Goal: Information Seeking & Learning: Learn about a topic

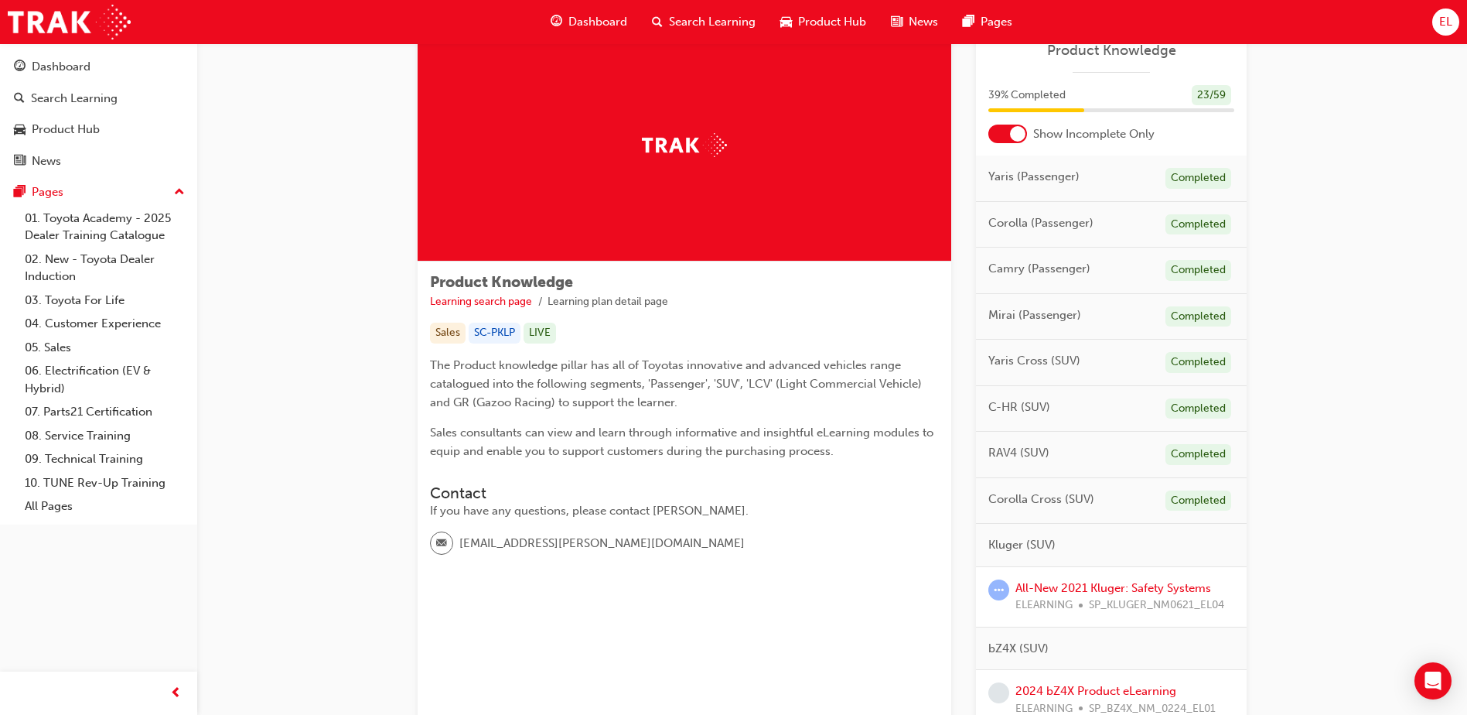
scroll to position [77, 0]
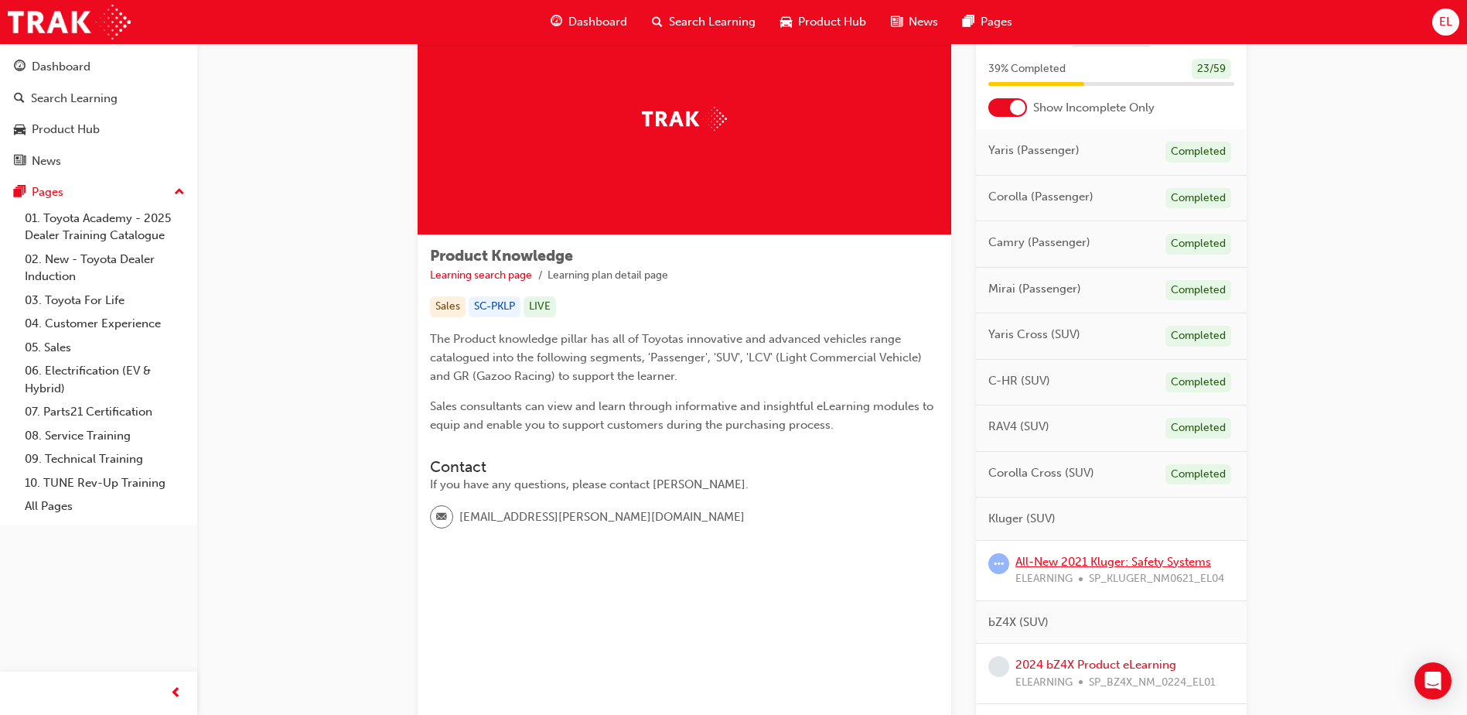
click at [1110, 565] on link "All-New 2021 Kluger: Safety Systems" at bounding box center [1114, 562] width 196 height 14
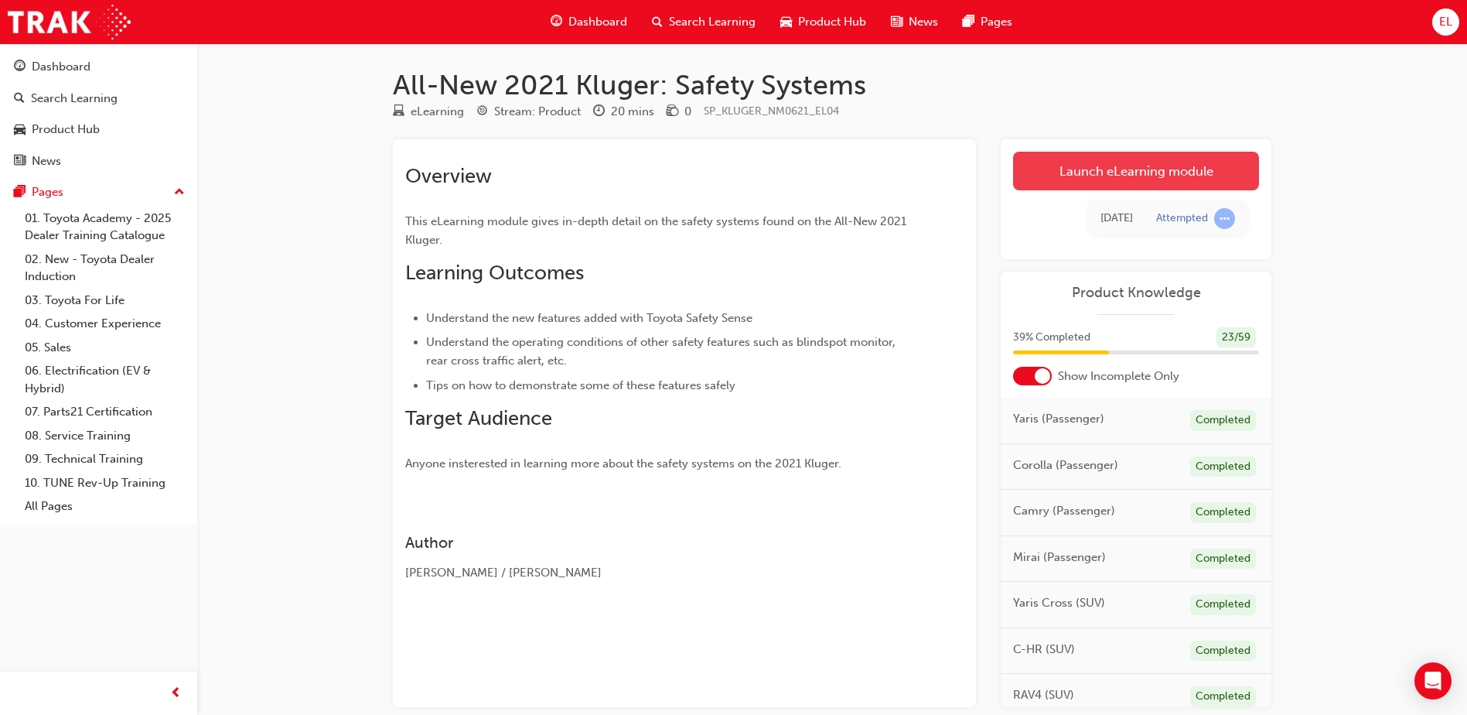
click at [1132, 170] on link "Launch eLearning module" at bounding box center [1136, 171] width 246 height 39
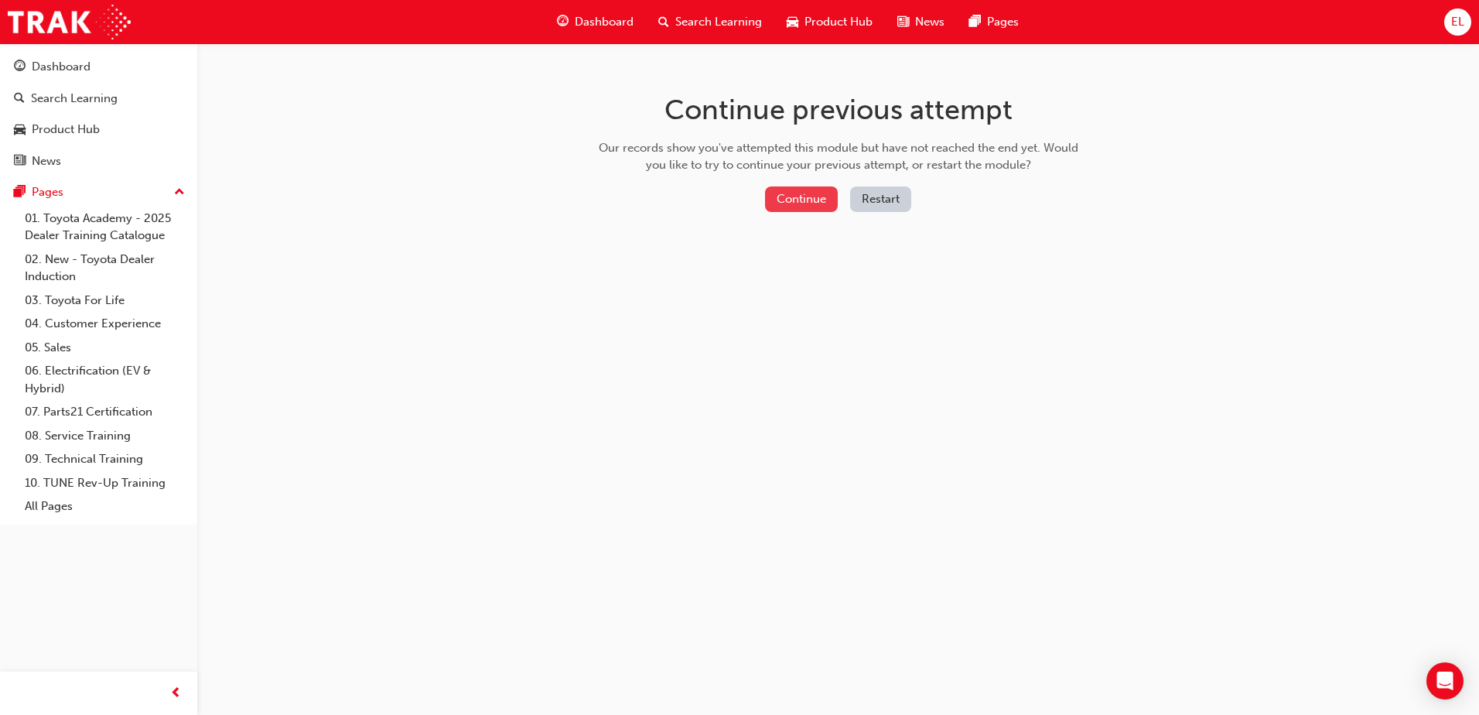
click at [795, 205] on button "Continue" at bounding box center [801, 199] width 73 height 26
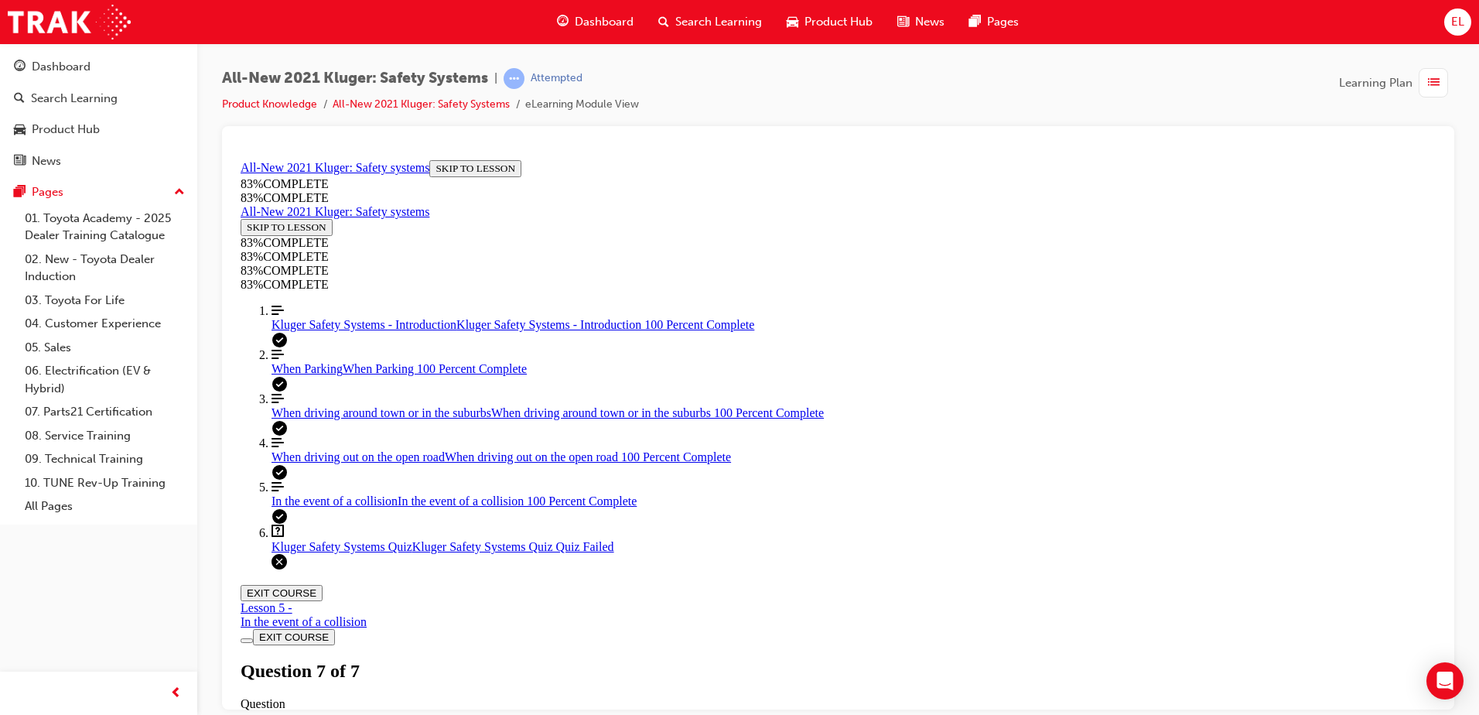
scroll to position [53, 0]
click at [315, 330] on span "Kluger Safety Systems - Introduction" at bounding box center [364, 323] width 185 height 13
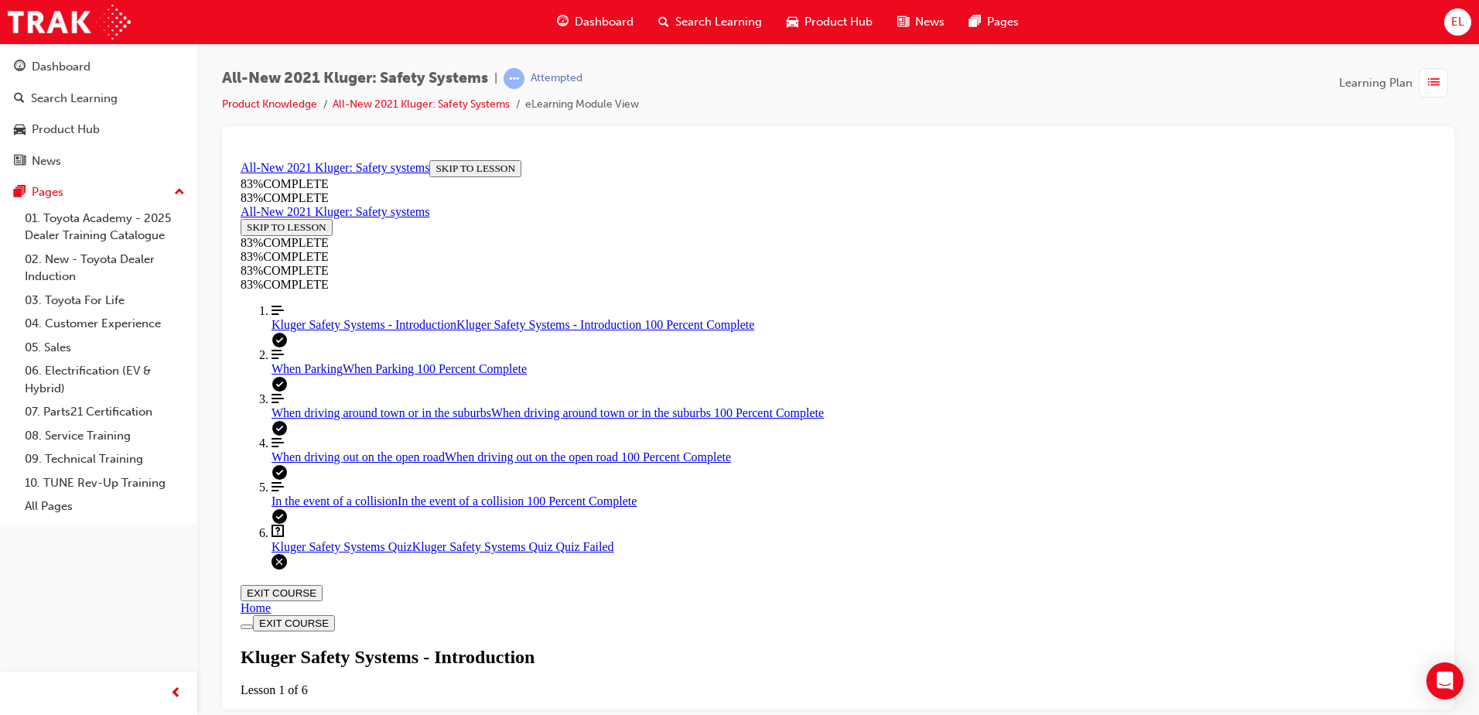
scroll to position [517, 0]
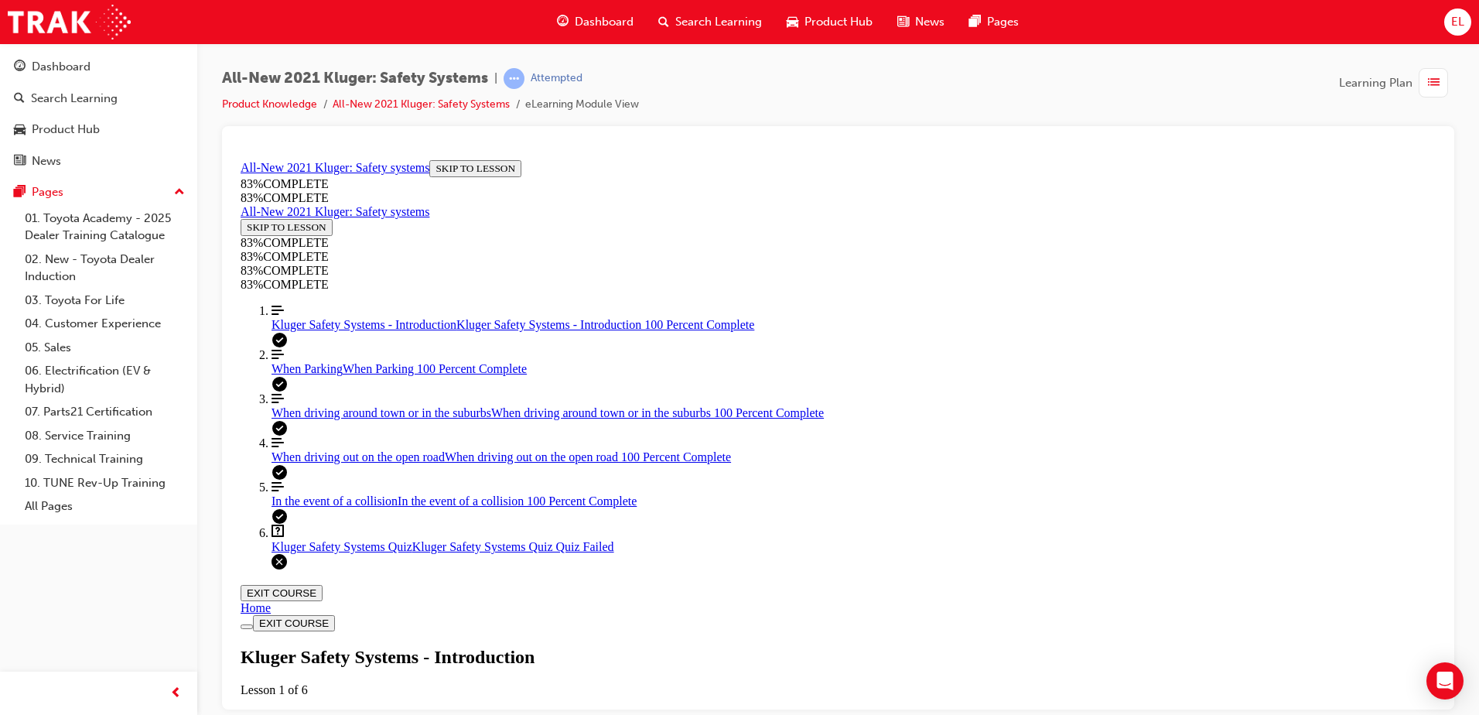
scroll to position [2142, 0]
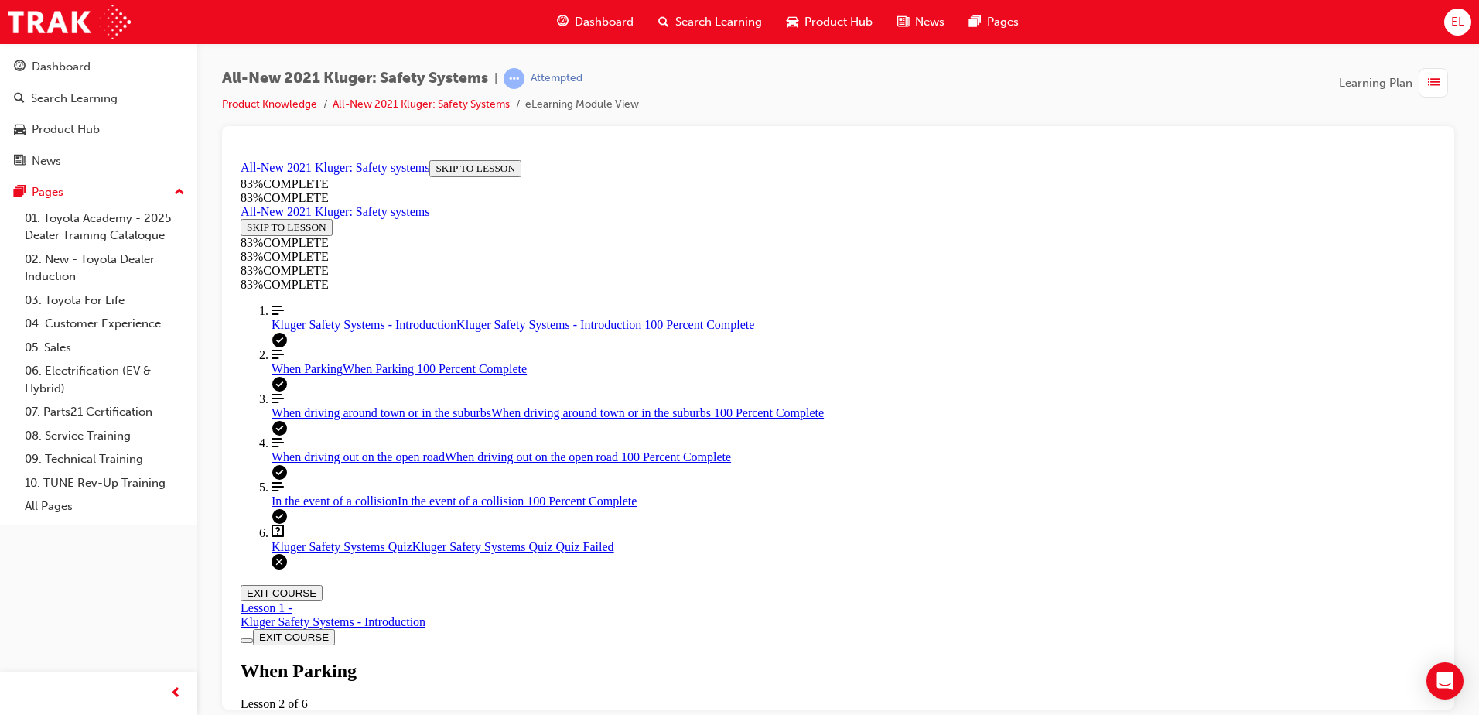
scroll to position [3225, 0]
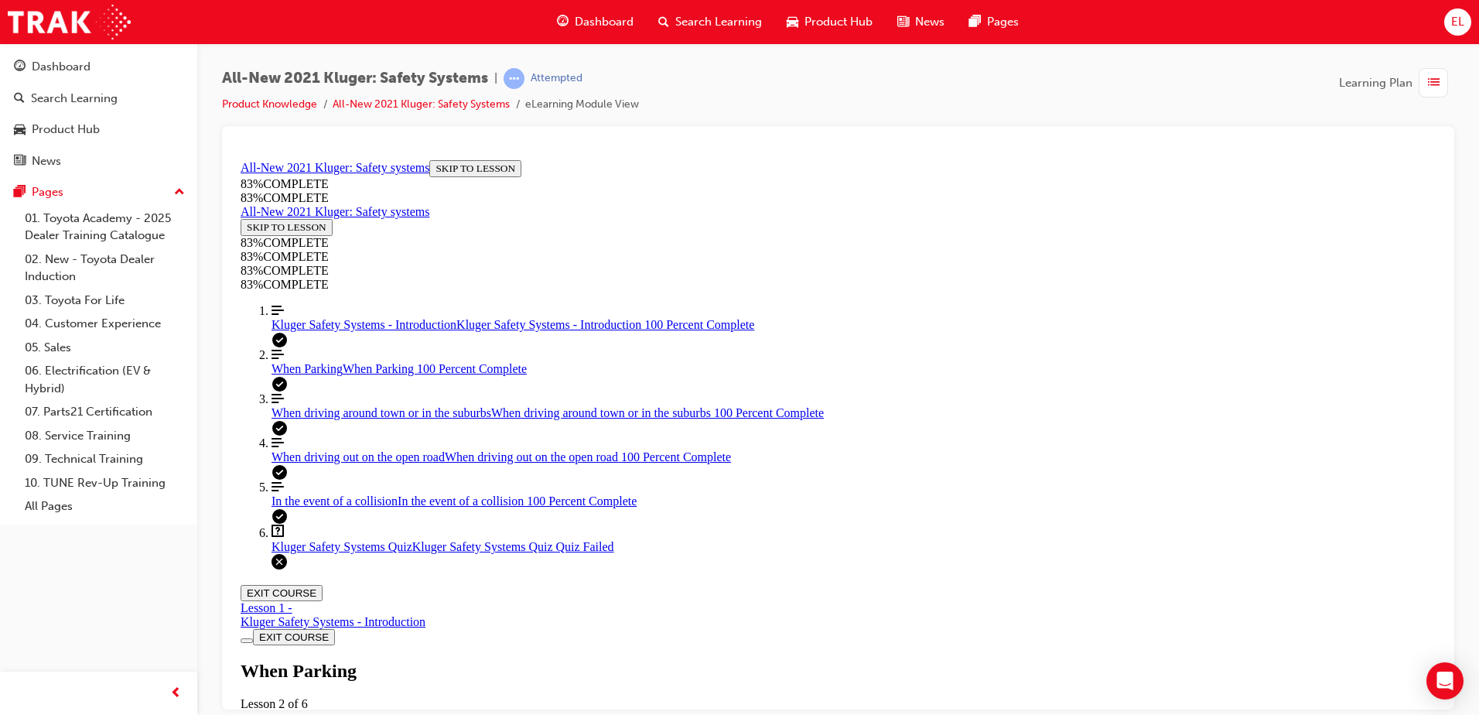
scroll to position [5673, 0]
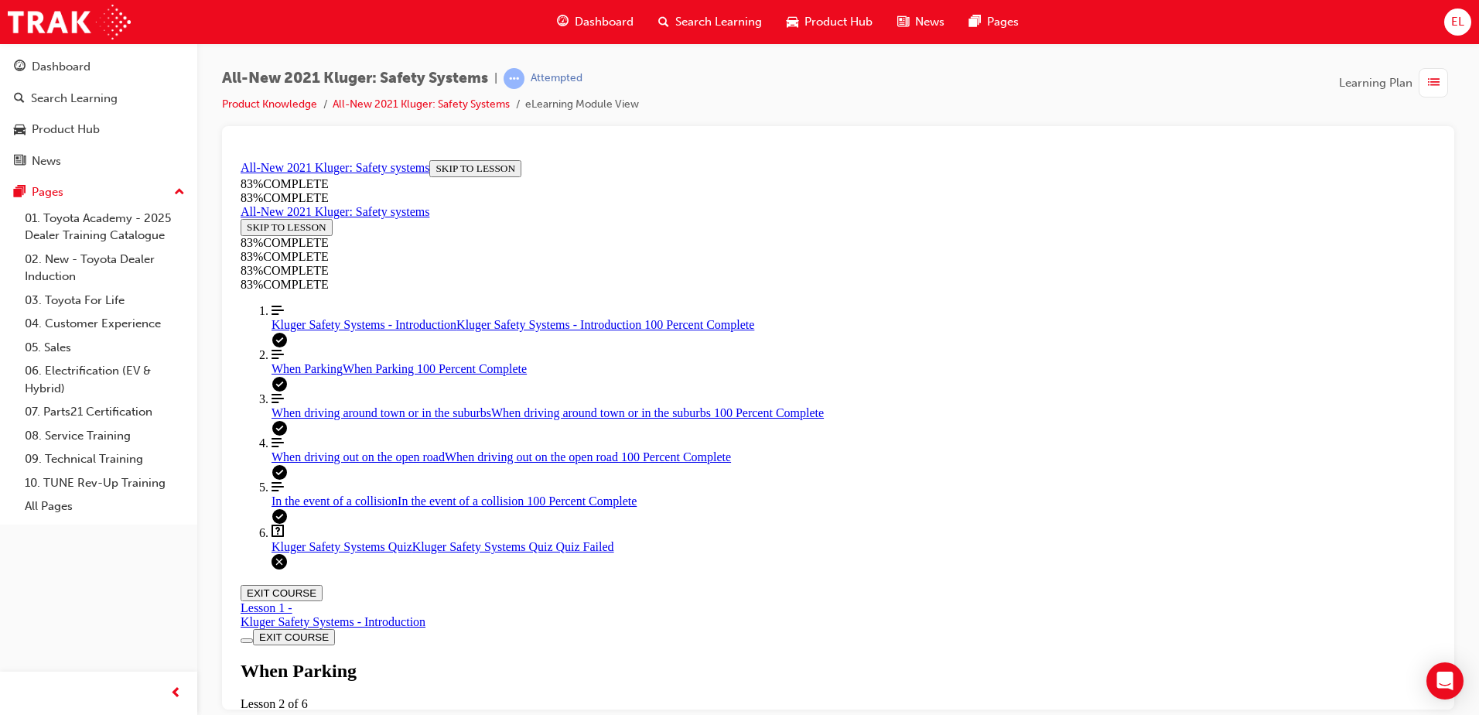
click at [319, 552] on span "Kluger Safety Systems Quiz" at bounding box center [342, 545] width 141 height 13
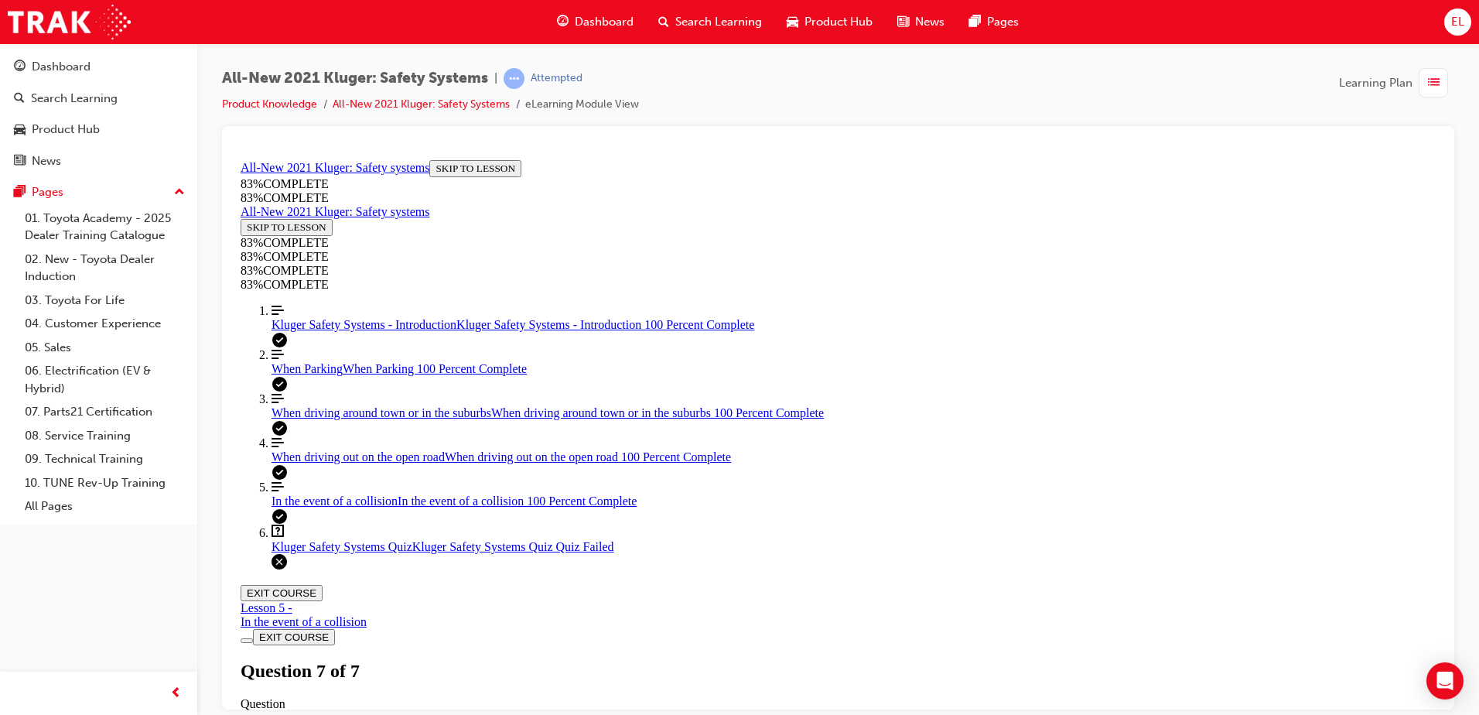
scroll to position [241, 0]
click at [722, 657] on div "Kluger Safety Systems Quiz Lesson 6 of 6 Now that you've gone through the Kluge…" at bounding box center [838, 710] width 1195 height 106
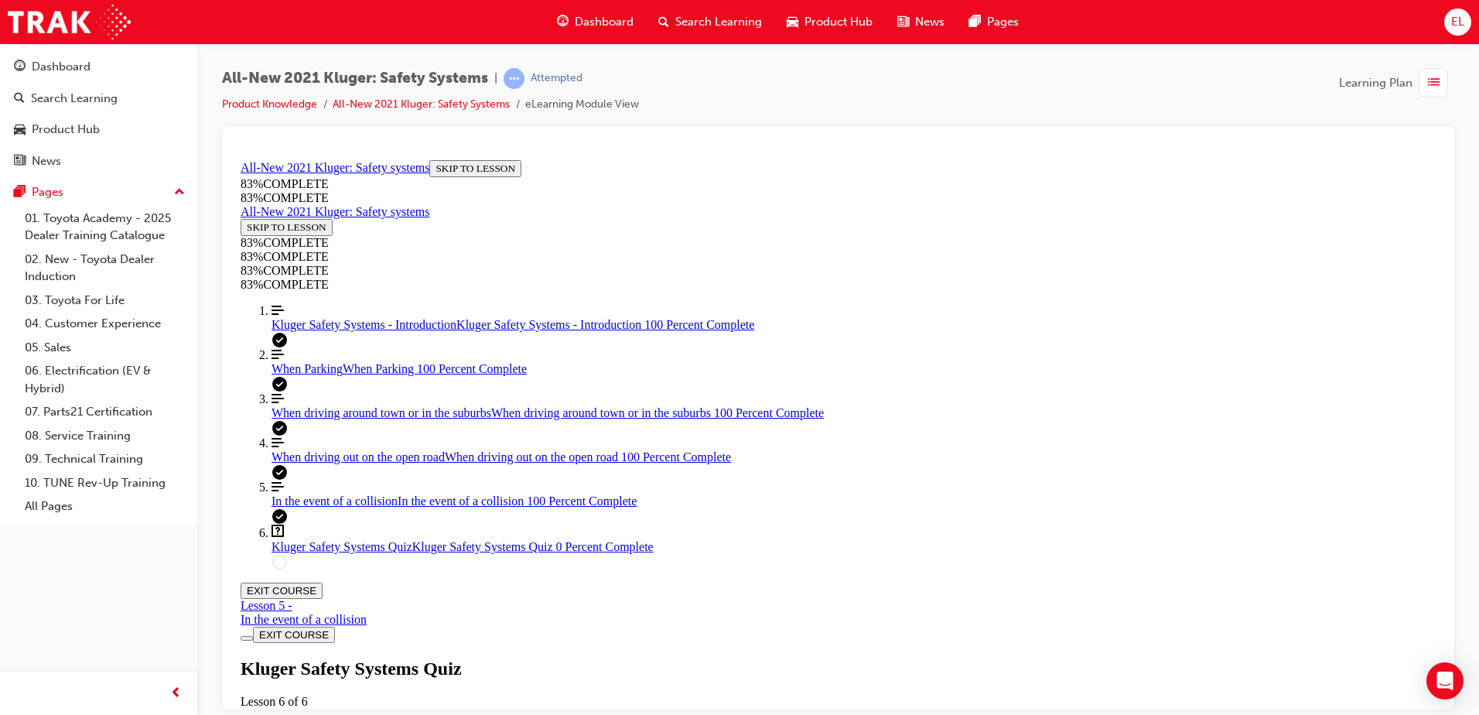
scroll to position [211, 0]
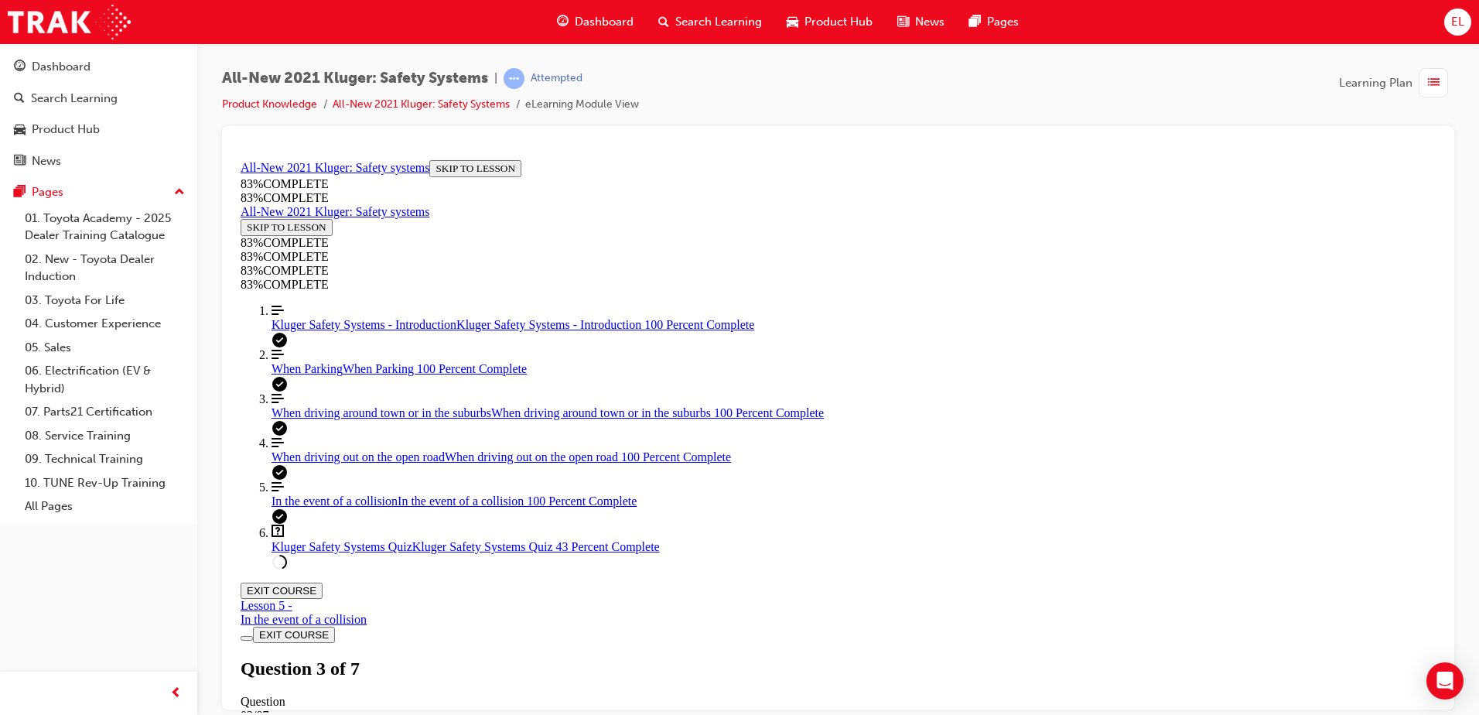
drag, startPoint x: 914, startPoint y: 347, endPoint x: 937, endPoint y: 408, distance: 65.6
drag, startPoint x: 863, startPoint y: 510, endPoint x: 998, endPoint y: 404, distance: 171.3
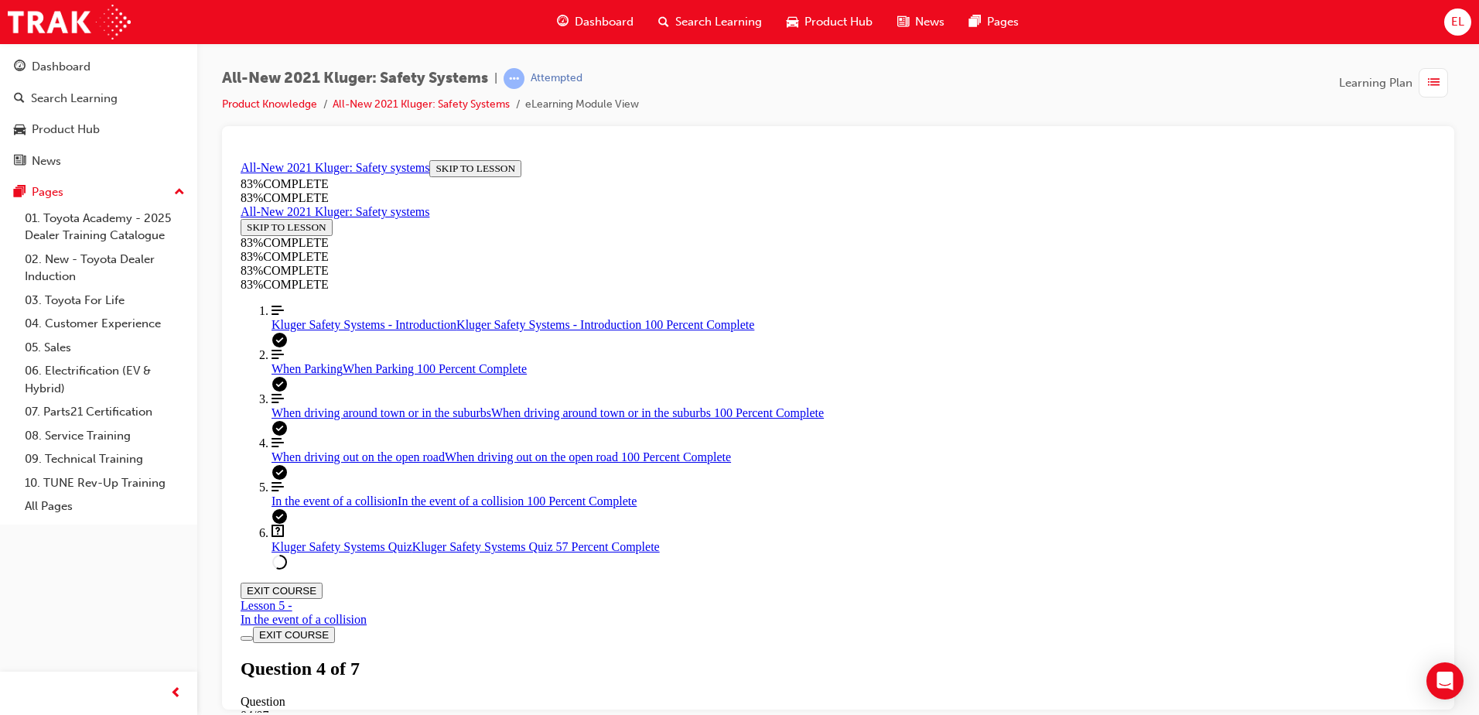
drag, startPoint x: 819, startPoint y: 527, endPoint x: 1038, endPoint y: 317, distance: 303.1
drag, startPoint x: 806, startPoint y: 510, endPoint x: 1057, endPoint y: 500, distance: 250.8
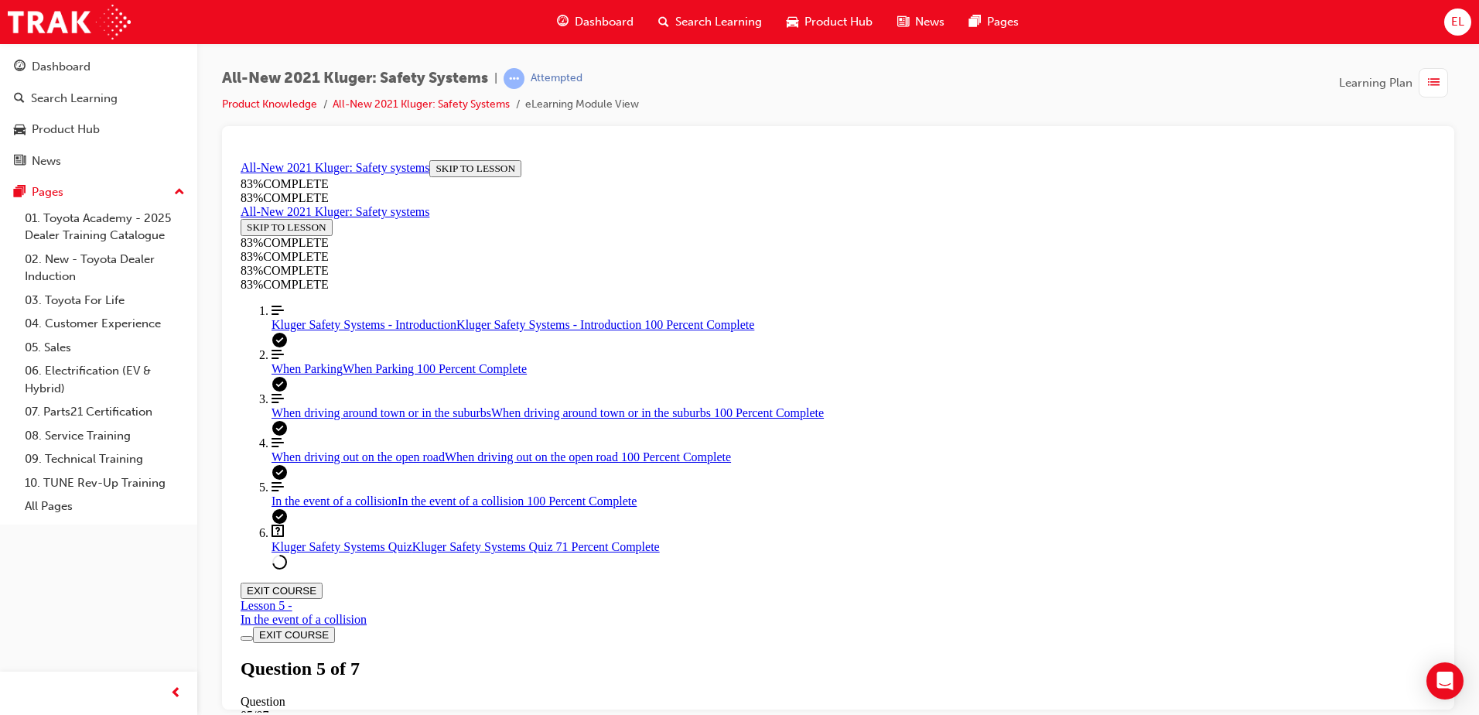
scroll to position [366, 0]
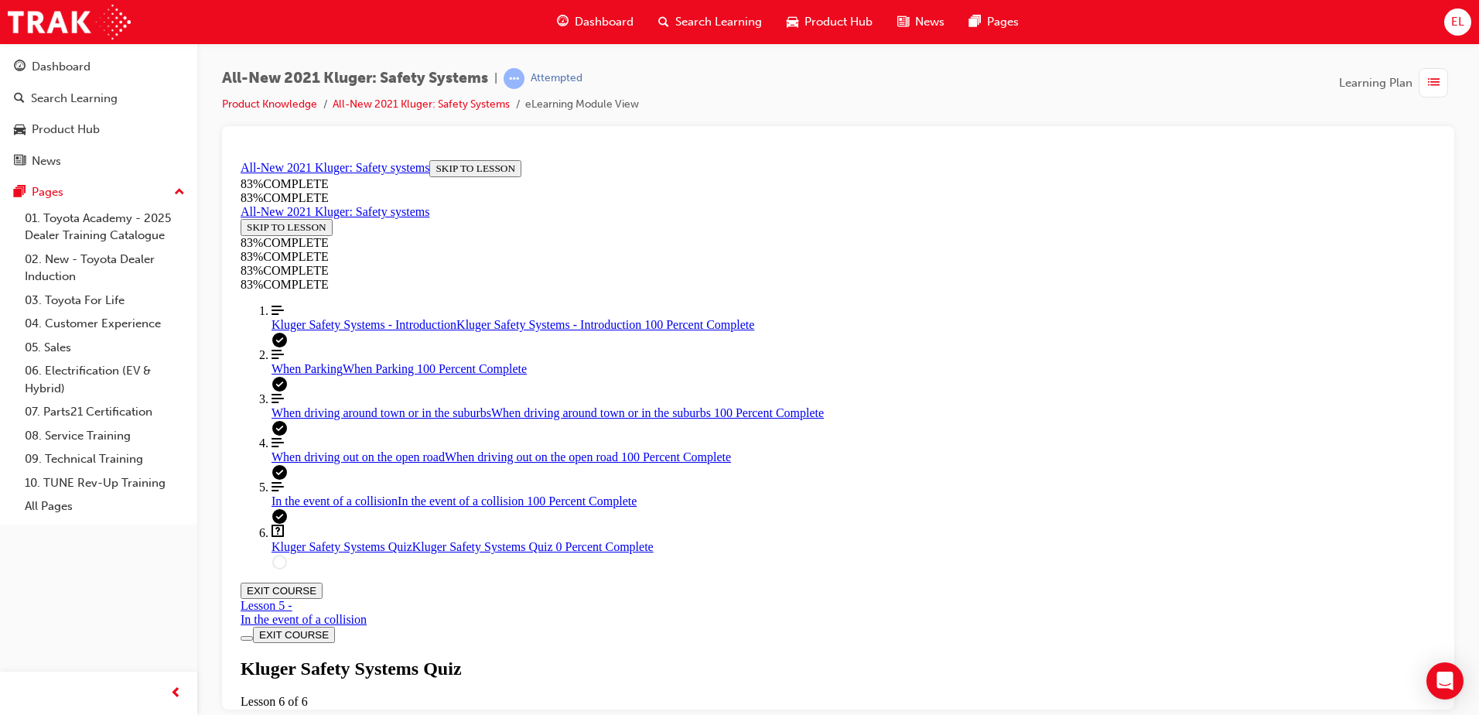
click at [351, 375] on link "Align left Three vertical lines aligned to the left When Parking When Parking 1…" at bounding box center [854, 361] width 1164 height 28
click at [313, 553] on link "Question box Question mark inside of a square Kluger Safety Systems Quiz Kluger…" at bounding box center [854, 538] width 1164 height 29
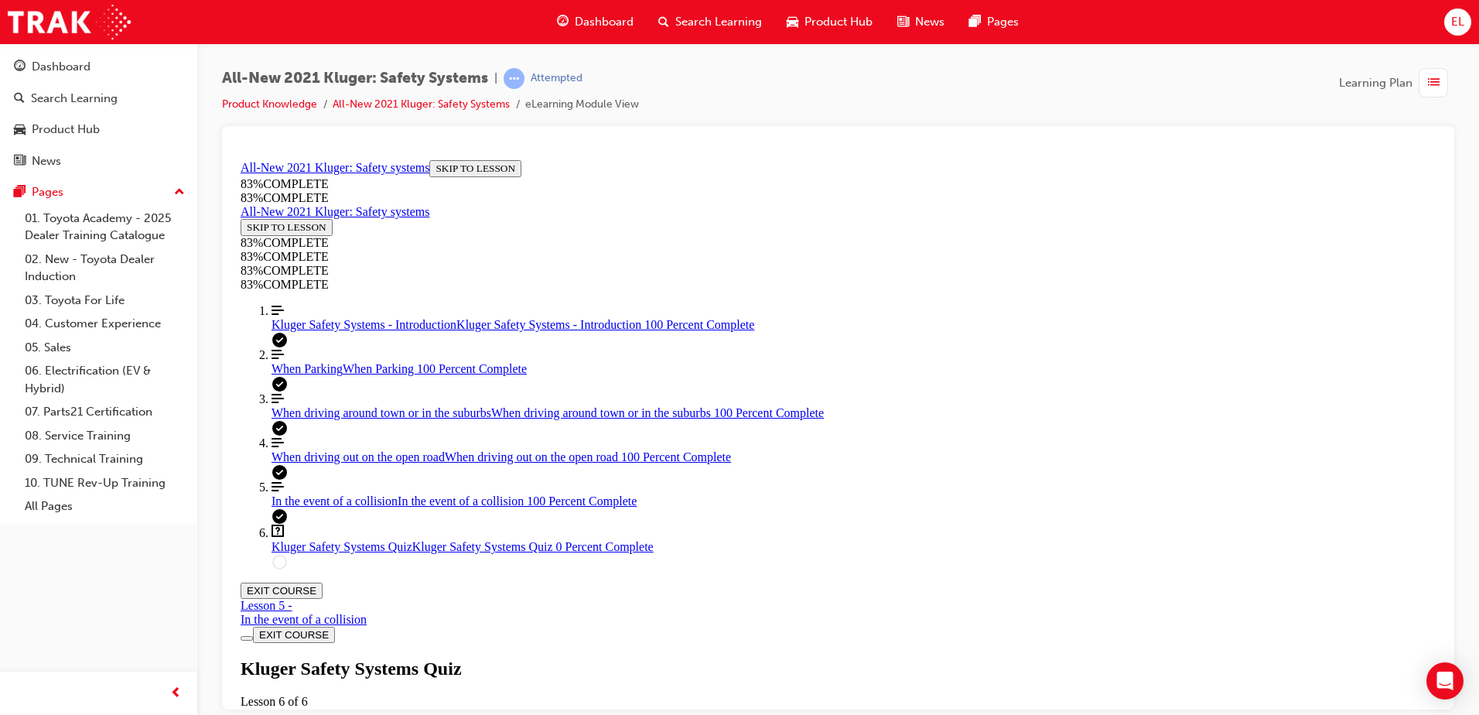
scroll to position [289, 0]
click at [336, 419] on link "Align left Three vertical lines aligned to the left When driving around town or…" at bounding box center [854, 405] width 1164 height 28
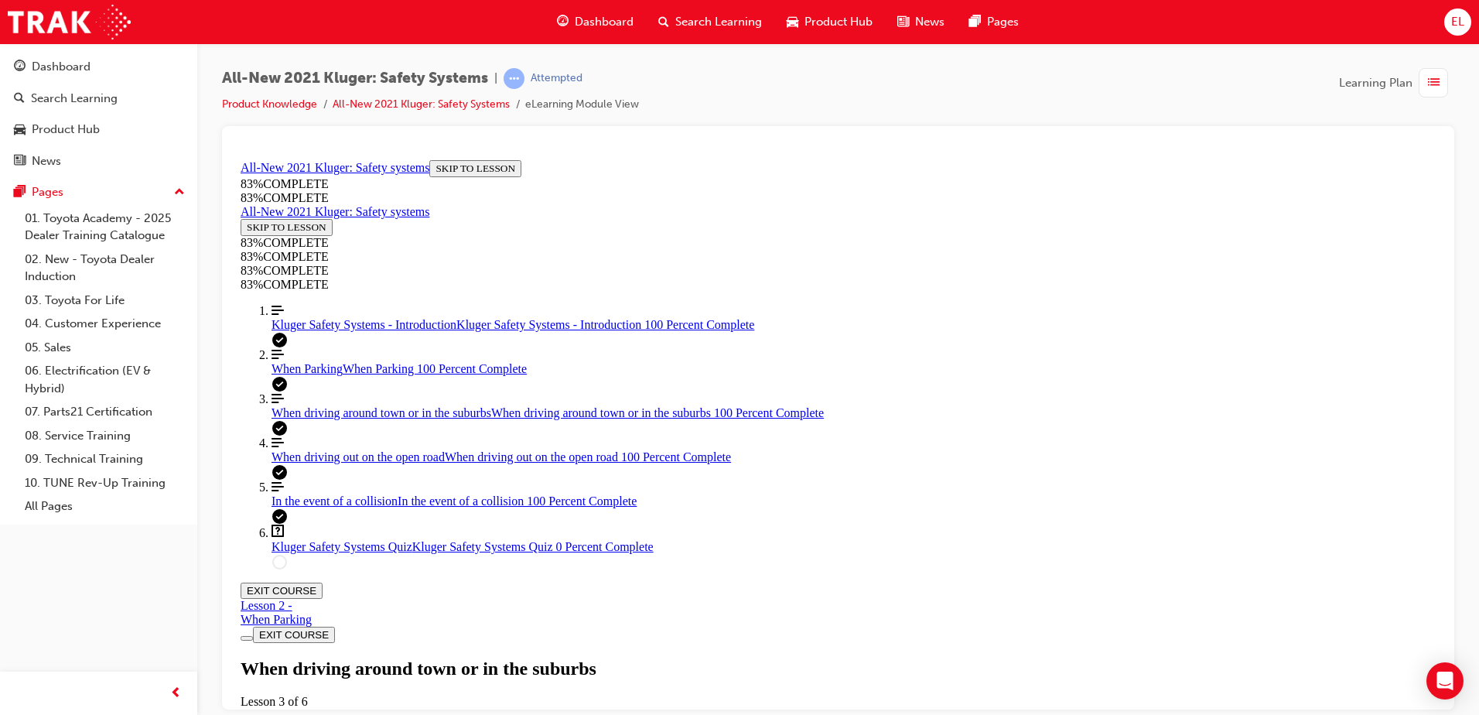
click at [297, 553] on link "Question box Question mark inside of a square Kluger Safety Systems Quiz Kluger…" at bounding box center [854, 538] width 1164 height 29
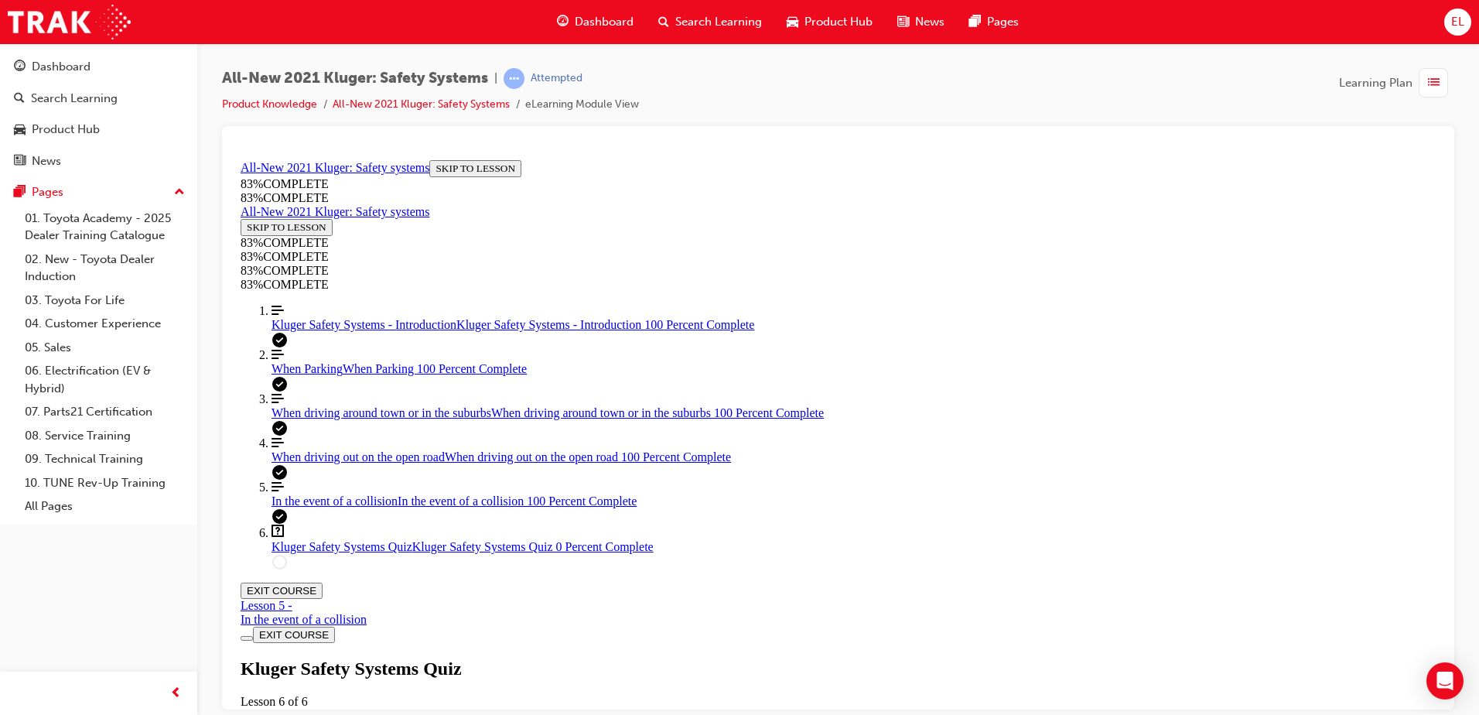
click at [351, 331] on div "Kluger Safety Systems - Introduction Kluger Safety Systems - Introduction 100 P…" at bounding box center [854, 324] width 1164 height 14
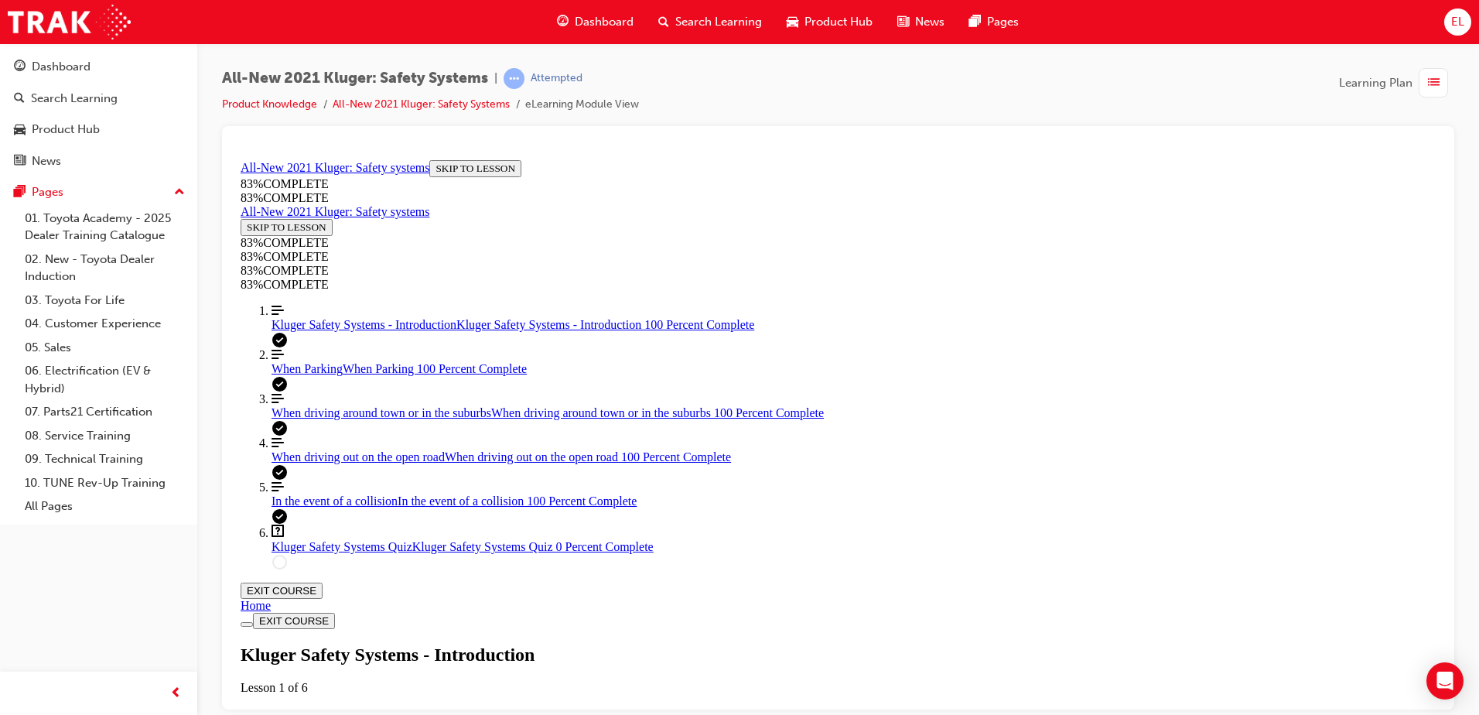
scroll to position [1948, 0]
drag, startPoint x: 1173, startPoint y: 866, endPoint x: 934, endPoint y: 689, distance: 297.5
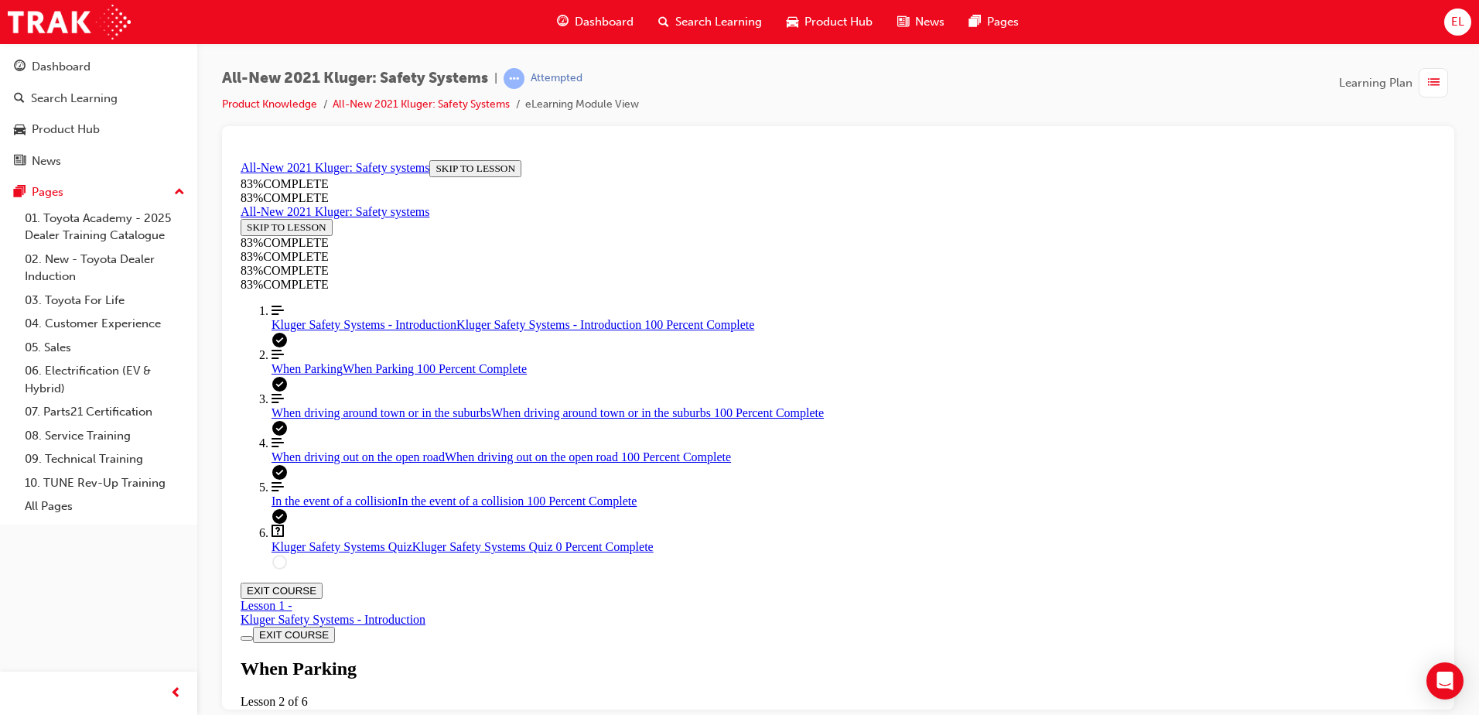
scroll to position [3302, 0]
drag, startPoint x: 932, startPoint y: 330, endPoint x: 1064, endPoint y: 317, distance: 132.2
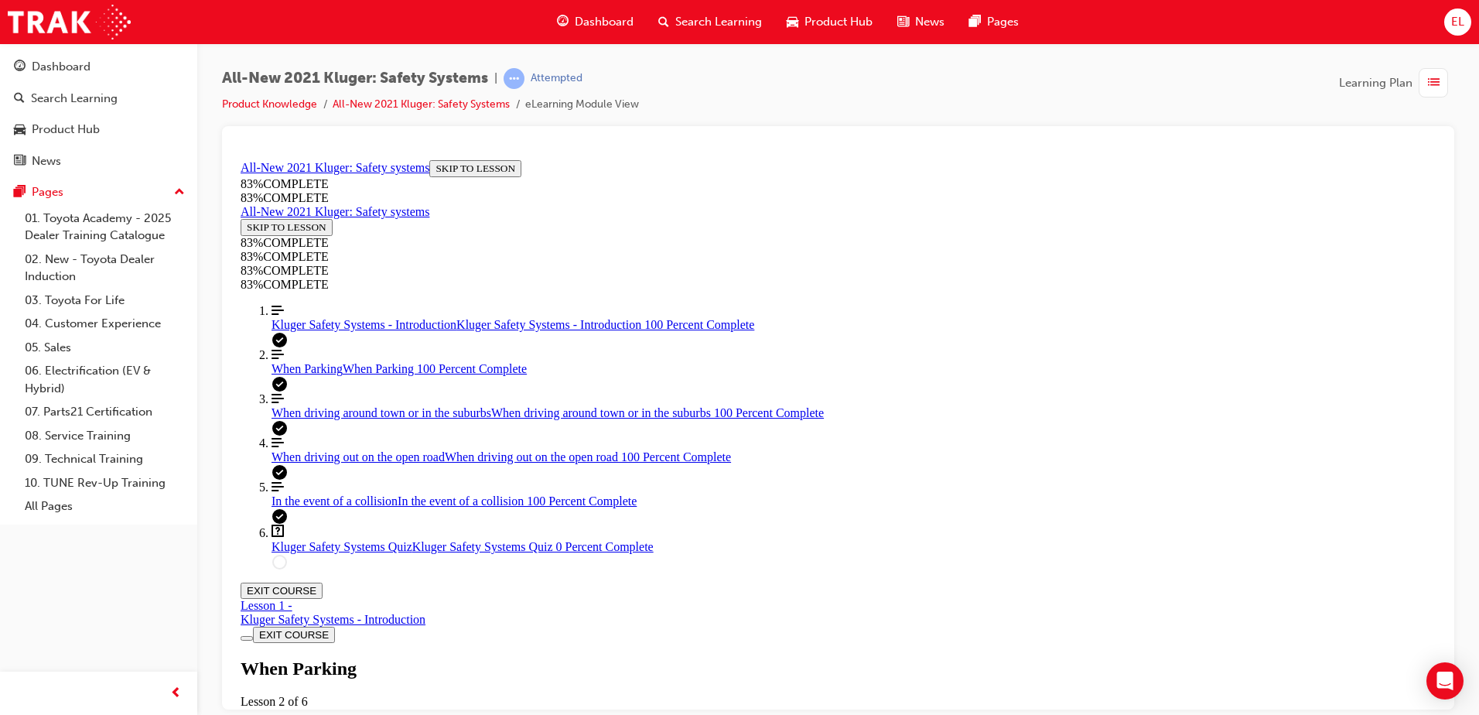
click at [354, 507] on span "In the event of a collision" at bounding box center [335, 500] width 126 height 13
click at [327, 463] on span "When driving out on the open road" at bounding box center [358, 455] width 173 height 13
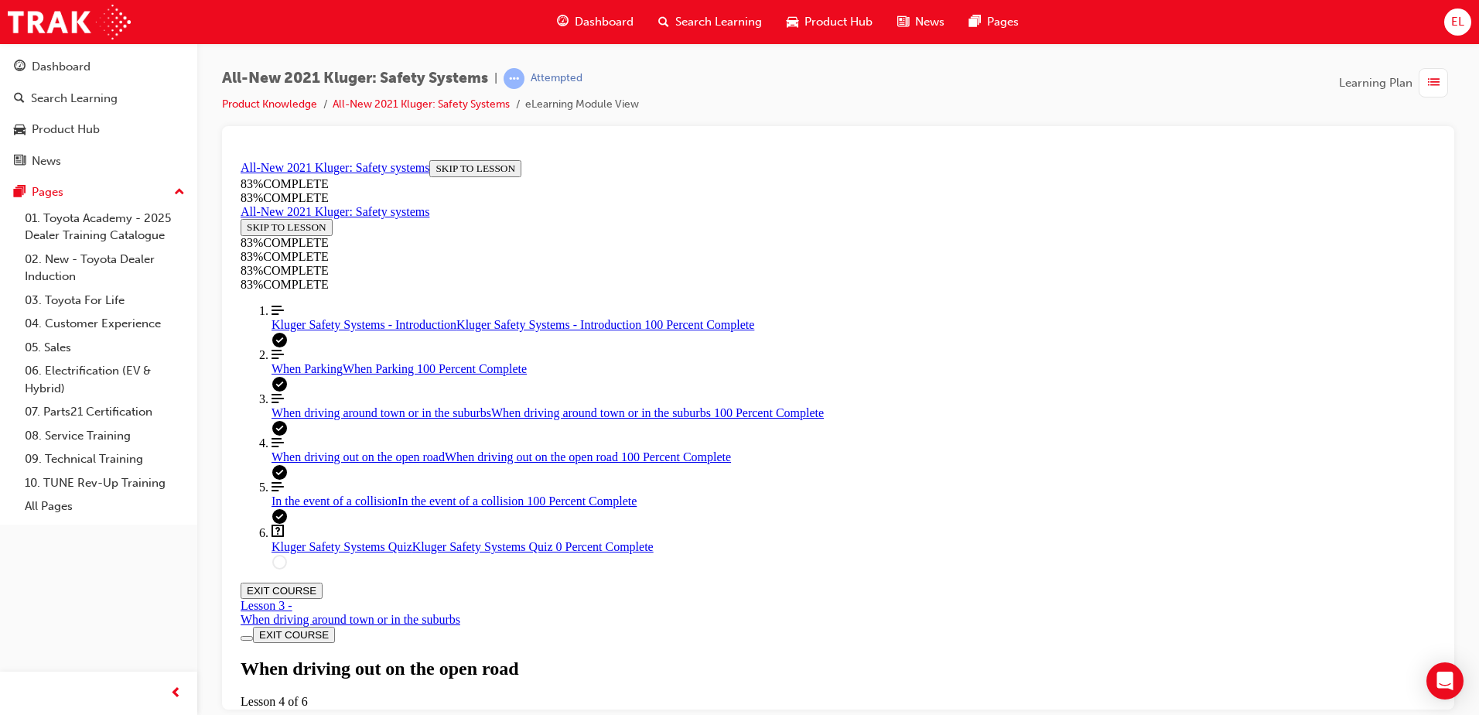
scroll to position [3014, 0]
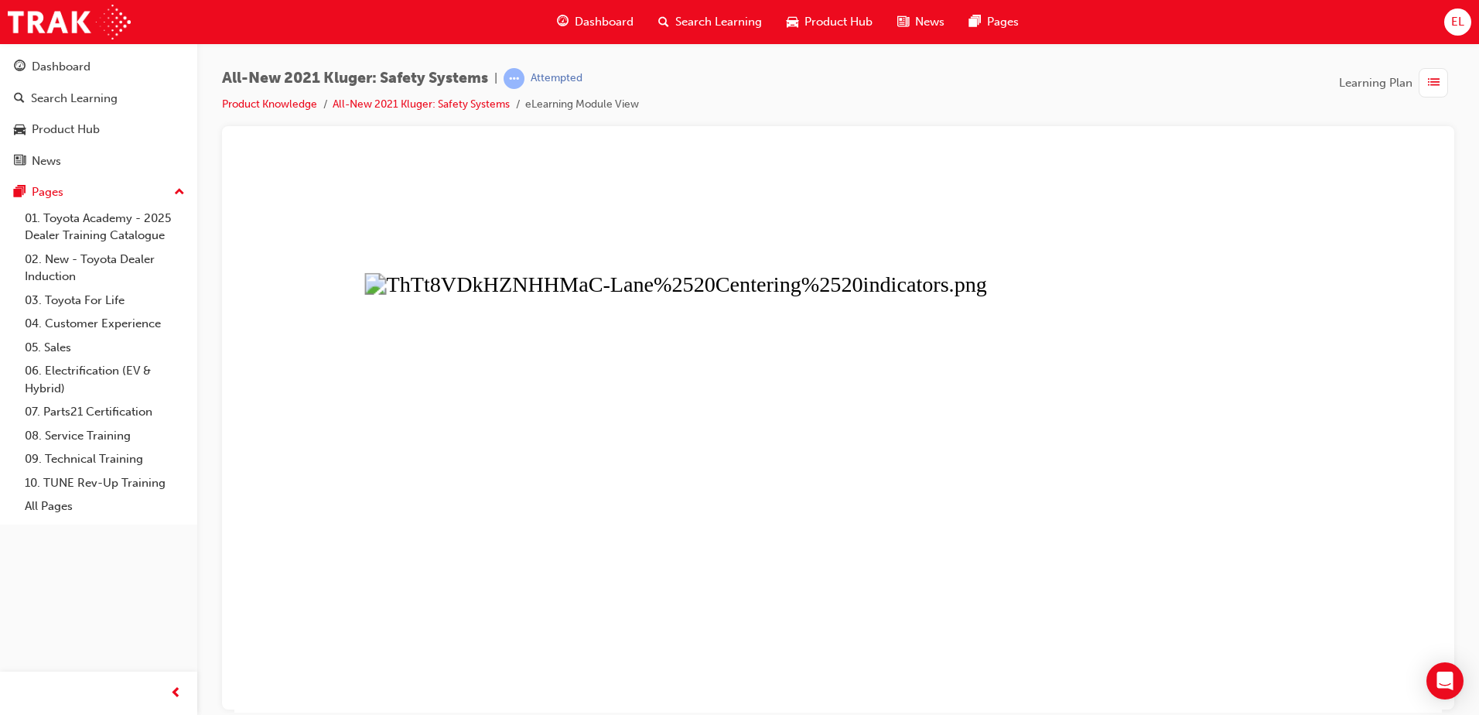
click at [1222, 98] on div "All-New 2021 Kluger: Safety Systems | Attempted Product Knowledge All-New 2021 …" at bounding box center [838, 97] width 1232 height 58
click at [1190, 203] on button "Unzoom image" at bounding box center [837, 432] width 1207 height 558
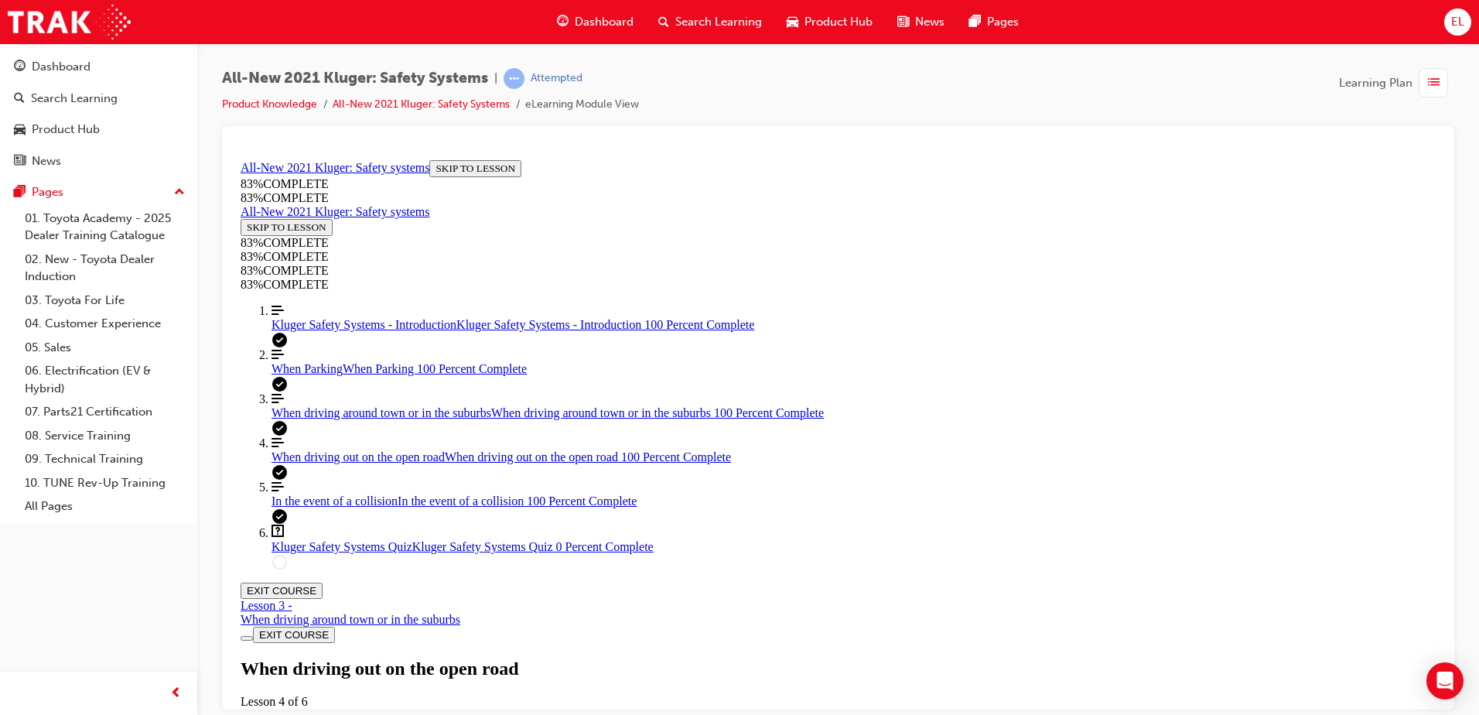
drag, startPoint x: 796, startPoint y: 391, endPoint x: 987, endPoint y: 412, distance: 192.2
drag, startPoint x: 987, startPoint y: 412, endPoint x: 947, endPoint y: 401, distance: 41.7
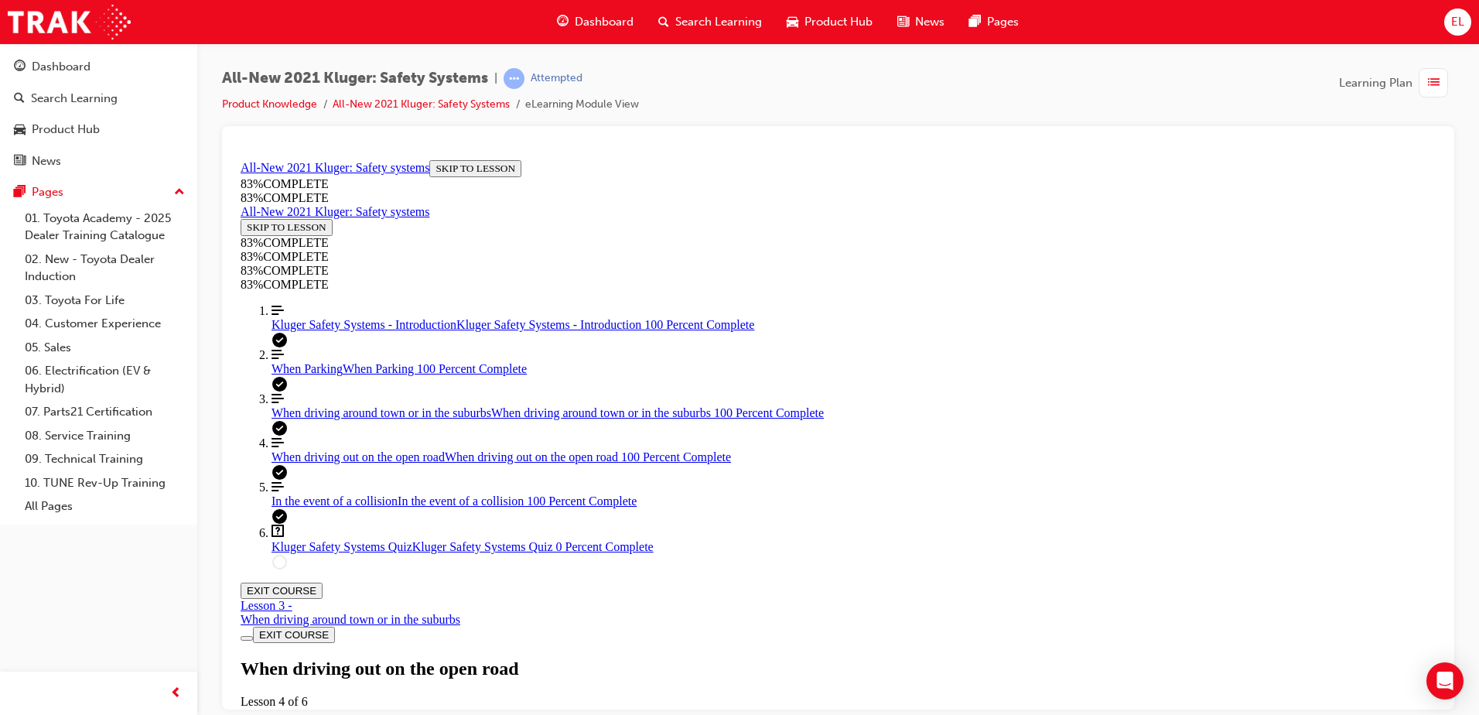
click at [355, 553] on link "Question box Question mark inside of a square Kluger Safety Systems Quiz Kluger…" at bounding box center [854, 538] width 1164 height 29
drag, startPoint x: 883, startPoint y: 579, endPoint x: 907, endPoint y: 605, distance: 35.0
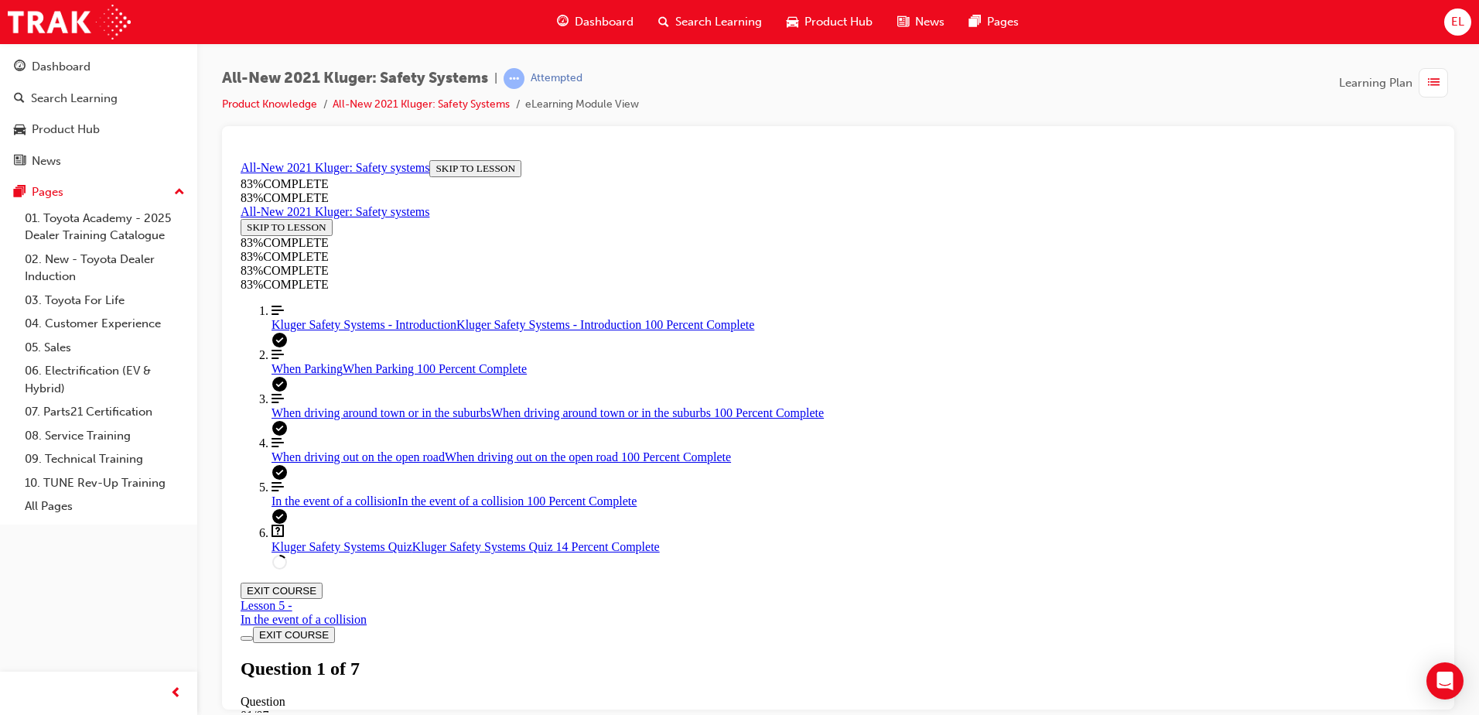
scroll to position [208, 0]
drag, startPoint x: 777, startPoint y: 440, endPoint x: 1006, endPoint y: 436, distance: 229.0
drag, startPoint x: 814, startPoint y: 528, endPoint x: 1060, endPoint y: 541, distance: 246.4
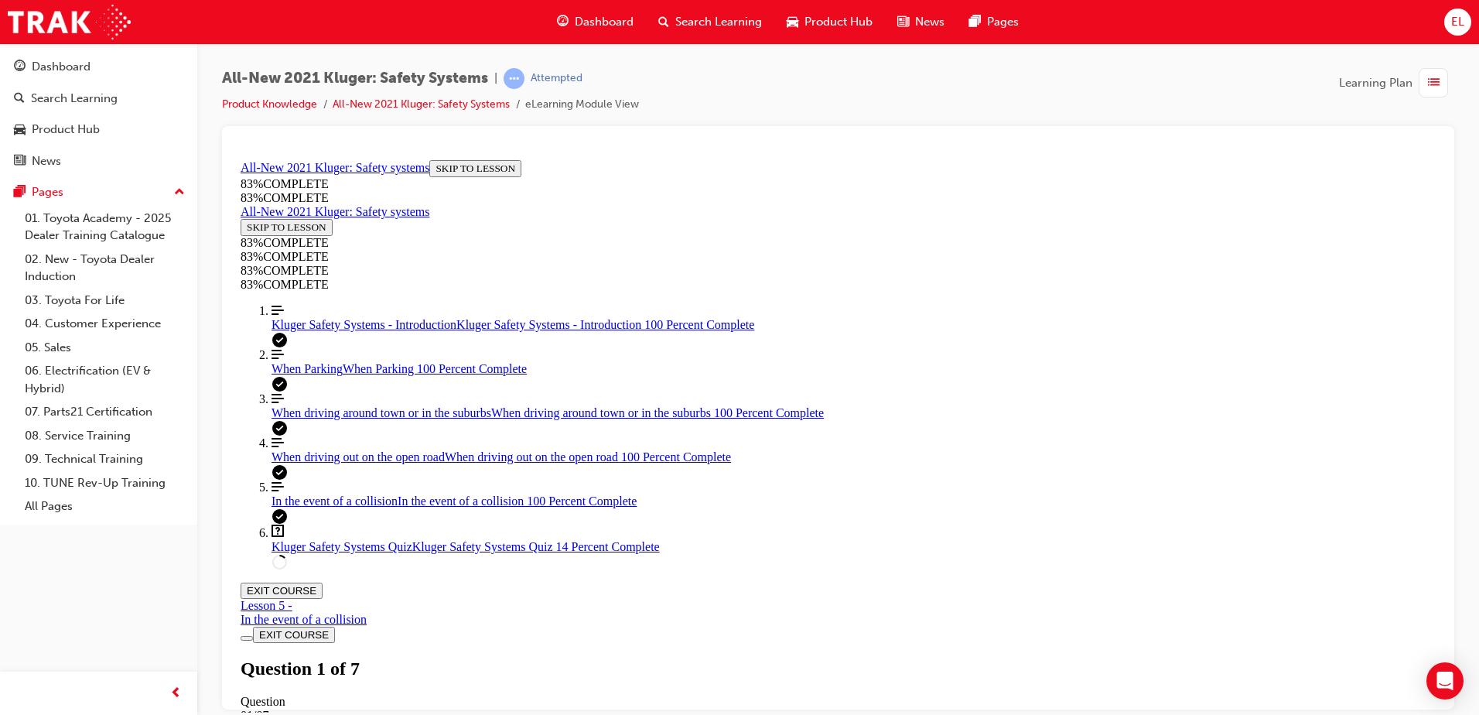
drag, startPoint x: 879, startPoint y: 339, endPoint x: 1094, endPoint y: 307, distance: 217.4
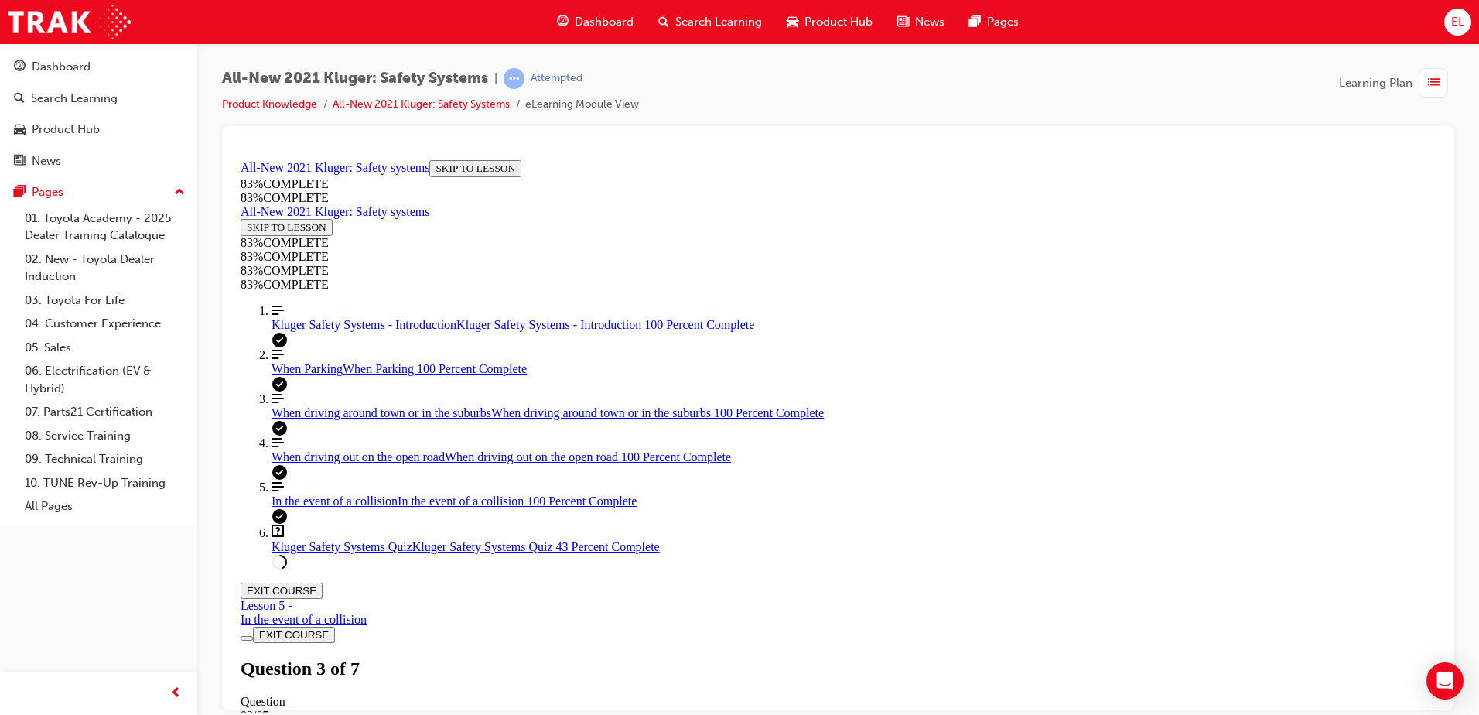
scroll to position [56, 0]
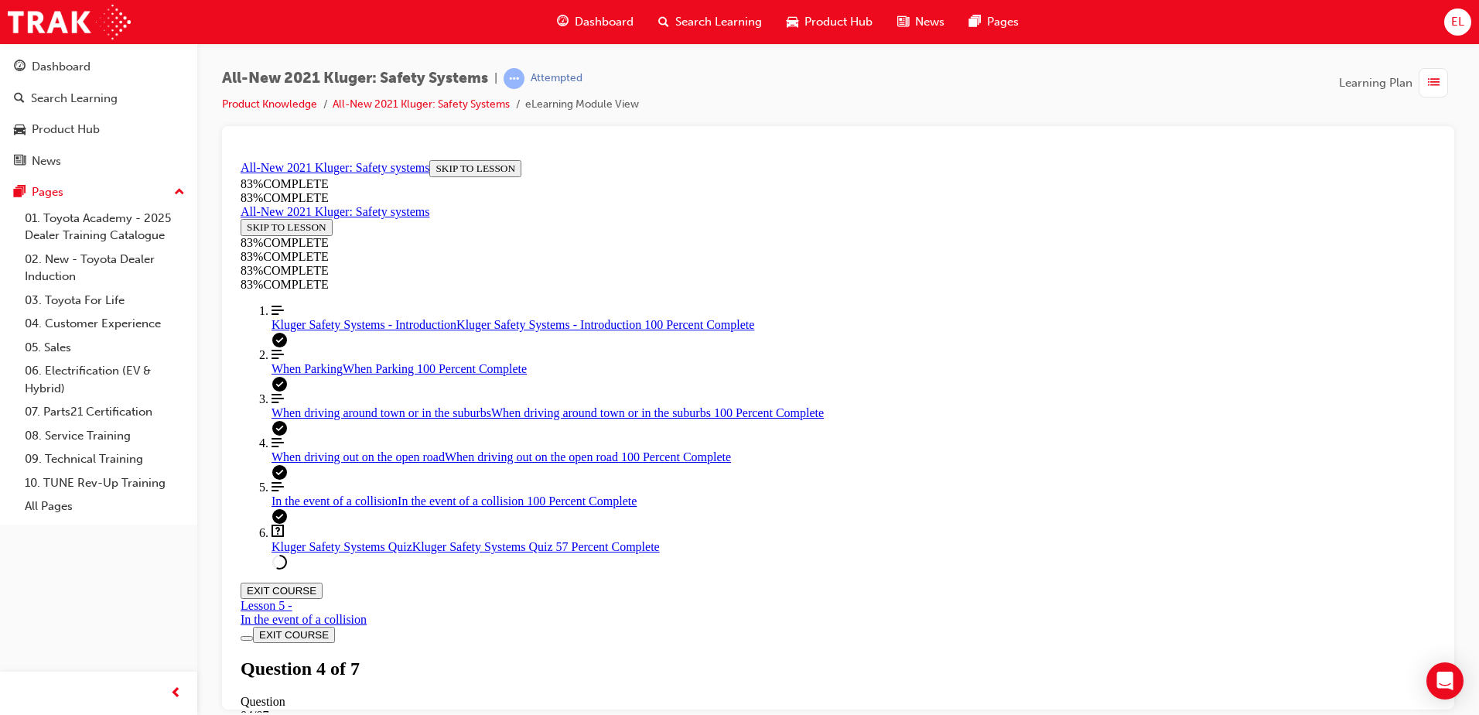
drag, startPoint x: 911, startPoint y: 664, endPoint x: 940, endPoint y: 642, distance: 36.4
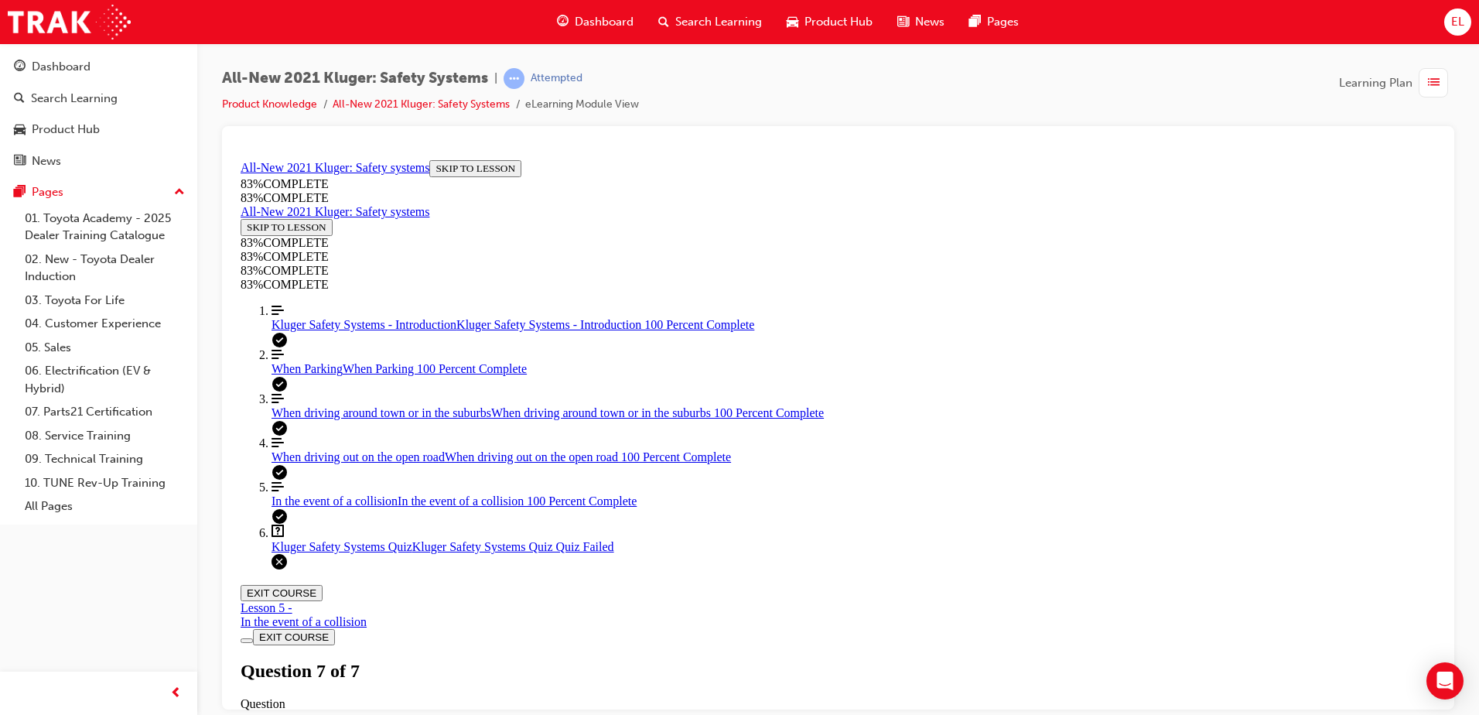
click at [707, 657] on div "Kluger Safety Systems Quiz Lesson 6 of 6 Now that you've gone through the Kluge…" at bounding box center [838, 710] width 1195 height 106
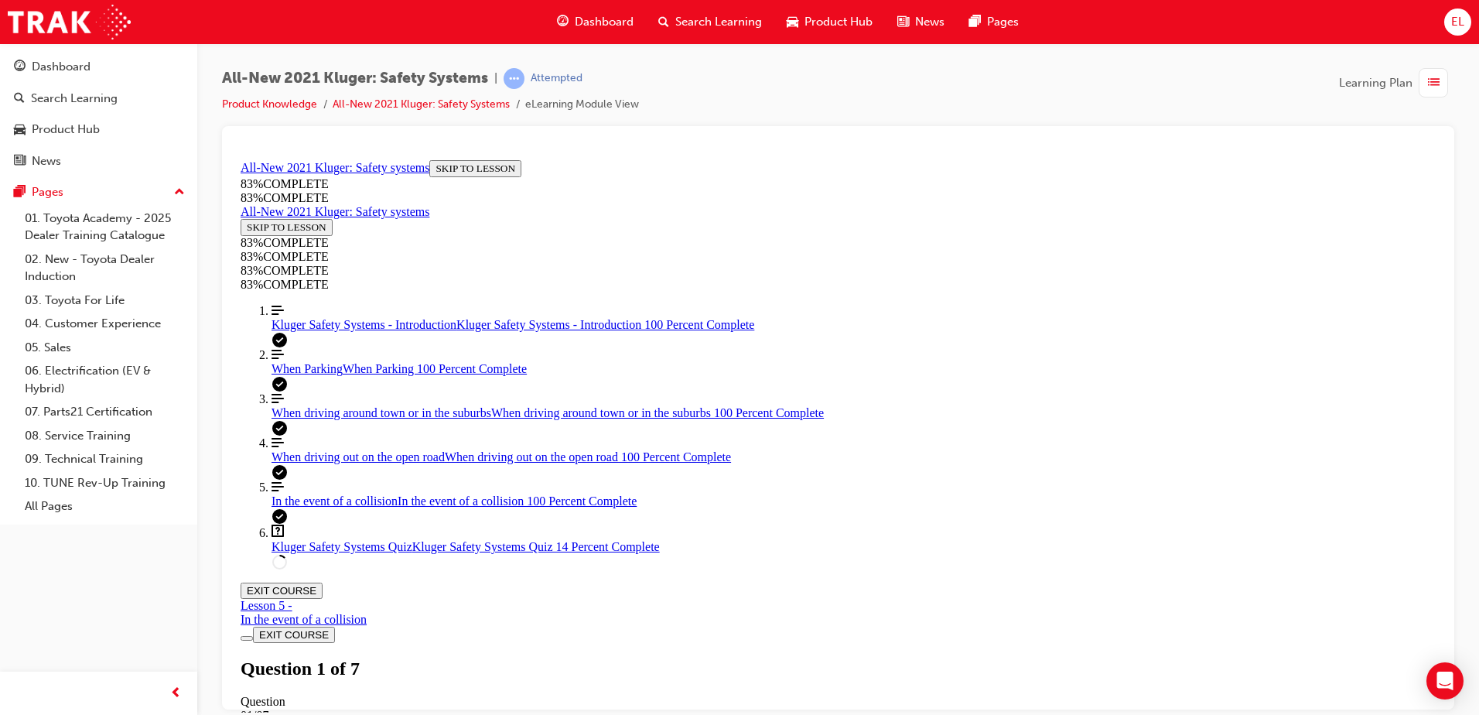
scroll to position [56, 0]
drag, startPoint x: 826, startPoint y: 497, endPoint x: 1040, endPoint y: 572, distance: 227.3
drag, startPoint x: 815, startPoint y: 496, endPoint x: 1040, endPoint y: 462, distance: 227.7
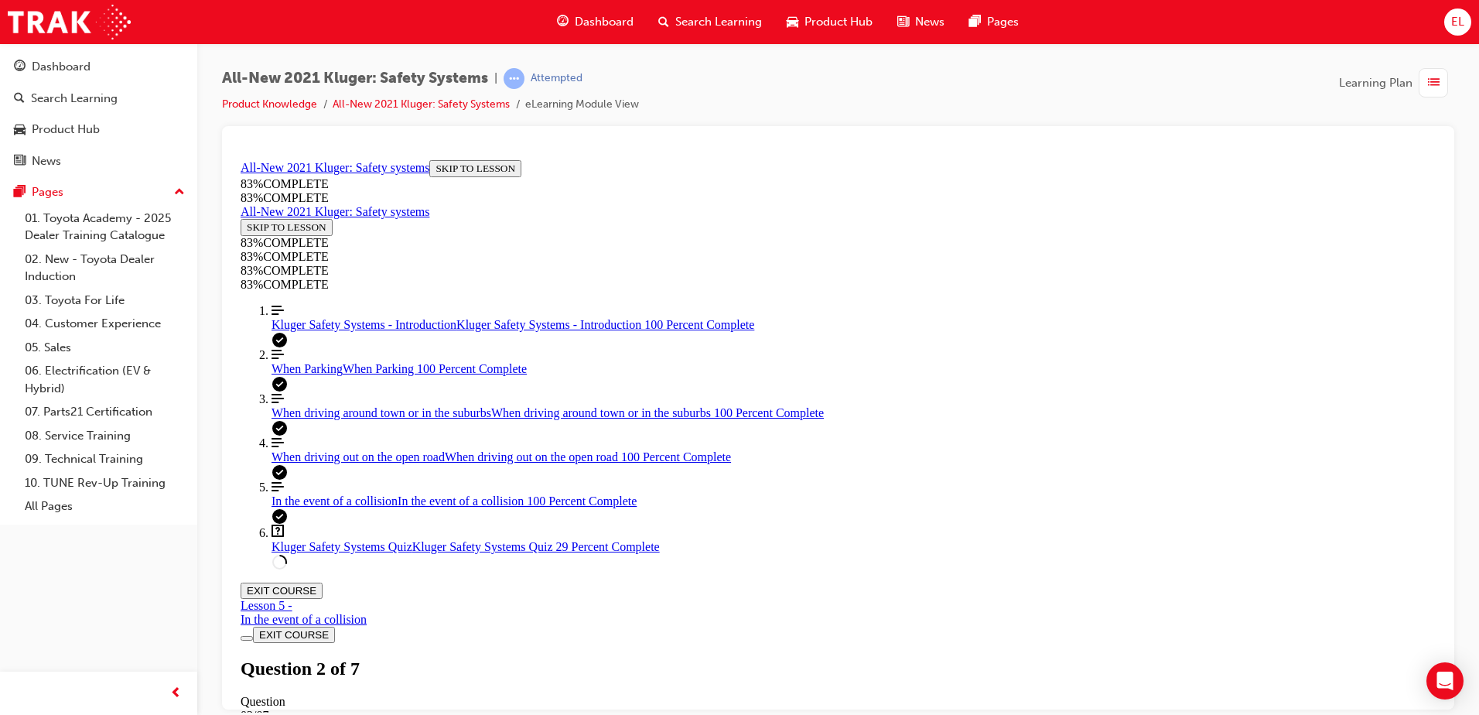
drag, startPoint x: 814, startPoint y: 513, endPoint x: 1133, endPoint y: 494, distance: 320.0
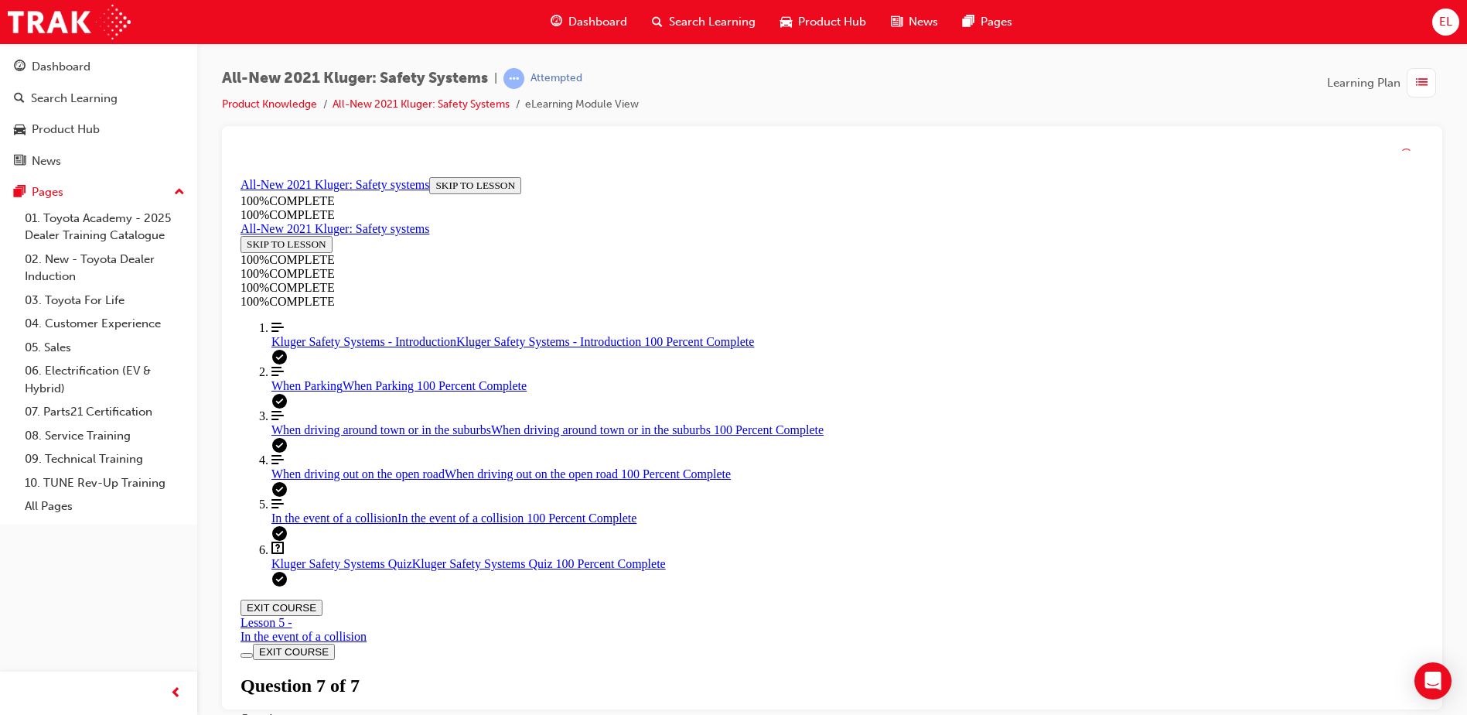
scroll to position [241, 0]
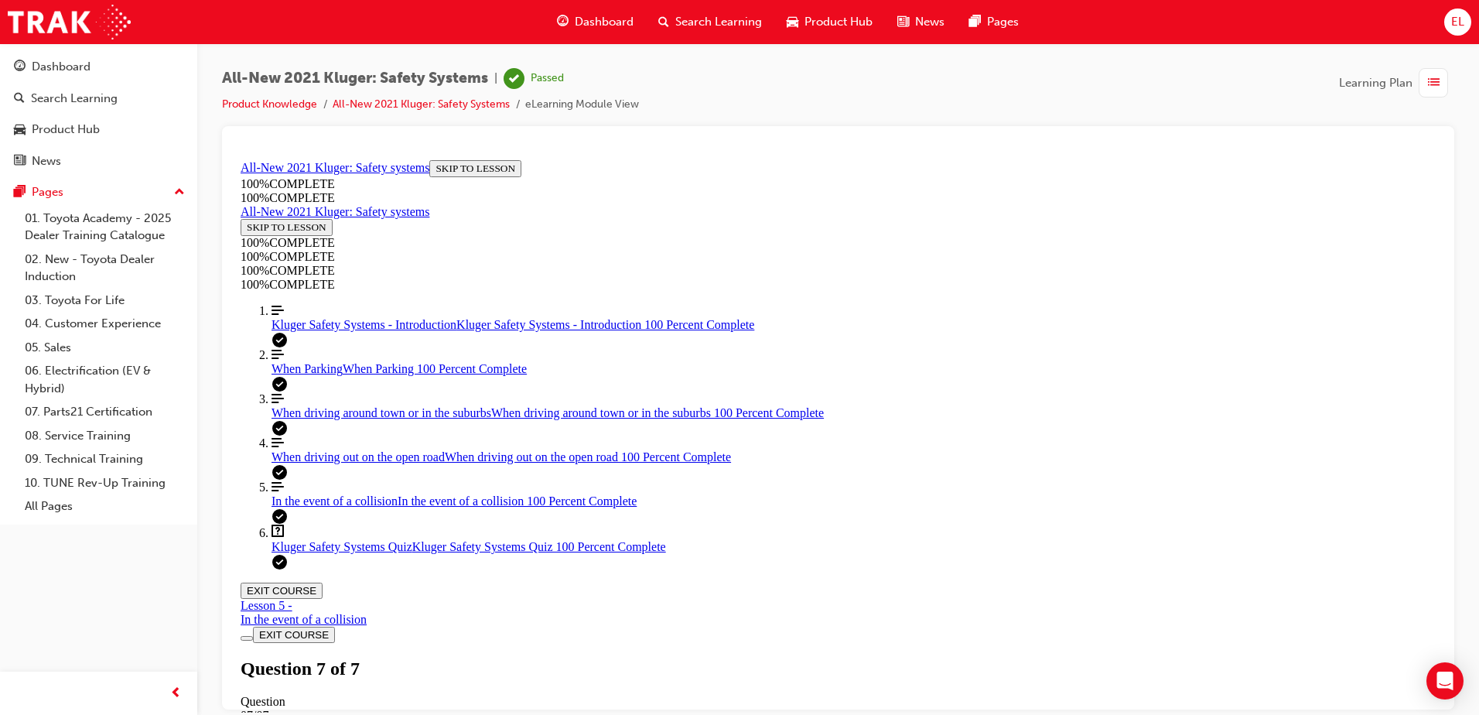
click at [610, 20] on span "Dashboard" at bounding box center [604, 22] width 59 height 18
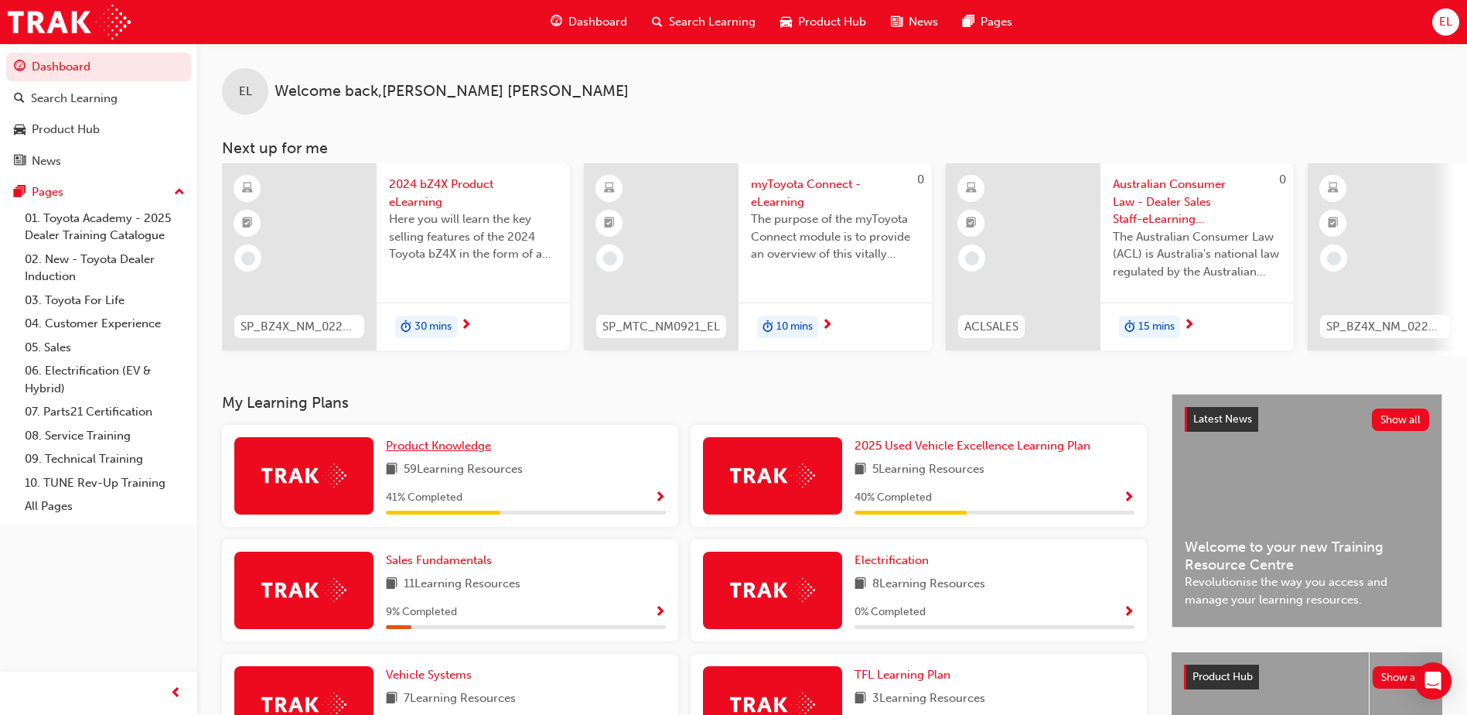
click at [487, 452] on span "Product Knowledge" at bounding box center [438, 446] width 105 height 14
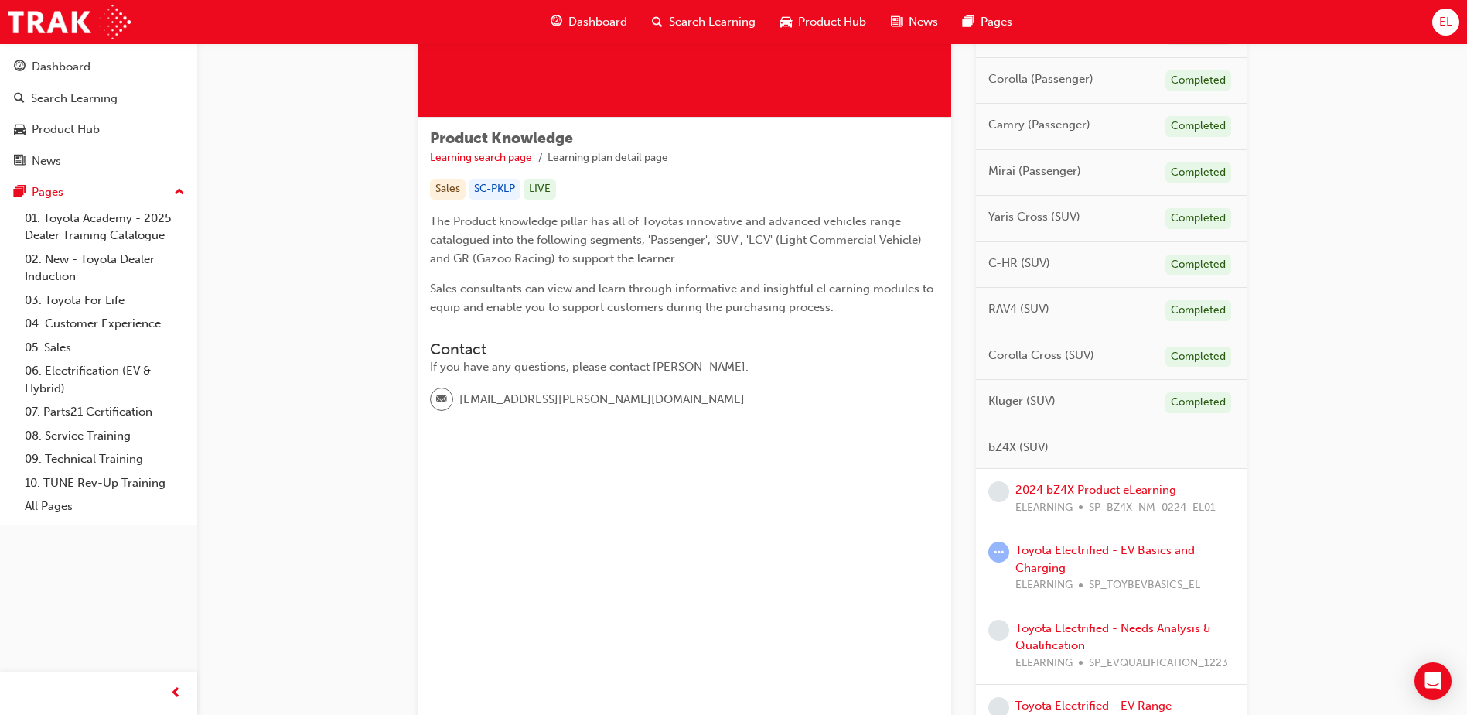
scroll to position [155, 0]
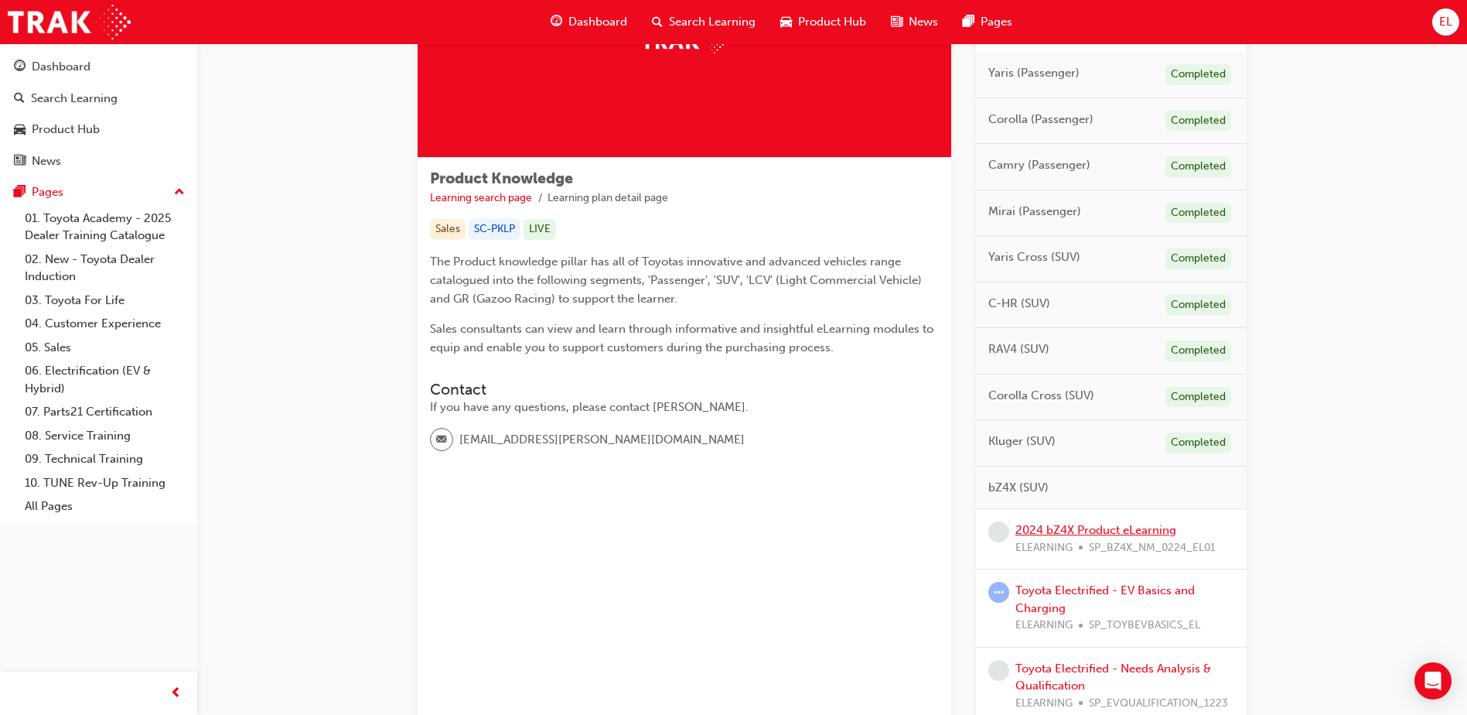
click at [1091, 532] on link "2024 bZ4X Product eLearning" at bounding box center [1096, 530] width 161 height 14
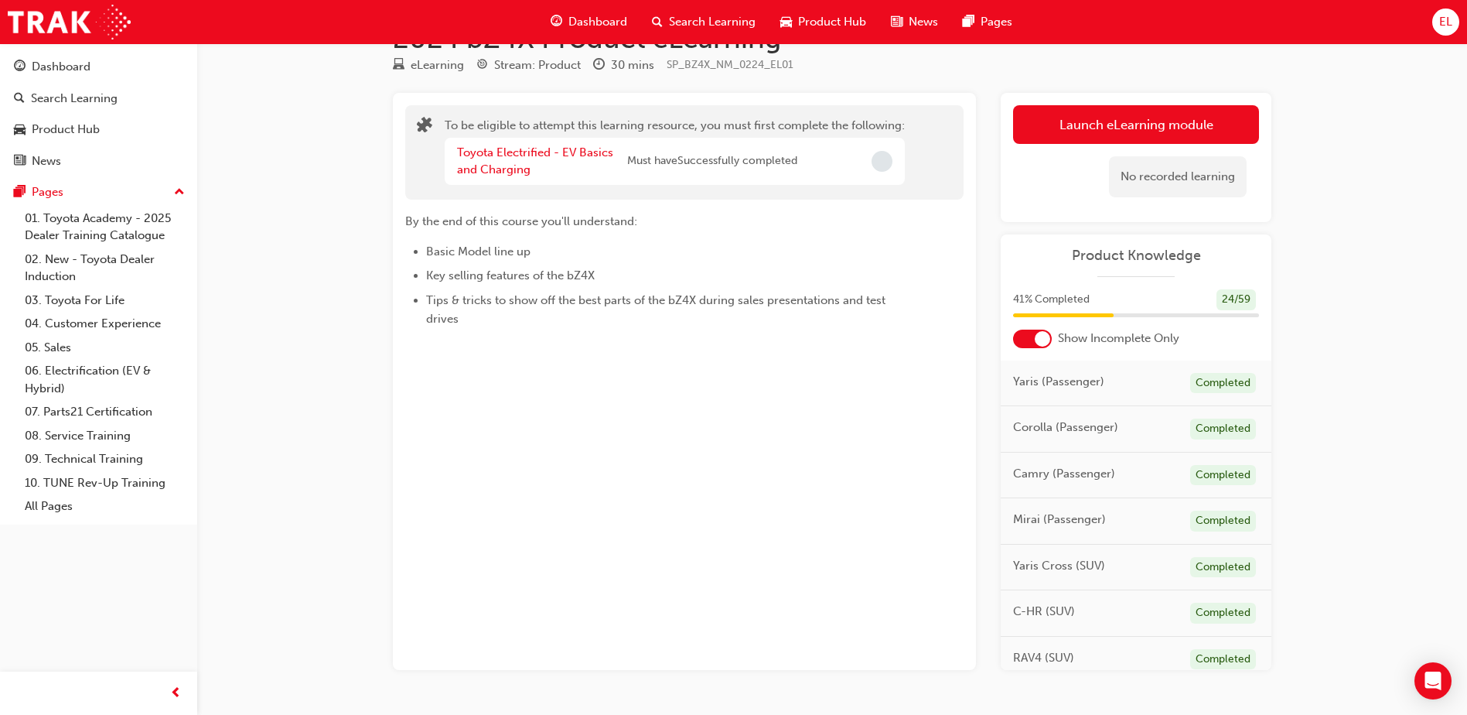
scroll to position [90, 0]
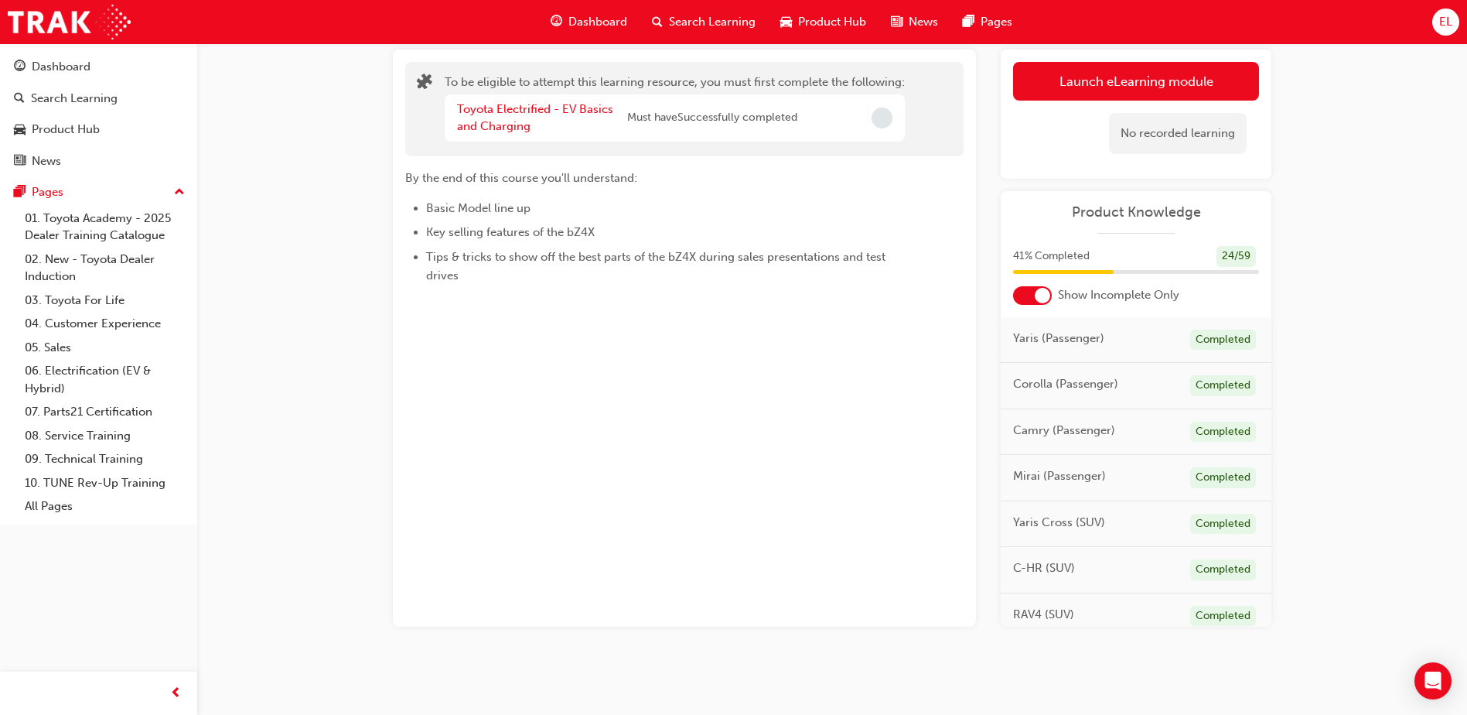
click at [1159, 108] on div "No recorded learning" at bounding box center [1136, 134] width 246 height 66
click at [1173, 80] on button "Launch eLearning module" at bounding box center [1136, 81] width 246 height 39
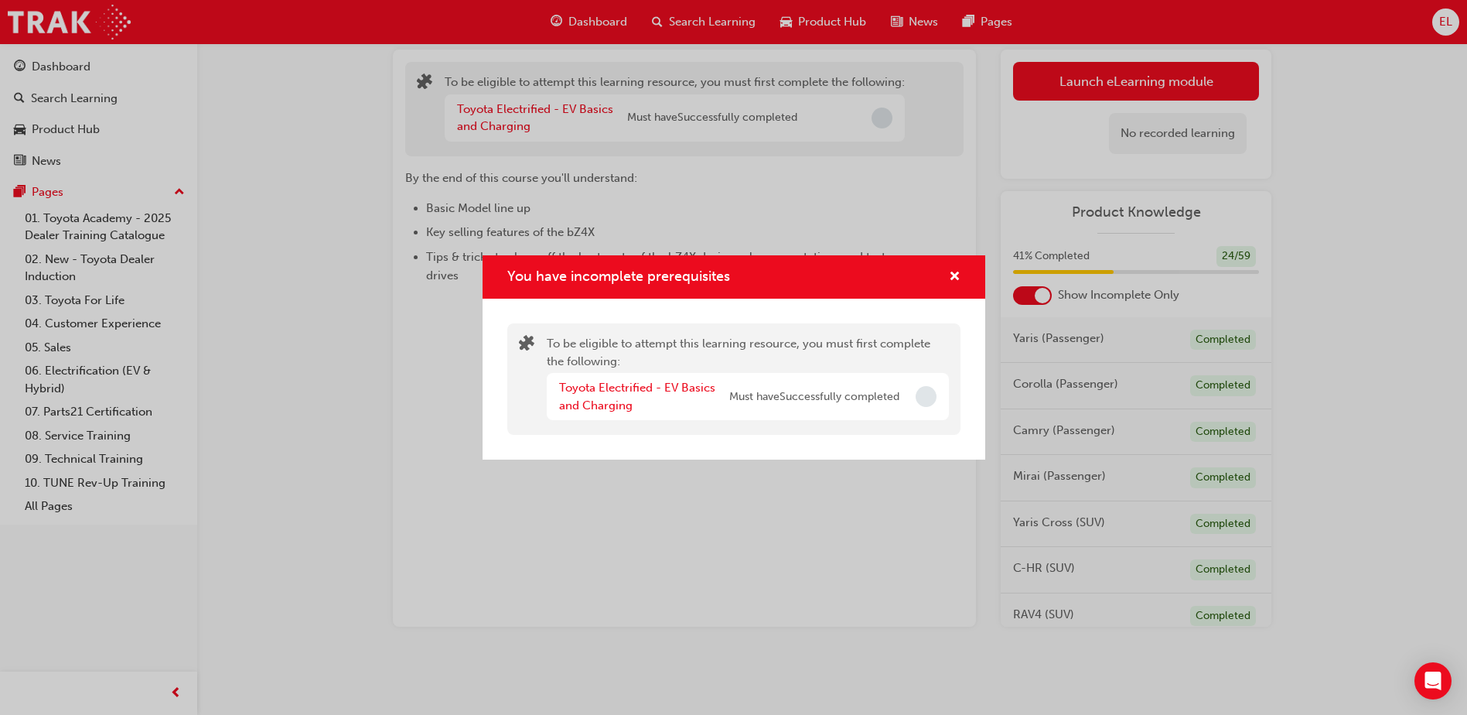
click at [961, 274] on div "You have incomplete prerequisites" at bounding box center [734, 277] width 503 height 44
click at [941, 275] on div "You have incomplete prerequisites" at bounding box center [949, 277] width 24 height 19
click at [949, 284] on button "You have incomplete prerequisites" at bounding box center [955, 277] width 12 height 19
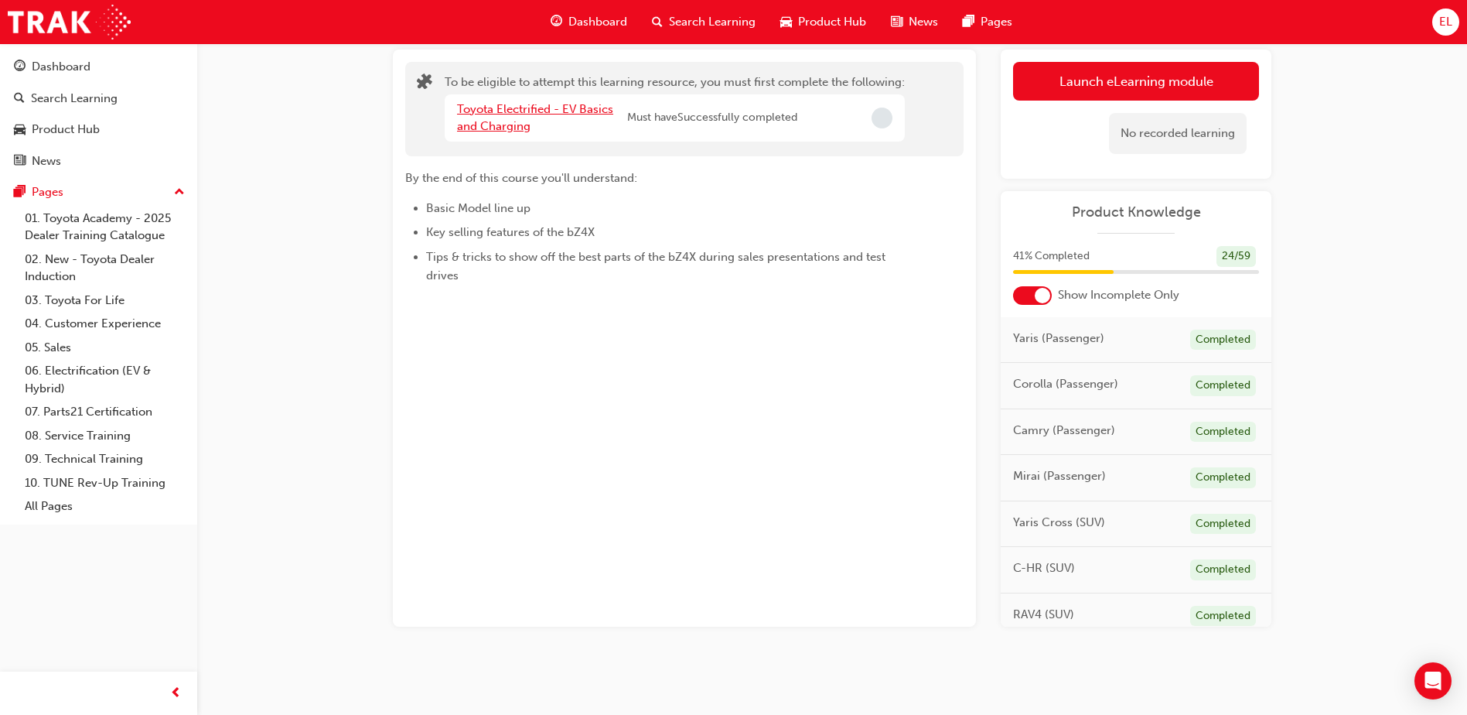
click at [553, 108] on link "Toyota Electrified - EV Basics and Charging" at bounding box center [535, 118] width 156 height 32
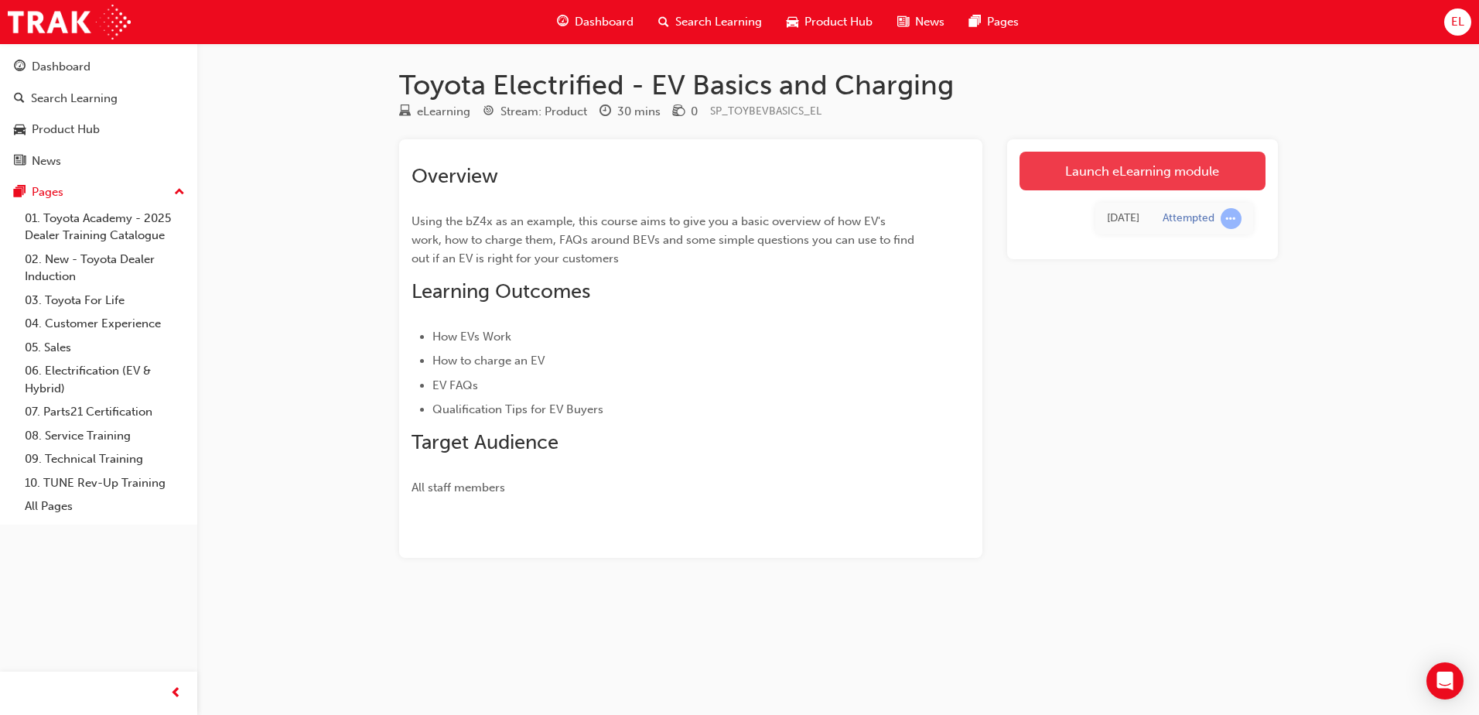
click at [1139, 186] on link "Launch eLearning module" at bounding box center [1142, 171] width 246 height 39
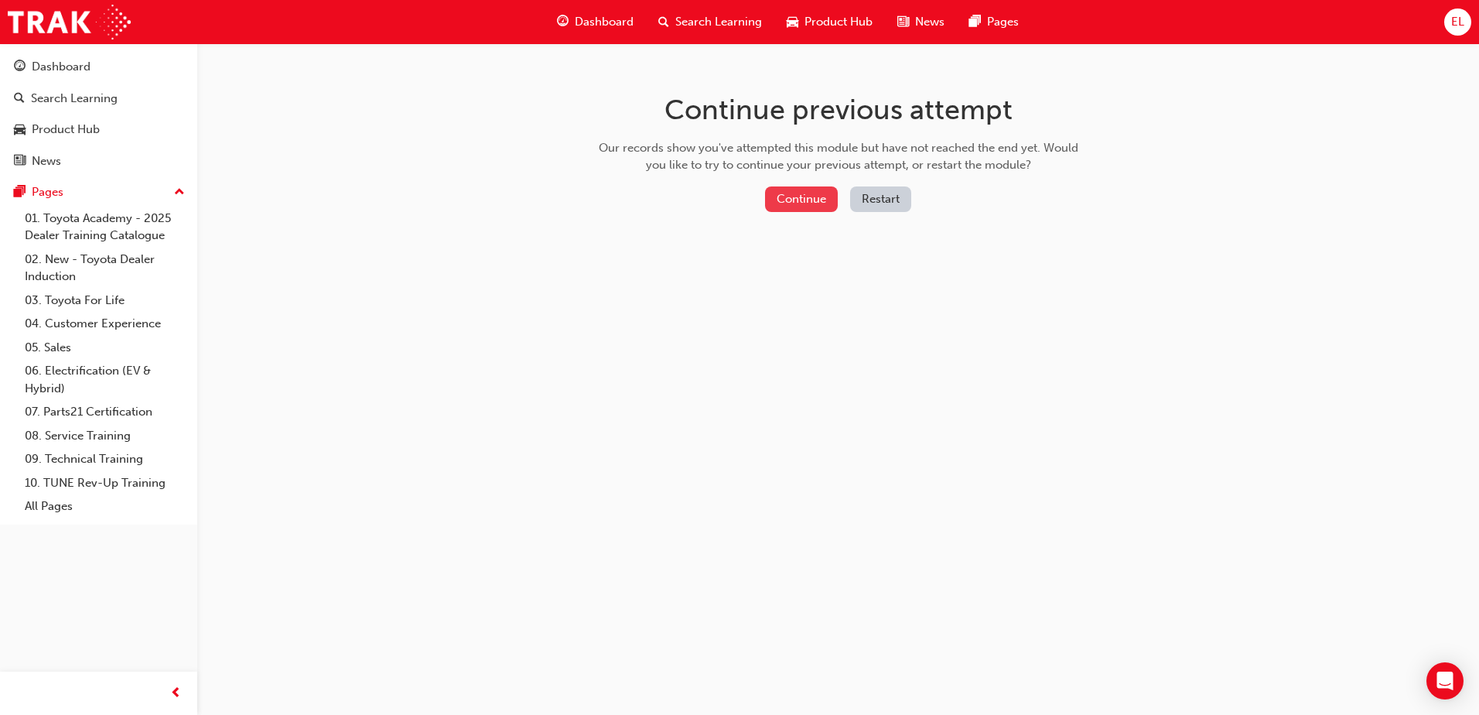
click at [789, 196] on button "Continue" at bounding box center [801, 199] width 73 height 26
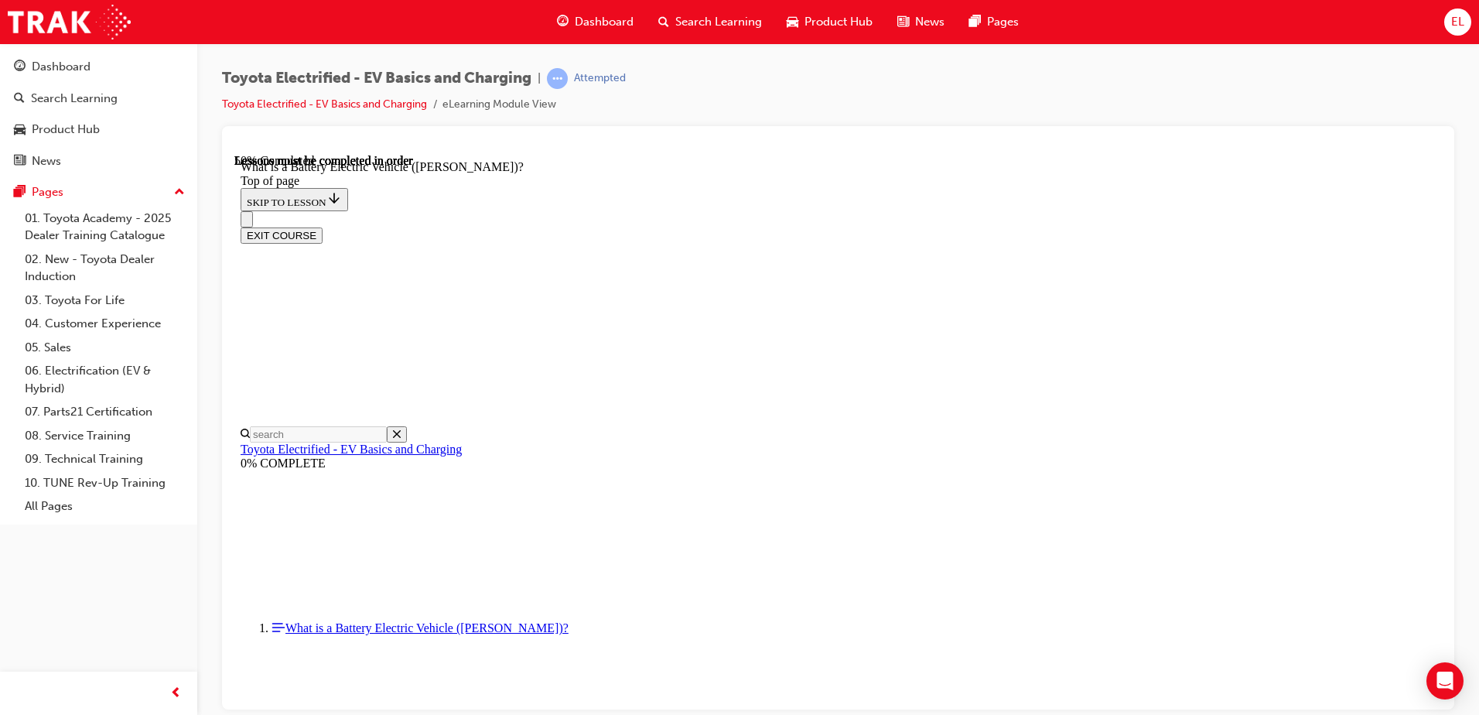
scroll to position [1518, 0]
drag, startPoint x: 534, startPoint y: 647, endPoint x: 555, endPoint y: 650, distance: 21.1
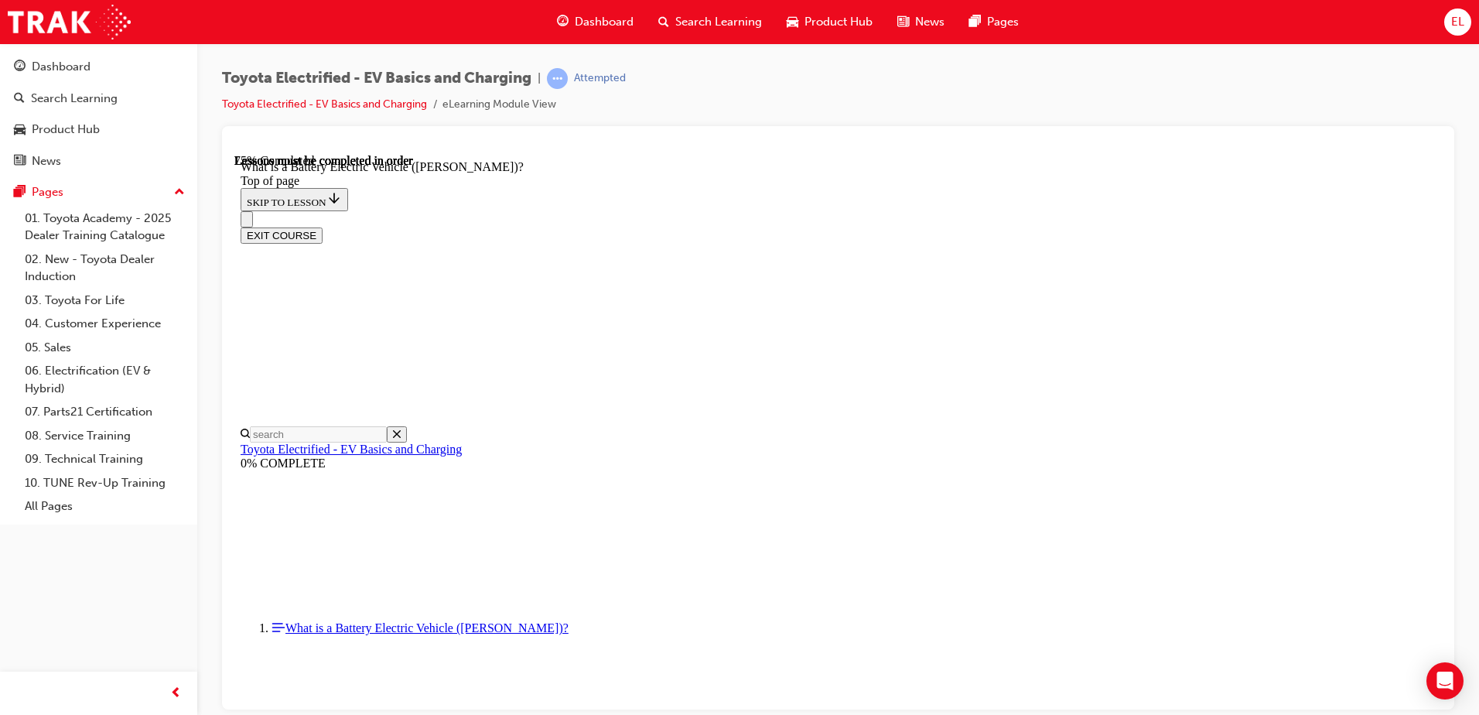
scroll to position [1713, 0]
drag, startPoint x: 1014, startPoint y: 580, endPoint x: 1006, endPoint y: 584, distance: 8.6
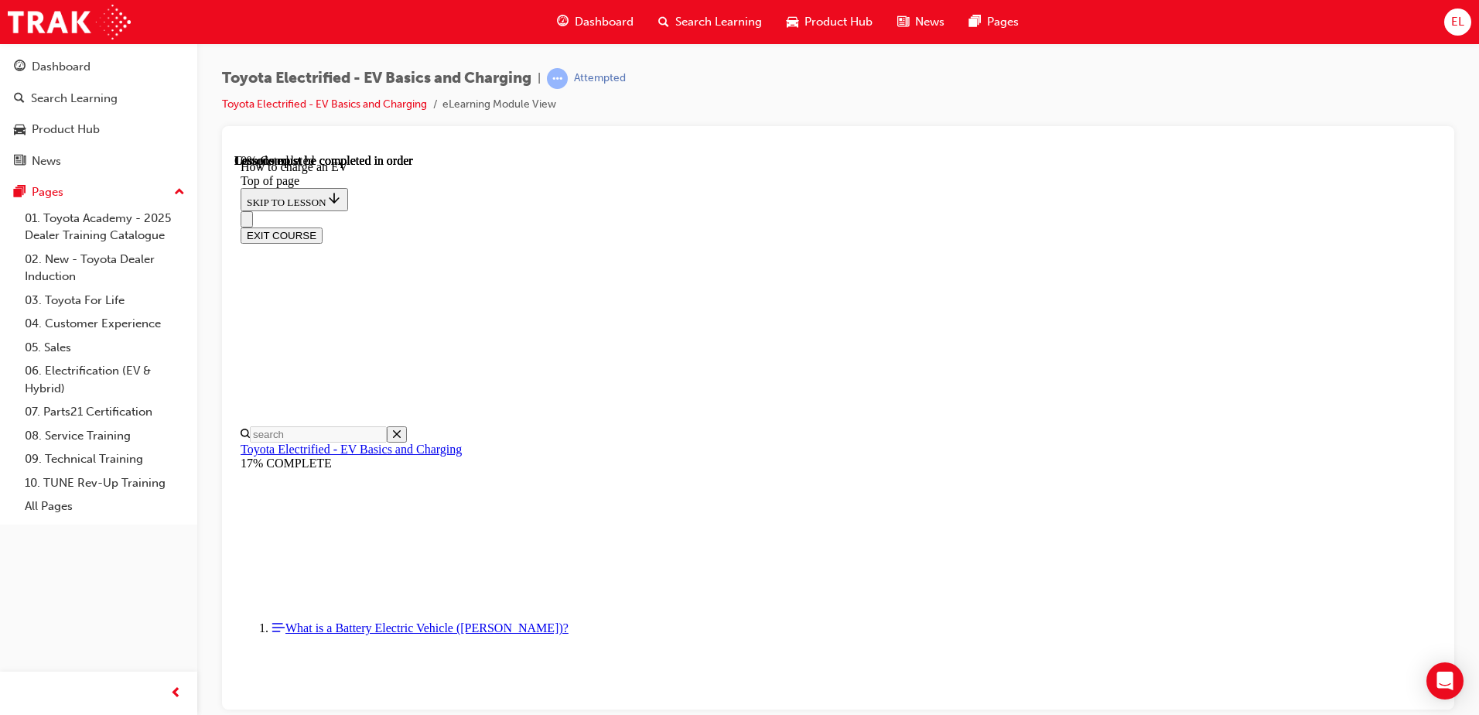
scroll to position [280, 0]
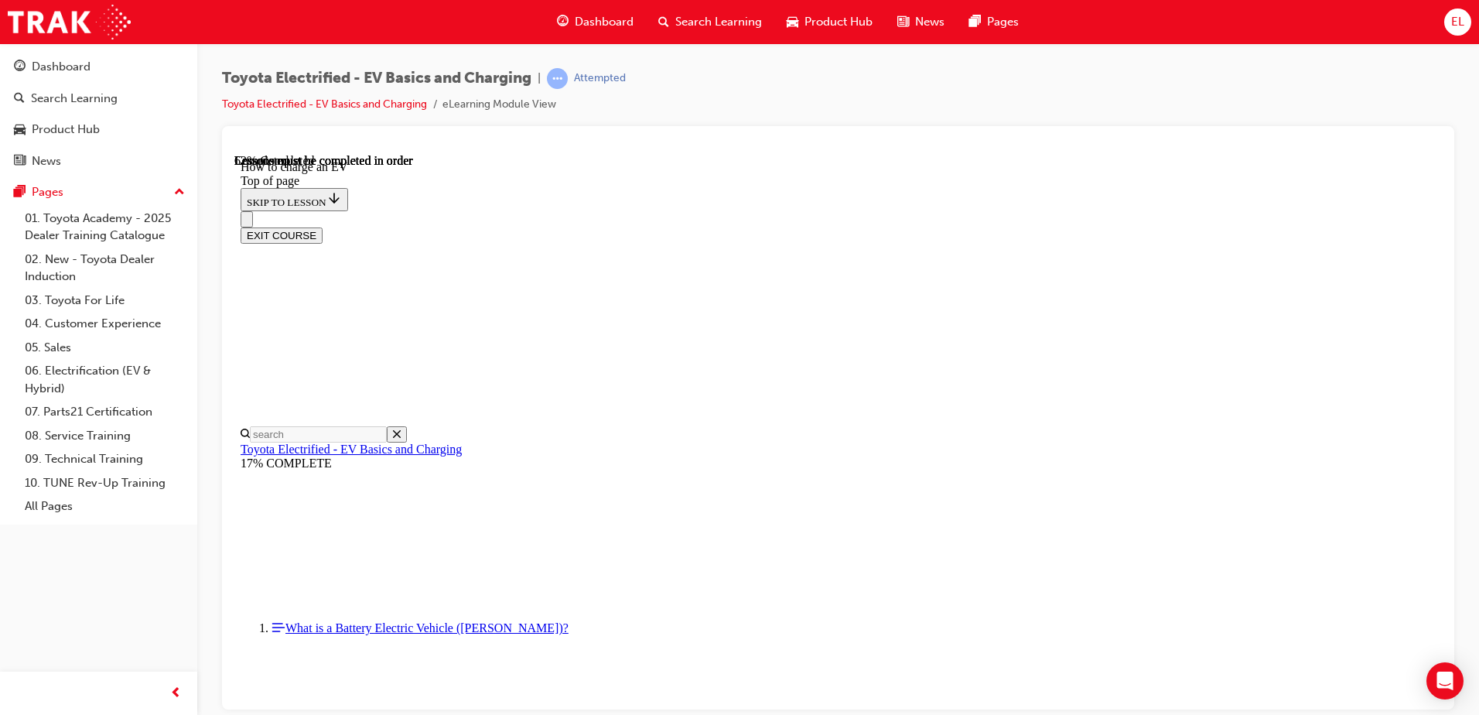
scroll to position [4226, 0]
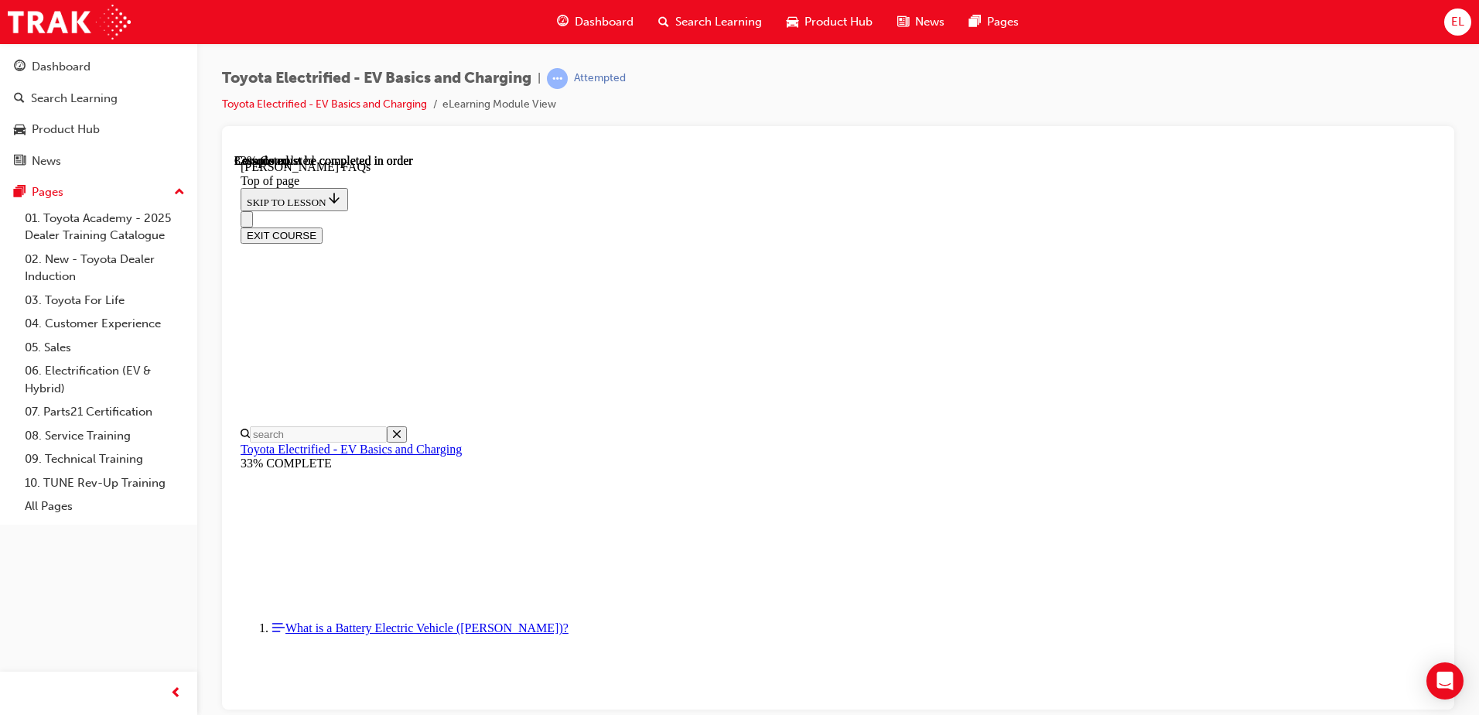
scroll to position [203, 0]
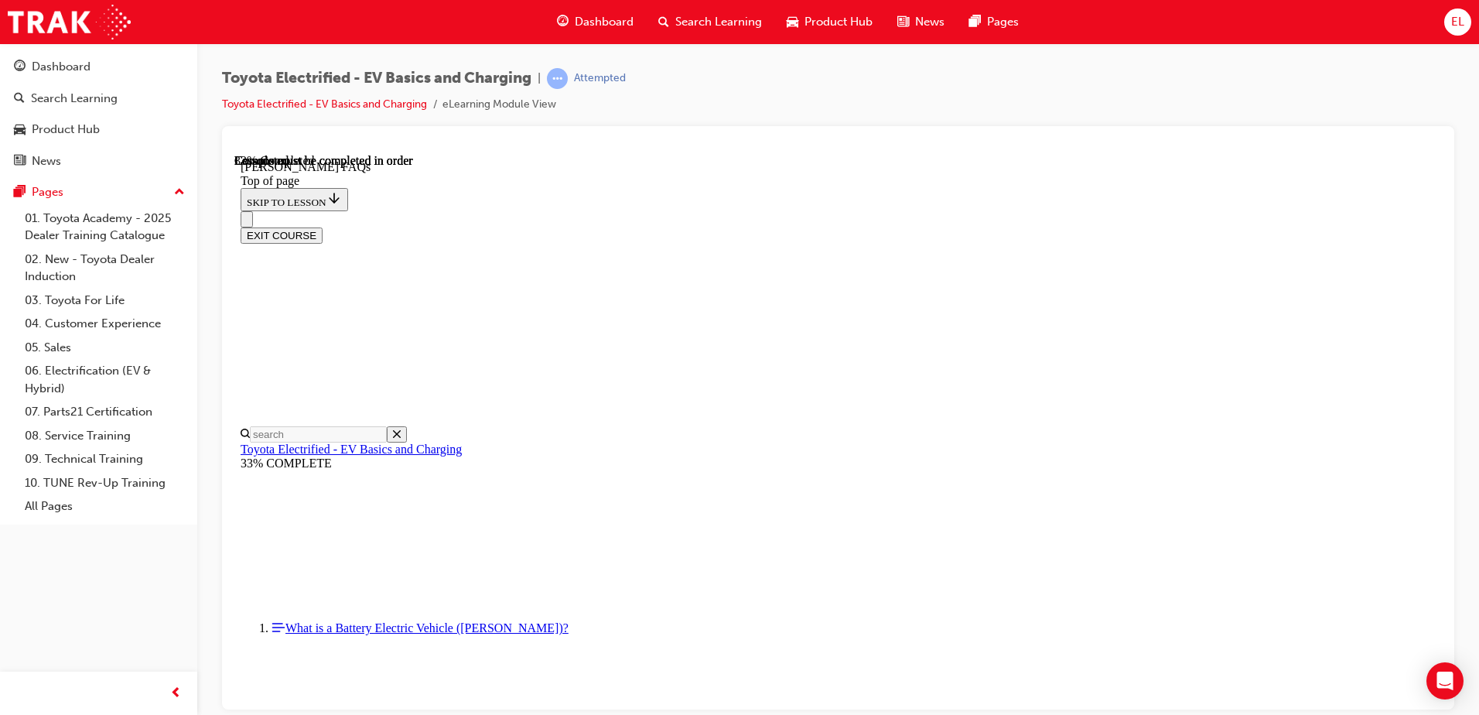
drag, startPoint x: 998, startPoint y: 582, endPoint x: 936, endPoint y: 355, distance: 235.7
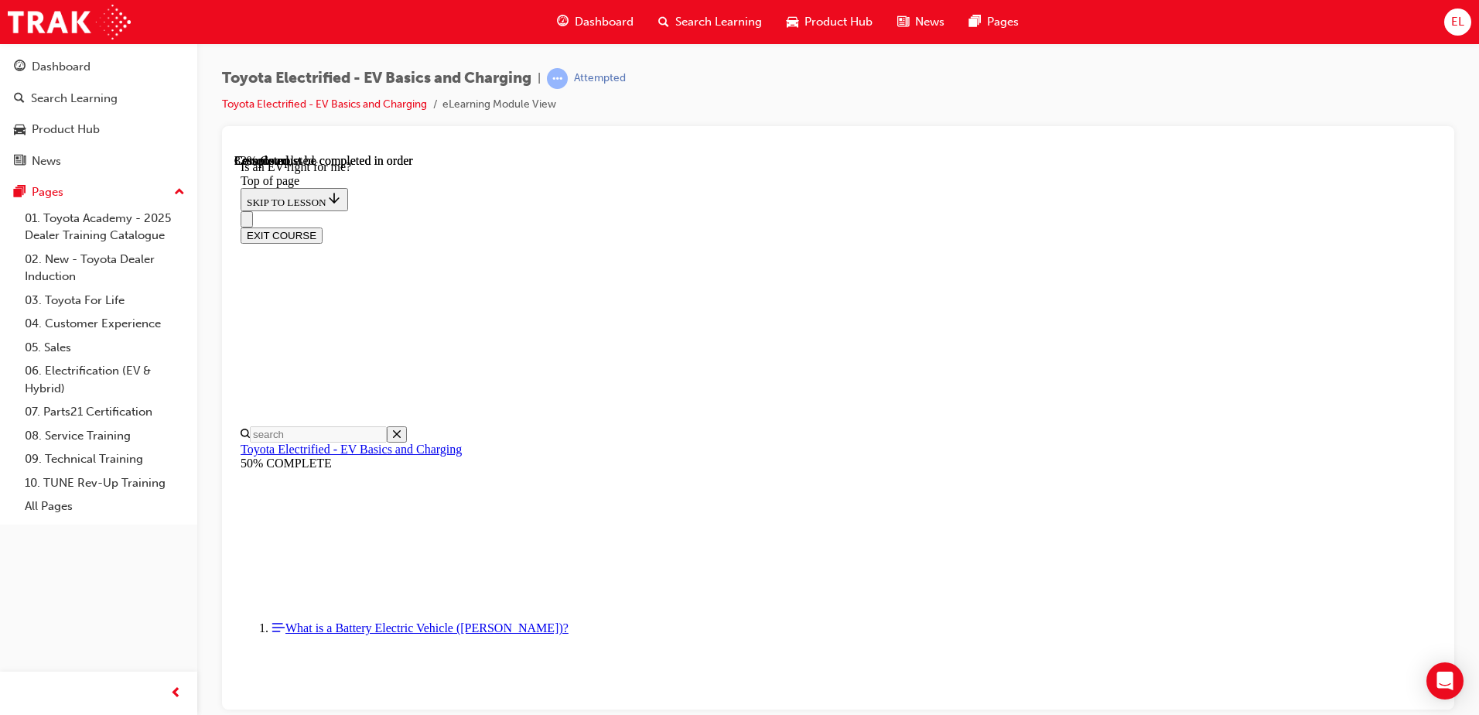
scroll to position [899, 0]
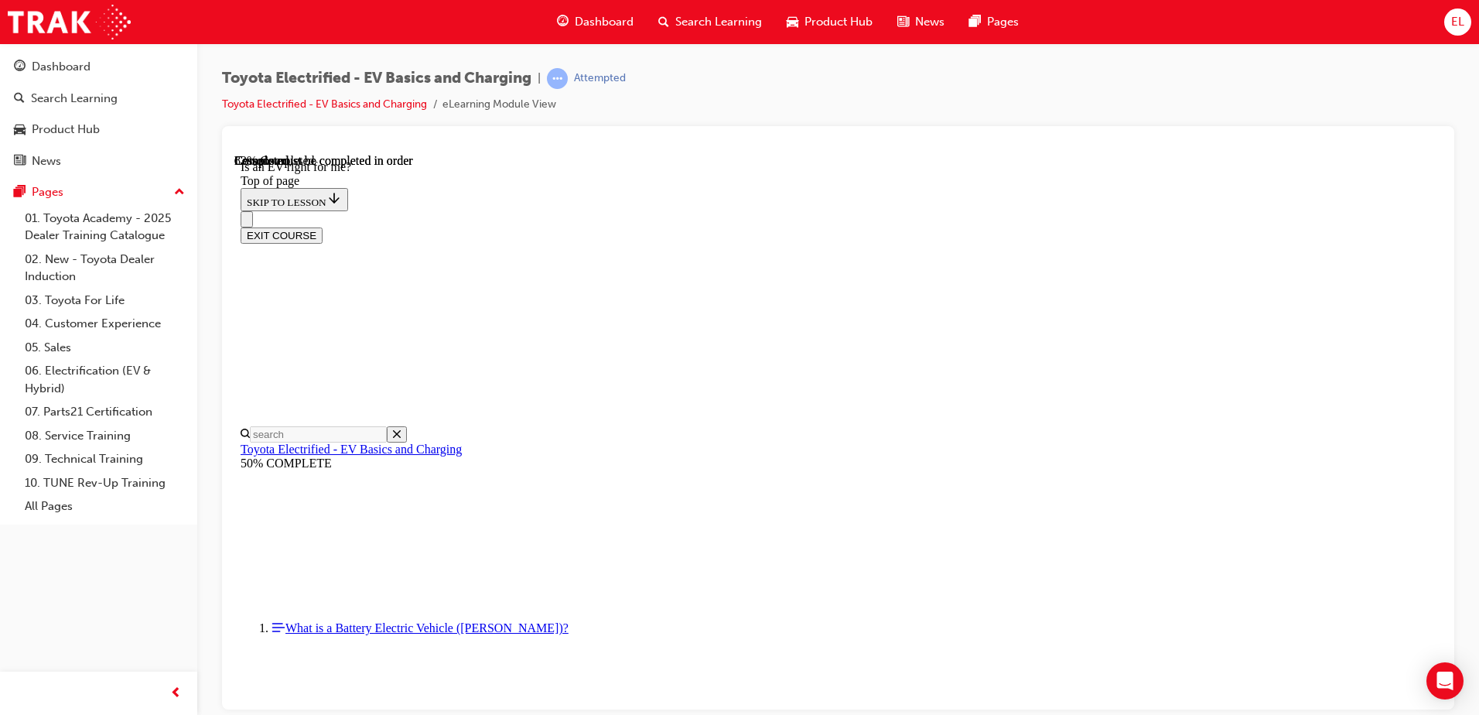
scroll to position [1931, 0]
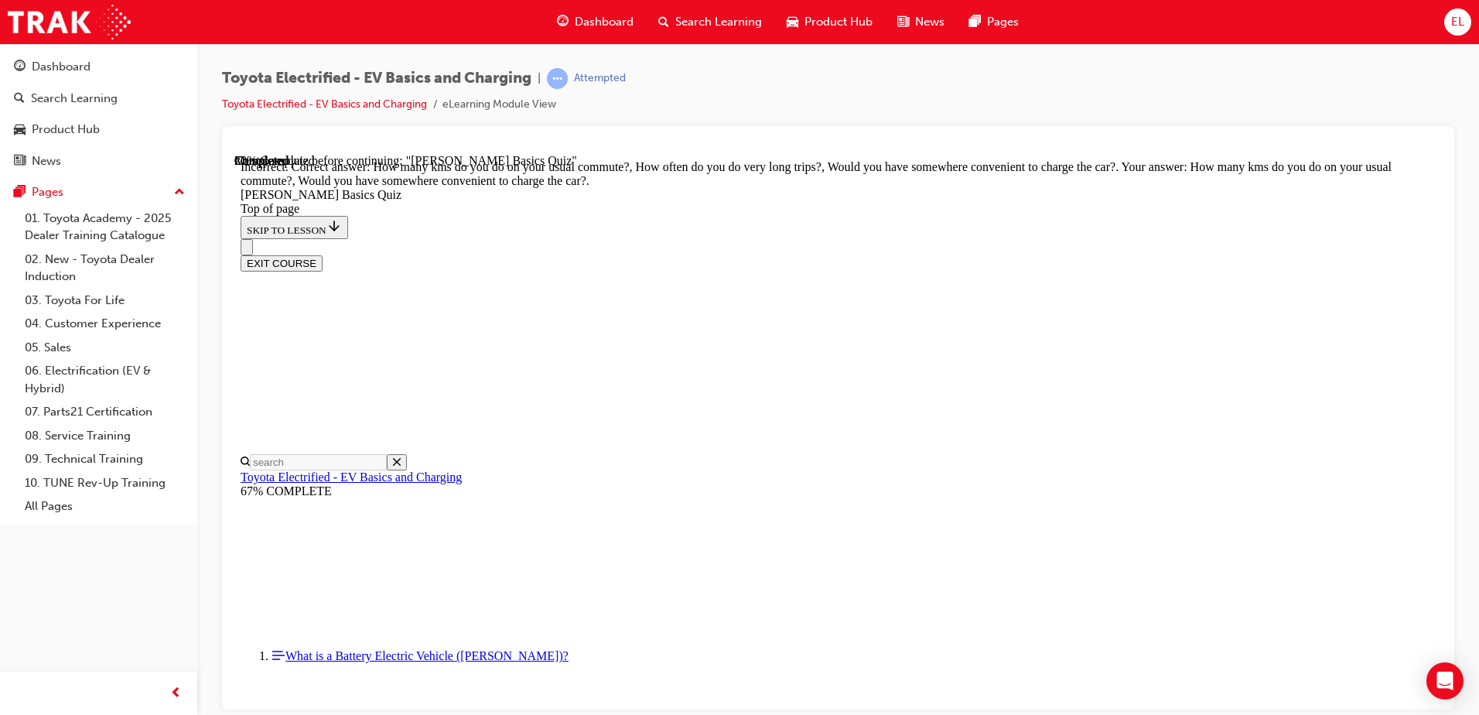
scroll to position [283, 0]
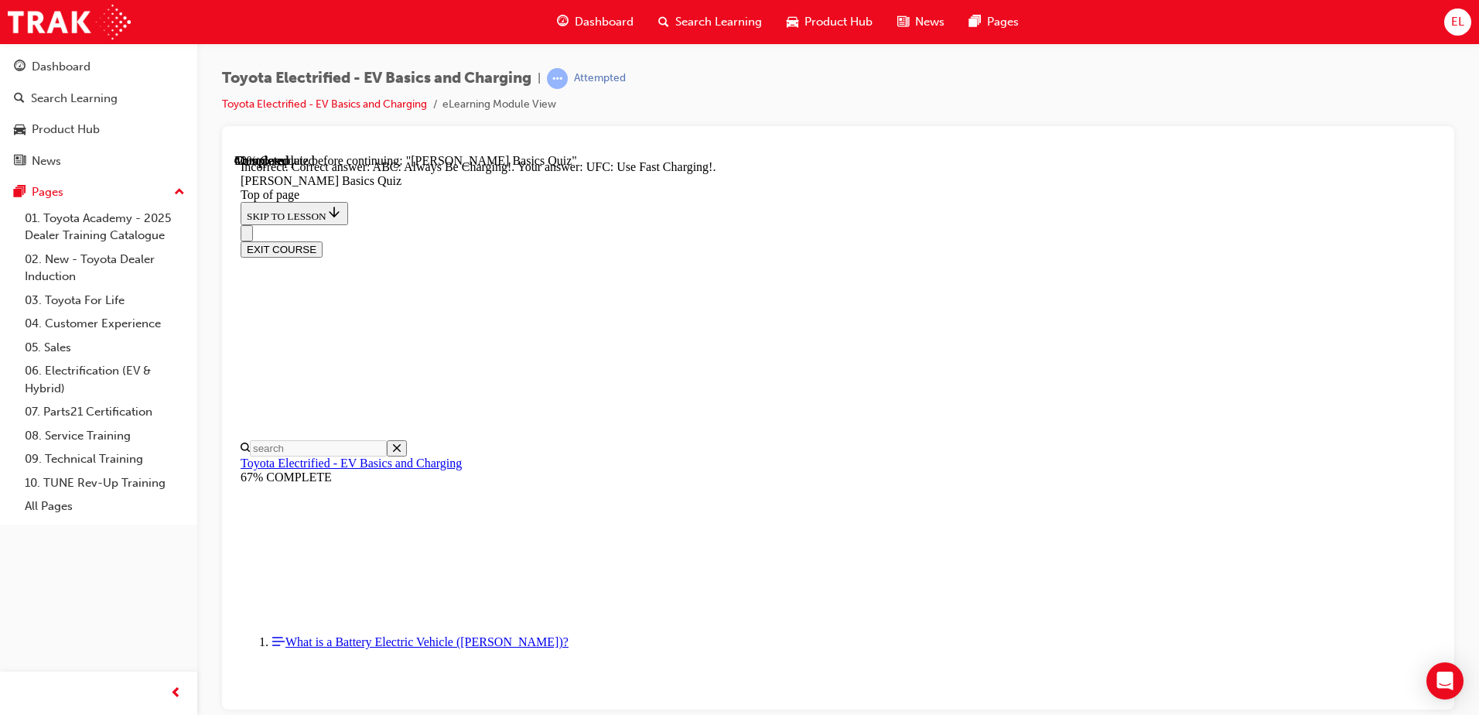
scroll to position [221, 0]
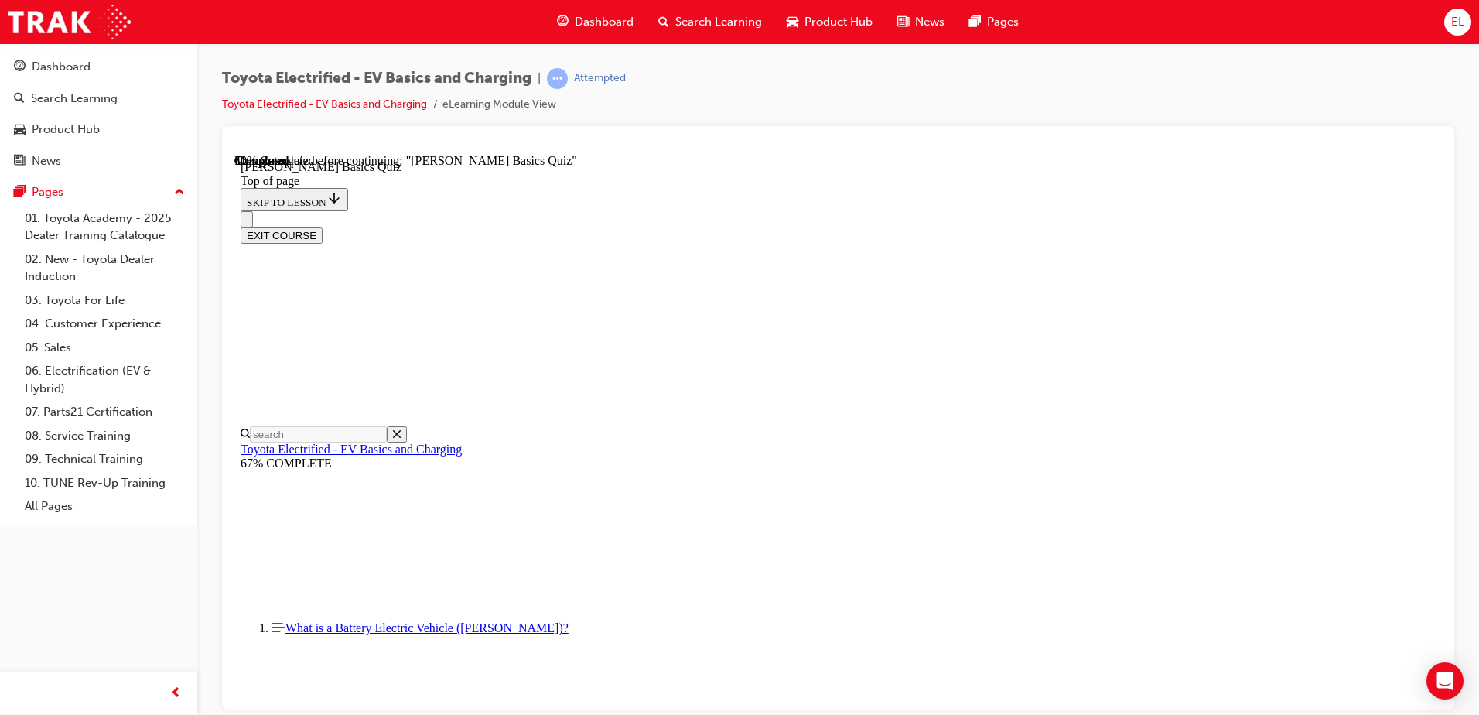
scroll to position [111, 0]
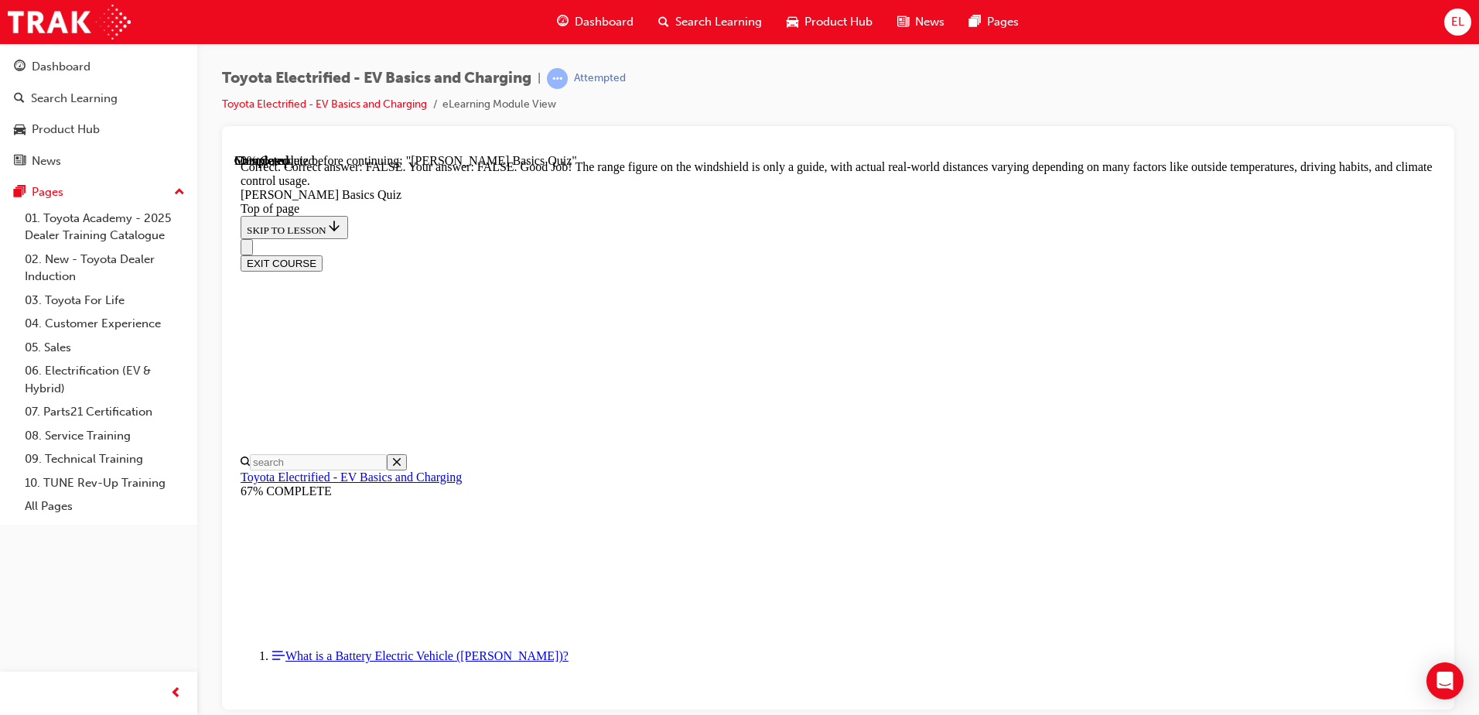
scroll to position [272, 0]
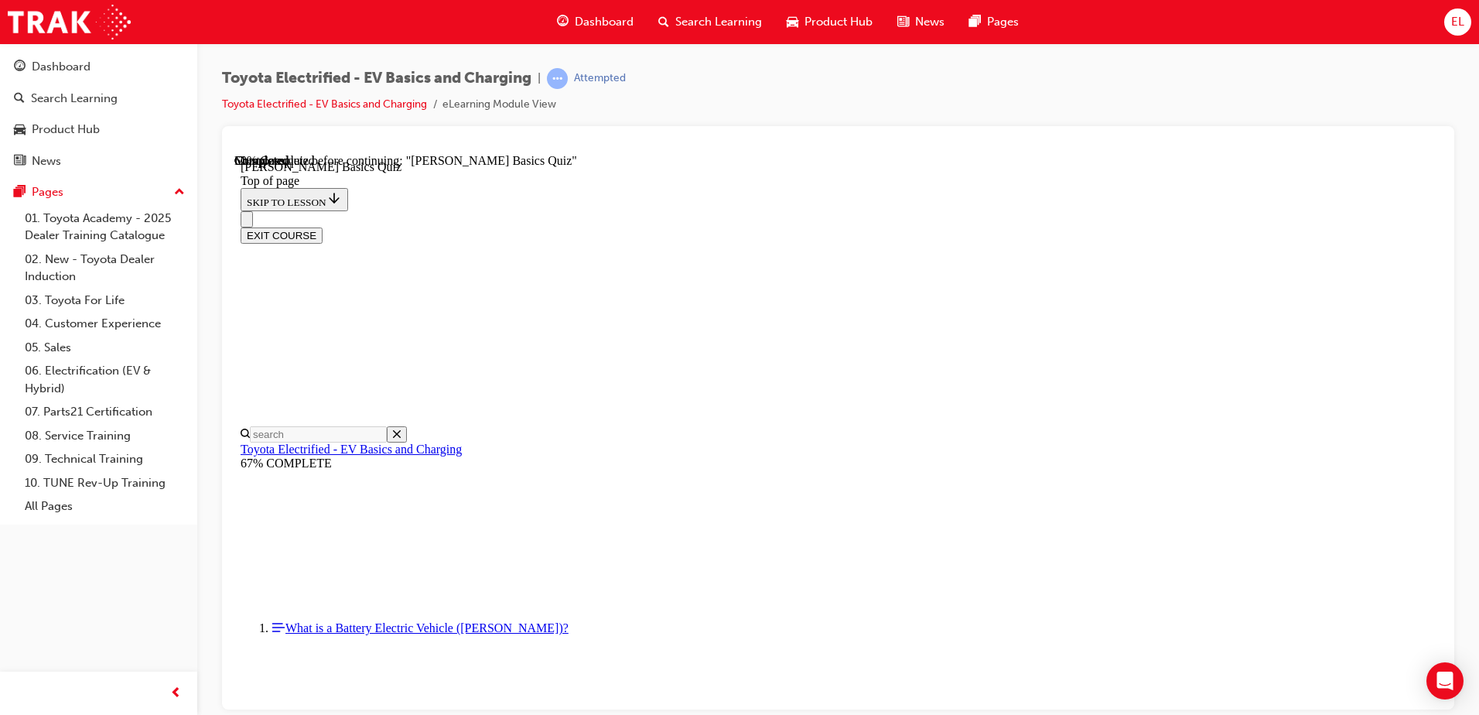
scroll to position [47, 0]
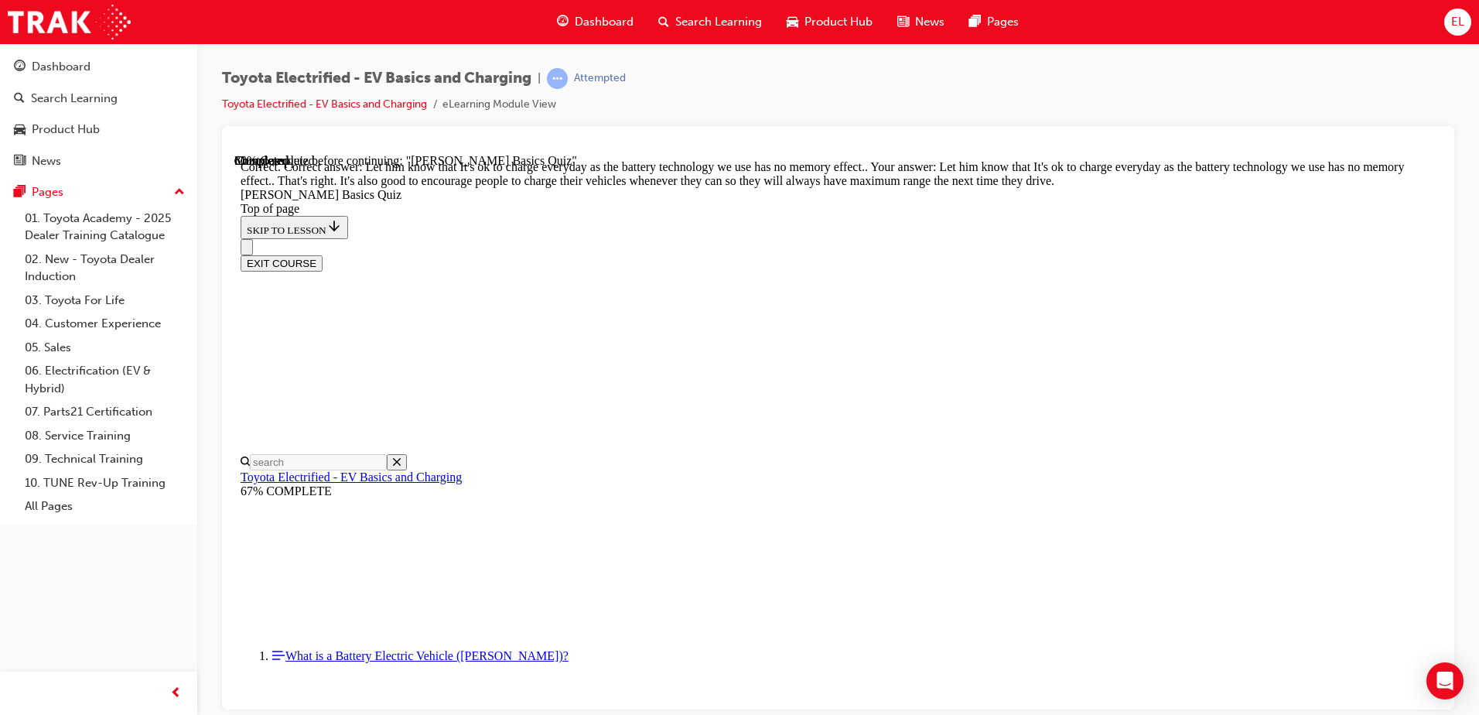
scroll to position [303, 0]
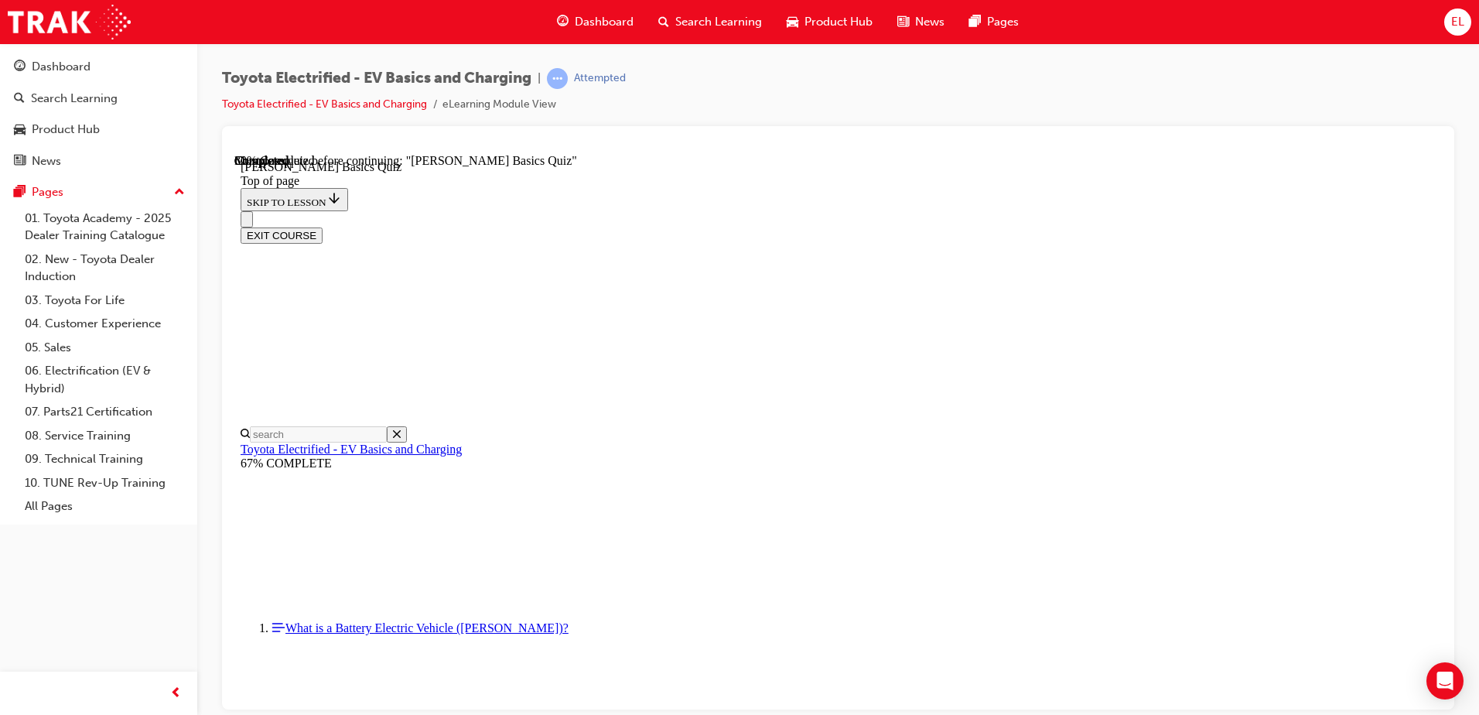
scroll to position [202, 0]
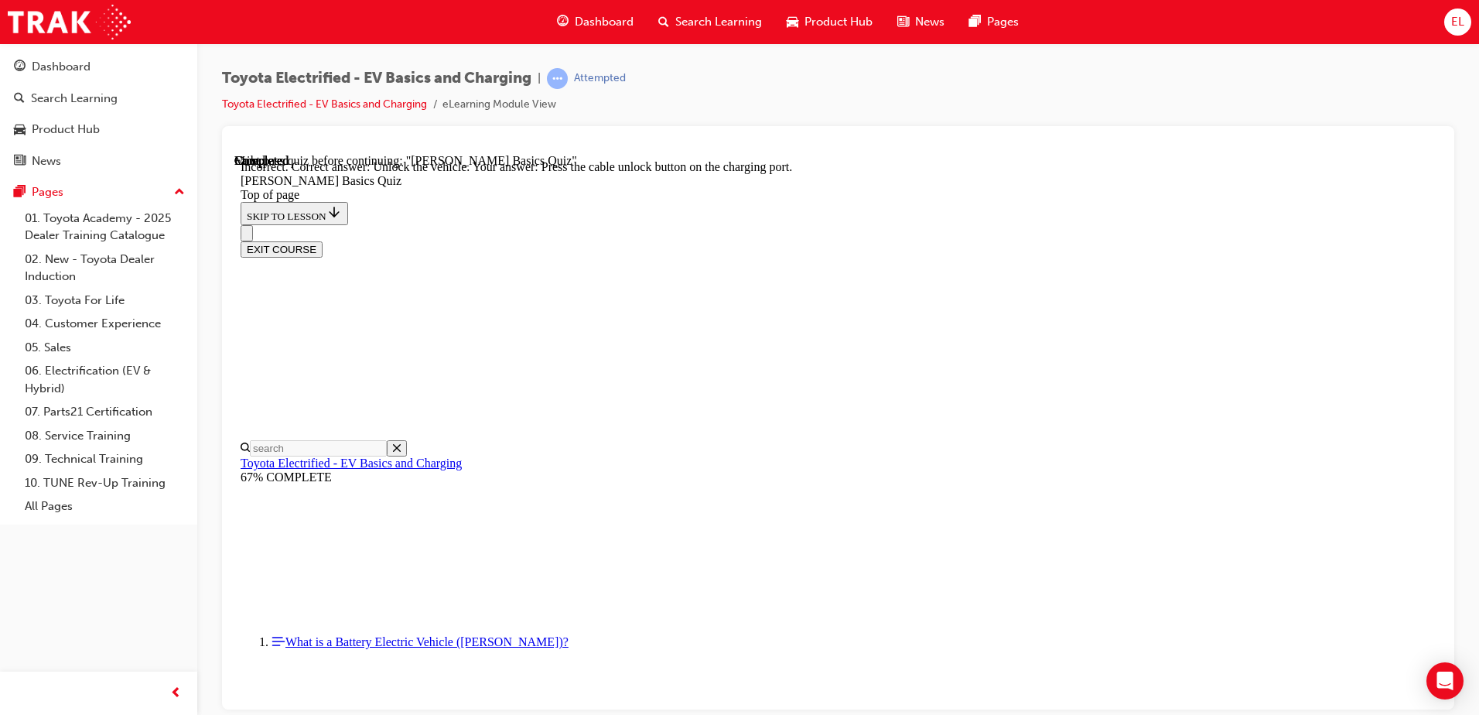
scroll to position [422, 0]
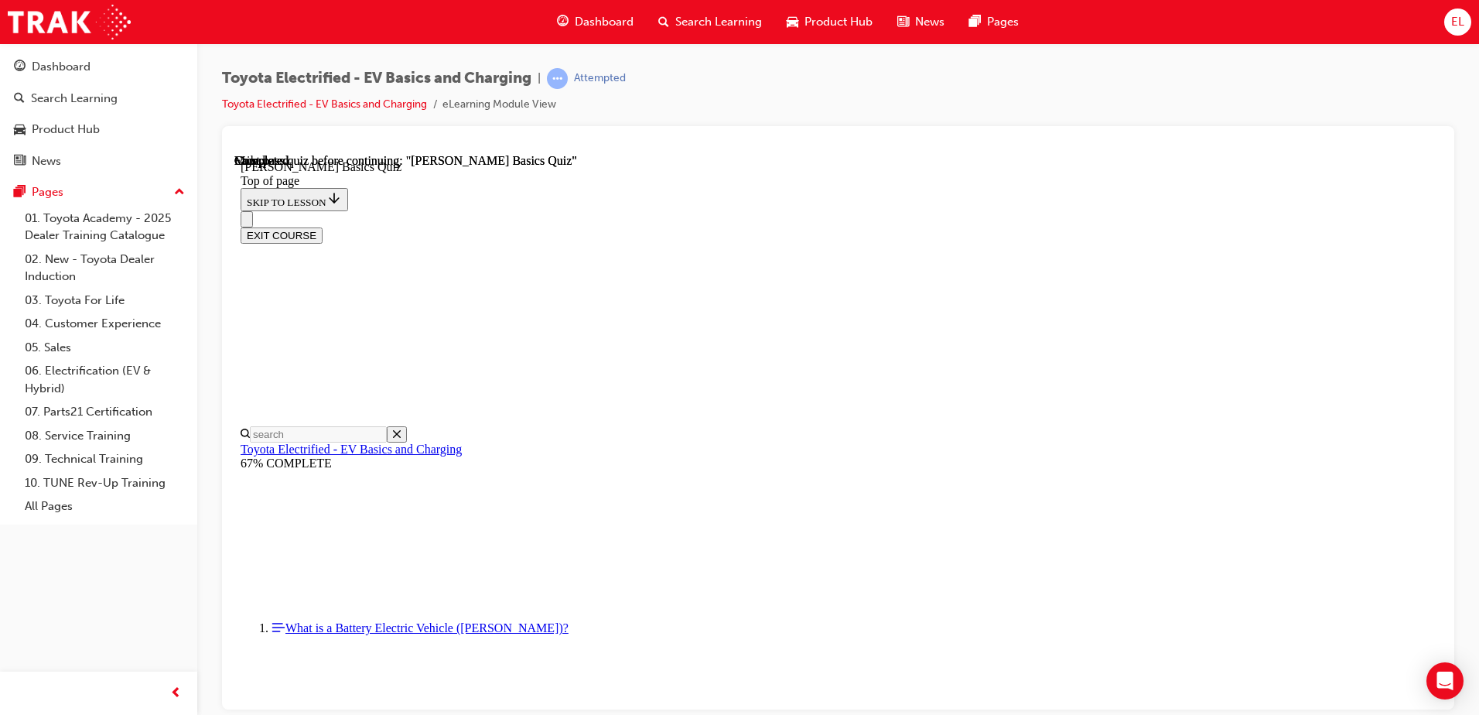
scroll to position [282, 0]
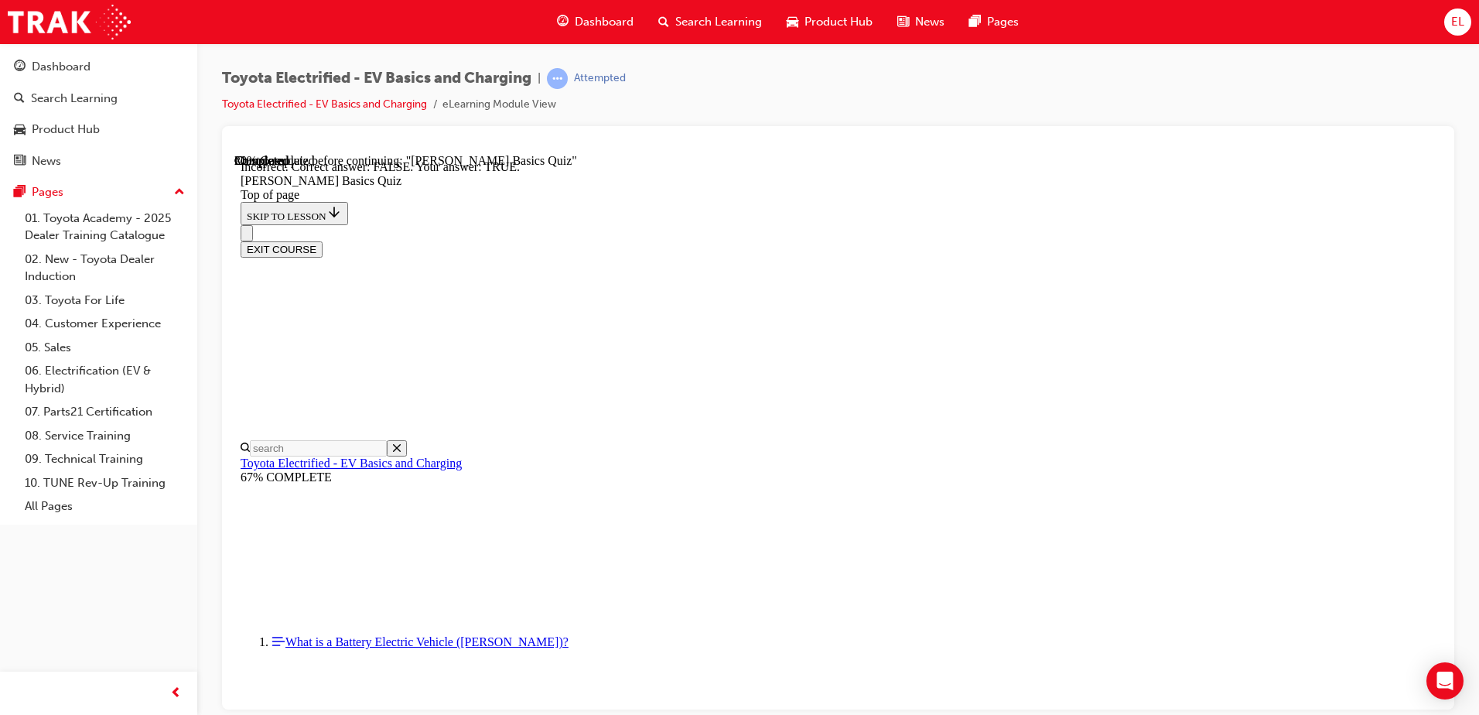
scroll to position [159, 0]
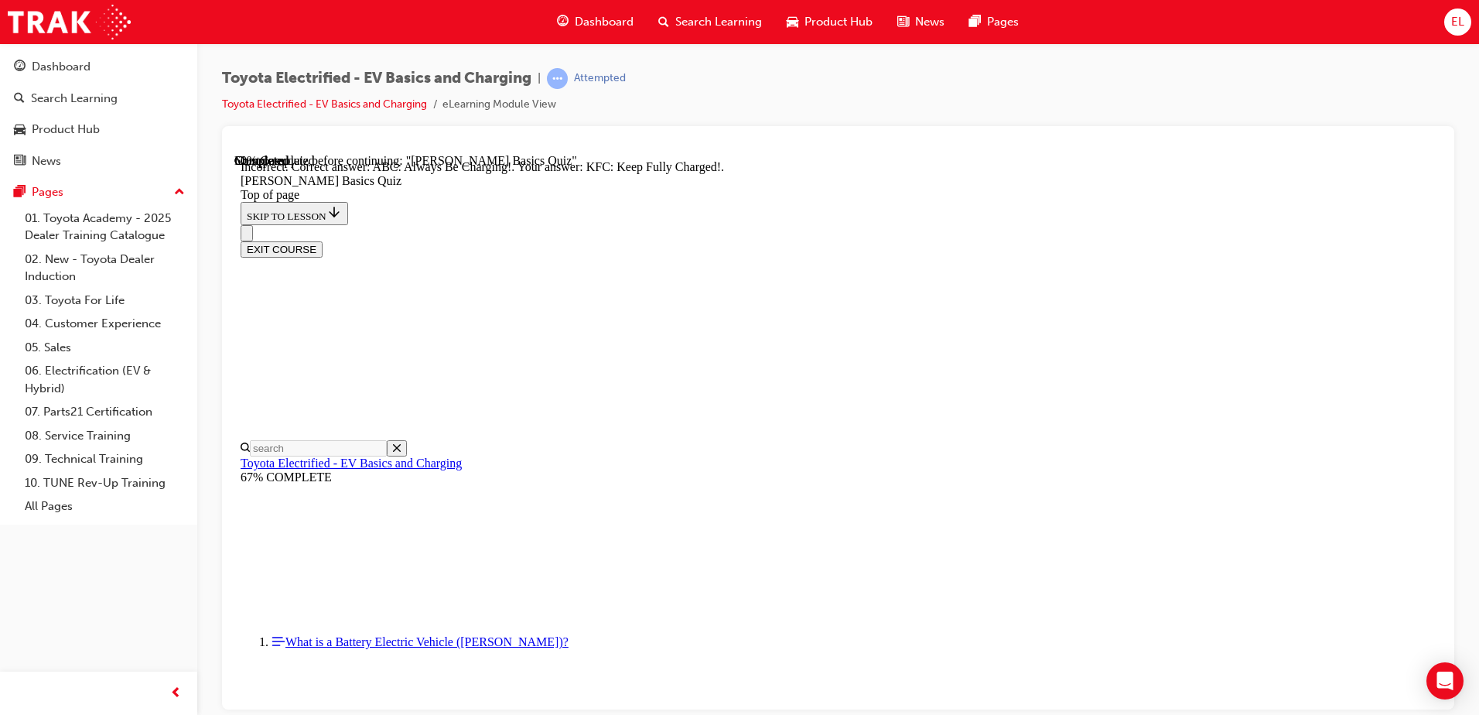
scroll to position [221, 0]
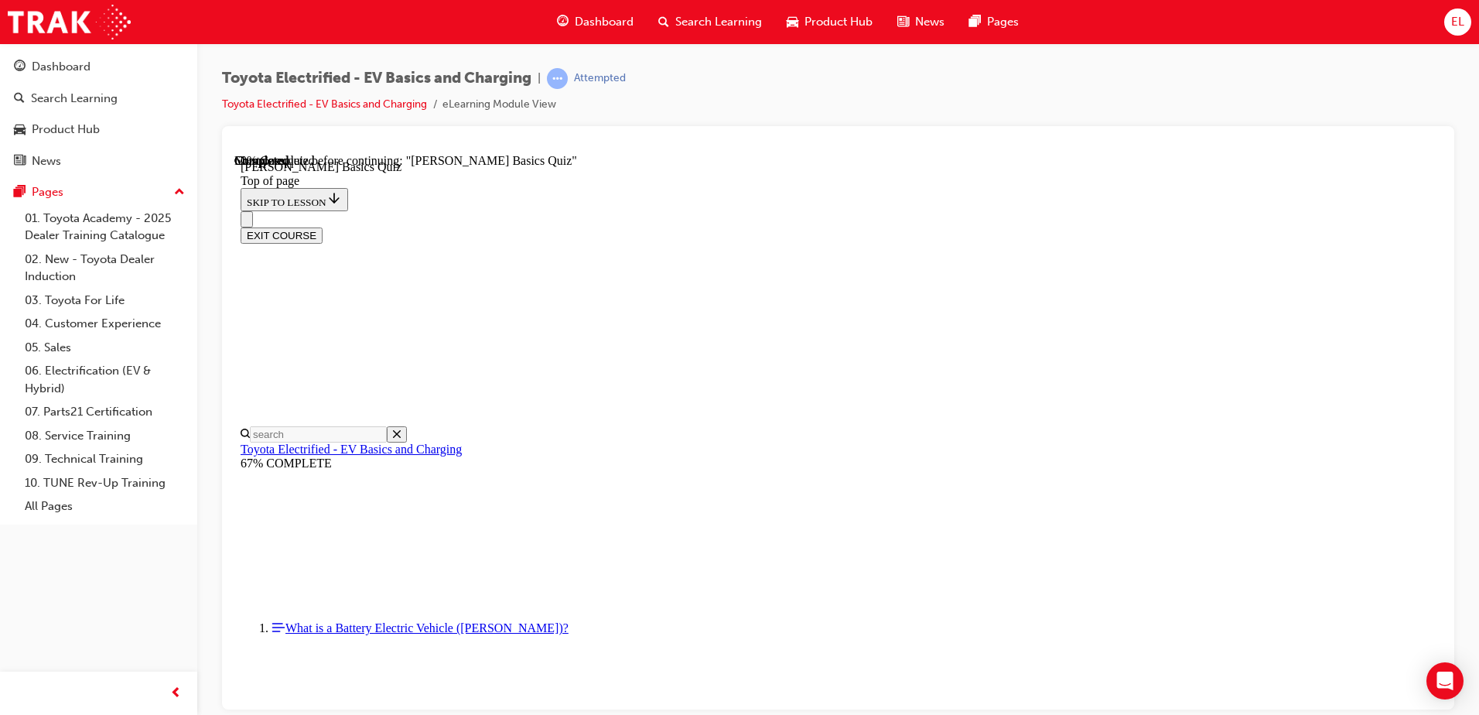
scroll to position [47, 0]
drag, startPoint x: 993, startPoint y: 414, endPoint x: 947, endPoint y: 616, distance: 207.2
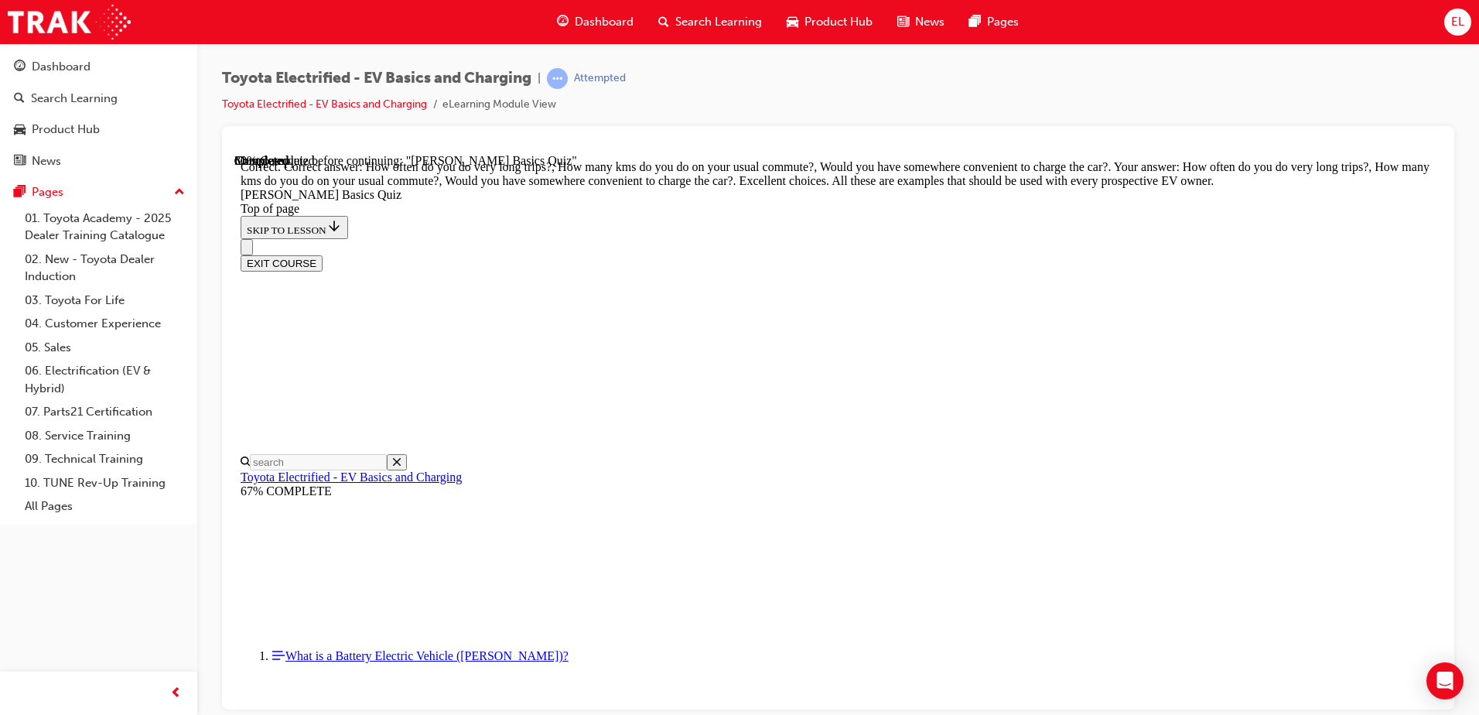
scroll to position [378, 0]
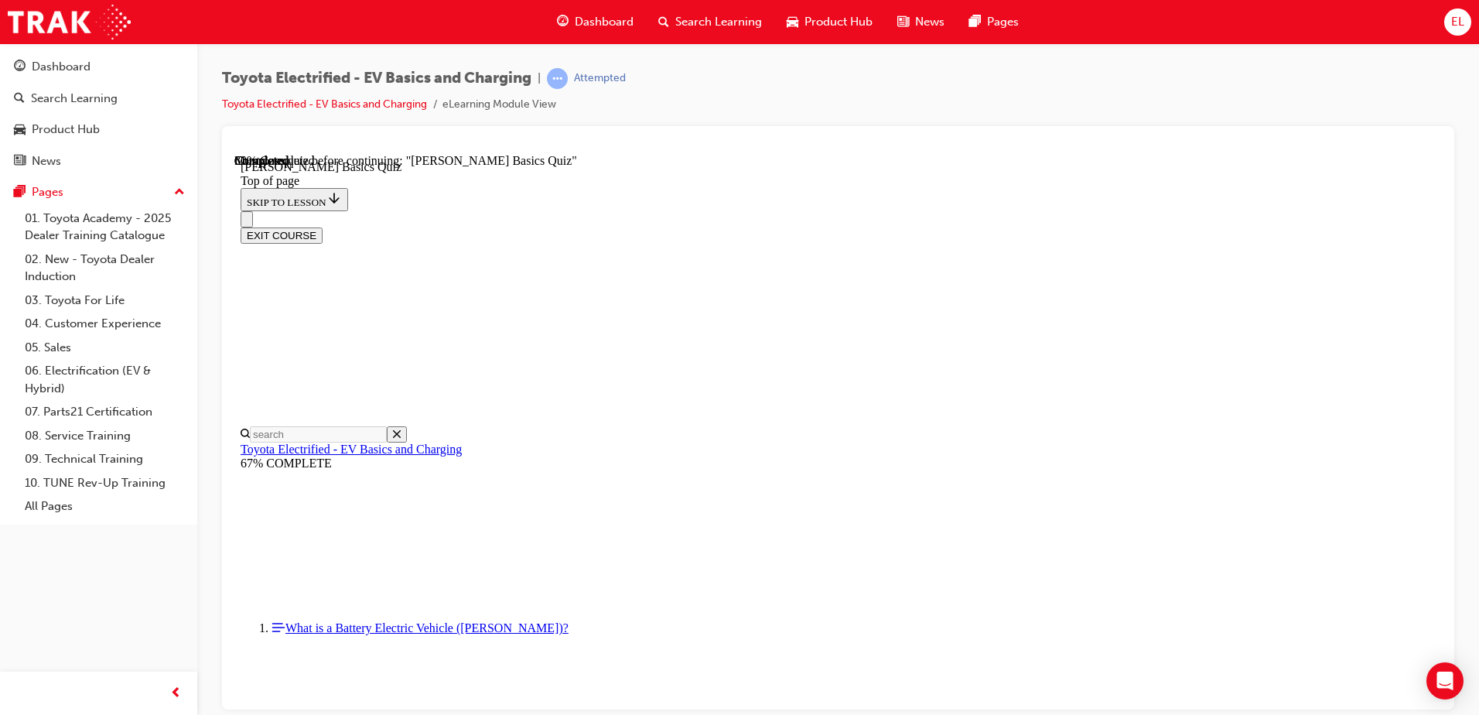
scroll to position [47, 0]
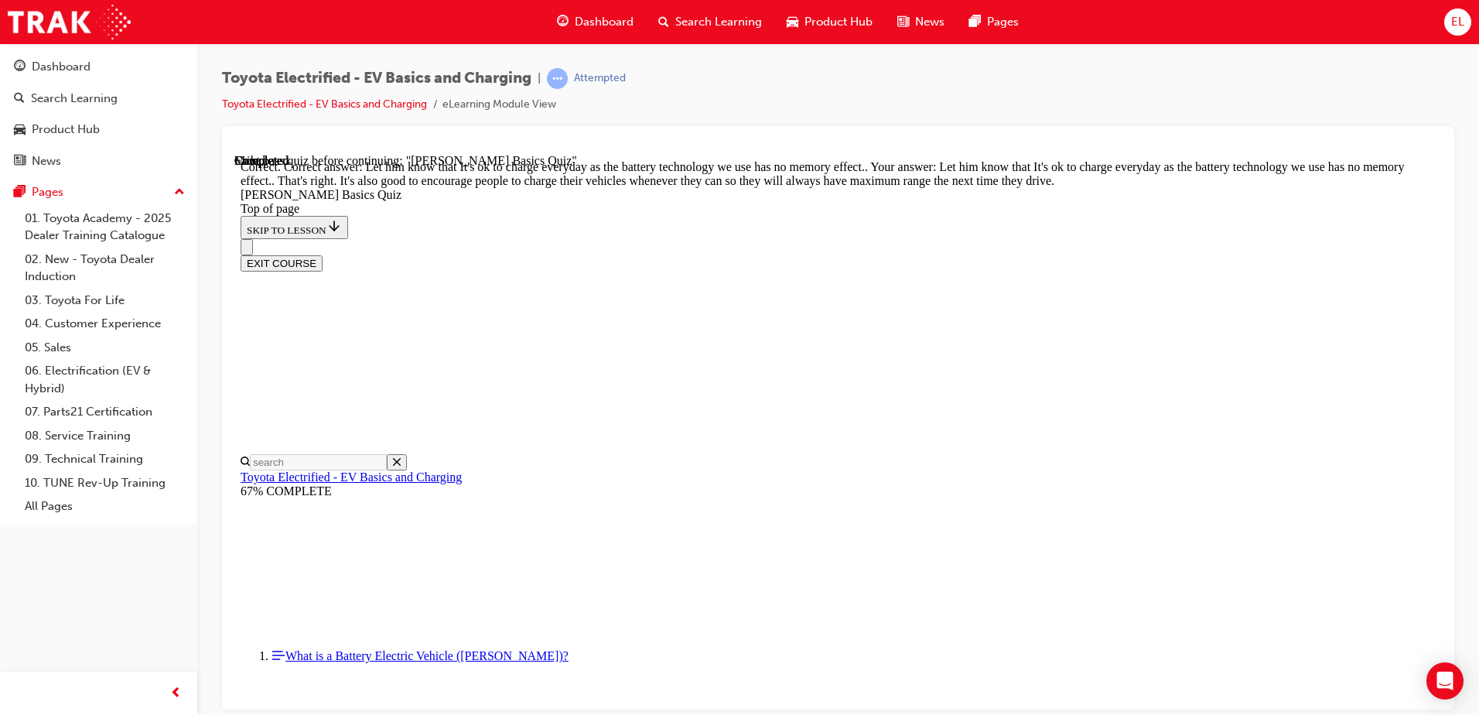
scroll to position [303, 0]
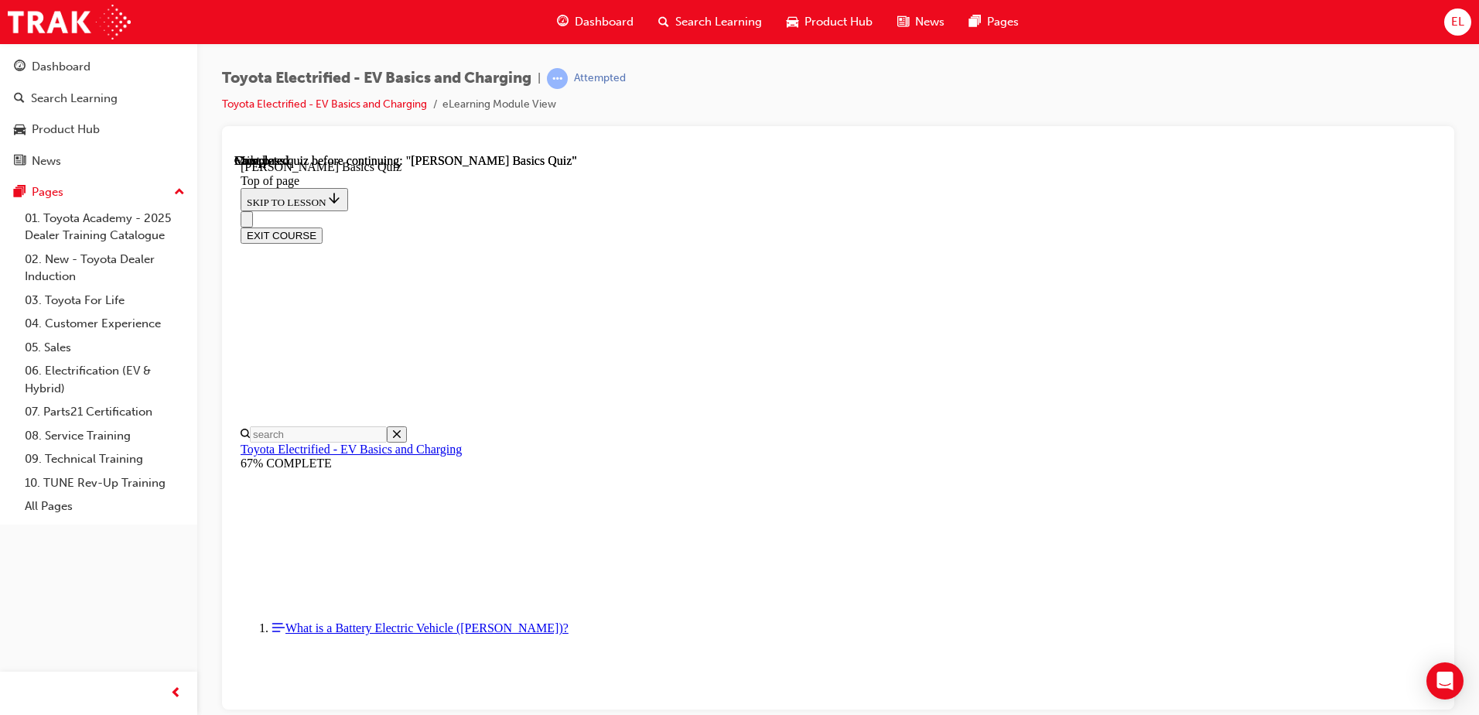
scroll to position [282, 0]
drag, startPoint x: 726, startPoint y: 520, endPoint x: 711, endPoint y: 521, distance: 15.5
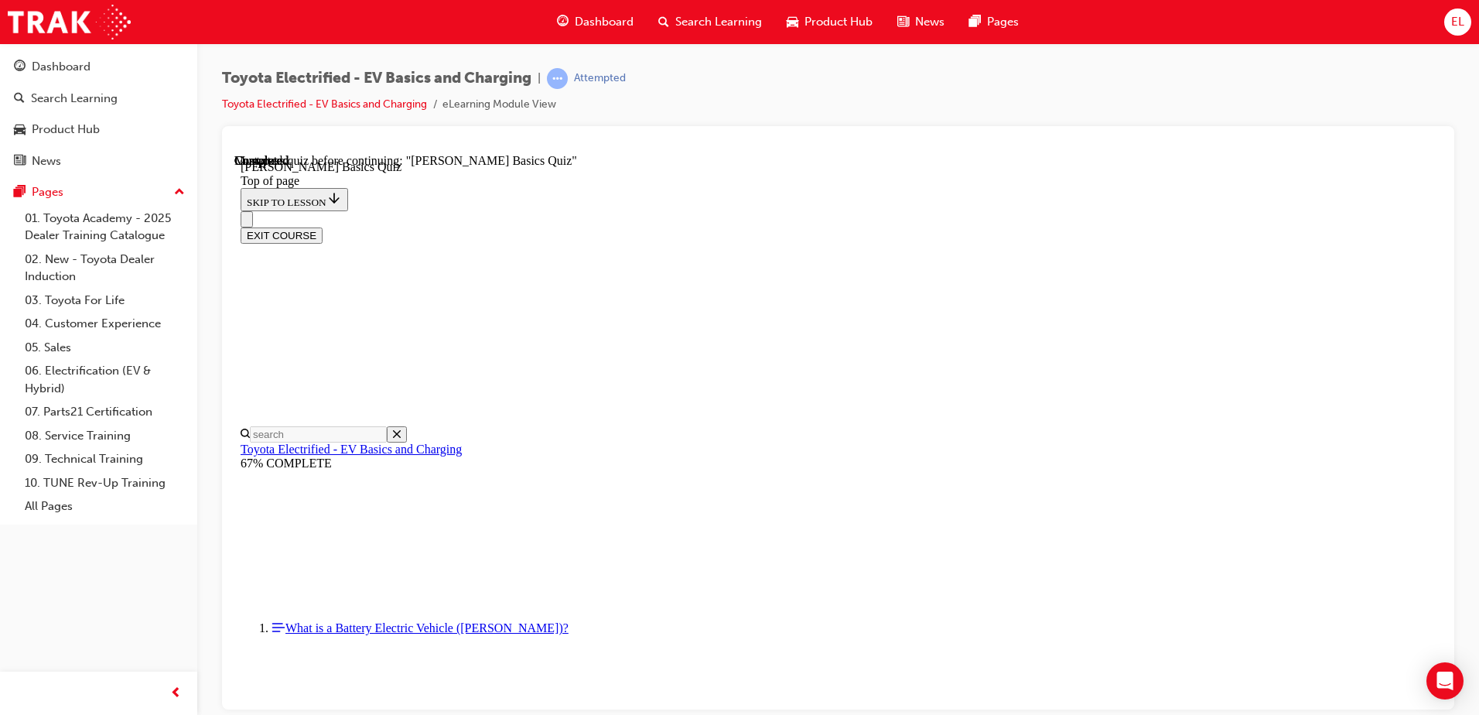
scroll to position [357, 0]
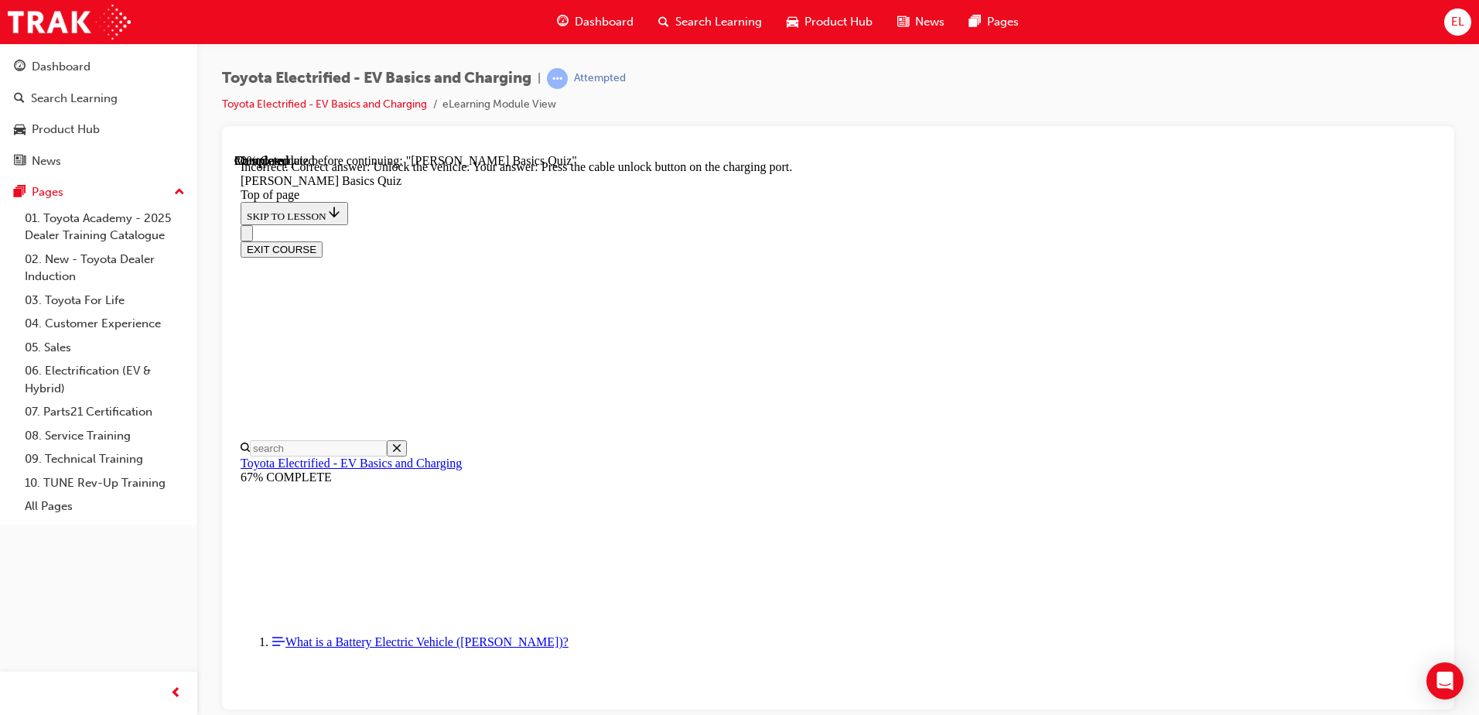
scroll to position [422, 0]
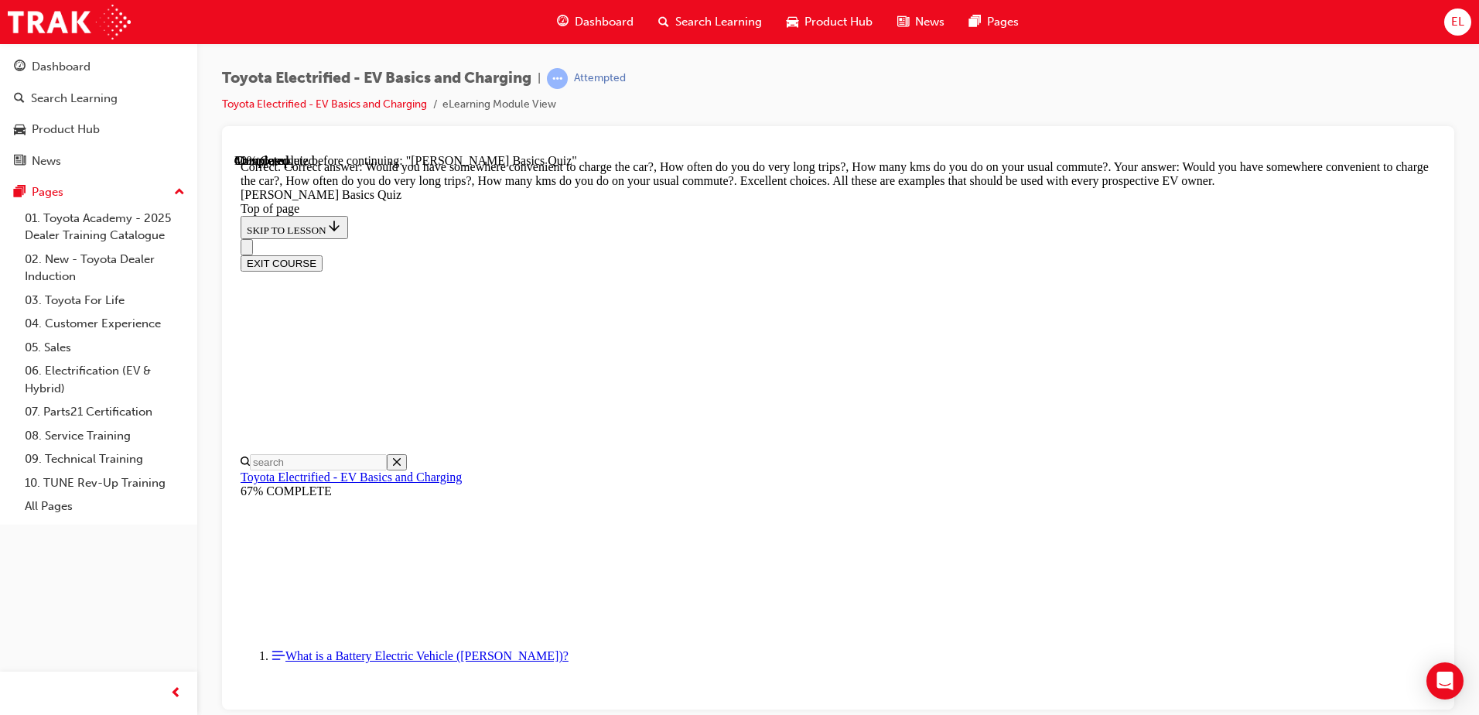
scroll to position [378, 0]
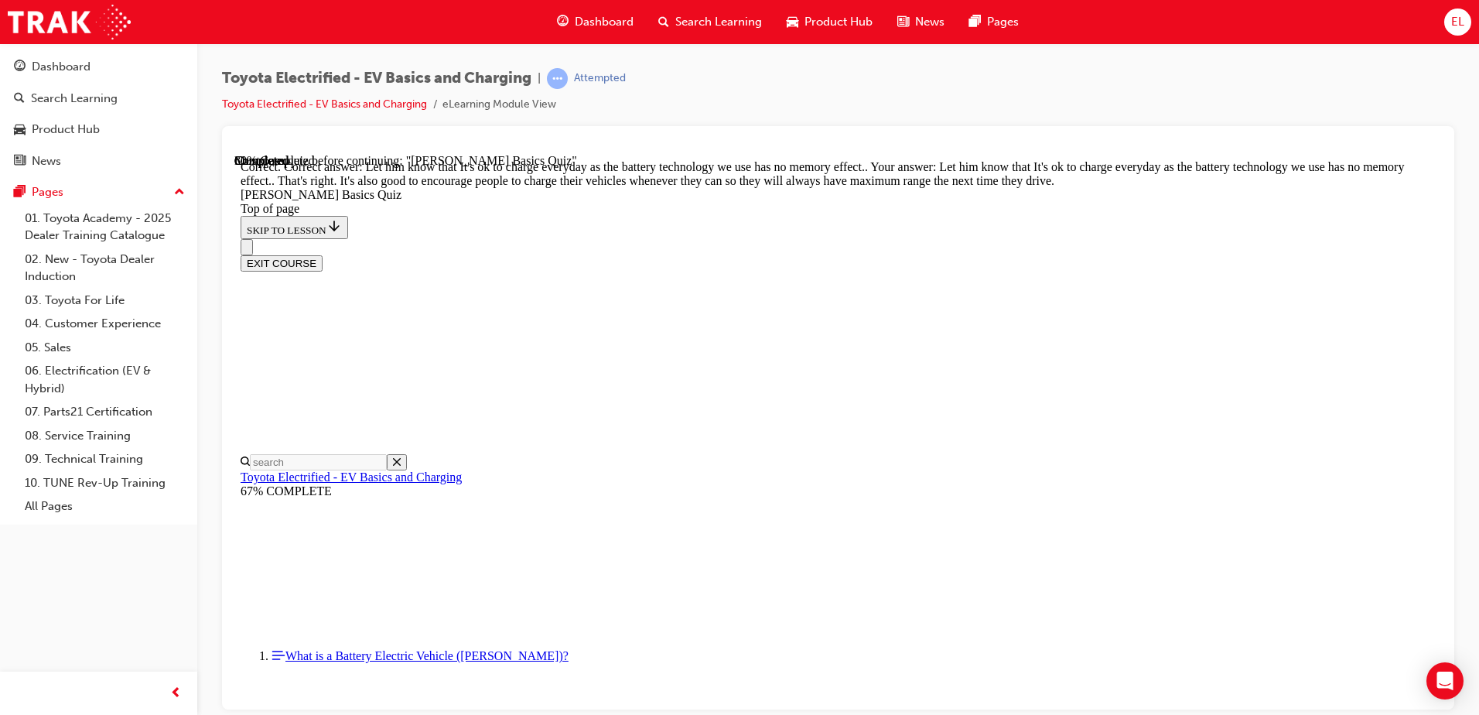
scroll to position [303, 0]
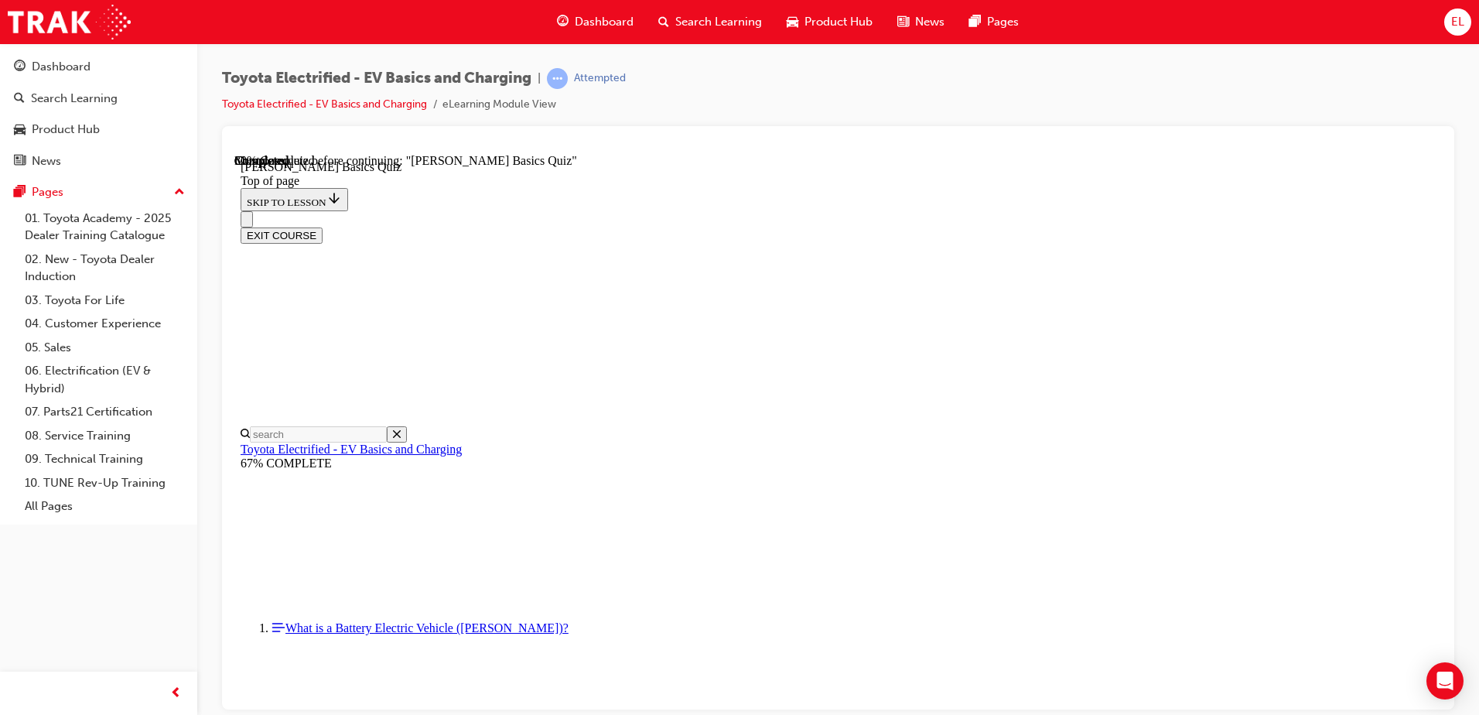
drag, startPoint x: 821, startPoint y: 473, endPoint x: 877, endPoint y: 561, distance: 103.6
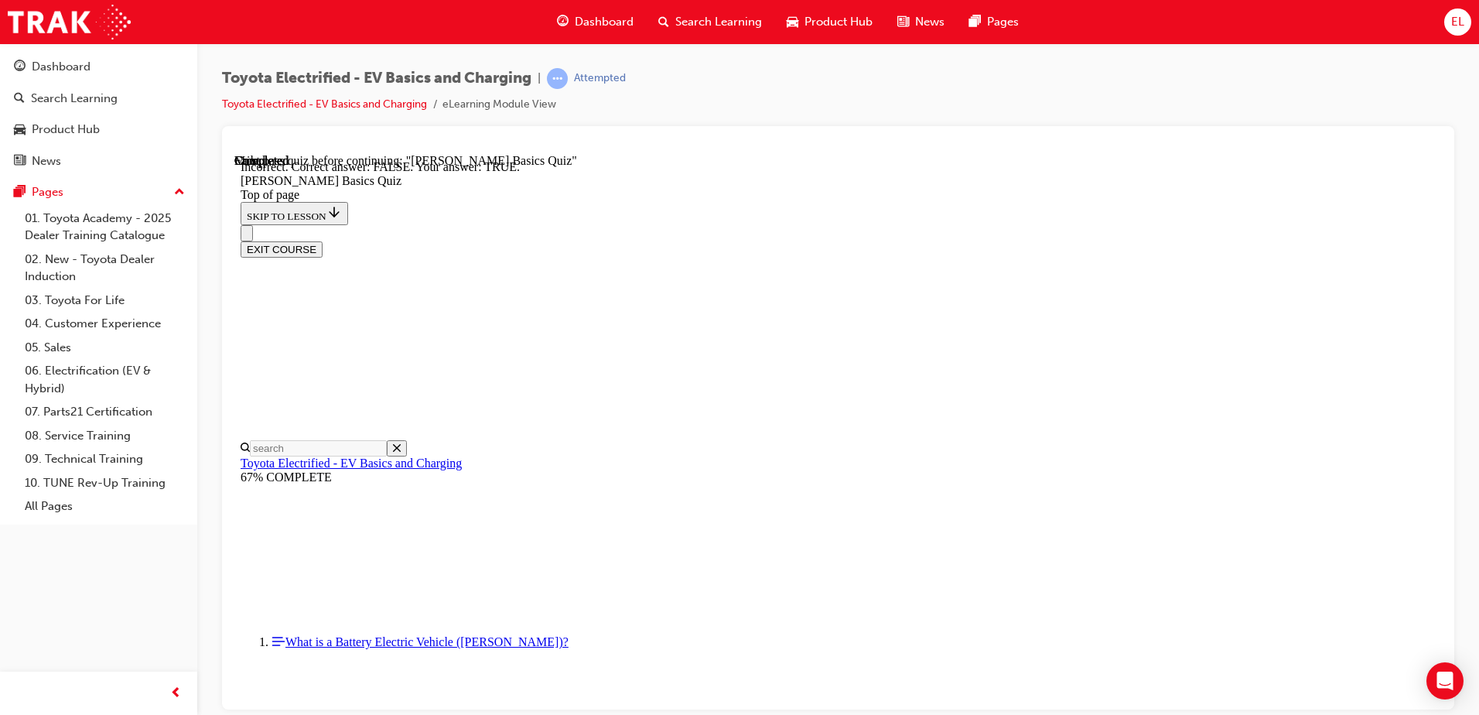
scroll to position [159, 0]
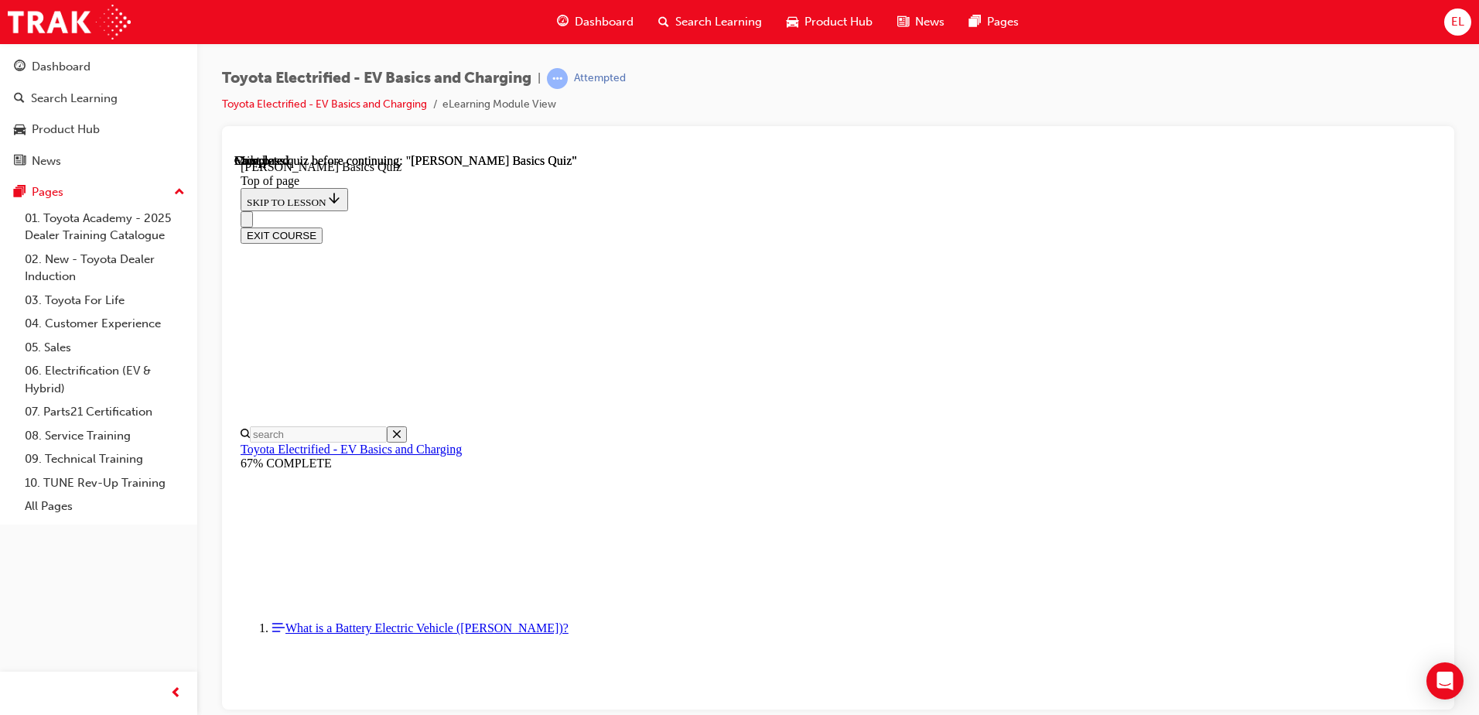
scroll to position [282, 0]
drag, startPoint x: 738, startPoint y: 532, endPoint x: 755, endPoint y: 521, distance: 20.2
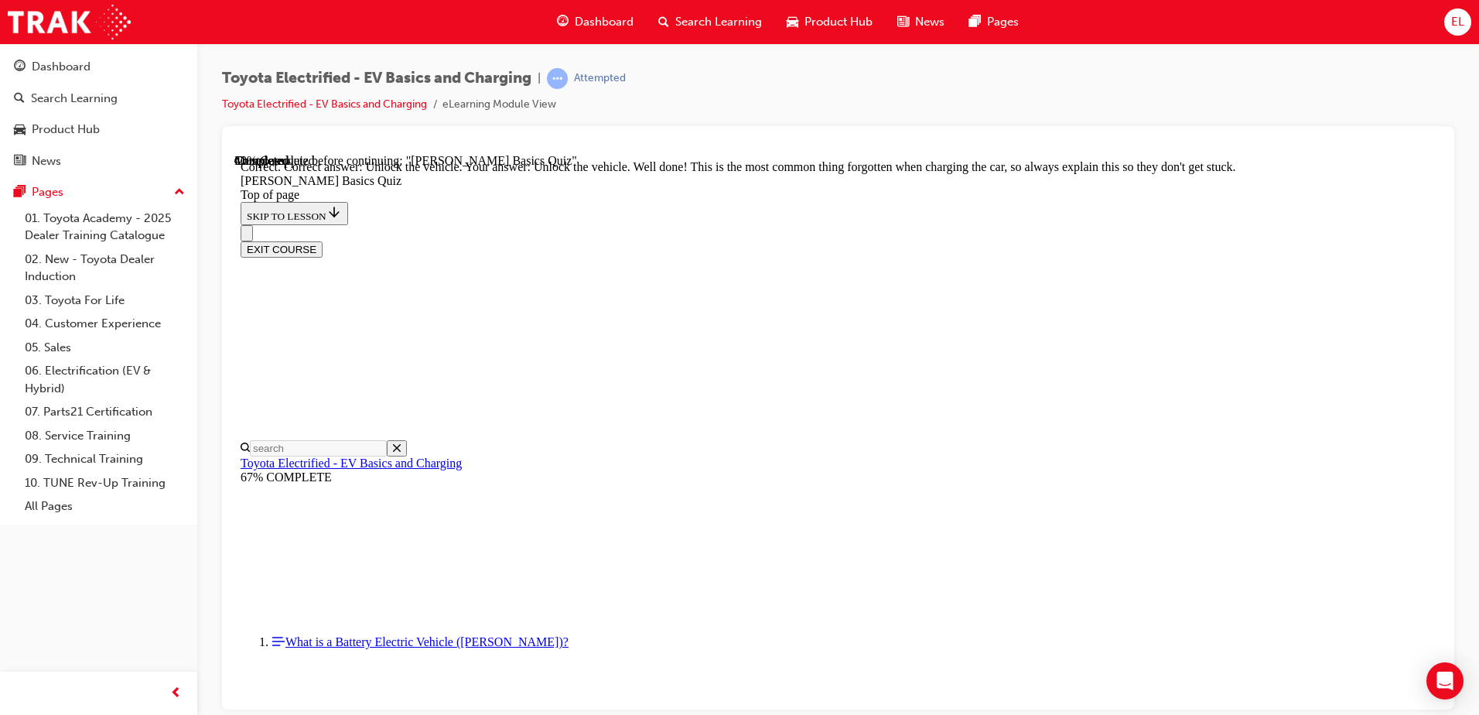
scroll to position [517, 0]
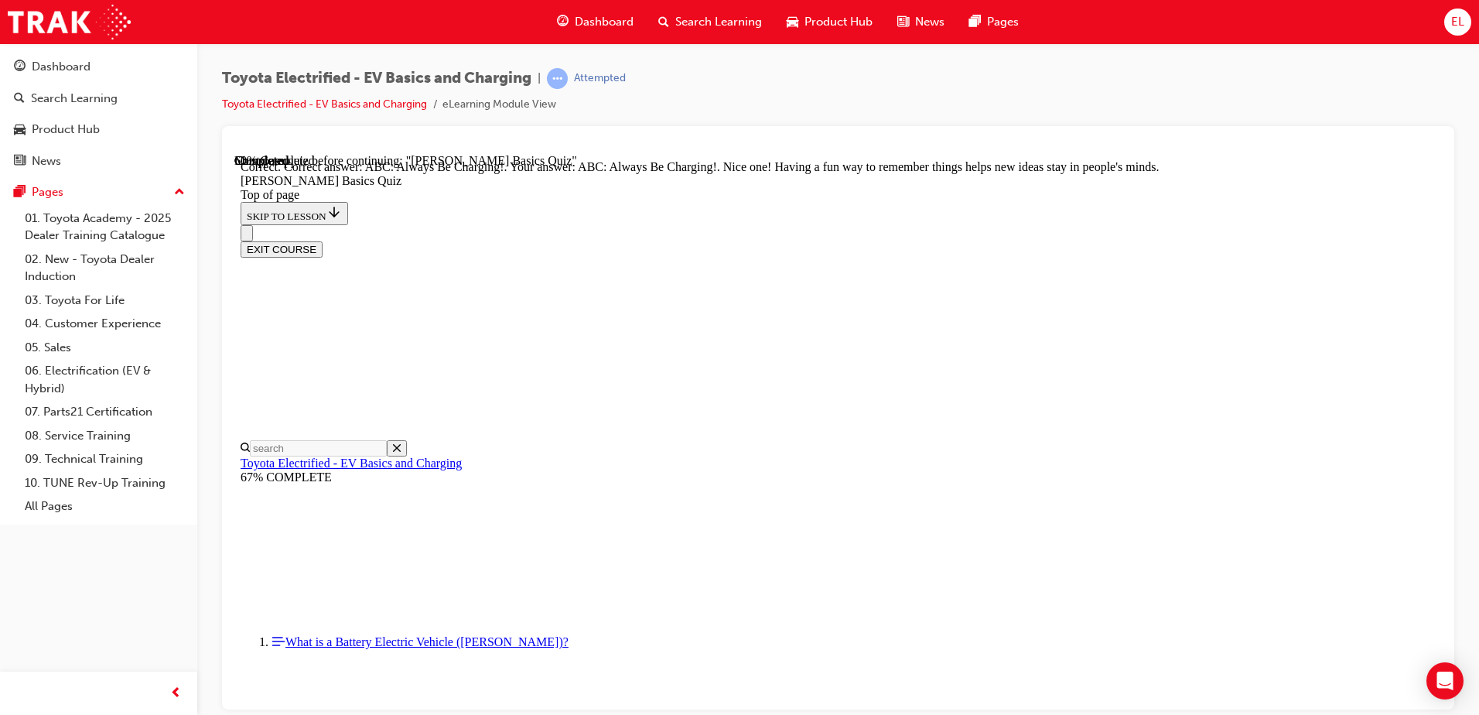
scroll to position [316, 0]
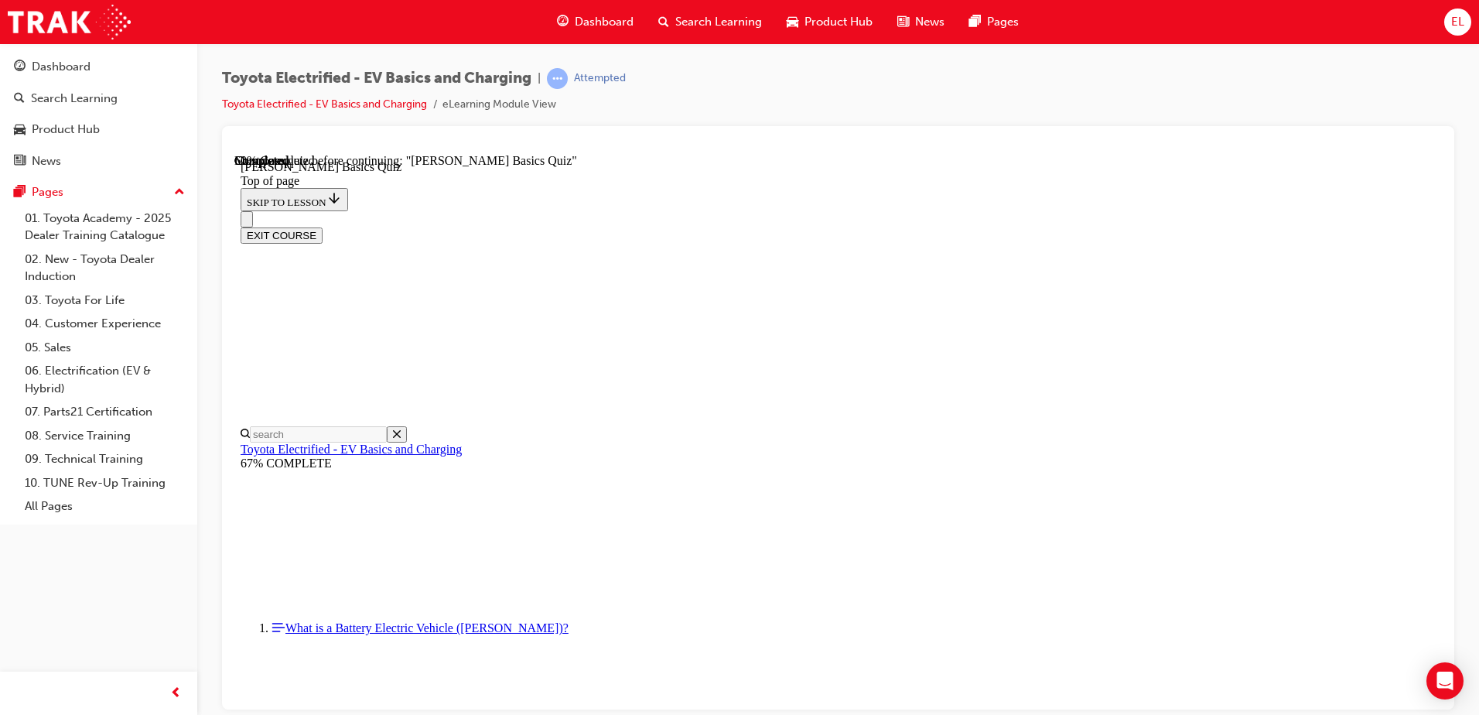
scroll to position [47, 0]
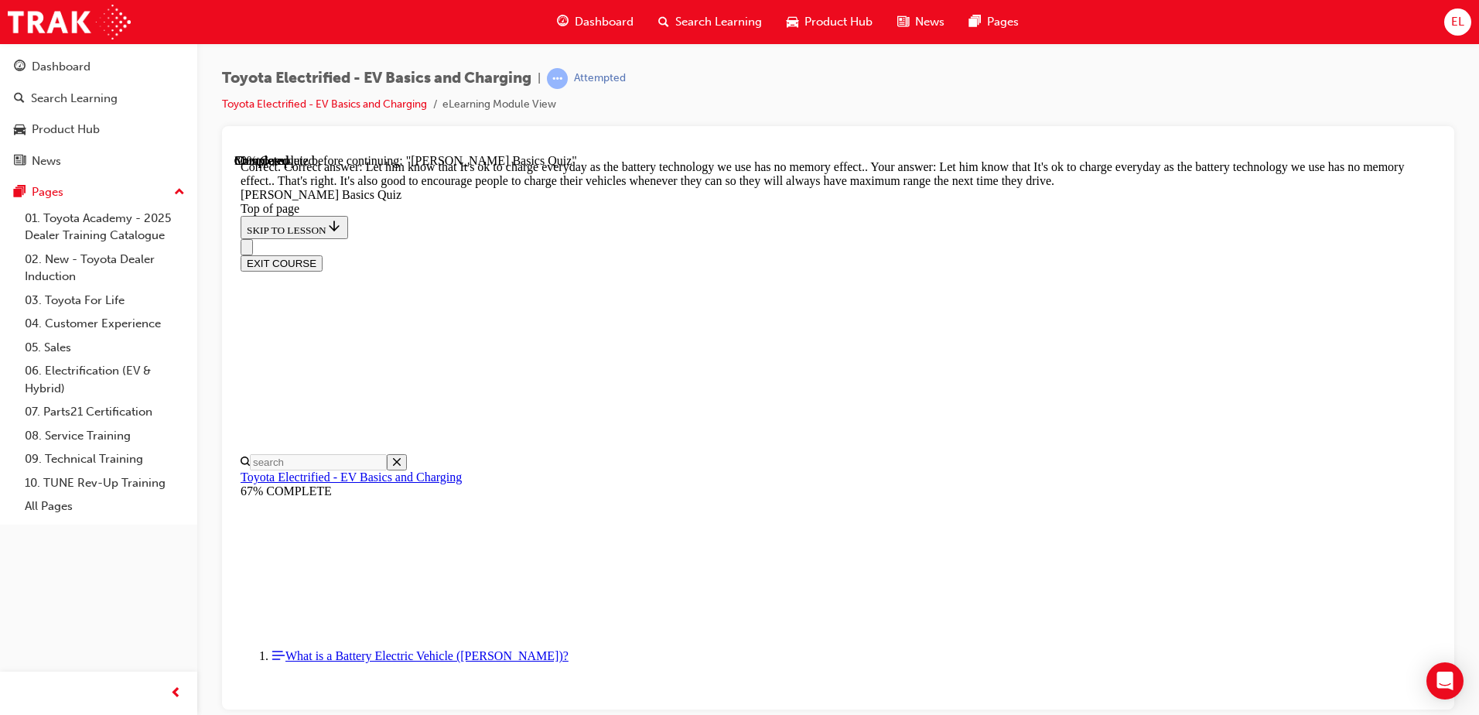
scroll to position [303, 0]
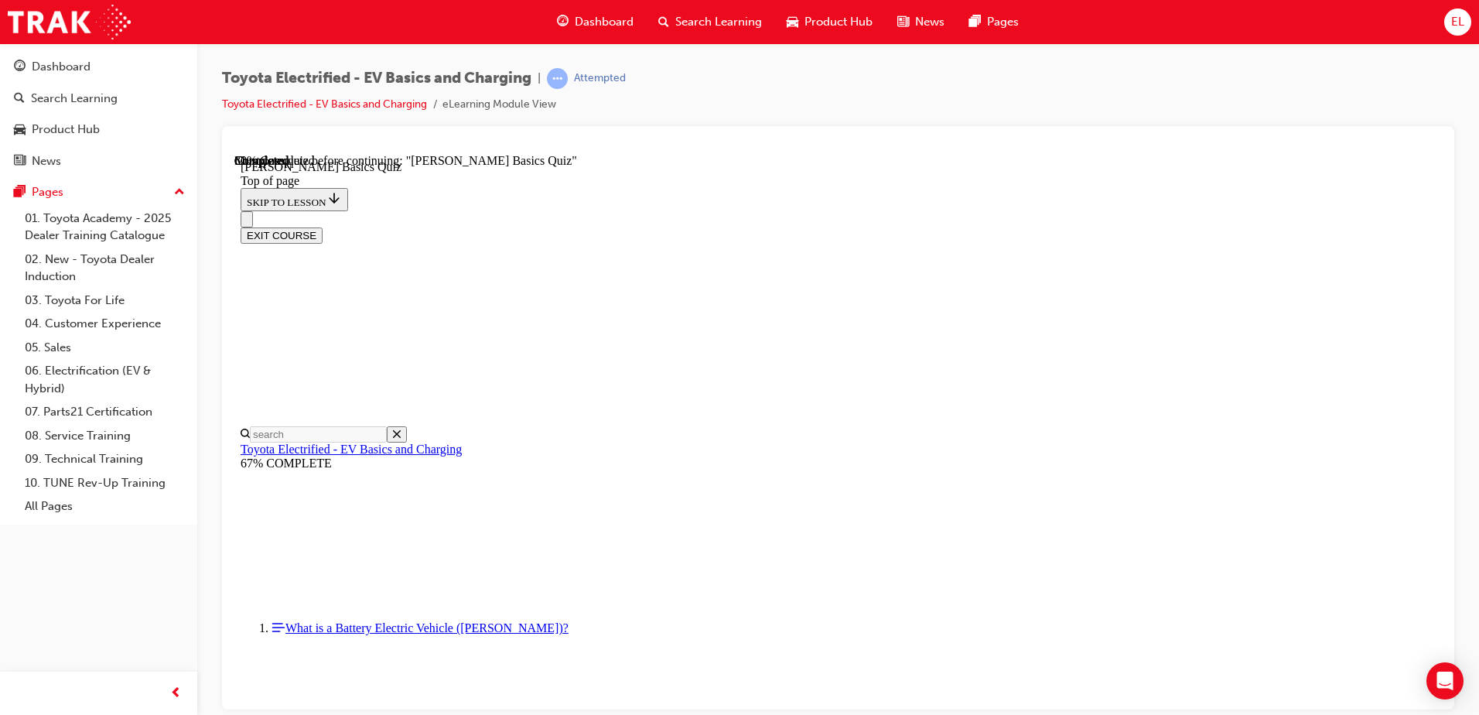
scroll to position [47, 0]
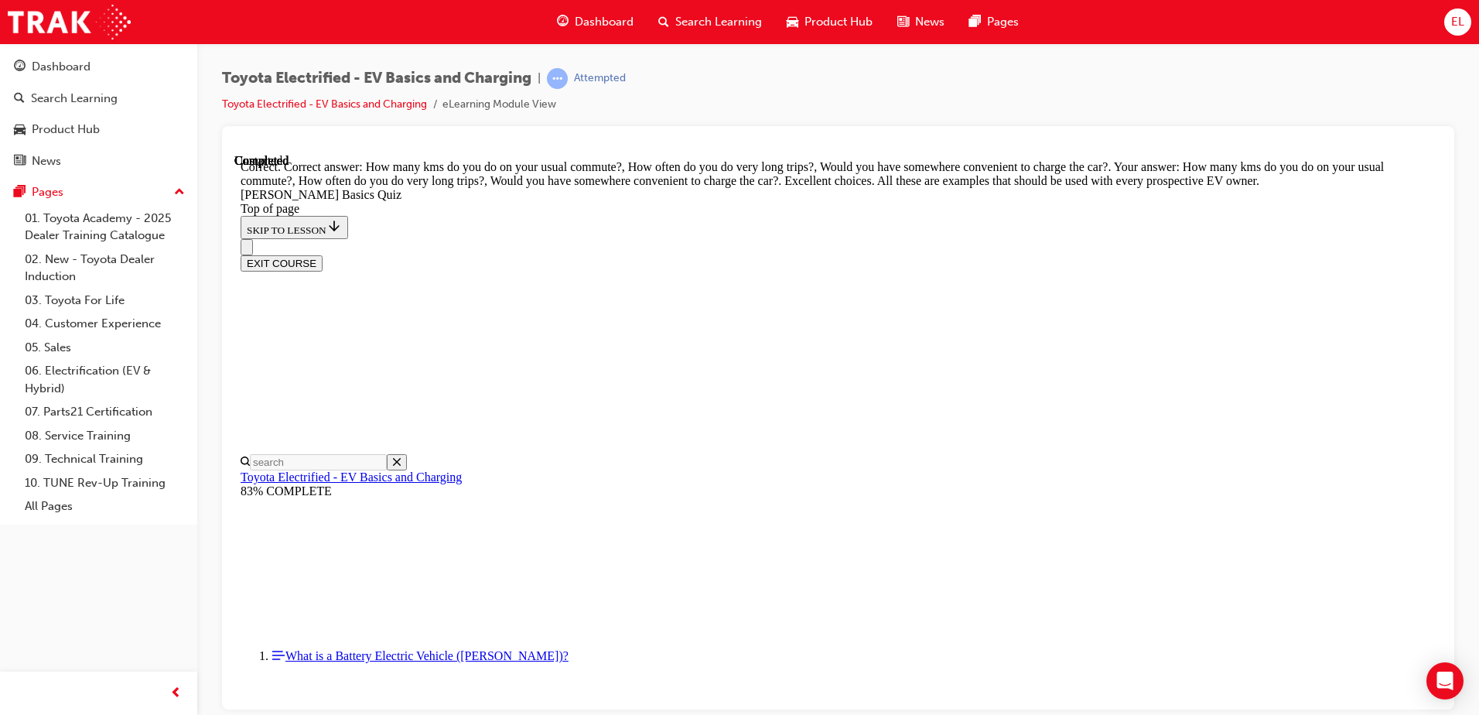
scroll to position [378, 0]
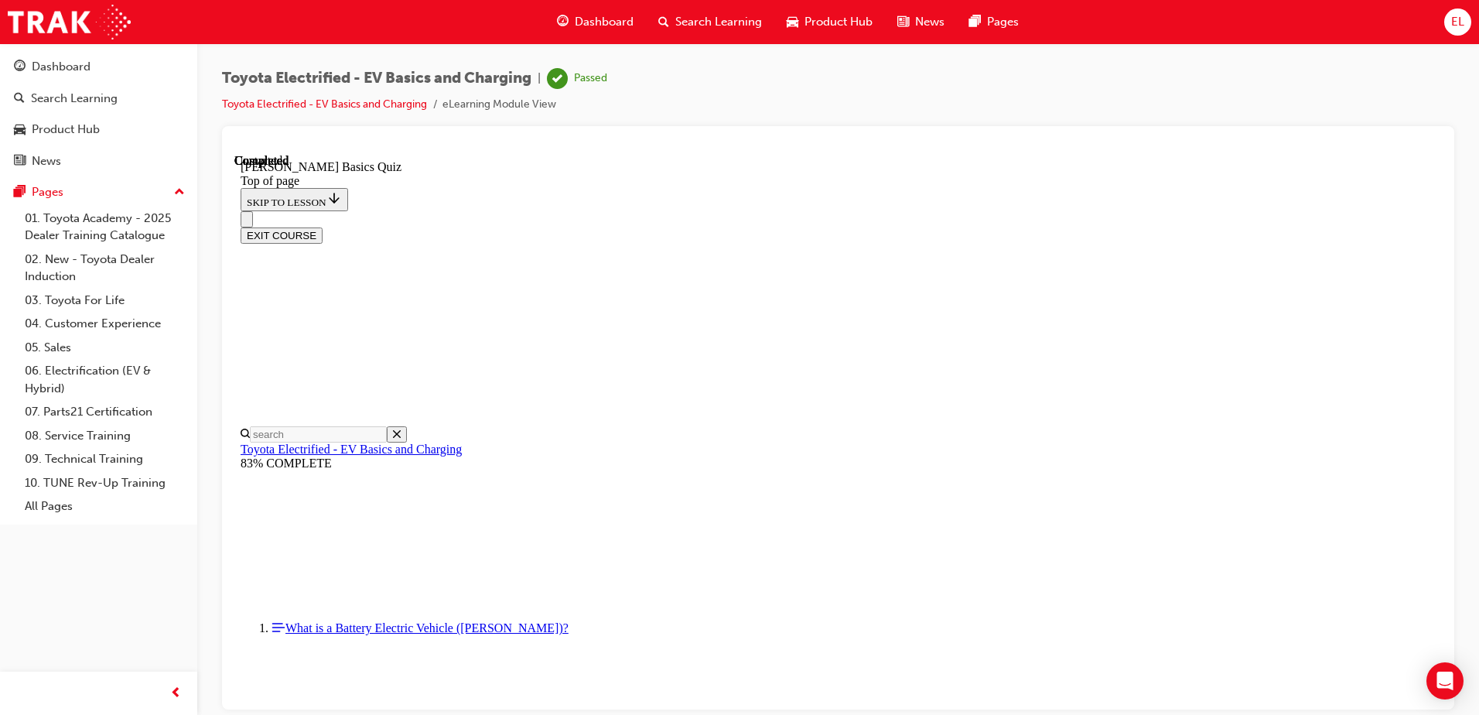
scroll to position [282, 0]
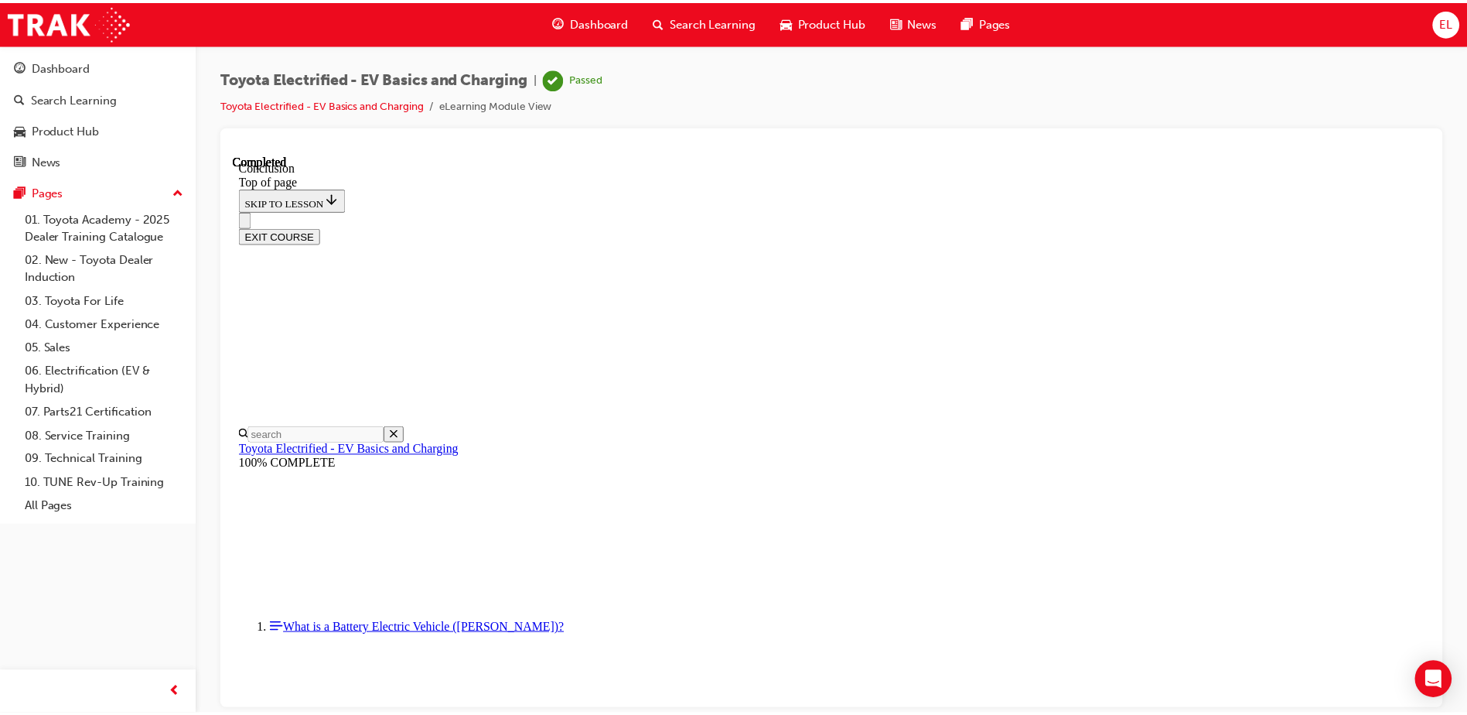
scroll to position [599, 0]
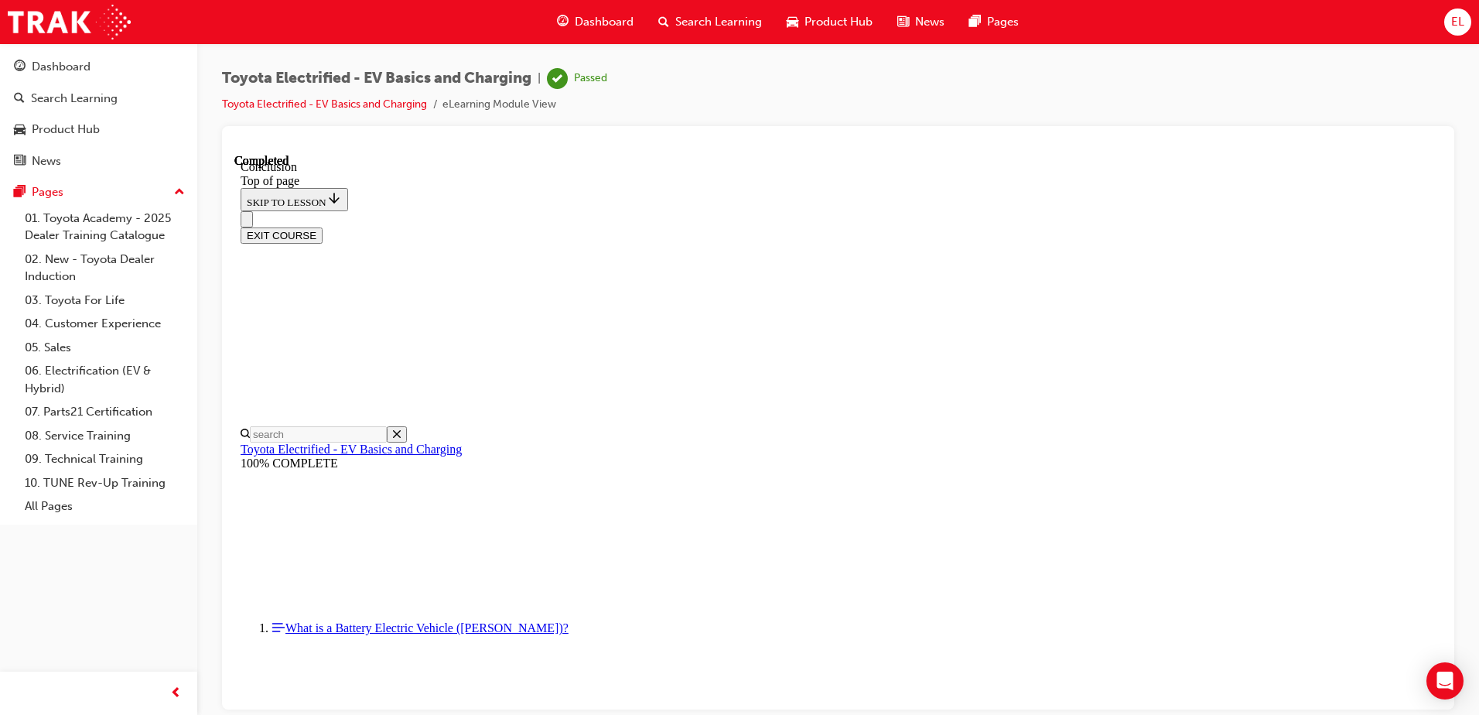
click at [601, 26] on span "Dashboard" at bounding box center [604, 22] width 59 height 18
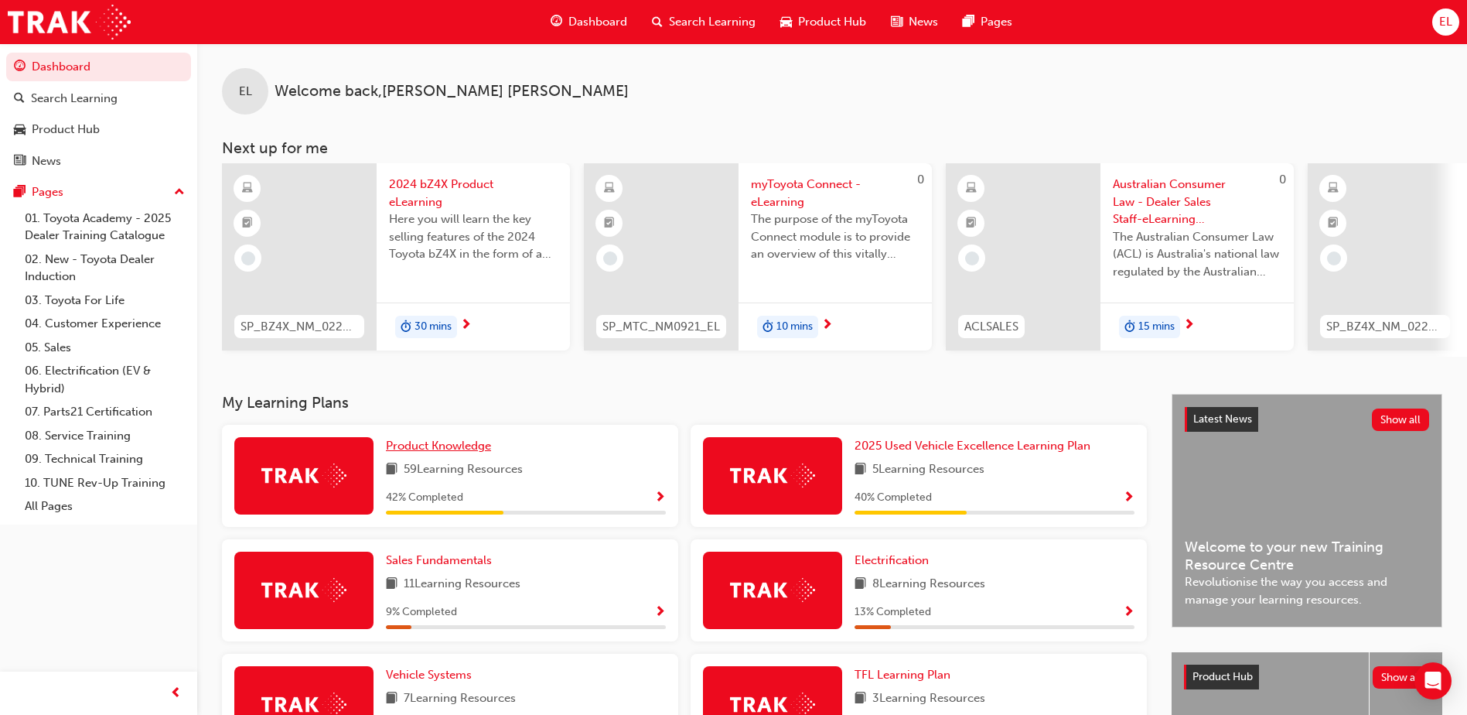
click at [449, 445] on span "Product Knowledge" at bounding box center [438, 446] width 105 height 14
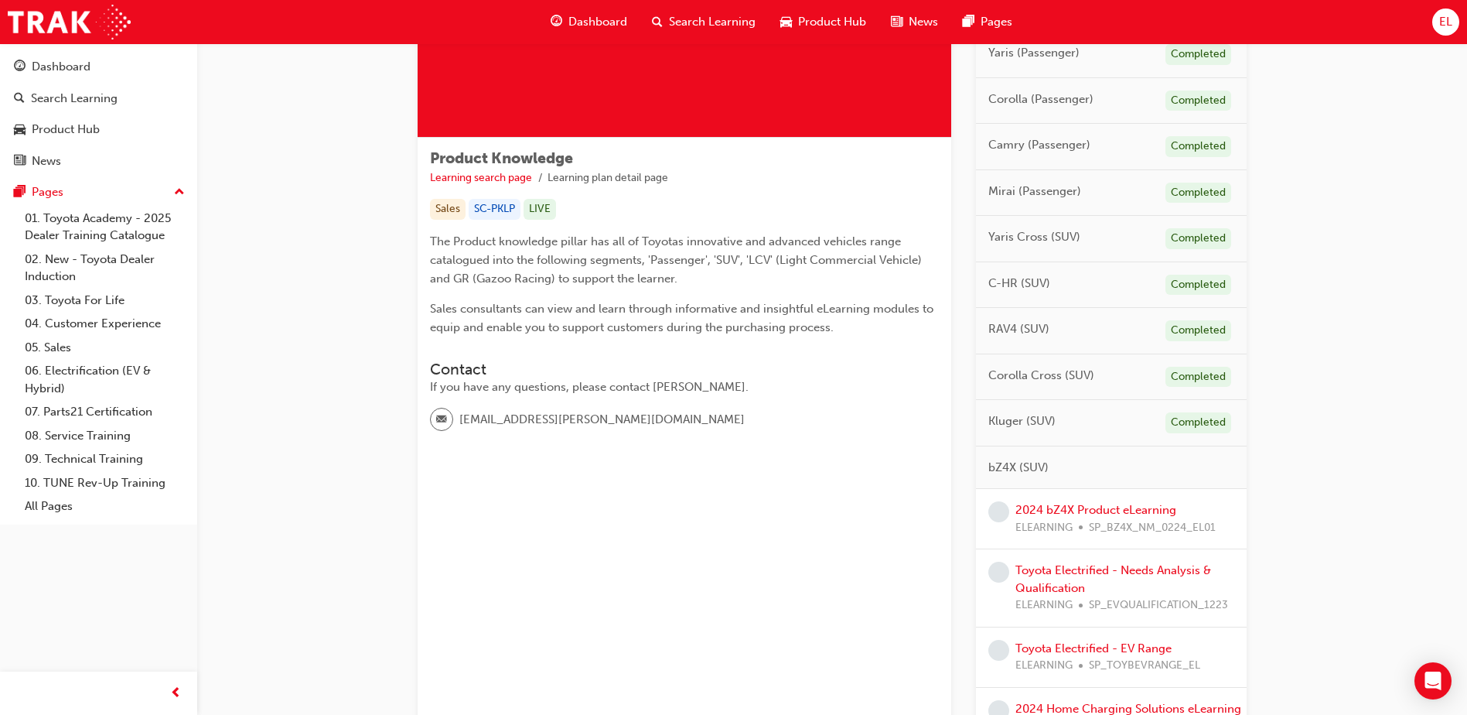
scroll to position [387, 0]
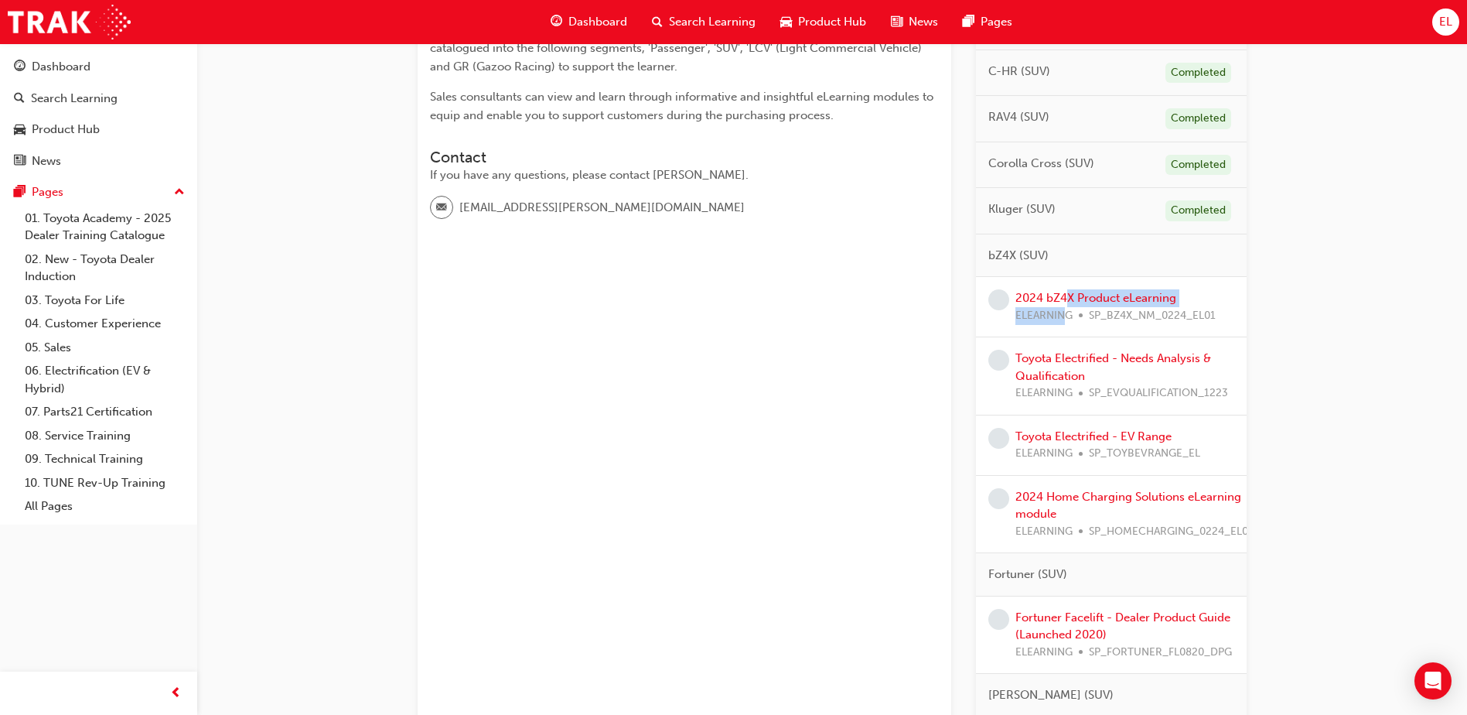
click at [1064, 312] on div "2024 bZ4X Product eLearning ELEARNING SP_BZ4X_NM_0224_EL01" at bounding box center [1116, 306] width 200 height 35
drag, startPoint x: 1064, startPoint y: 312, endPoint x: 1056, endPoint y: 293, distance: 20.4
click at [1056, 293] on link "2024 bZ4X Product eLearning" at bounding box center [1096, 298] width 161 height 14
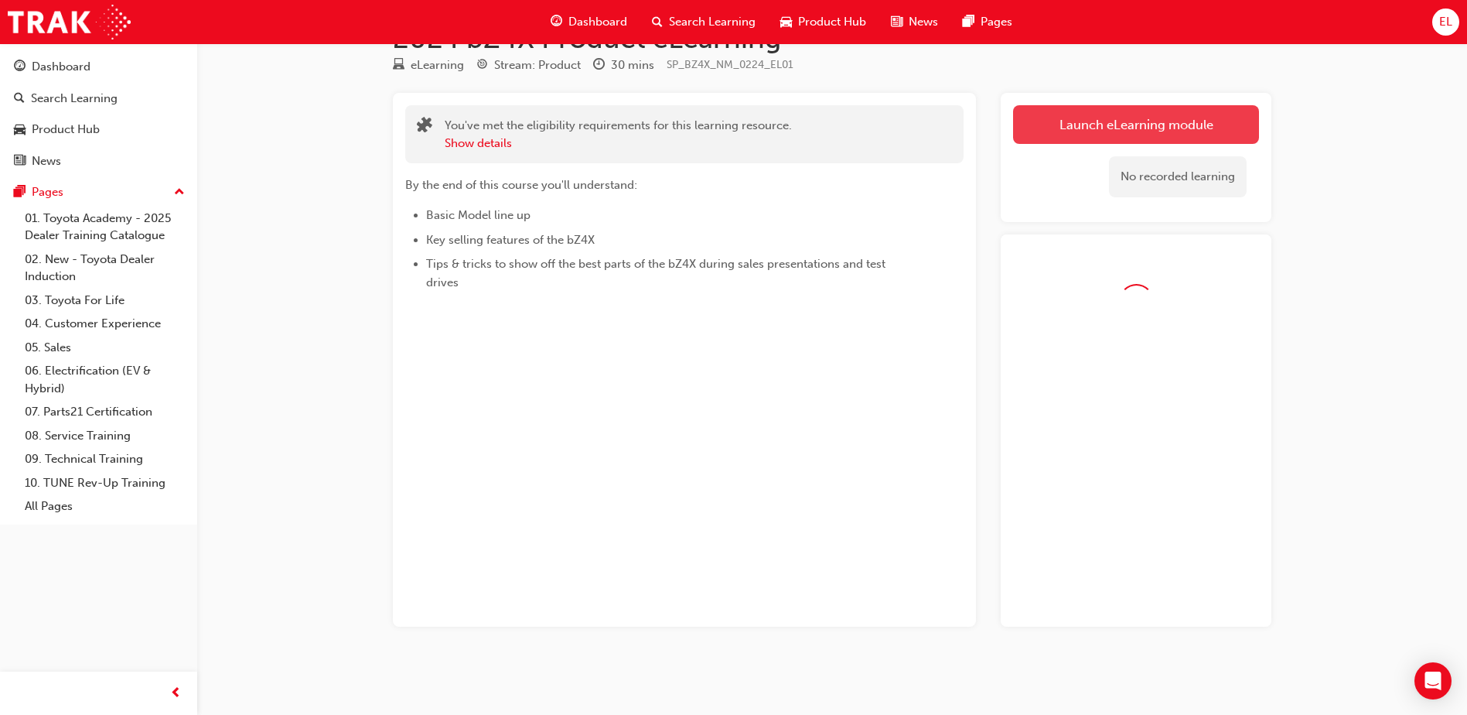
scroll to position [90, 0]
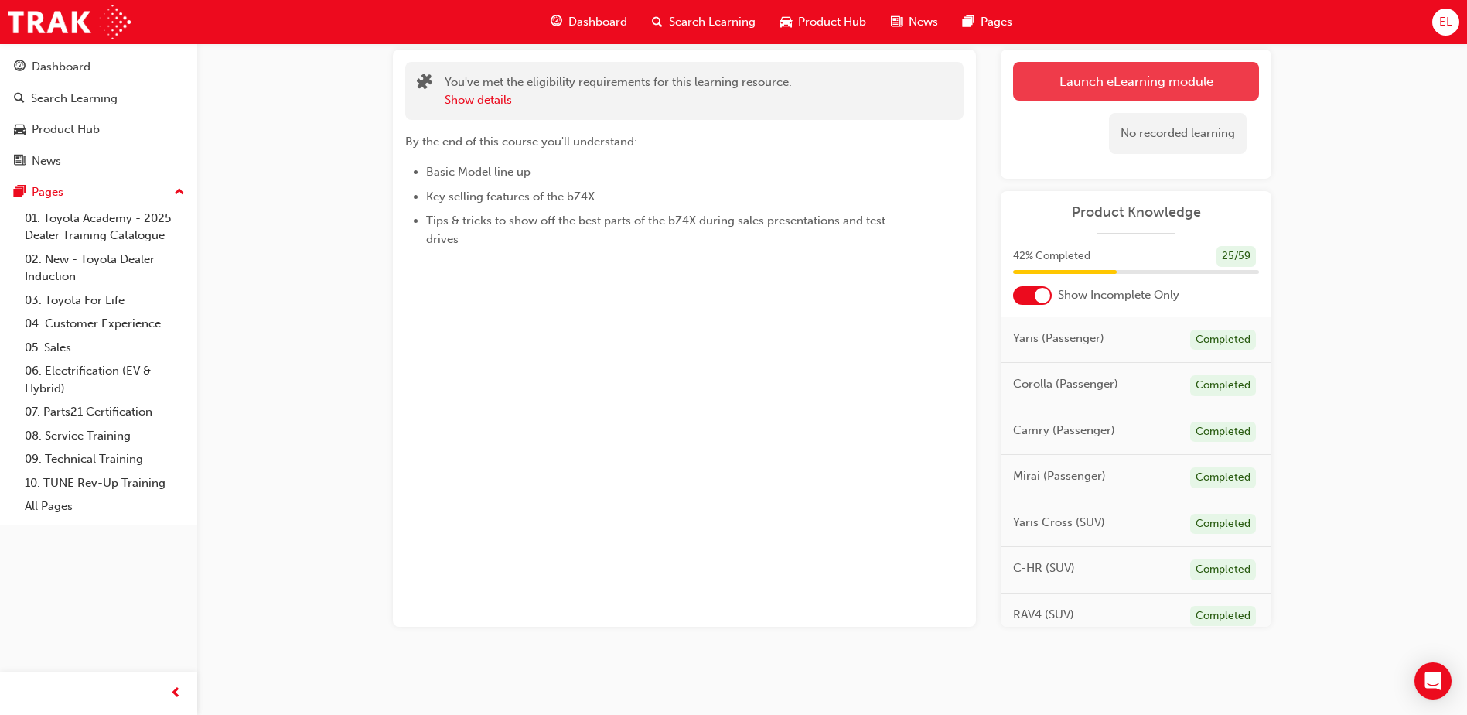
click at [1164, 130] on div "No recorded learning" at bounding box center [1178, 133] width 138 height 41
click at [1153, 77] on link "Launch eLearning module" at bounding box center [1136, 81] width 246 height 39
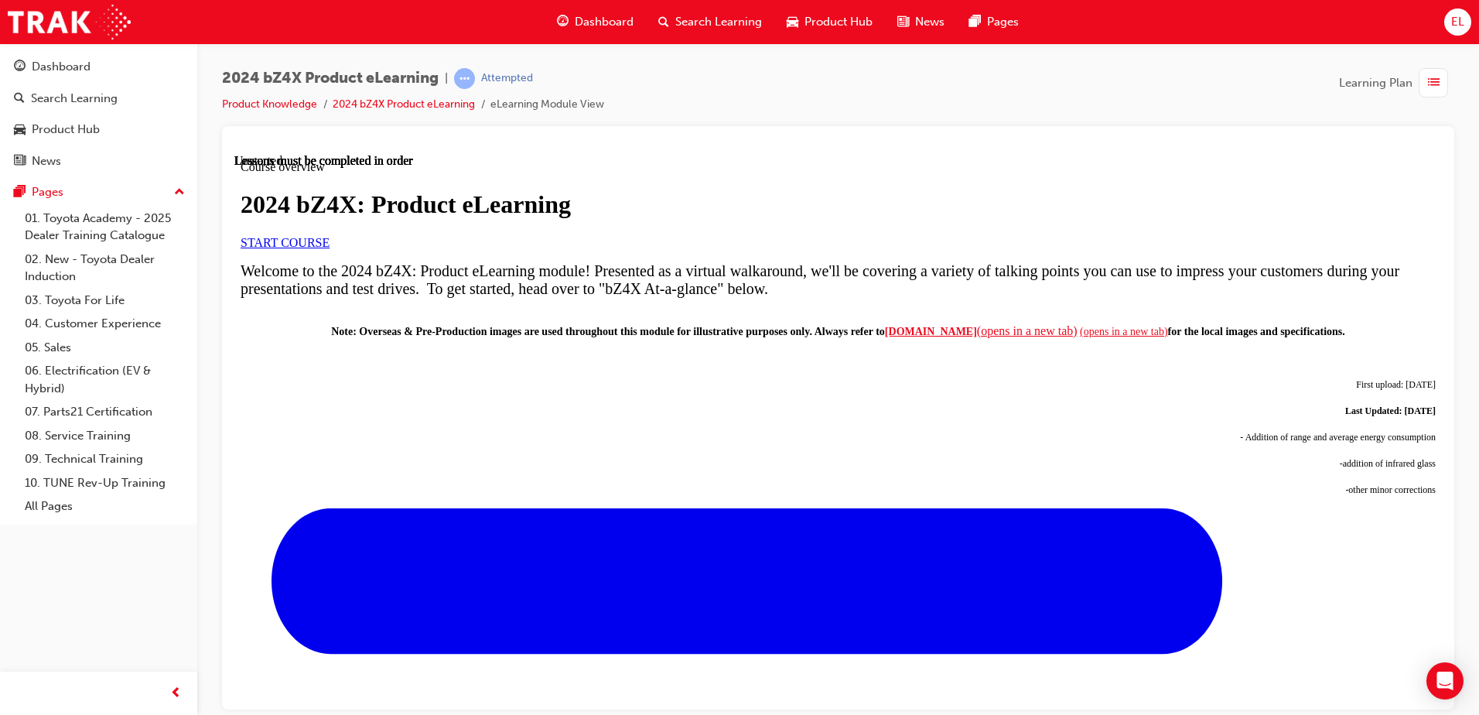
click at [330, 248] on link "START COURSE" at bounding box center [285, 241] width 89 height 13
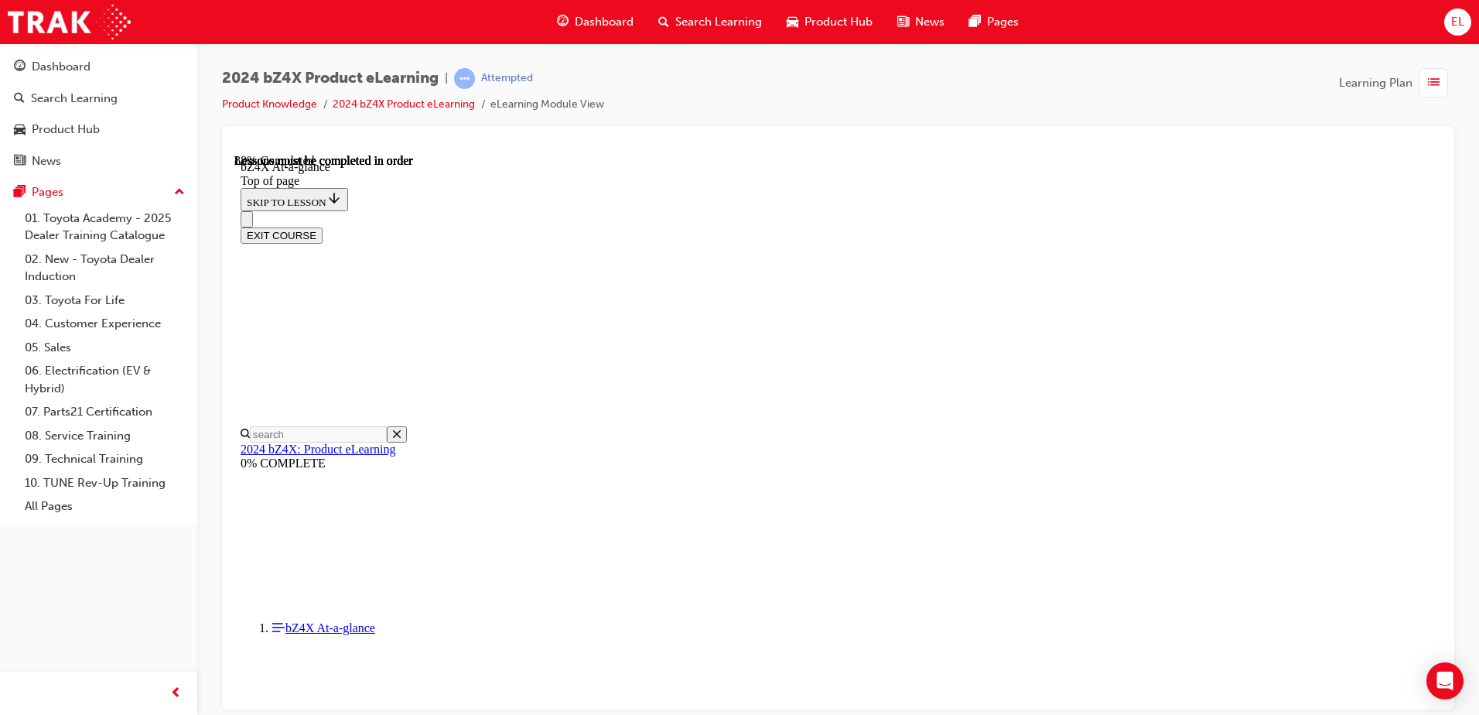
scroll to position [2280, 0]
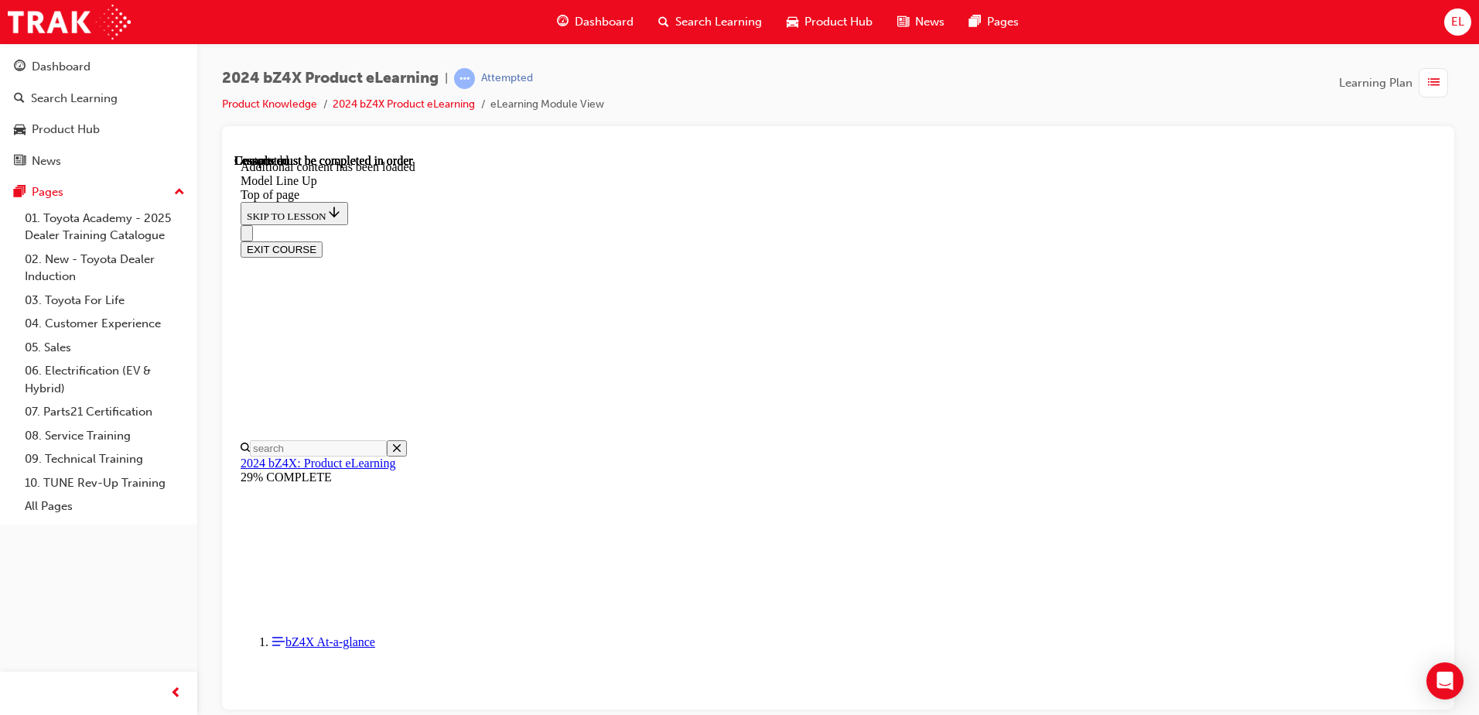
scroll to position [2980, 0]
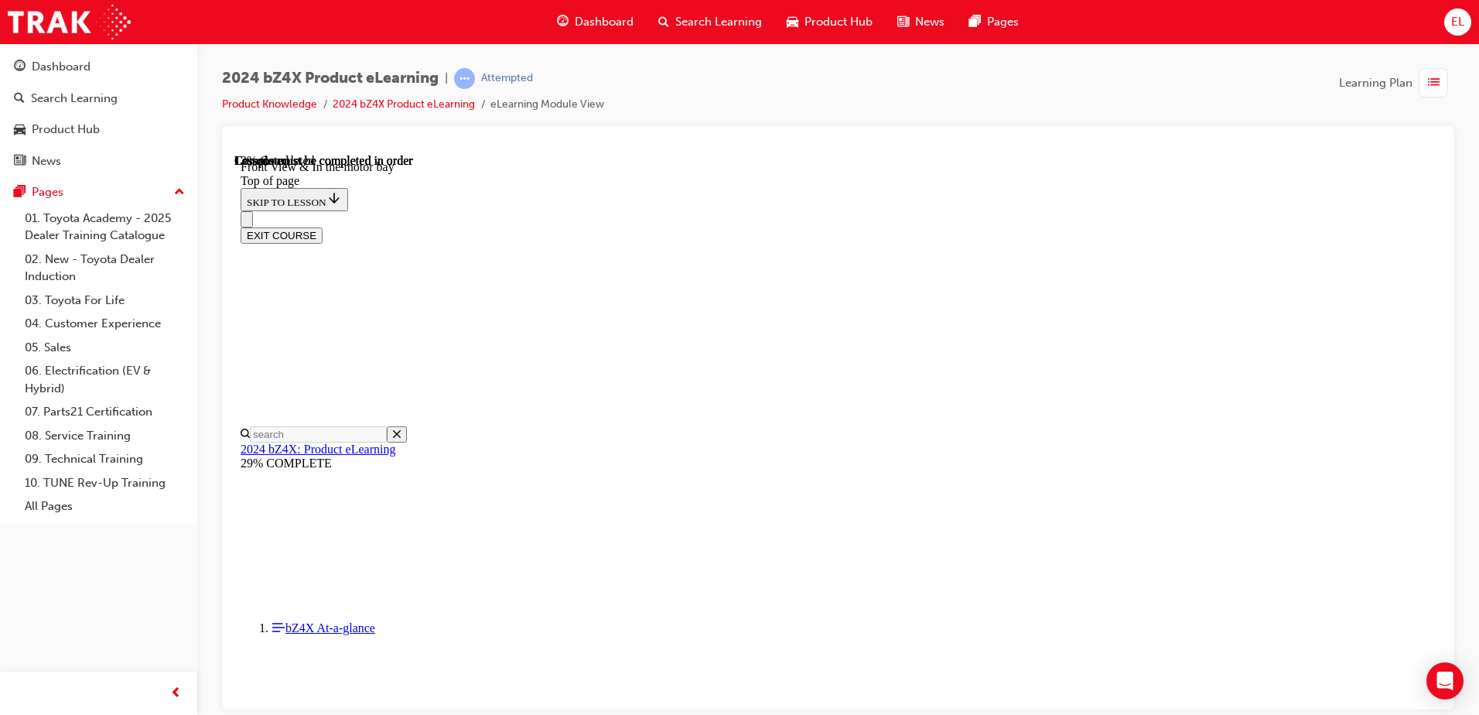
scroll to position [48, 0]
drag, startPoint x: 953, startPoint y: 581, endPoint x: 1162, endPoint y: 538, distance: 213.3
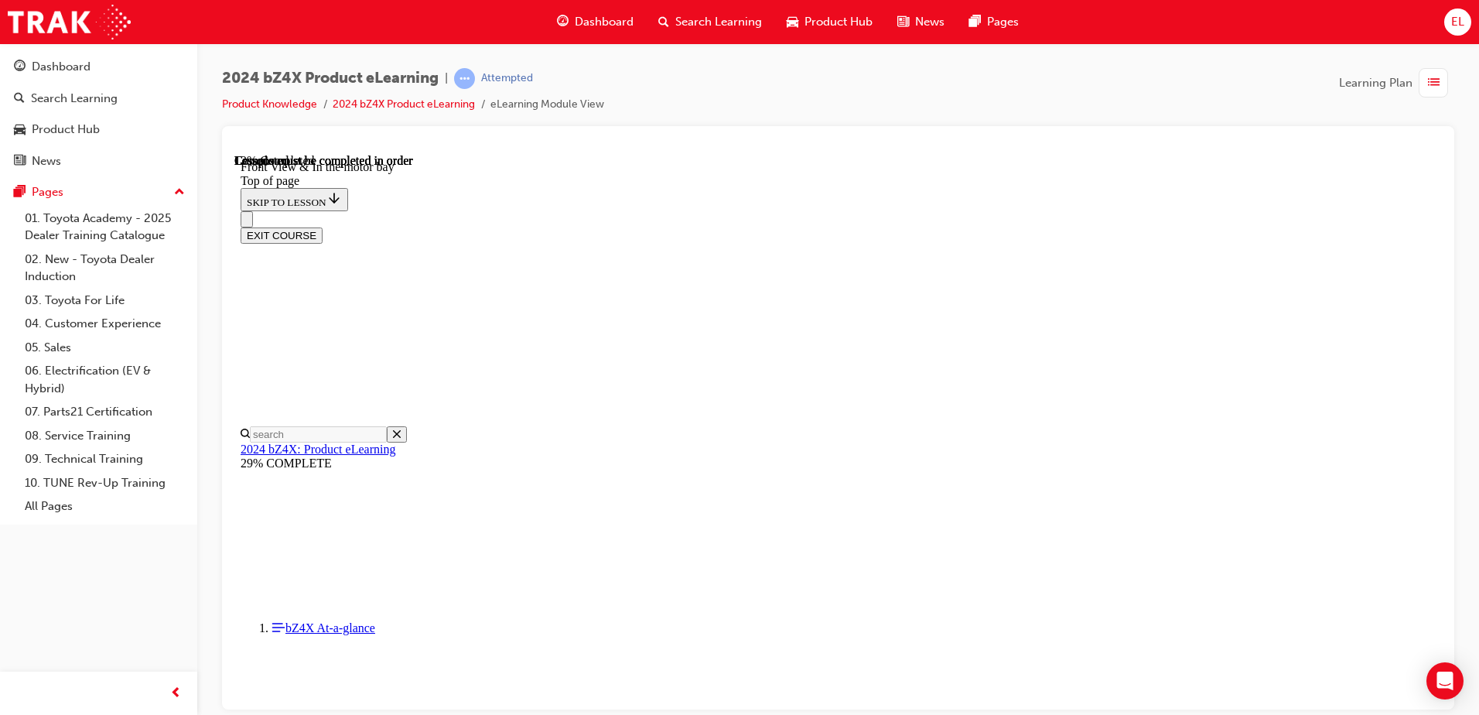
scroll to position [435, 0]
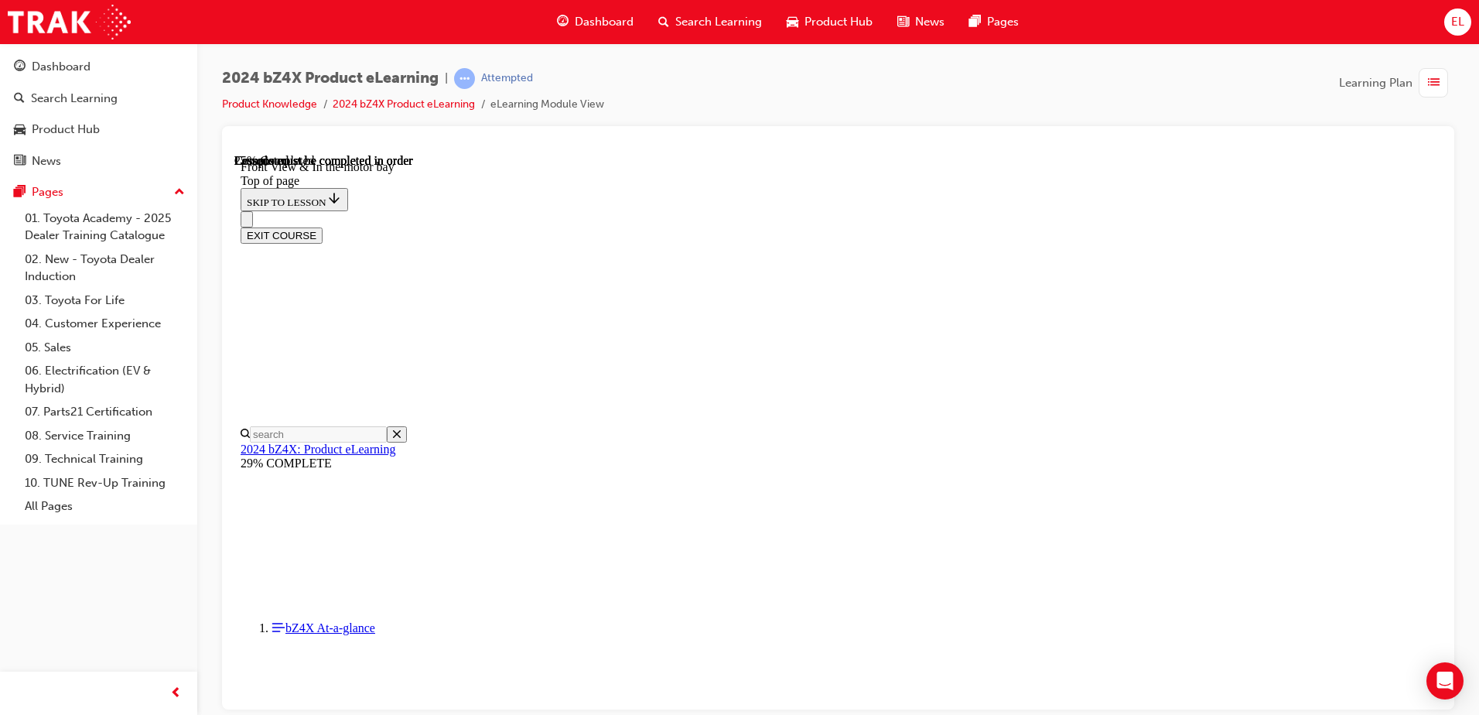
scroll to position [1208, 0]
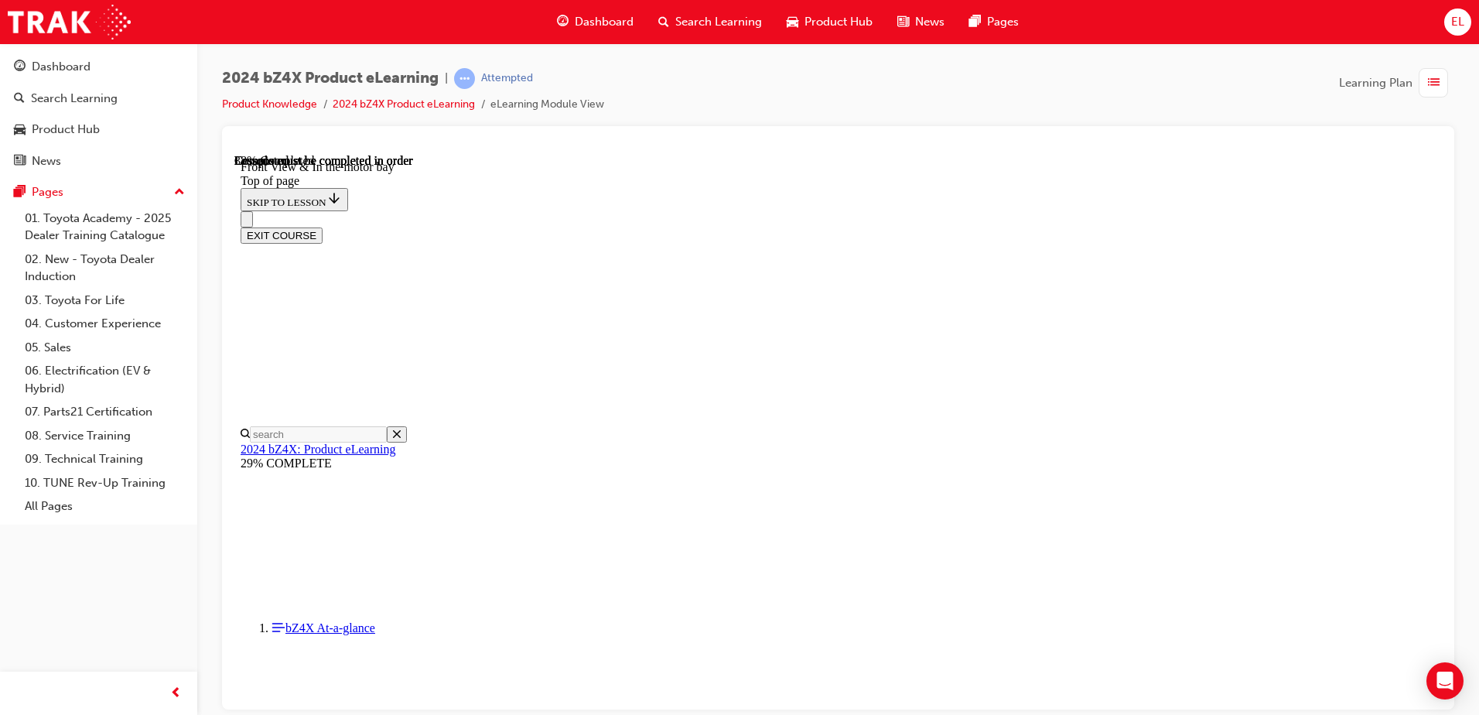
drag, startPoint x: 606, startPoint y: 620, endPoint x: 571, endPoint y: 634, distance: 37.9
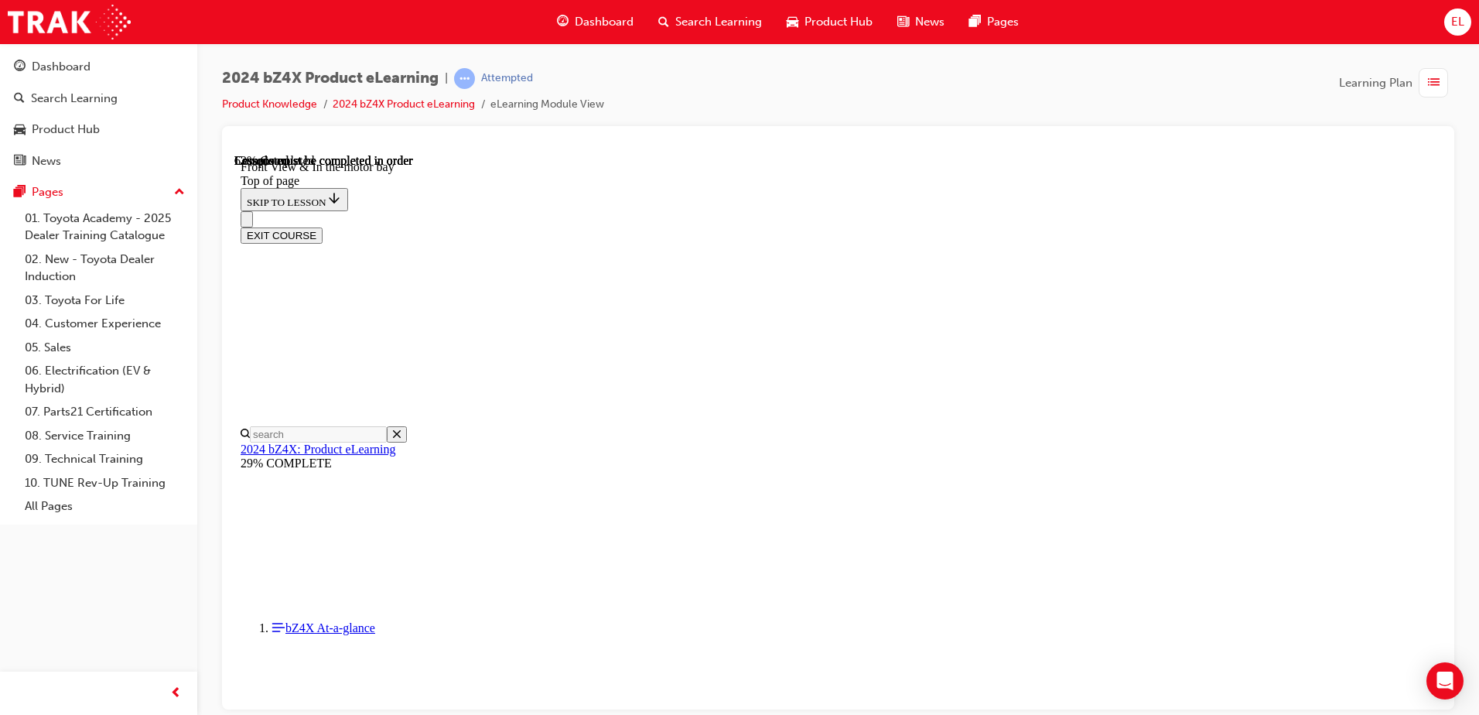
drag, startPoint x: 1185, startPoint y: 298, endPoint x: 1098, endPoint y: 333, distance: 94.1
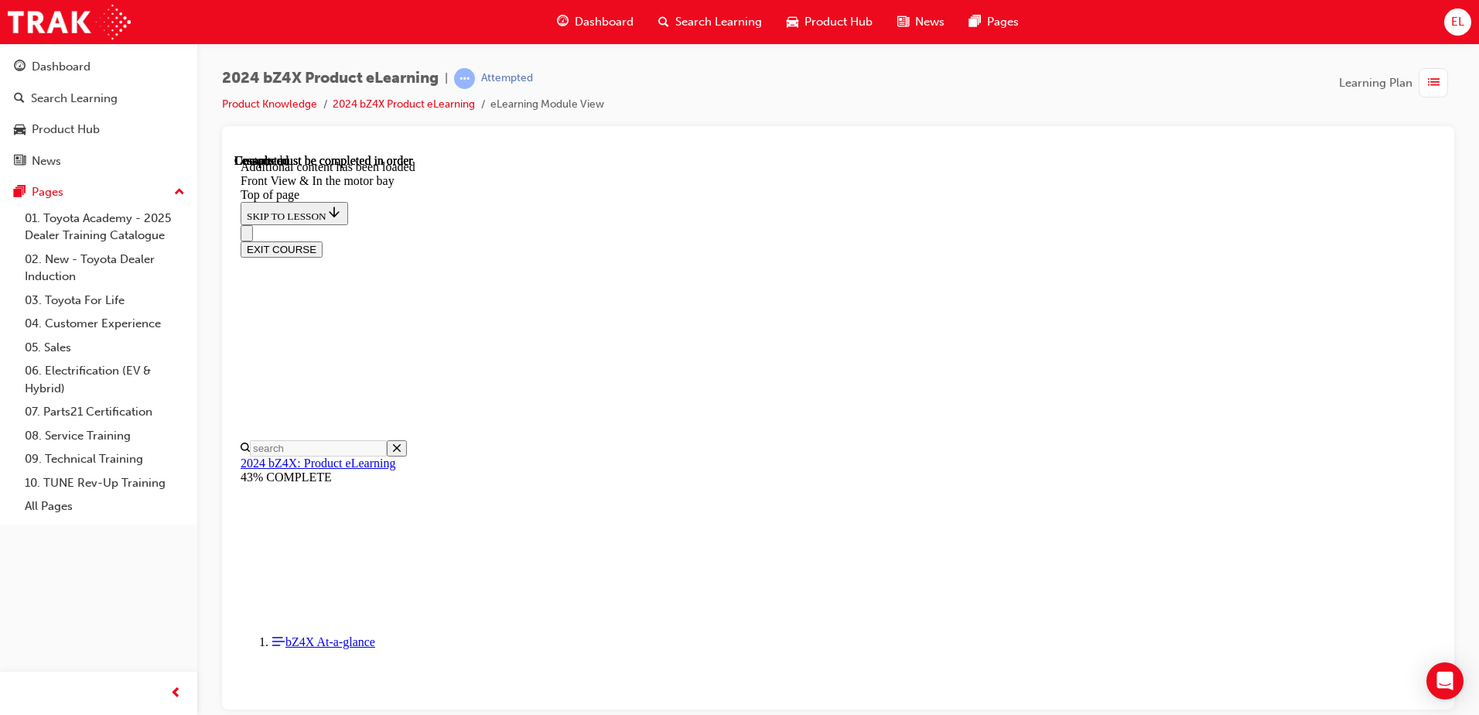
scroll to position [2690, 0]
drag, startPoint x: 833, startPoint y: 415, endPoint x: 955, endPoint y: 334, distance: 146.1
drag, startPoint x: 839, startPoint y: 410, endPoint x: 989, endPoint y: 396, distance: 150.7
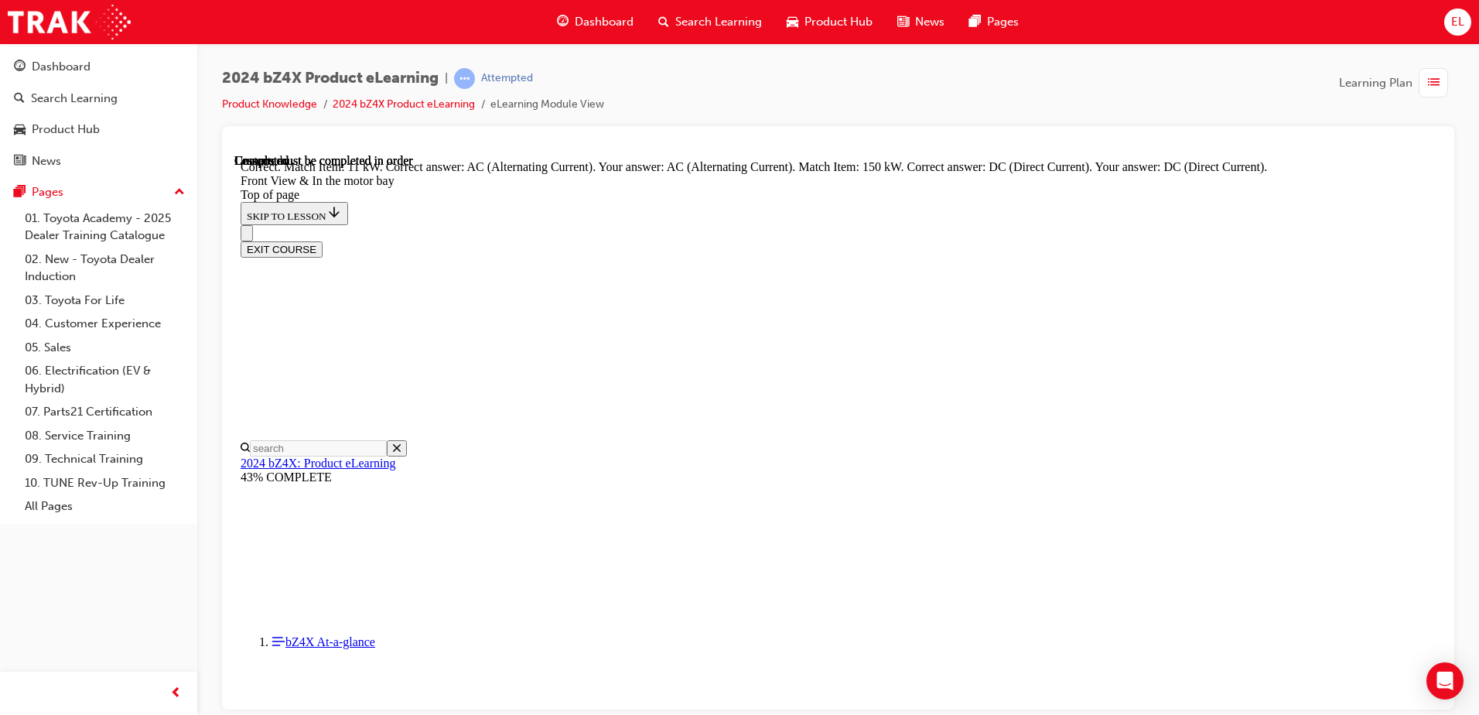
scroll to position [2792, 0]
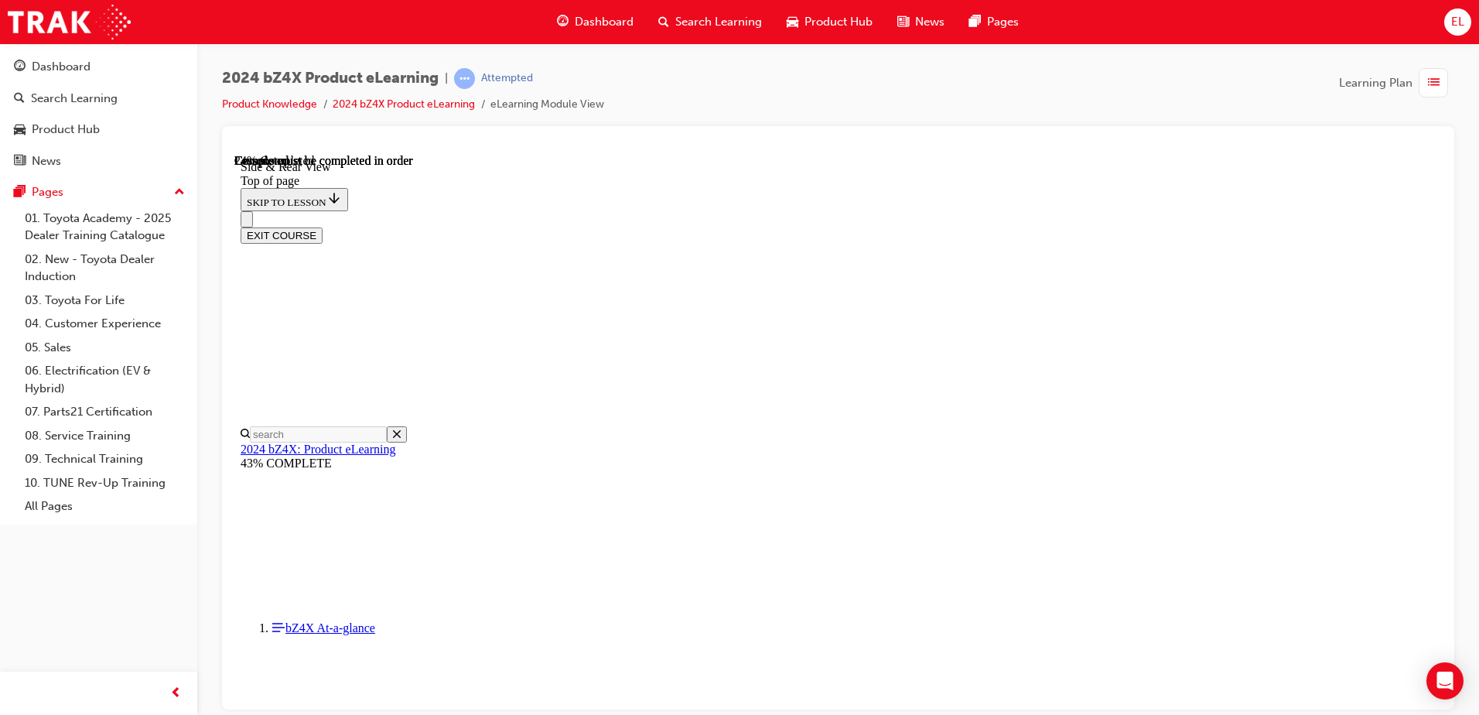
scroll to position [1363, 0]
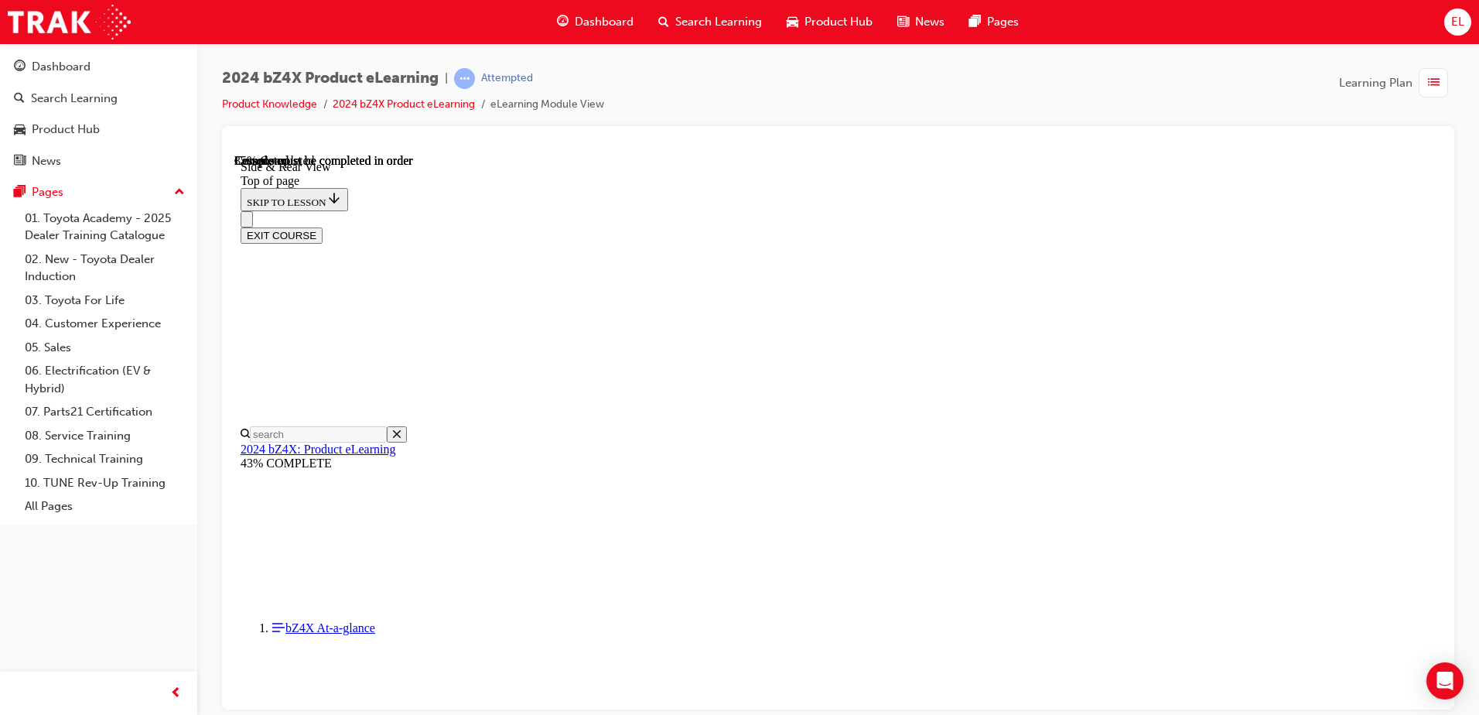
scroll to position [1649, 0]
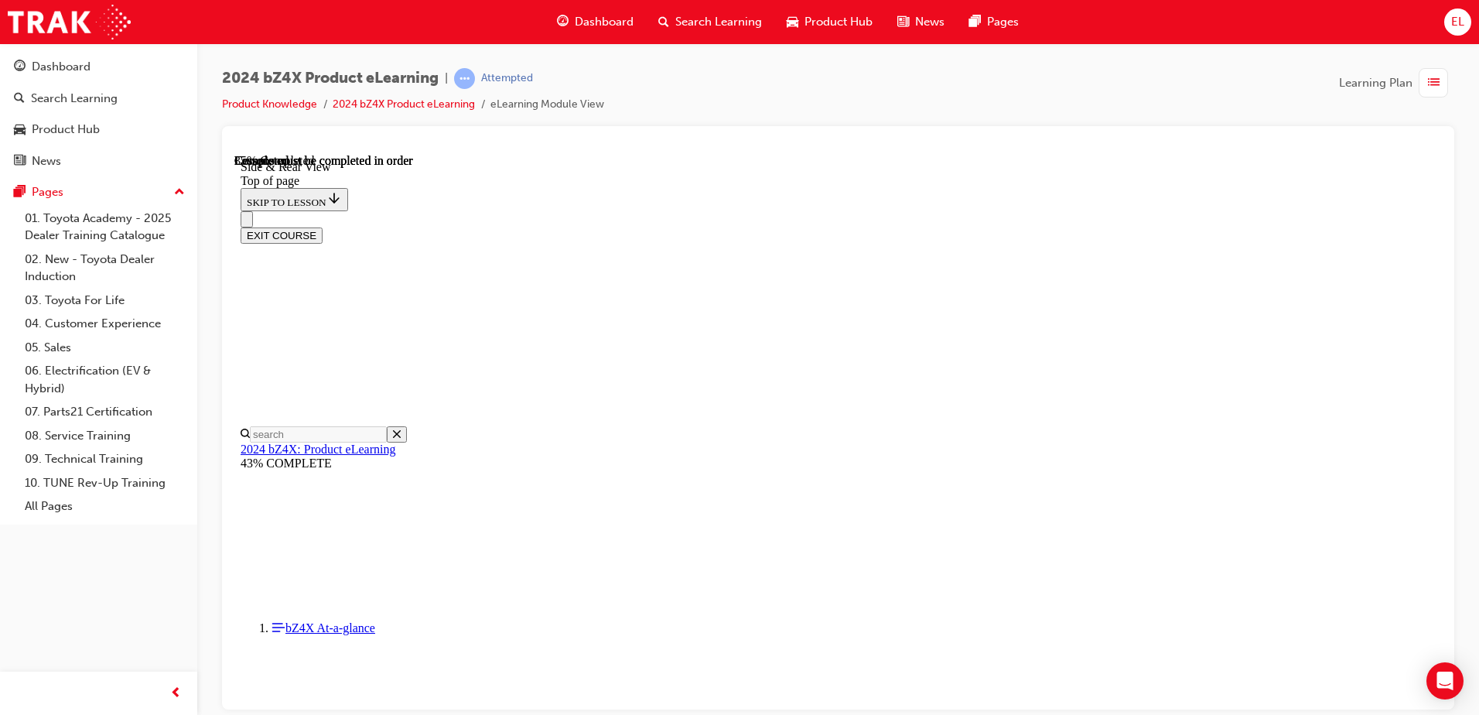
drag, startPoint x: 717, startPoint y: 574, endPoint x: 755, endPoint y: 574, distance: 37.9
drag, startPoint x: 755, startPoint y: 574, endPoint x: 723, endPoint y: 575, distance: 31.7
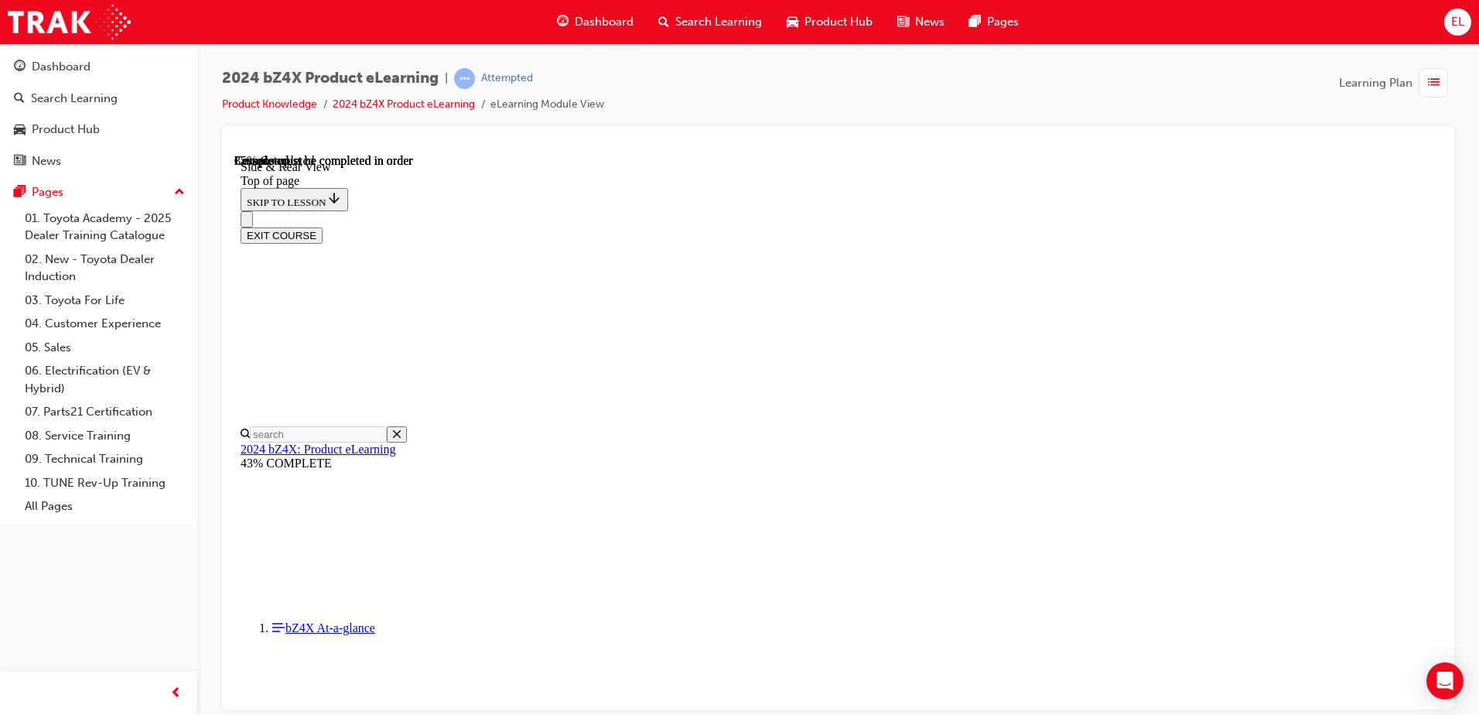
scroll to position [1108, 0]
drag, startPoint x: 761, startPoint y: 567, endPoint x: 772, endPoint y: 562, distance: 12.1
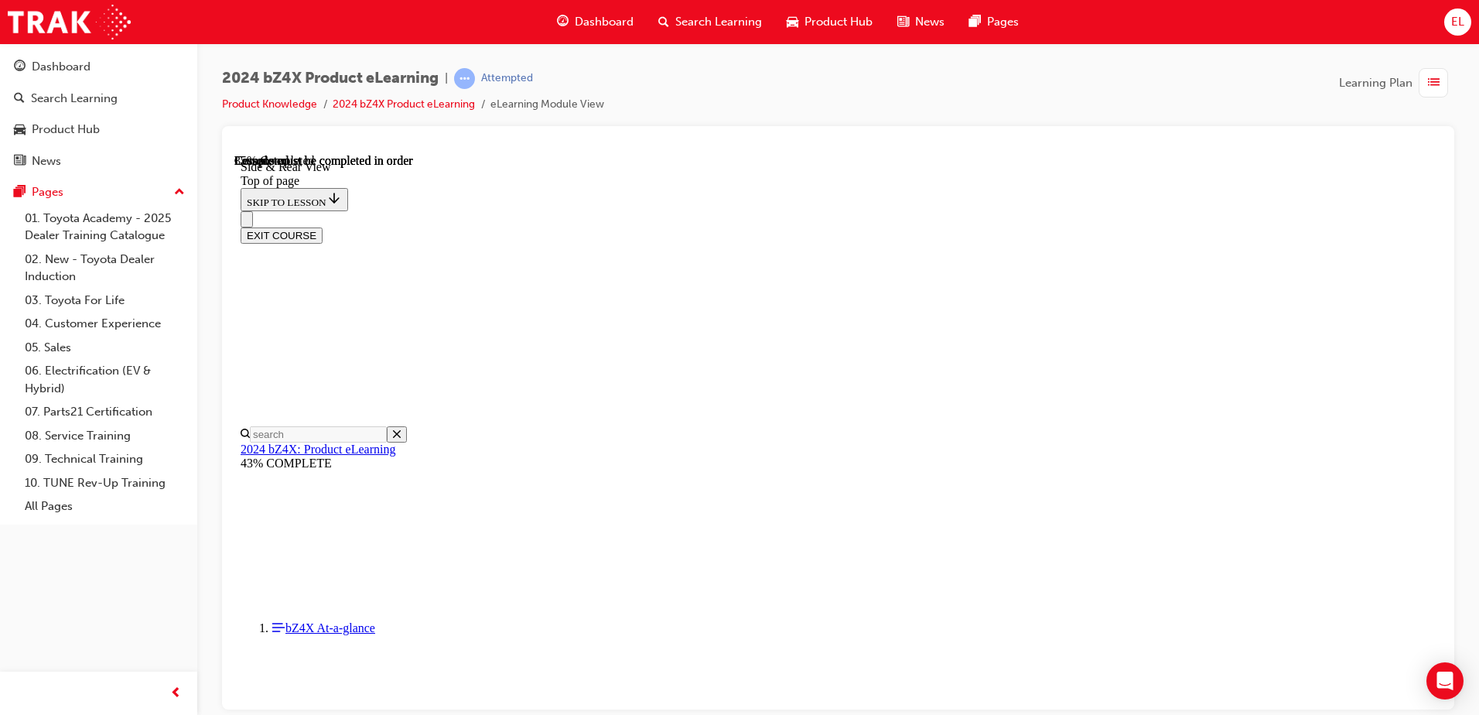
drag, startPoint x: 882, startPoint y: 610, endPoint x: 876, endPoint y: 598, distance: 13.5
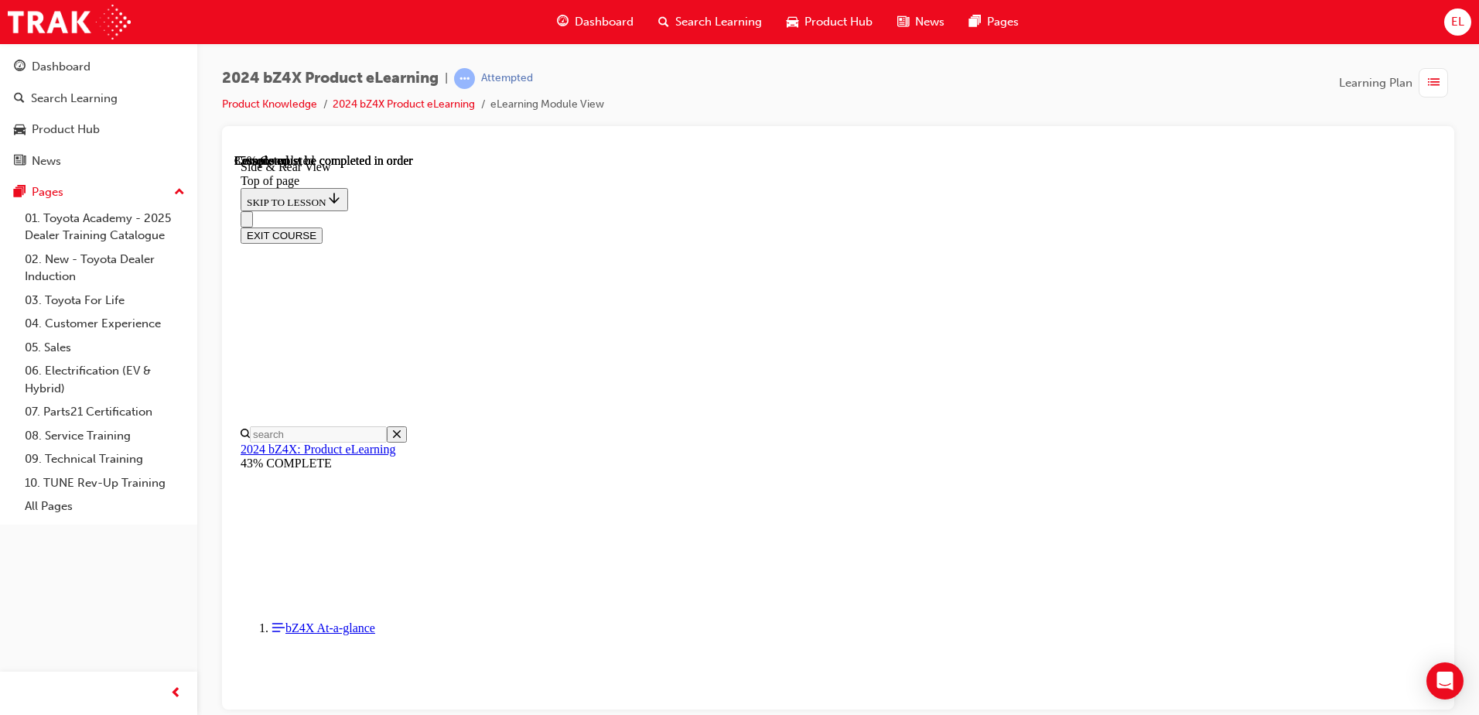
drag, startPoint x: 1096, startPoint y: 309, endPoint x: 1088, endPoint y: 317, distance: 12.0
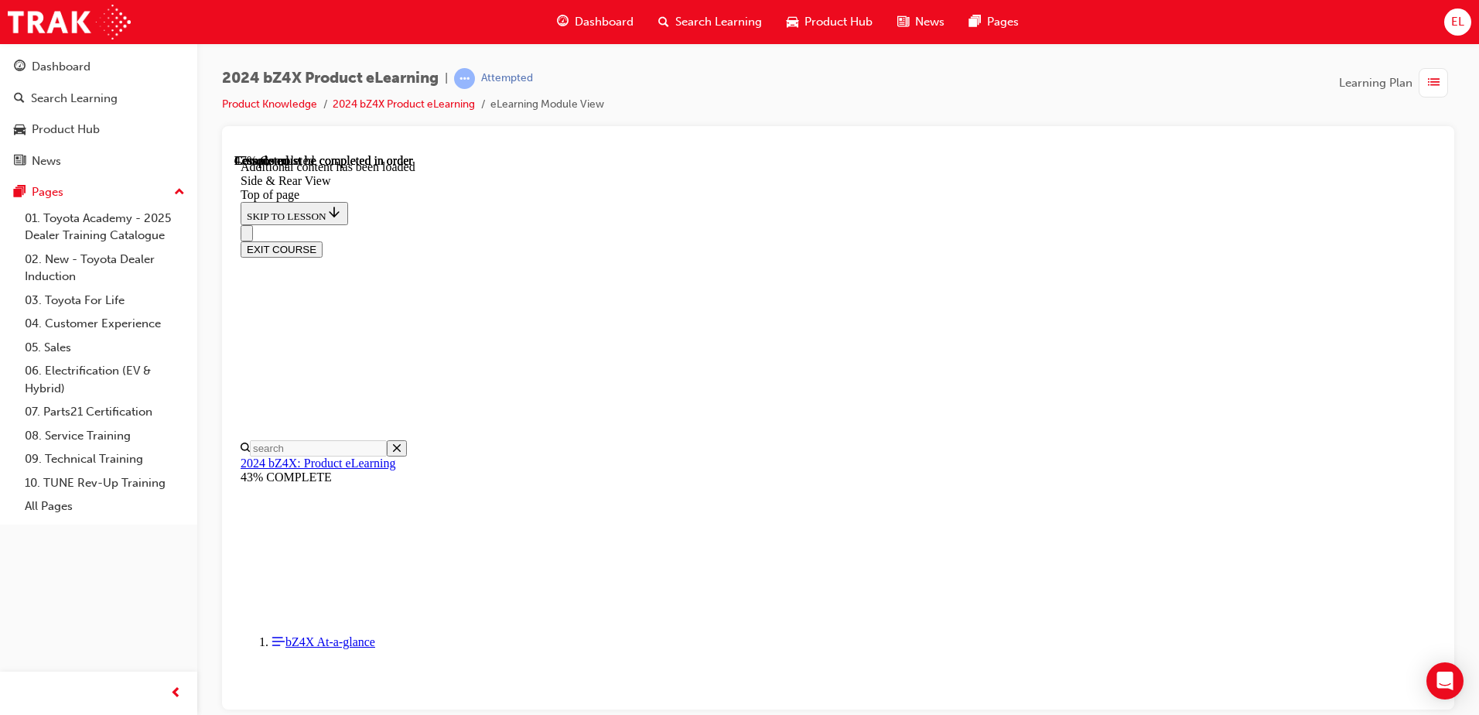
scroll to position [2660, 0]
drag, startPoint x: 961, startPoint y: 298, endPoint x: 973, endPoint y: 477, distance: 179.9
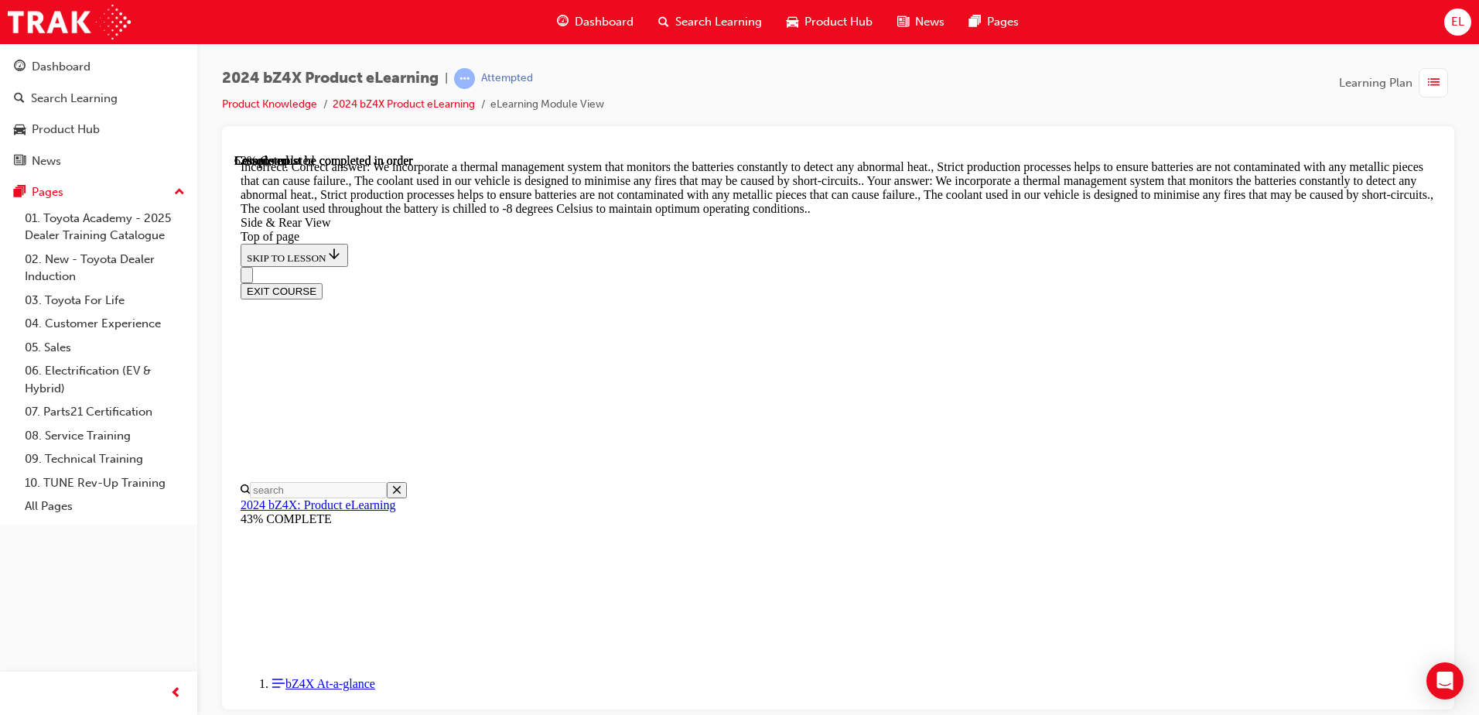
scroll to position [2694, 0]
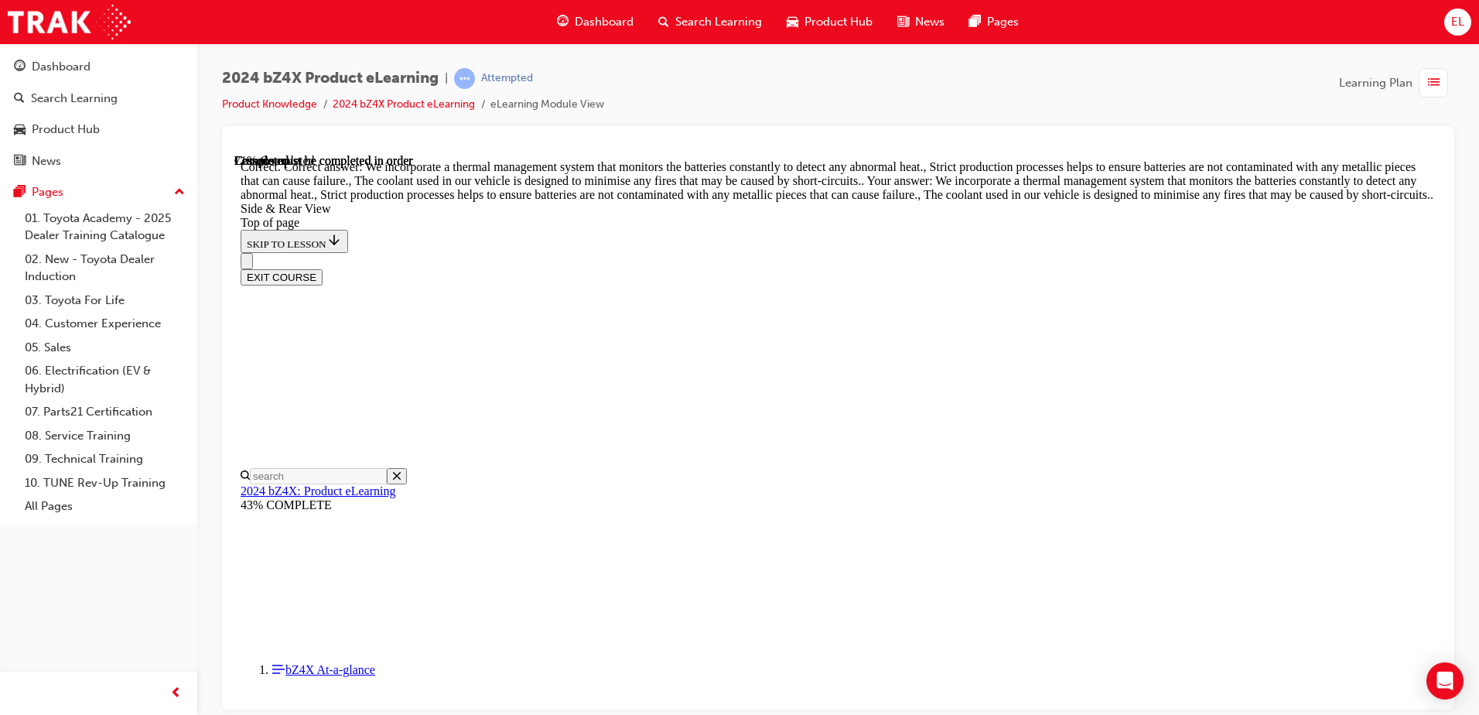
scroll to position [3932, 0]
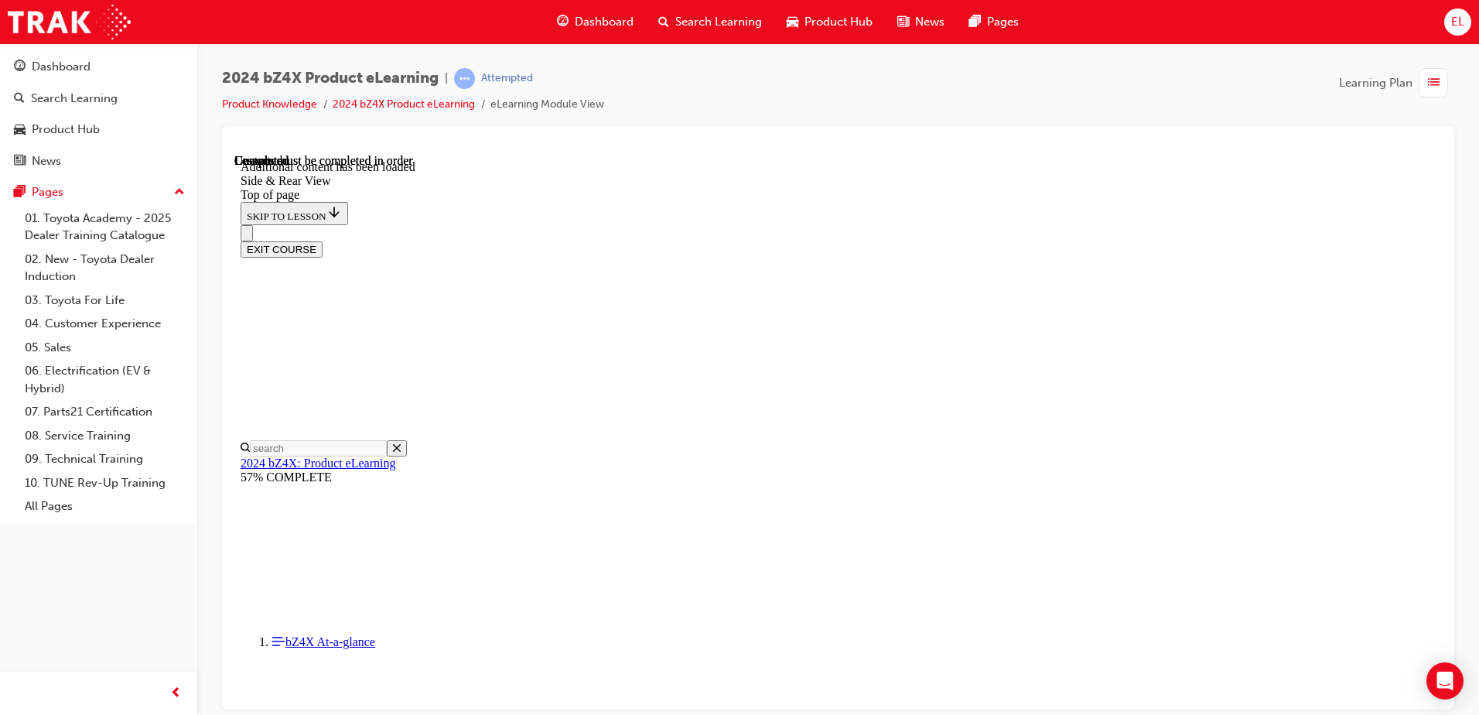
scroll to position [5093, 0]
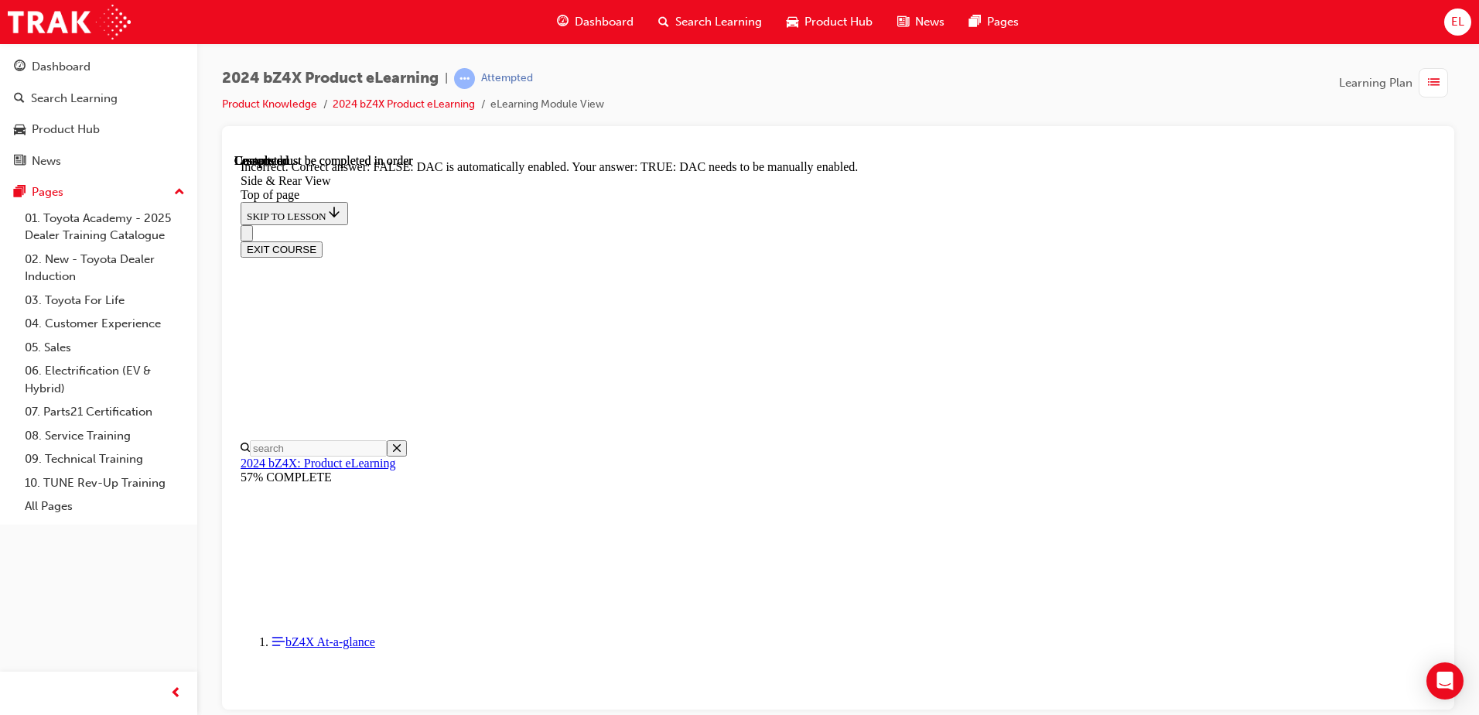
drag, startPoint x: 942, startPoint y: 604, endPoint x: 944, endPoint y: 594, distance: 10.2
drag, startPoint x: 944, startPoint y: 594, endPoint x: 883, endPoint y: 425, distance: 179.1
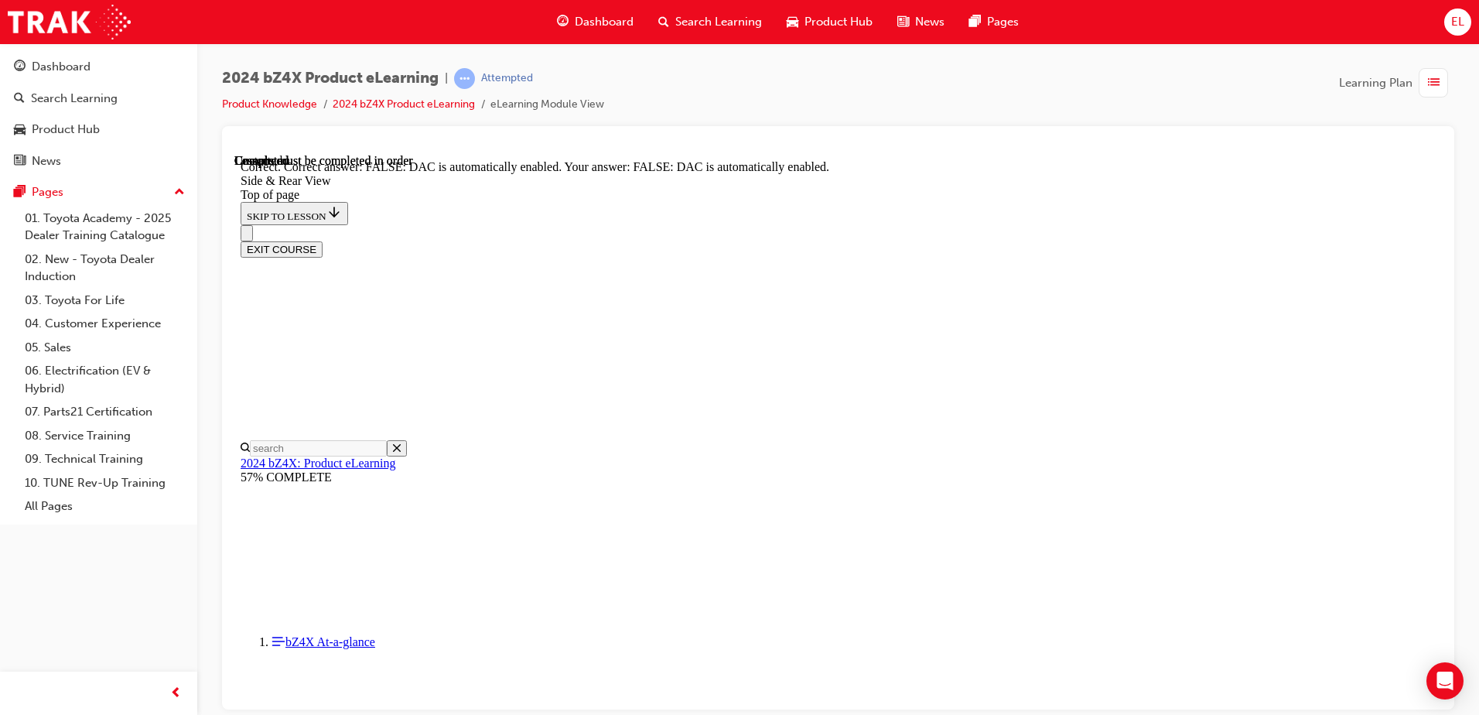
scroll to position [5196, 0]
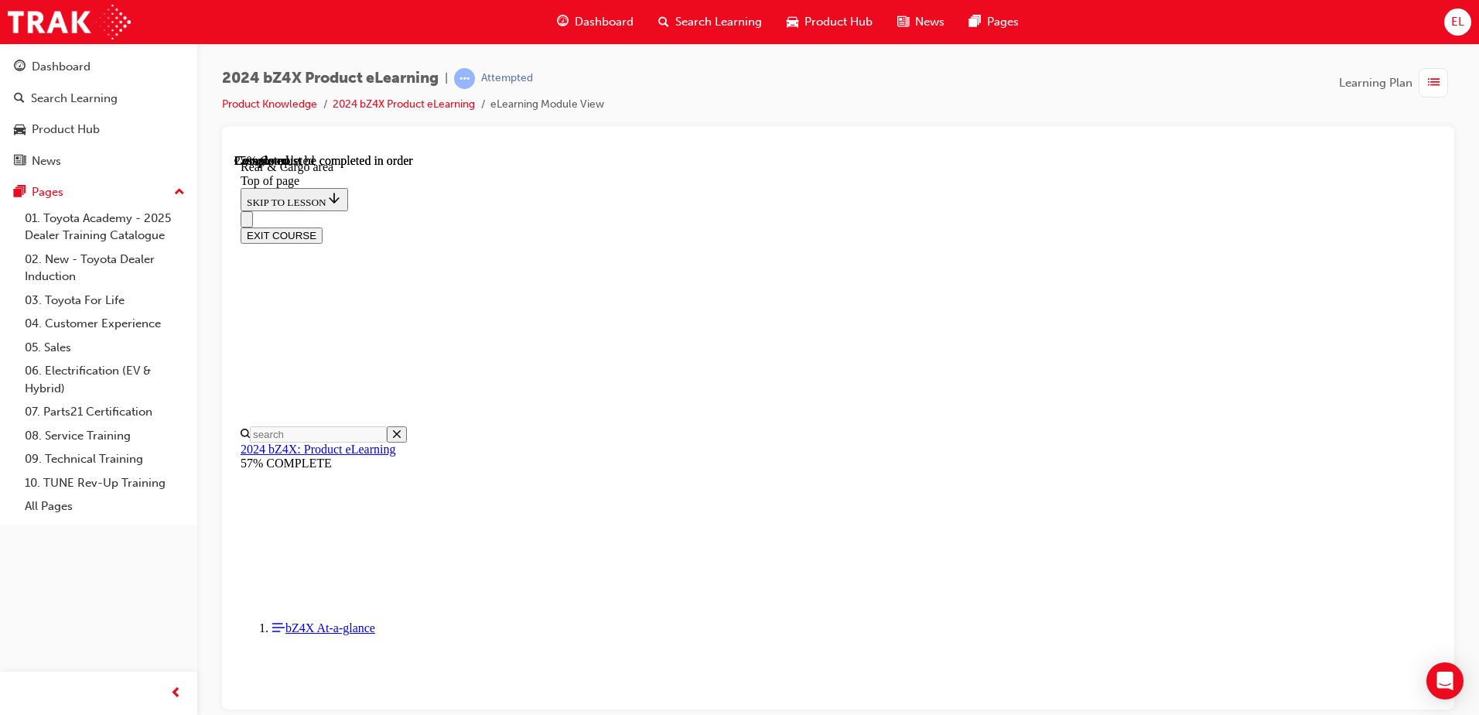
scroll to position [280, 0]
drag, startPoint x: 920, startPoint y: 360, endPoint x: 935, endPoint y: 365, distance: 16.4
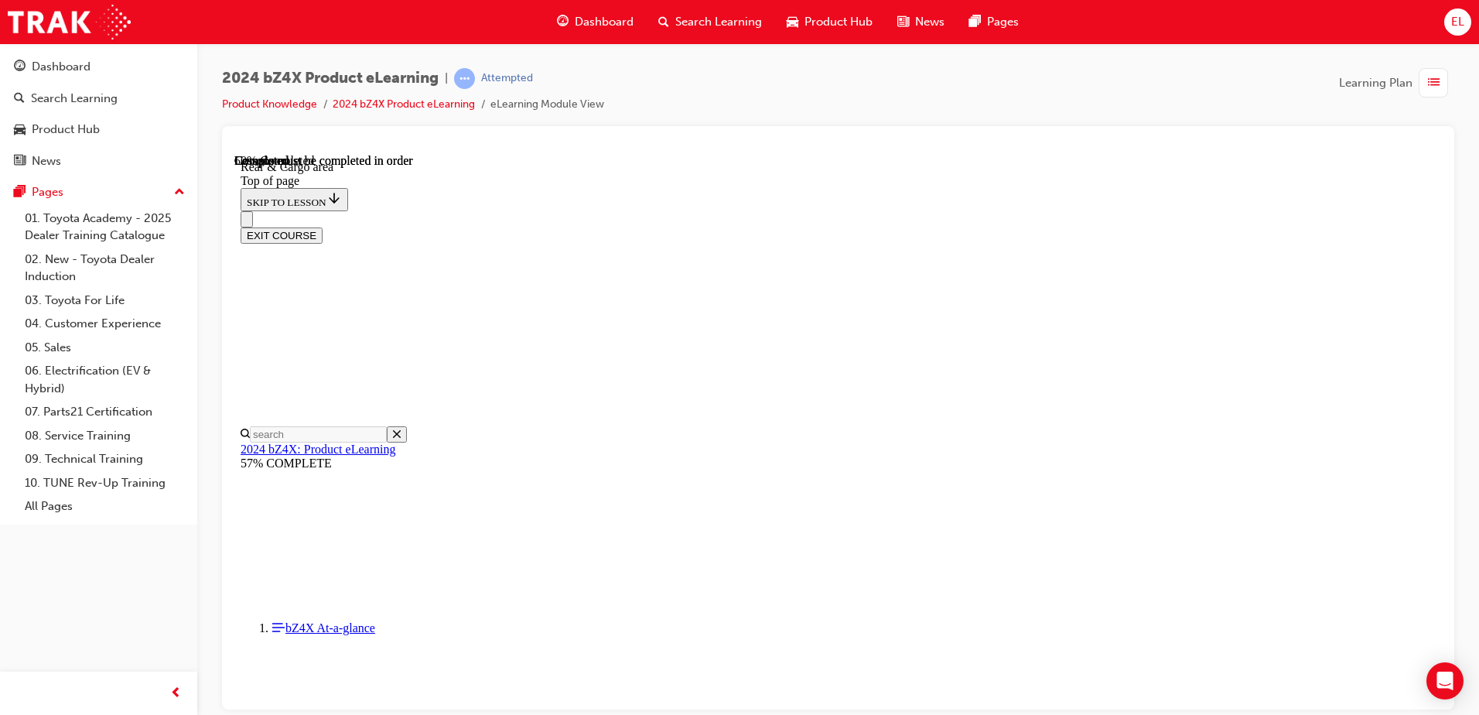
scroll to position [1131, 0]
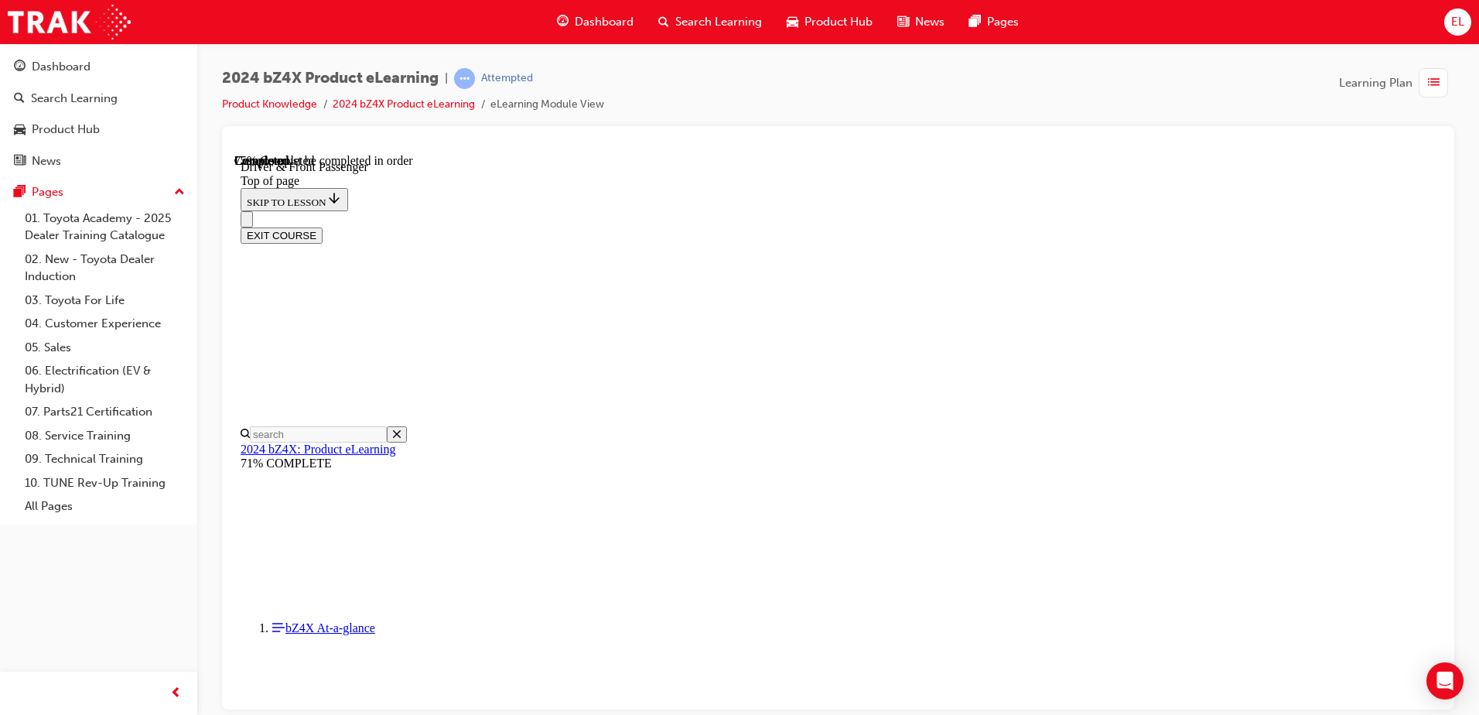
scroll to position [3609, 0]
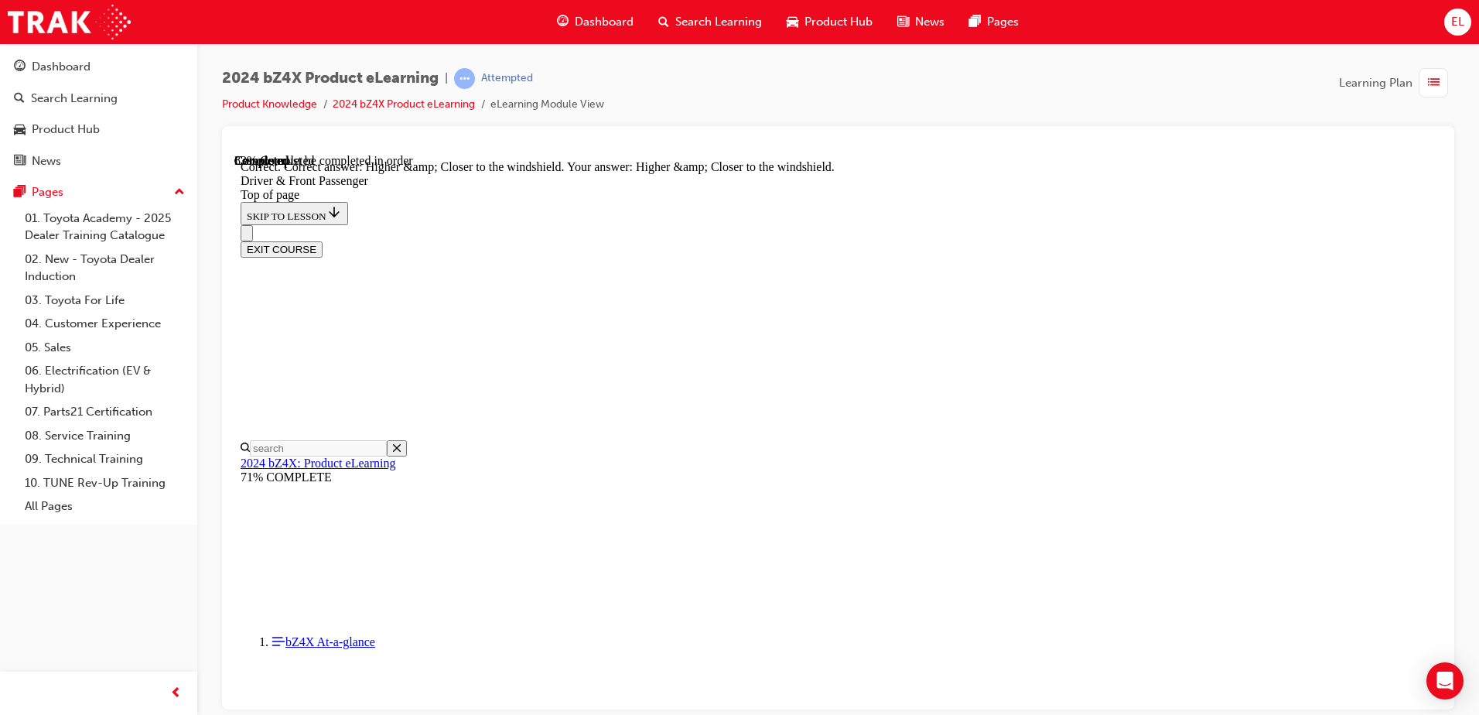
scroll to position [3877, 0]
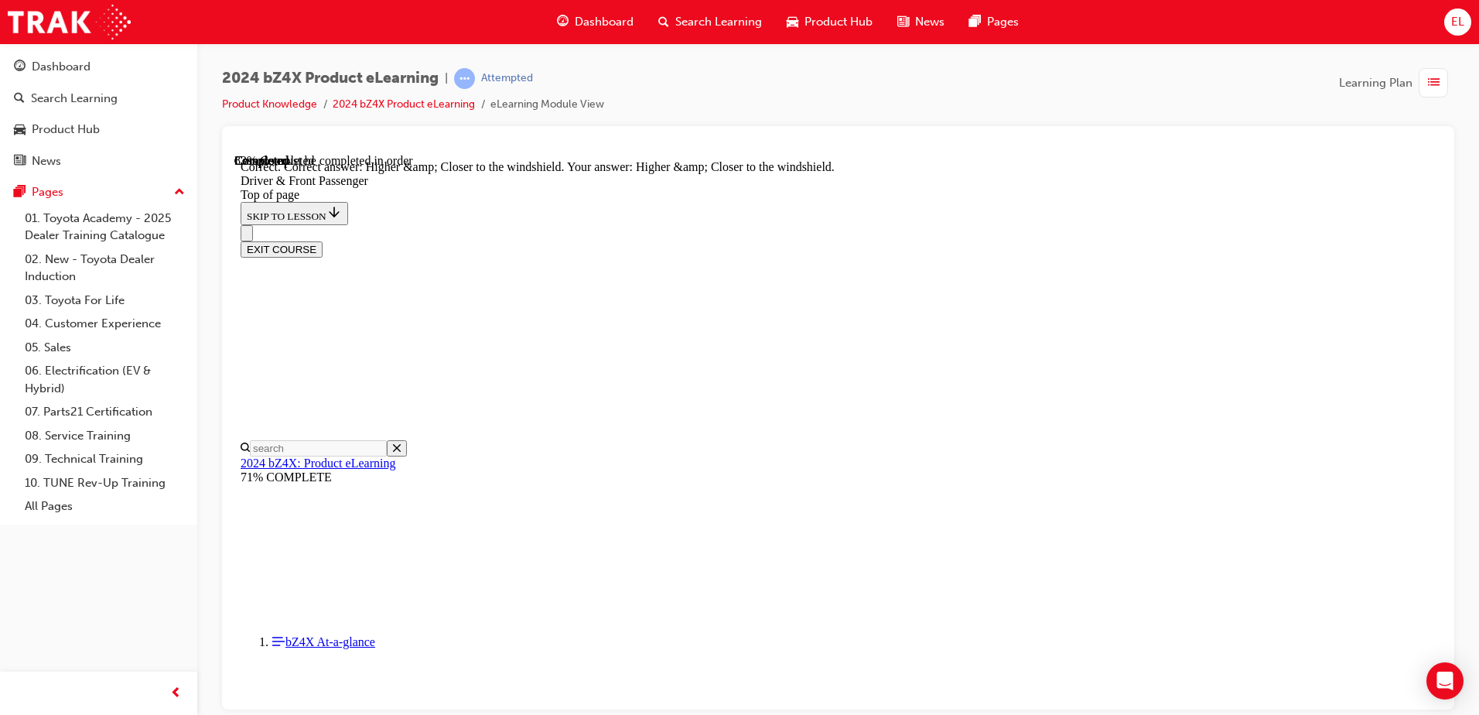
scroll to position [563, 0]
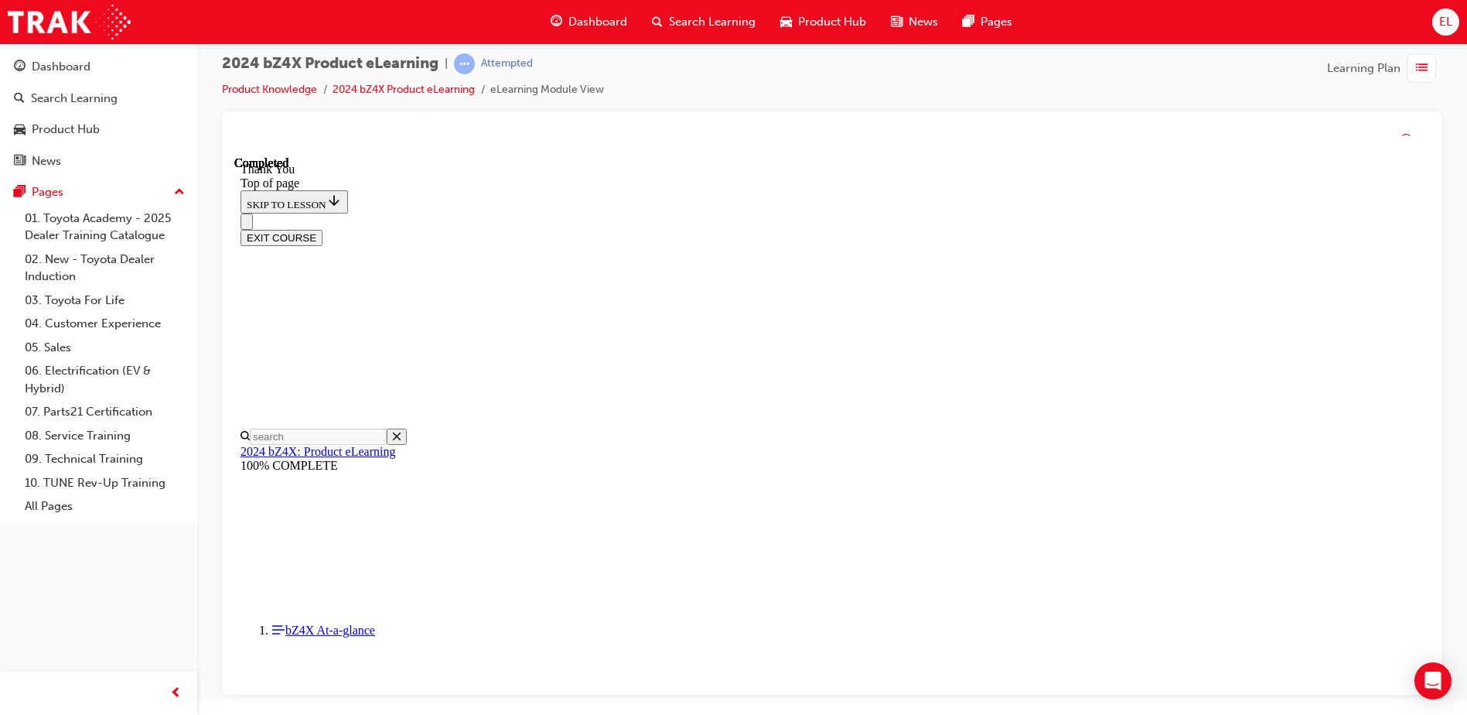
scroll to position [637, 0]
drag, startPoint x: 695, startPoint y: 594, endPoint x: 742, endPoint y: 528, distance: 81.1
click at [583, 7] on div "Dashboard" at bounding box center [588, 22] width 101 height 32
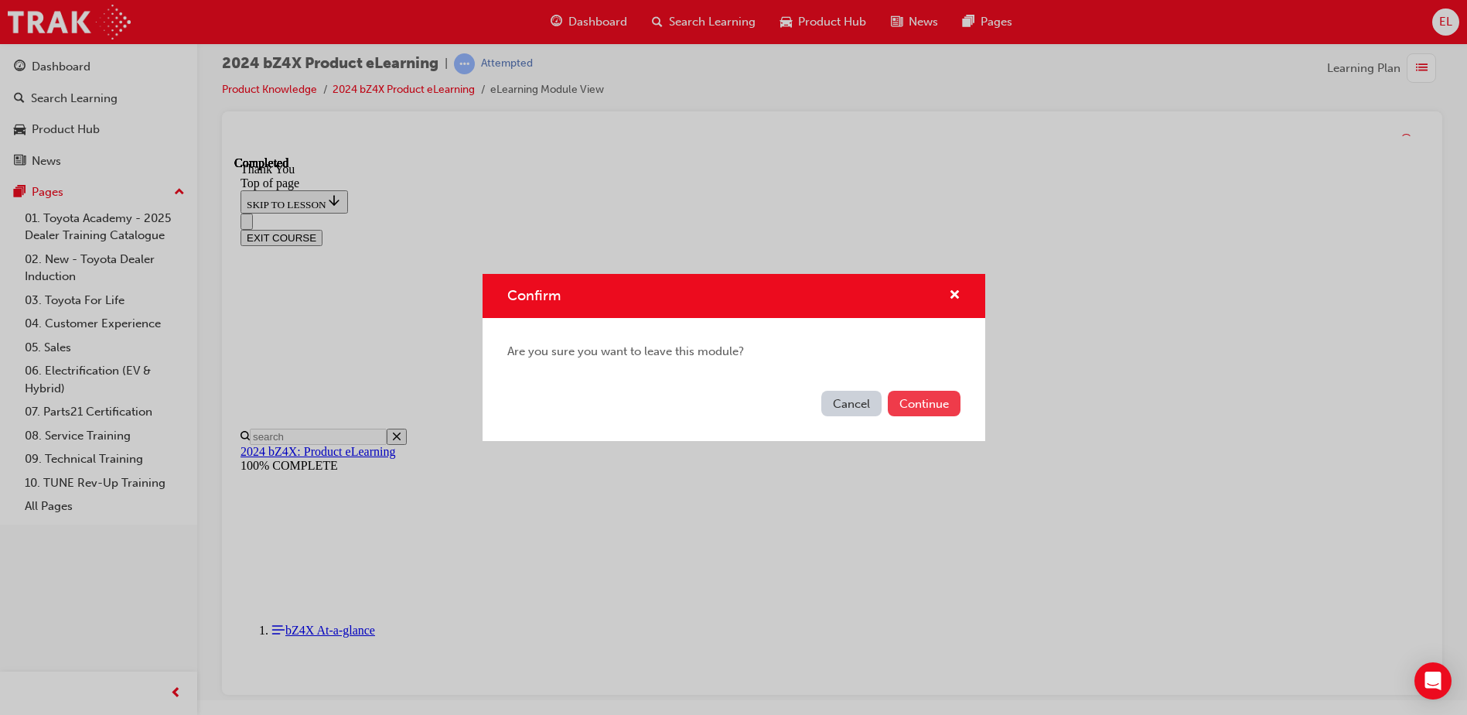
click at [927, 396] on button "Continue" at bounding box center [924, 404] width 73 height 26
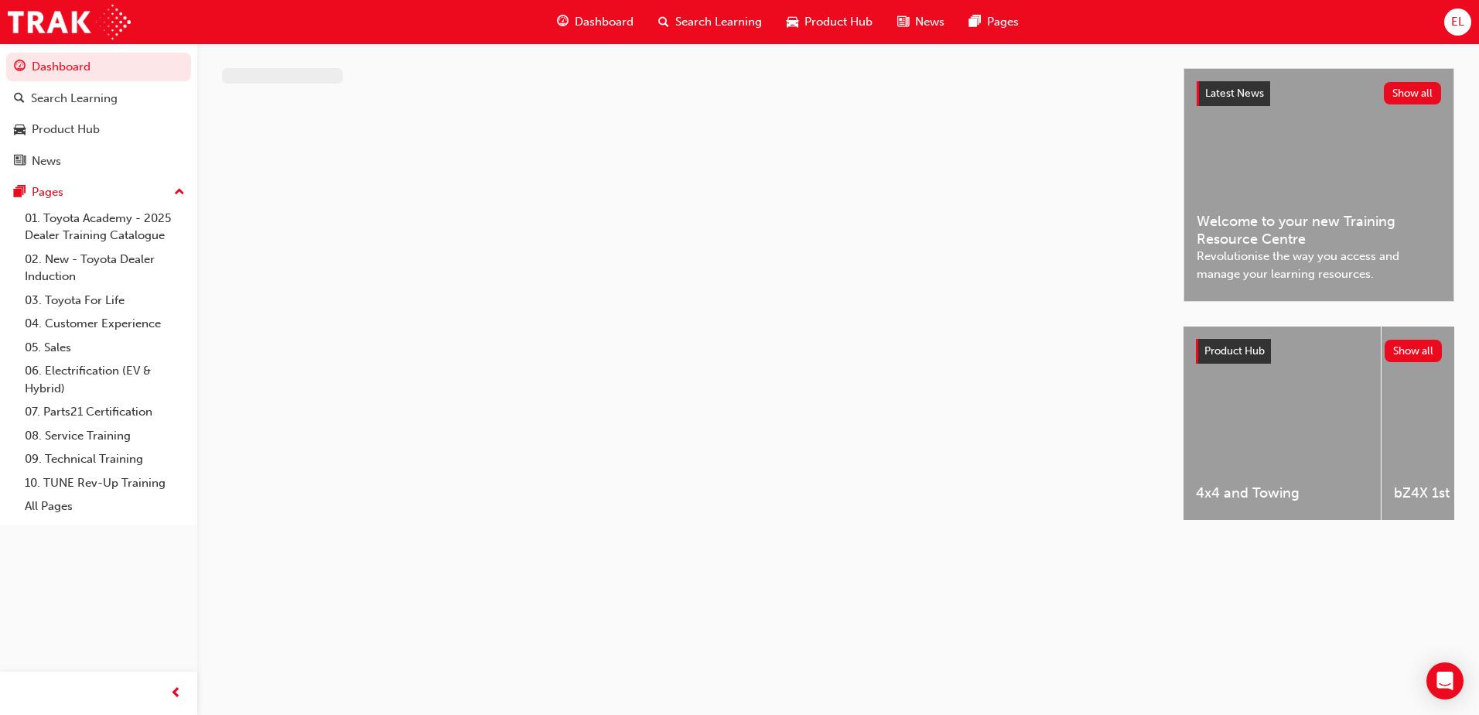
click at [576, 22] on span "Dashboard" at bounding box center [604, 22] width 59 height 18
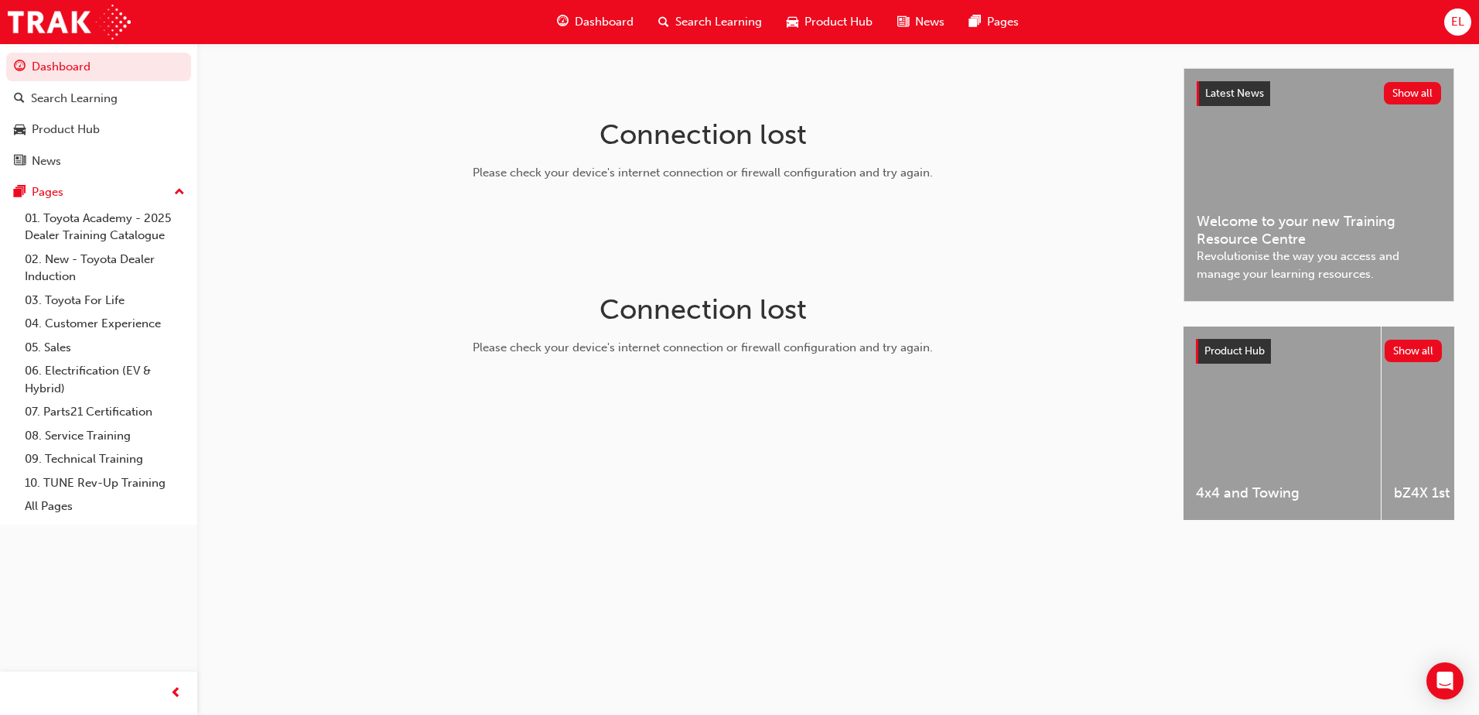
click at [850, 313] on h1 "Connection lost" at bounding box center [703, 309] width 490 height 34
click at [581, 15] on span "Dashboard" at bounding box center [604, 22] width 59 height 18
click at [596, 15] on span "Dashboard" at bounding box center [604, 22] width 59 height 18
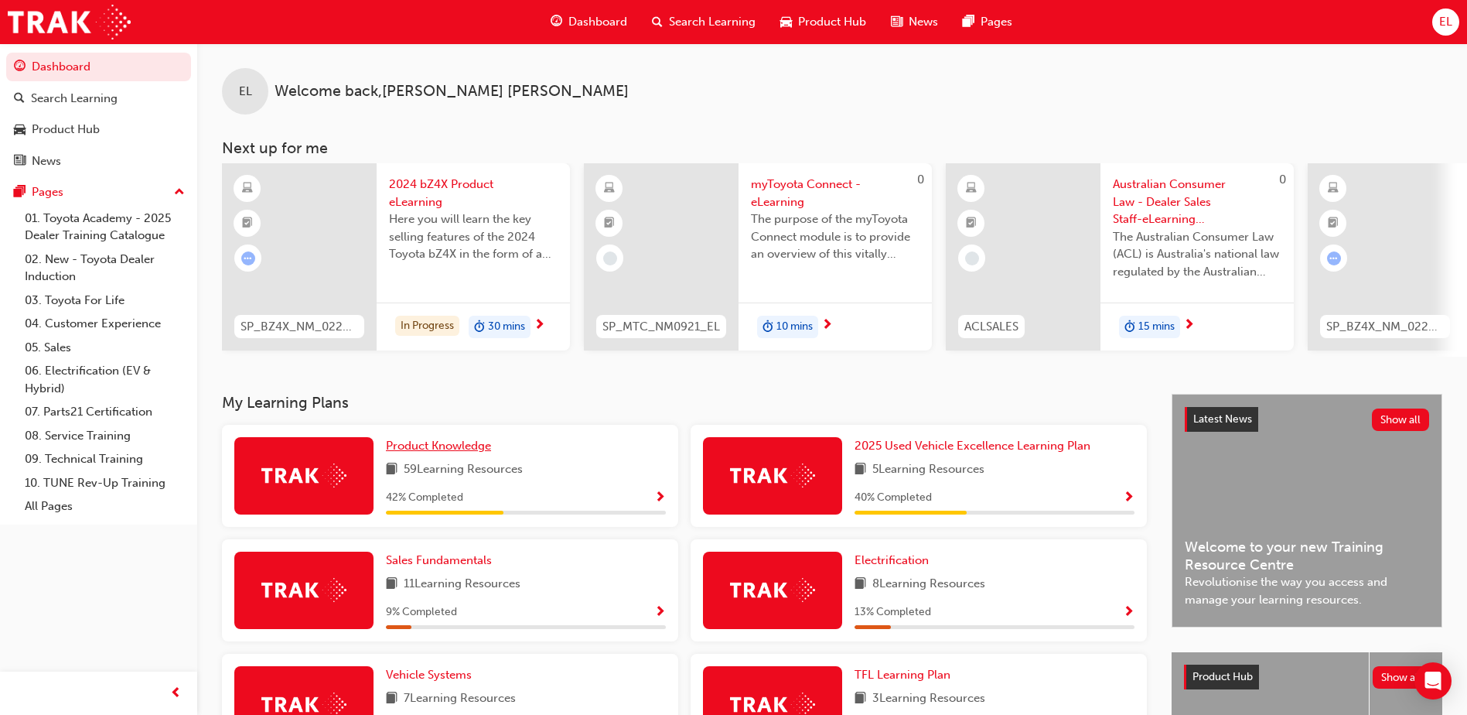
click at [429, 453] on span "Product Knowledge" at bounding box center [438, 446] width 105 height 14
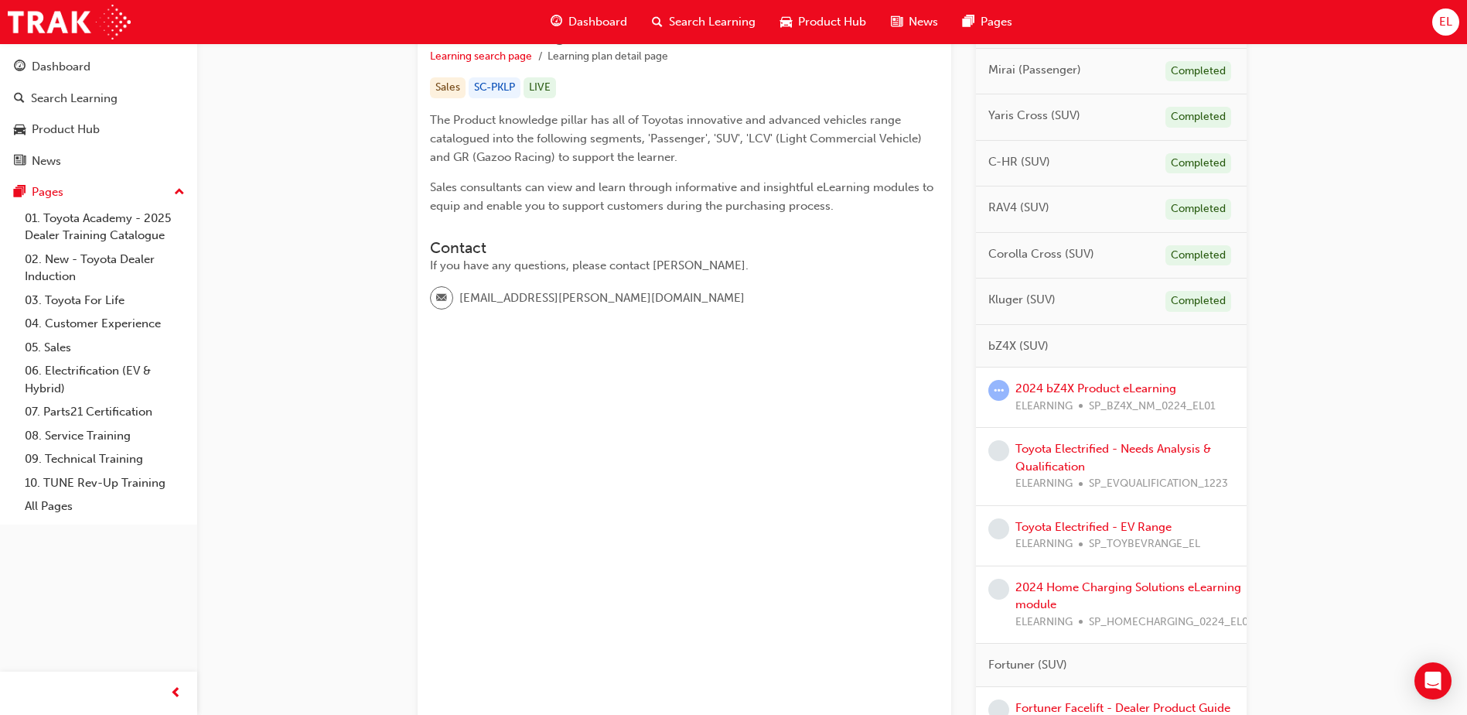
scroll to position [309, 0]
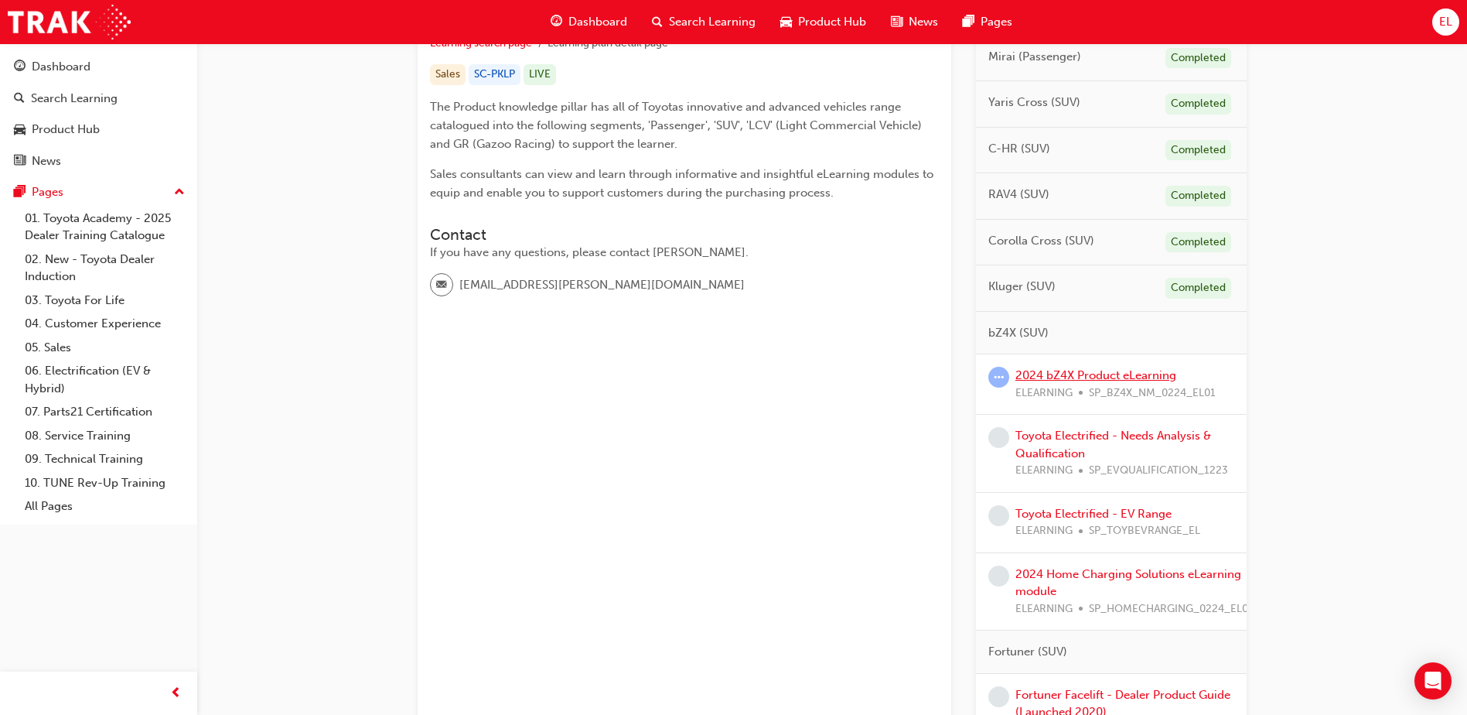
click at [1105, 377] on link "2024 bZ4X Product eLearning" at bounding box center [1096, 375] width 161 height 14
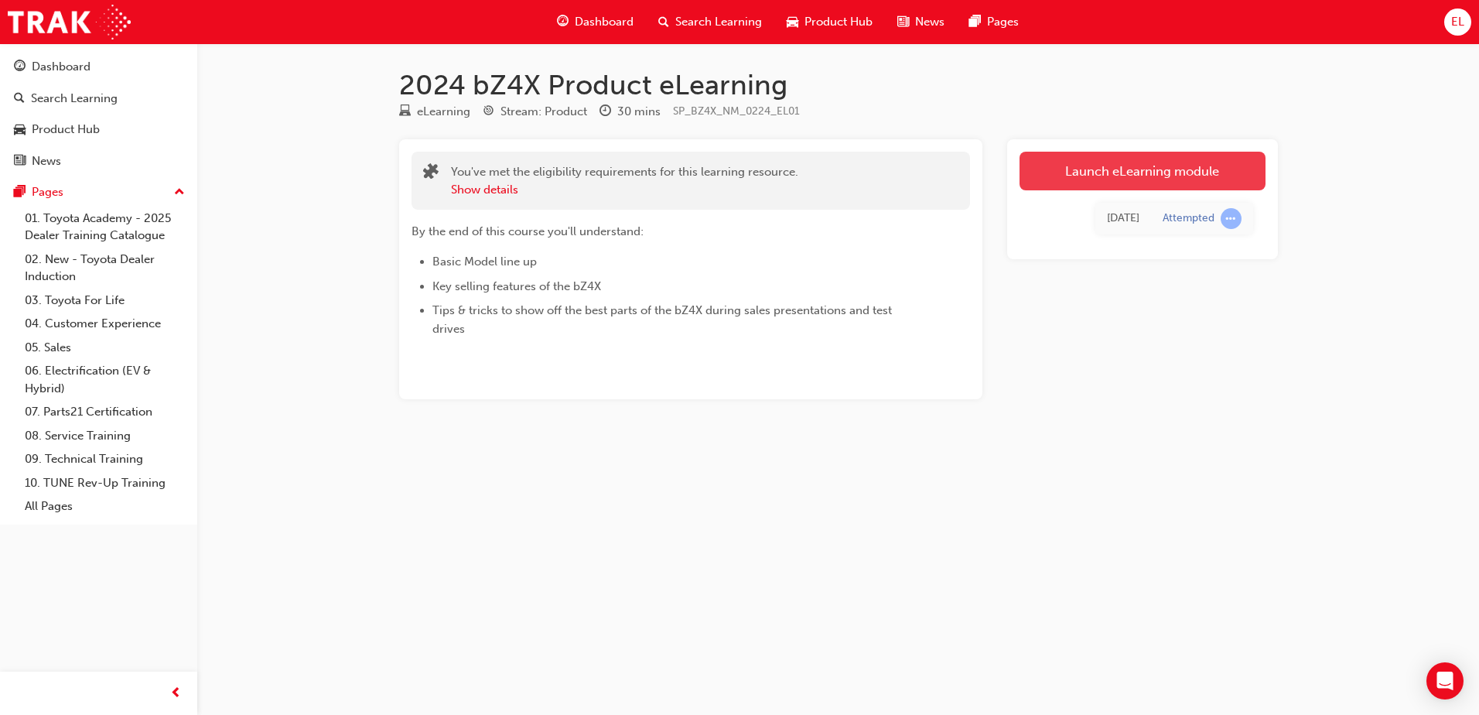
click at [1155, 170] on link "Launch eLearning module" at bounding box center [1142, 171] width 246 height 39
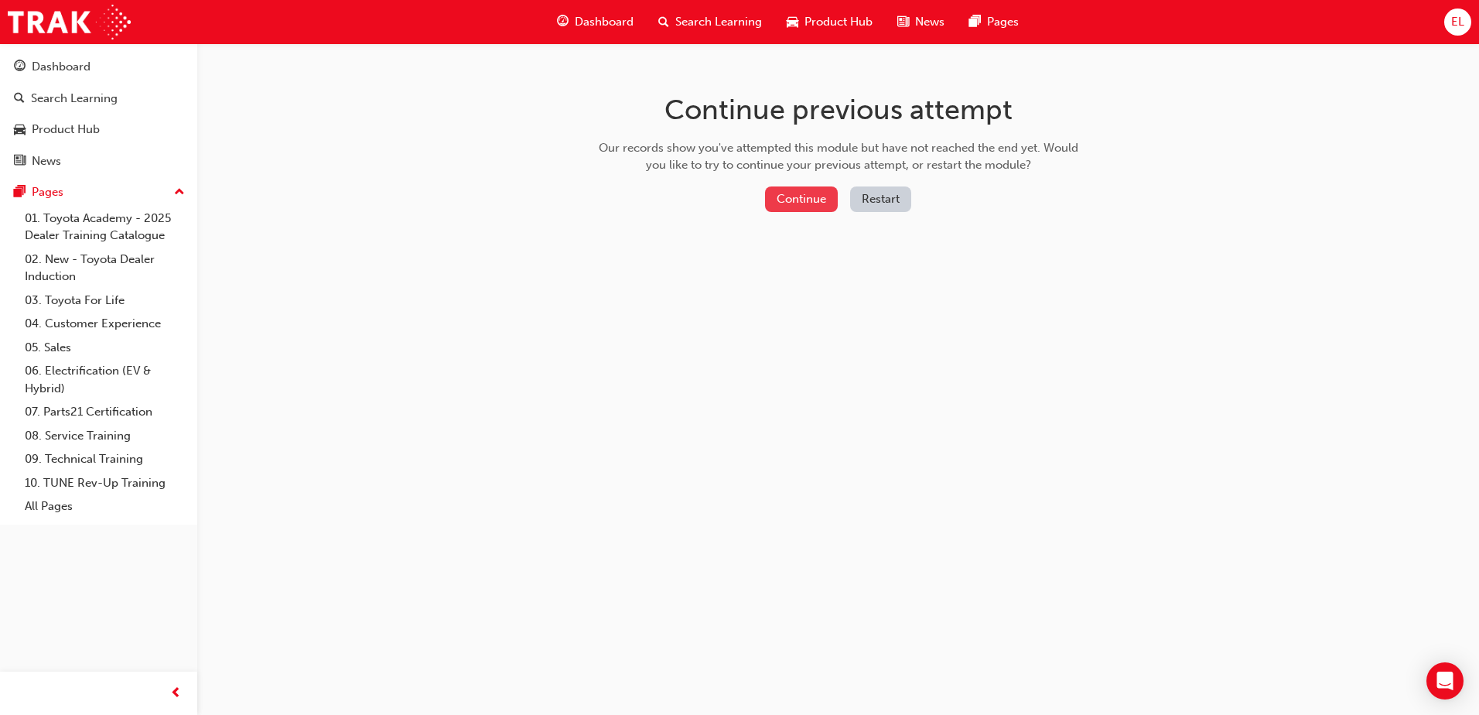
click at [801, 194] on button "Continue" at bounding box center [801, 199] width 73 height 26
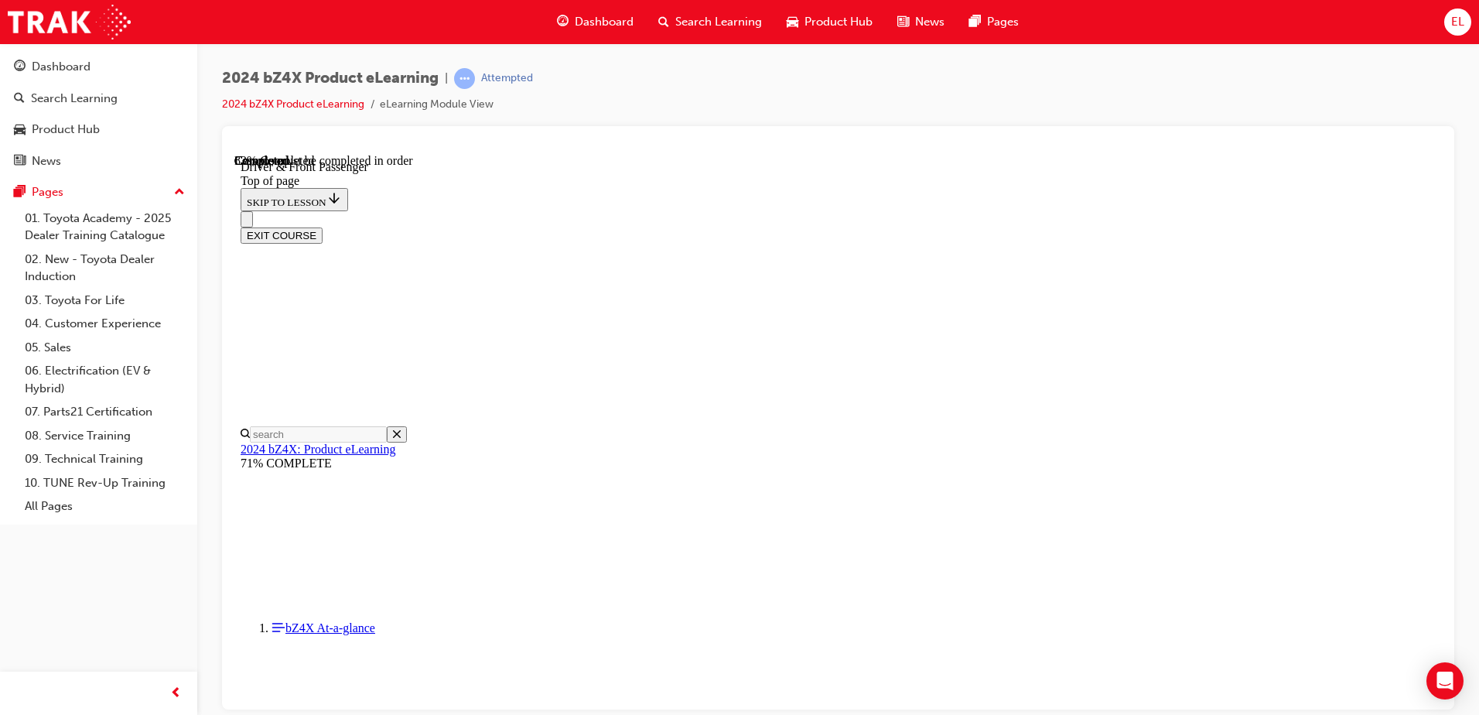
scroll to position [589, 0]
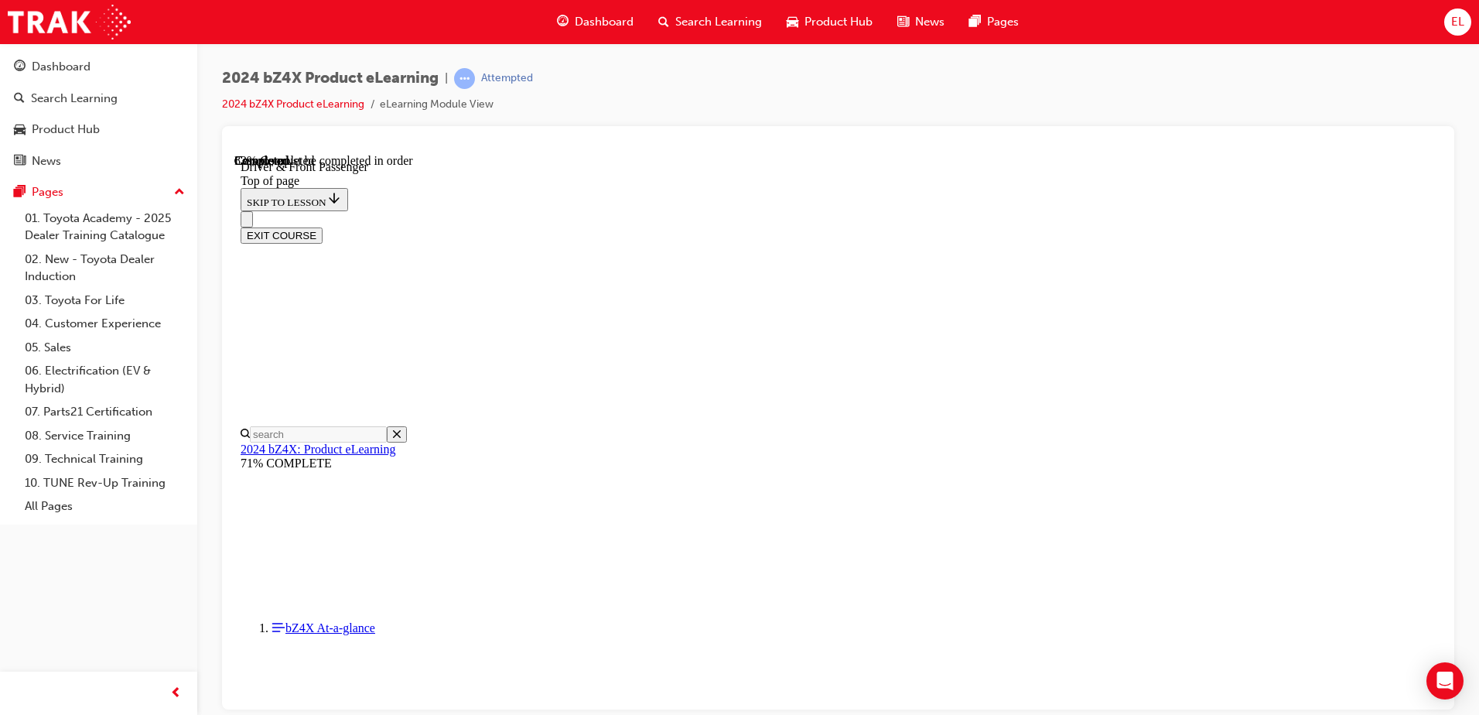
drag, startPoint x: 814, startPoint y: 613, endPoint x: 784, endPoint y: 615, distance: 29.4
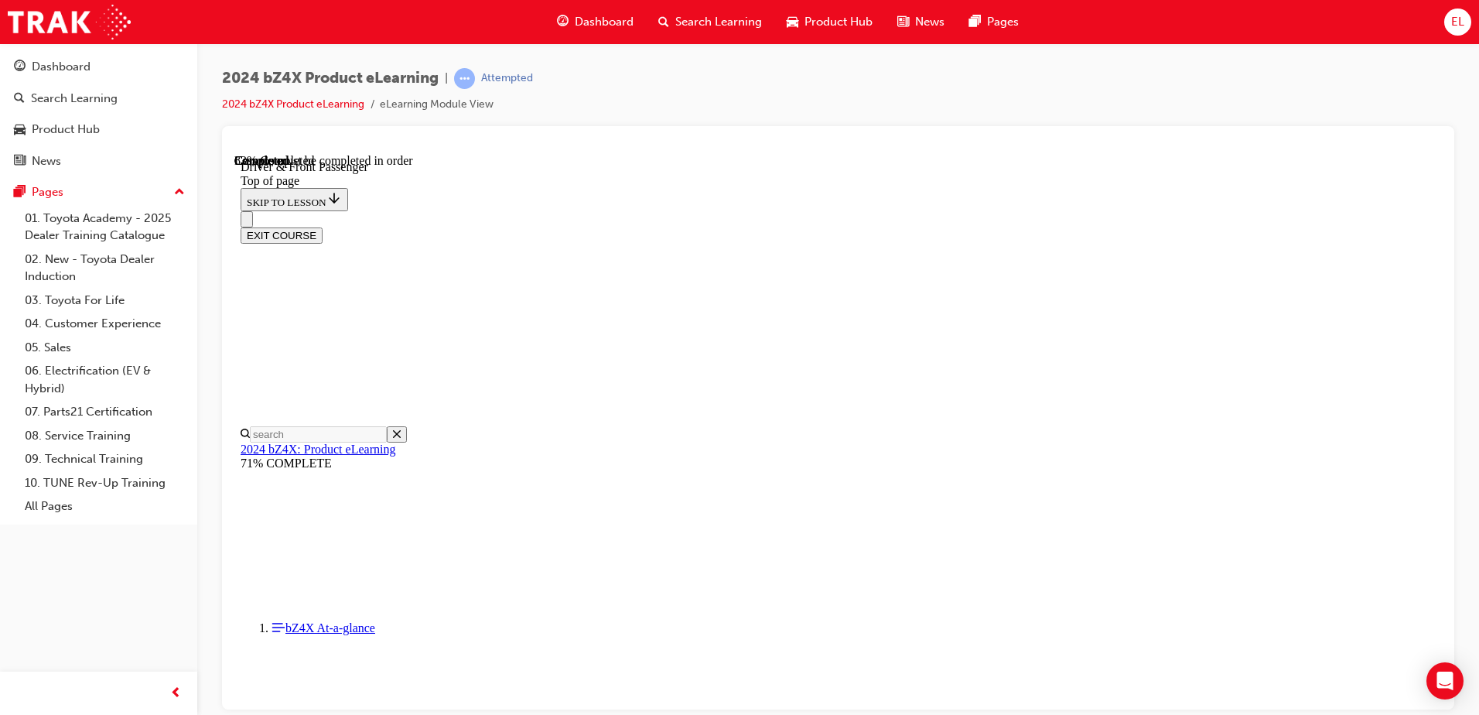
drag, startPoint x: 688, startPoint y: 619, endPoint x: 698, endPoint y: 608, distance: 14.8
drag, startPoint x: 676, startPoint y: 511, endPoint x: 698, endPoint y: 506, distance: 22.2
drag, startPoint x: 817, startPoint y: 519, endPoint x: 827, endPoint y: 515, distance: 10.8
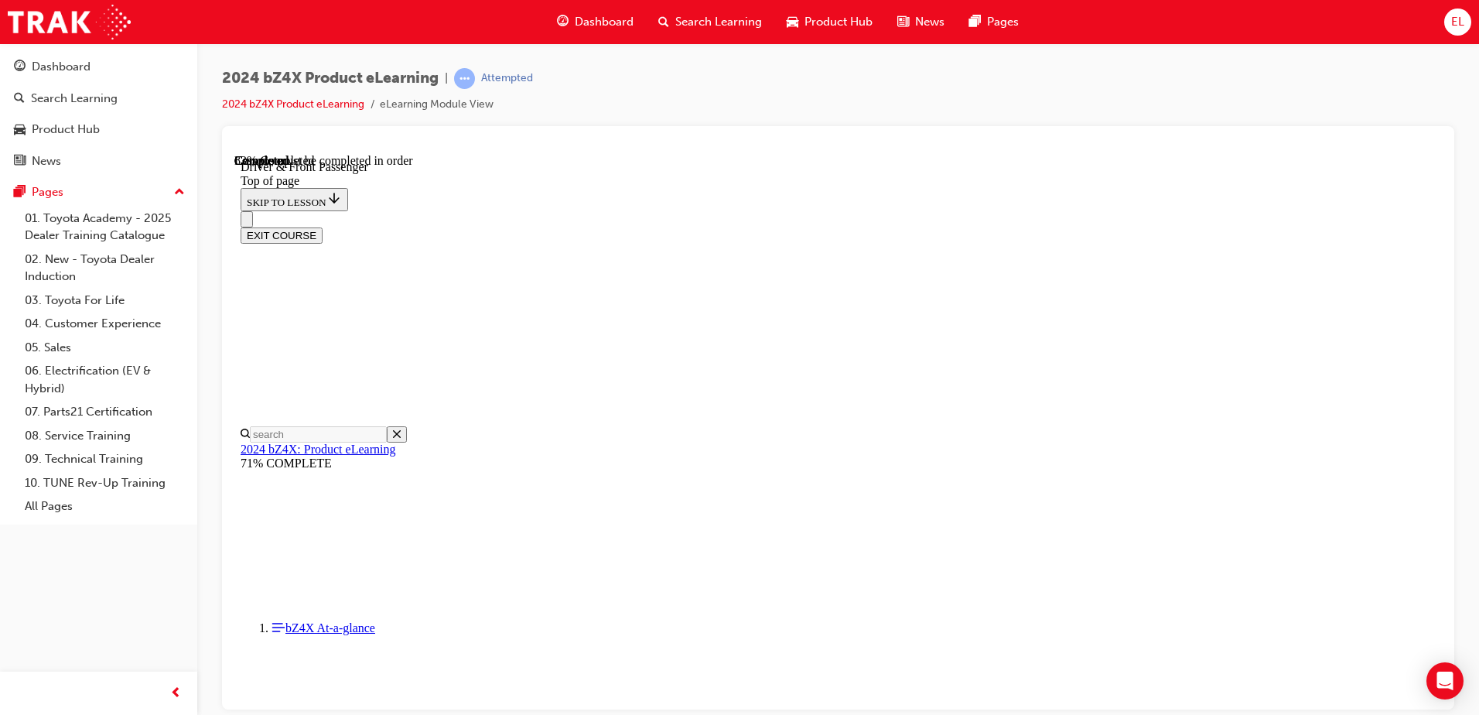
drag, startPoint x: 763, startPoint y: 532, endPoint x: 772, endPoint y: 528, distance: 10.4
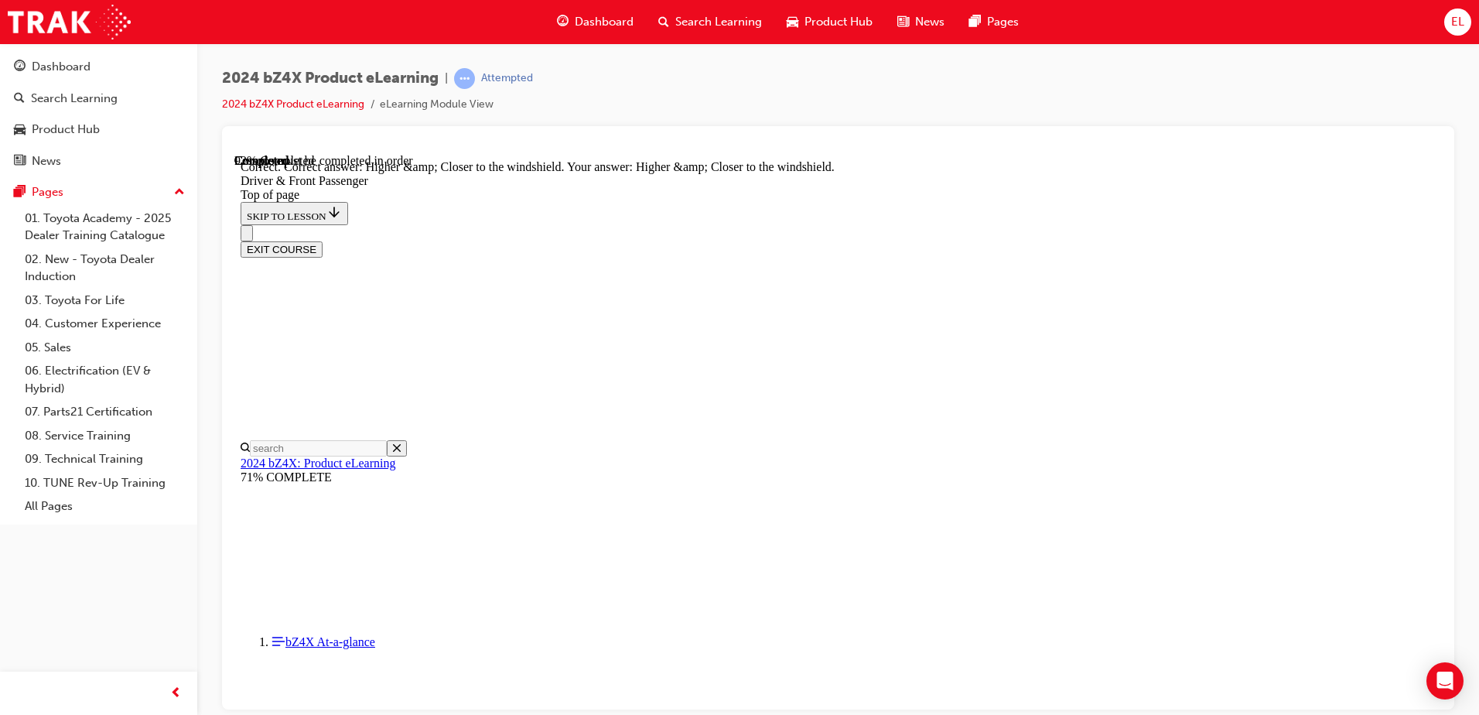
scroll to position [3874, 0]
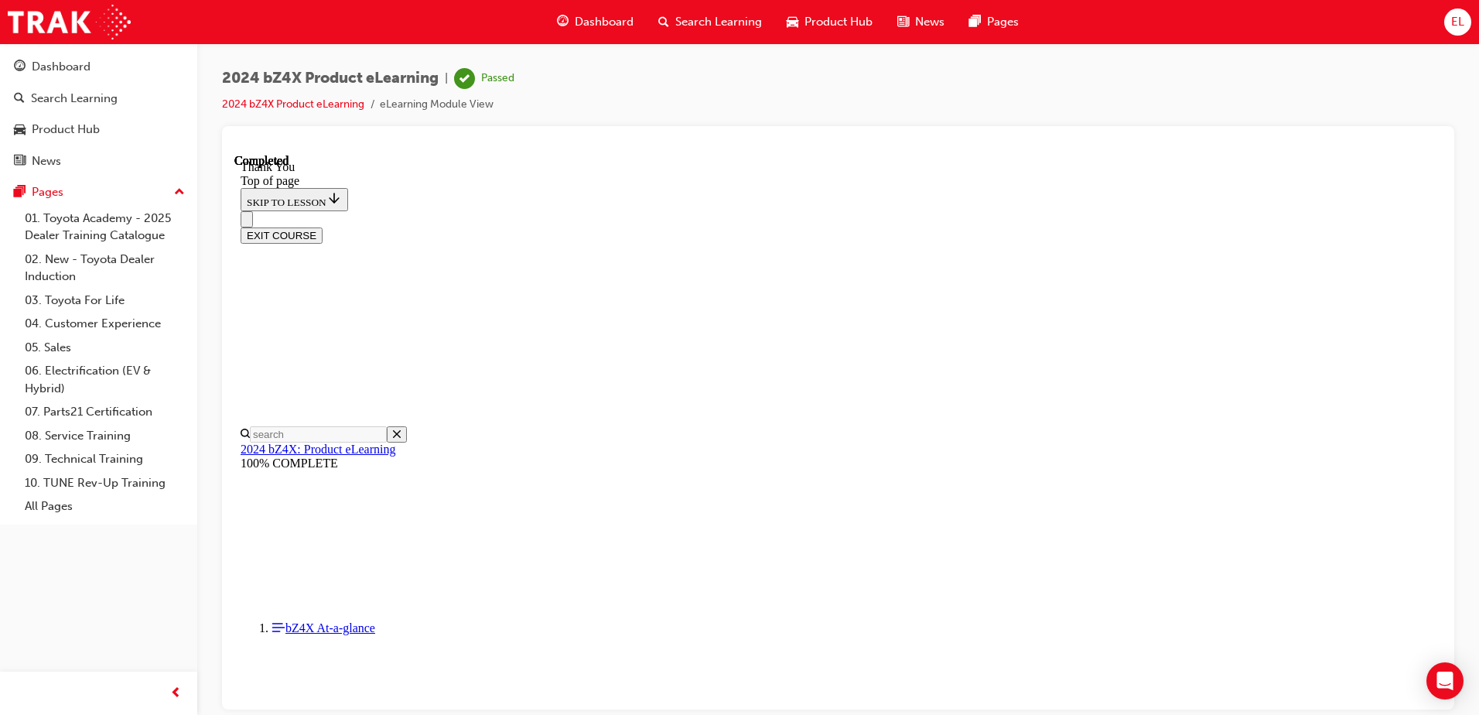
scroll to position [637, 0]
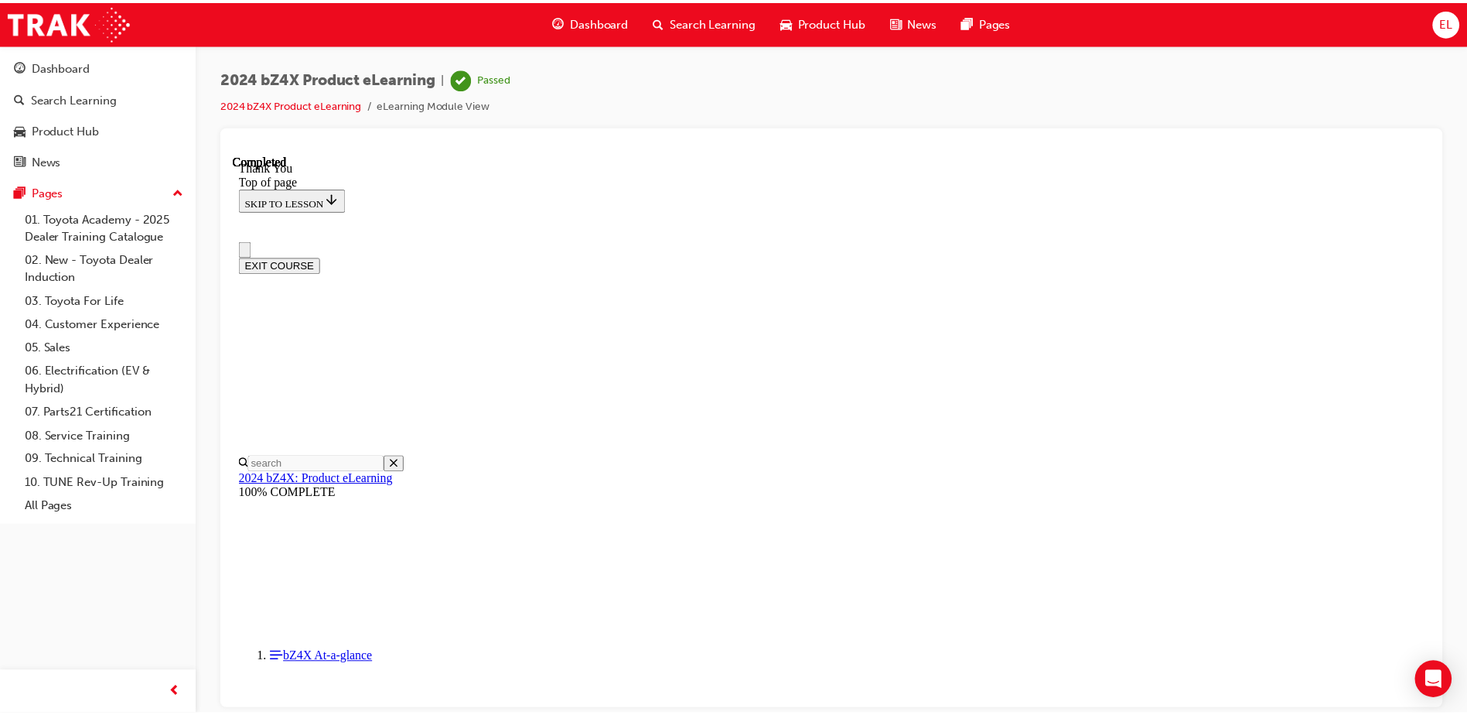
scroll to position [18, 0]
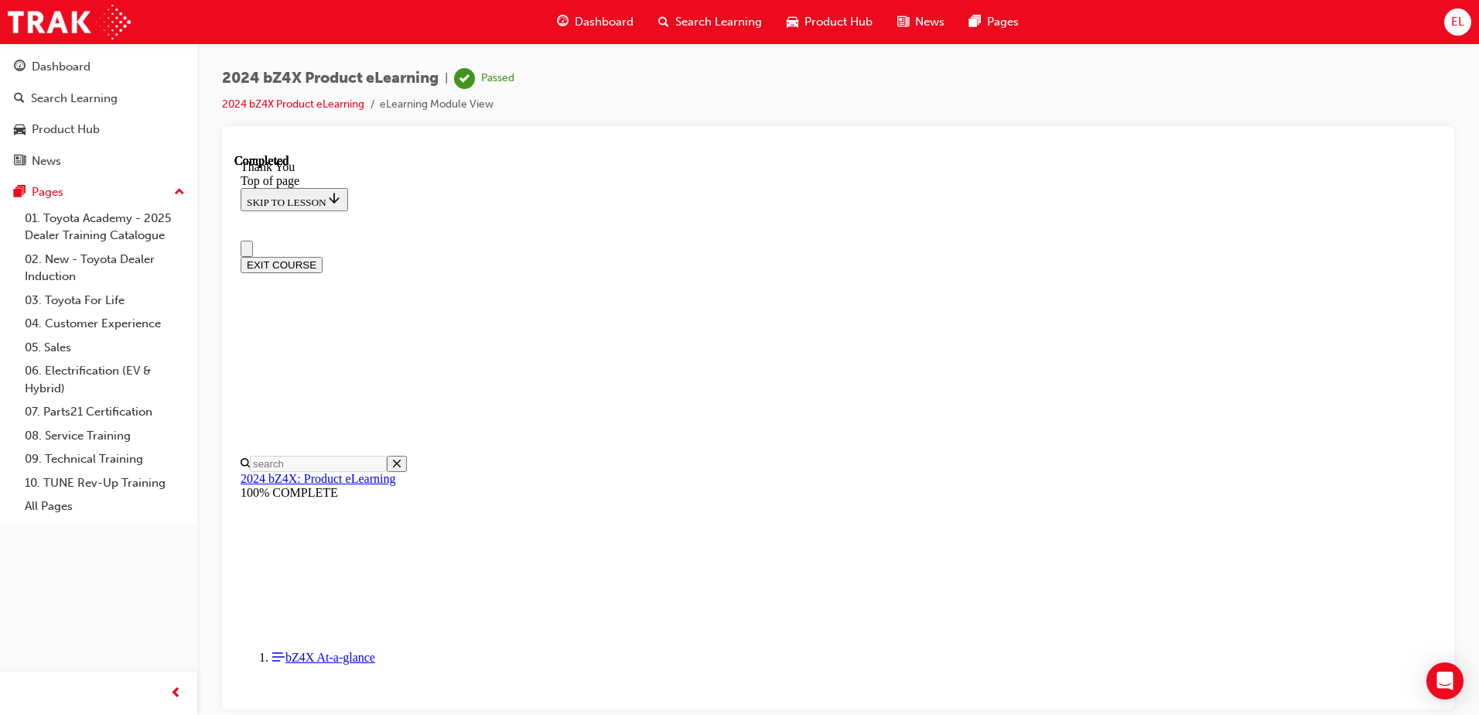
click at [593, 10] on div "Dashboard" at bounding box center [595, 22] width 101 height 32
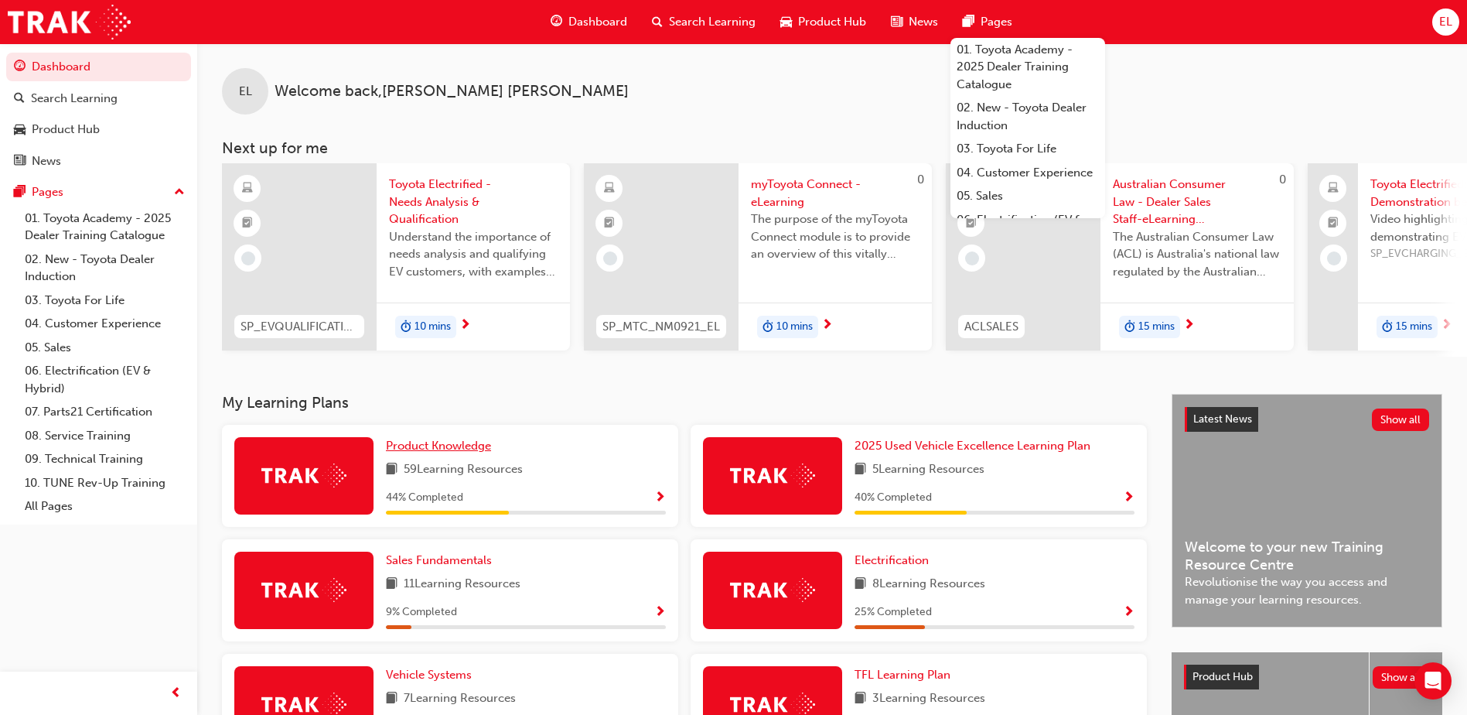
click at [433, 453] on span "Product Knowledge" at bounding box center [438, 446] width 105 height 14
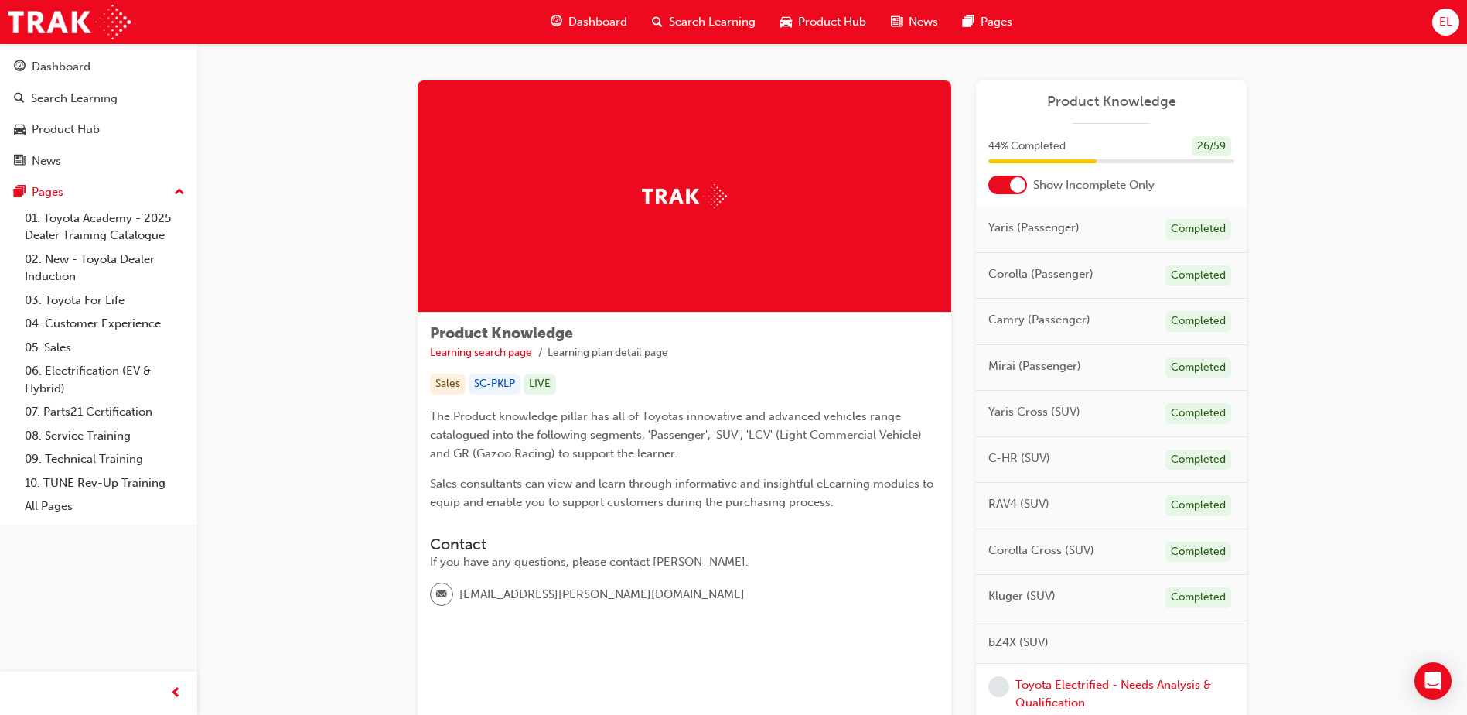
click at [1009, 191] on div at bounding box center [1008, 185] width 39 height 19
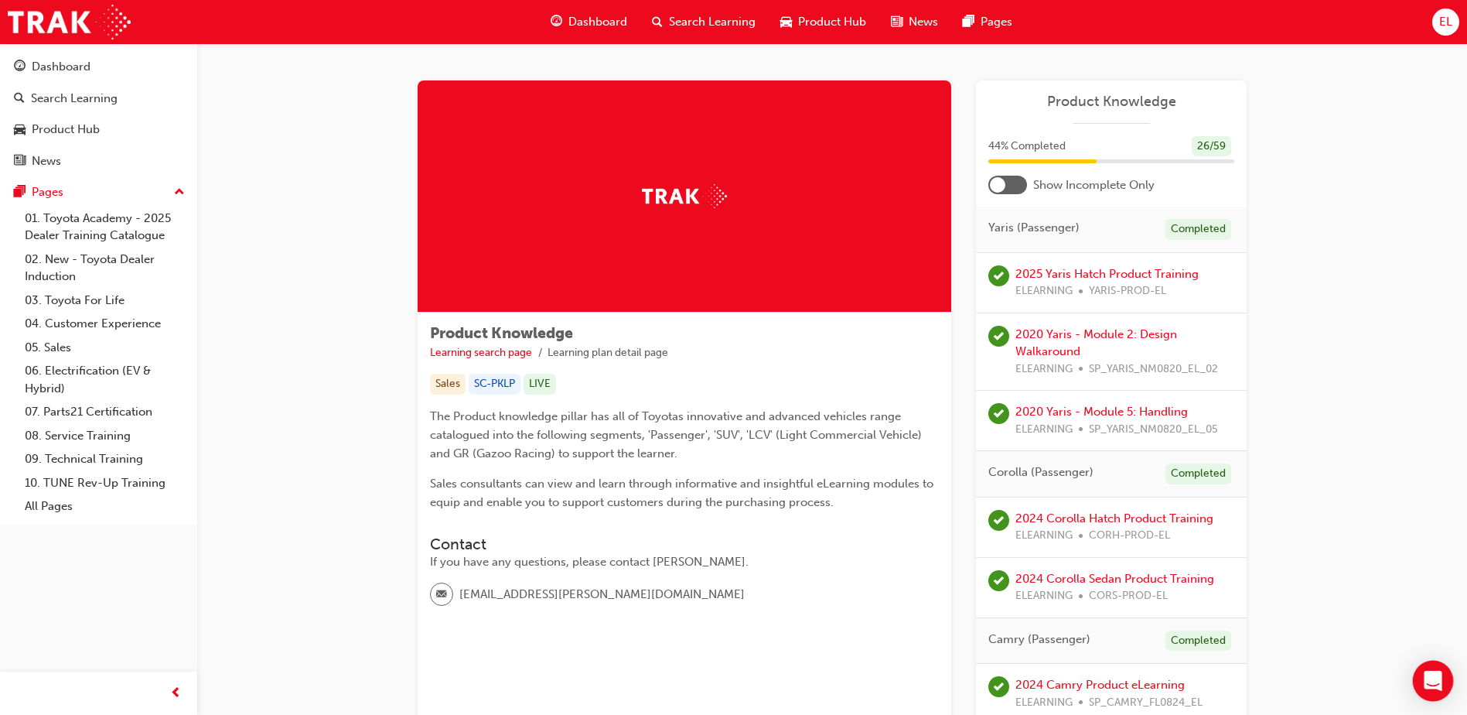
drag, startPoint x: 1399, startPoint y: 711, endPoint x: 1419, endPoint y: 689, distance: 30.1
click at [1419, 689] on body "Your version of Internet Explorer is outdated and not supported. Please upgrade…" at bounding box center [733, 357] width 1467 height 715
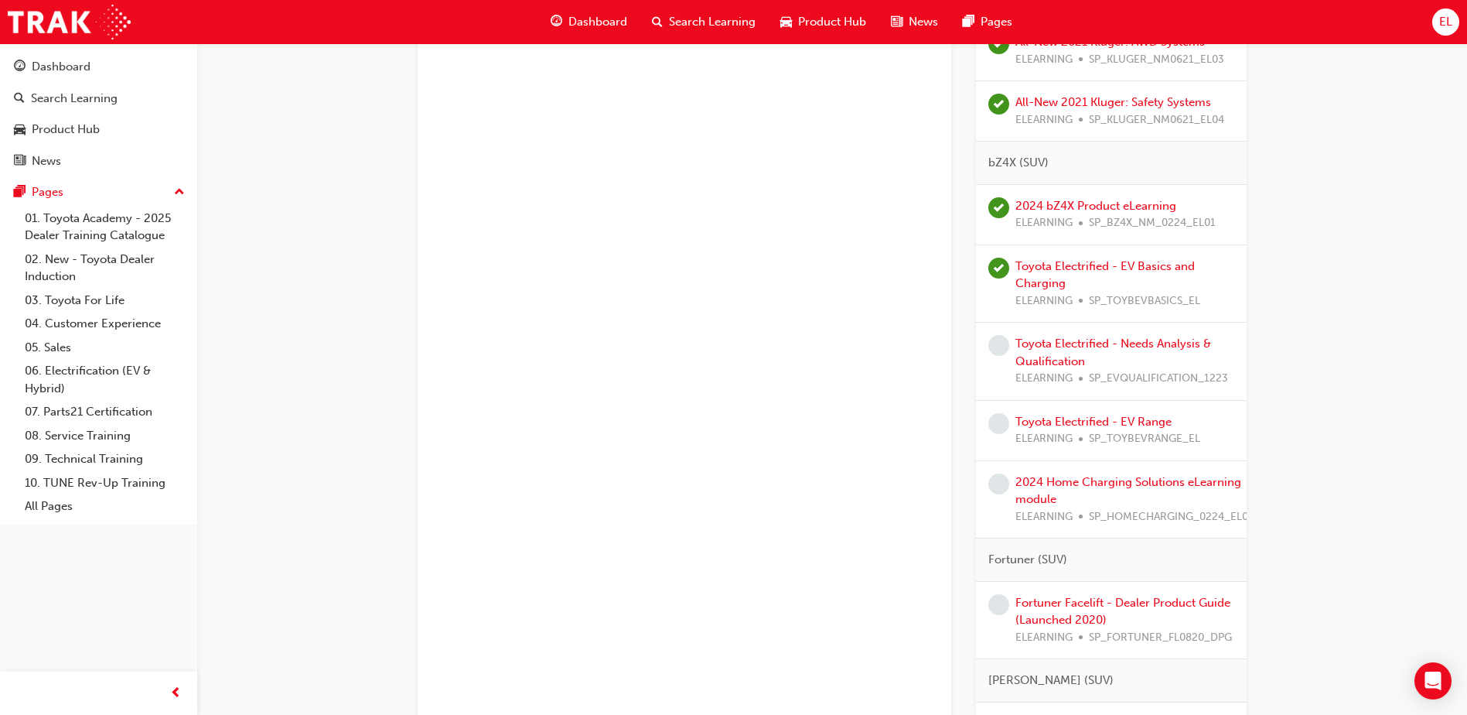
scroll to position [2011, 0]
